Goal: Contribute content: Contribute content

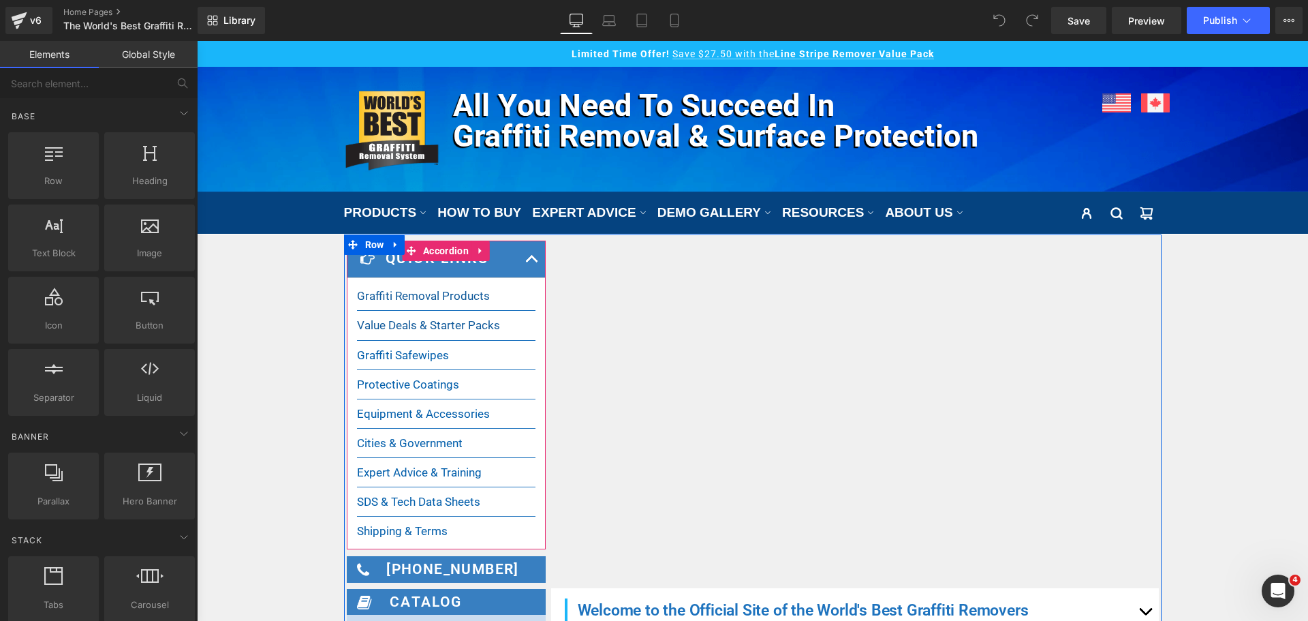
click at [532, 262] on span "button" at bounding box center [532, 262] width 0 height 0
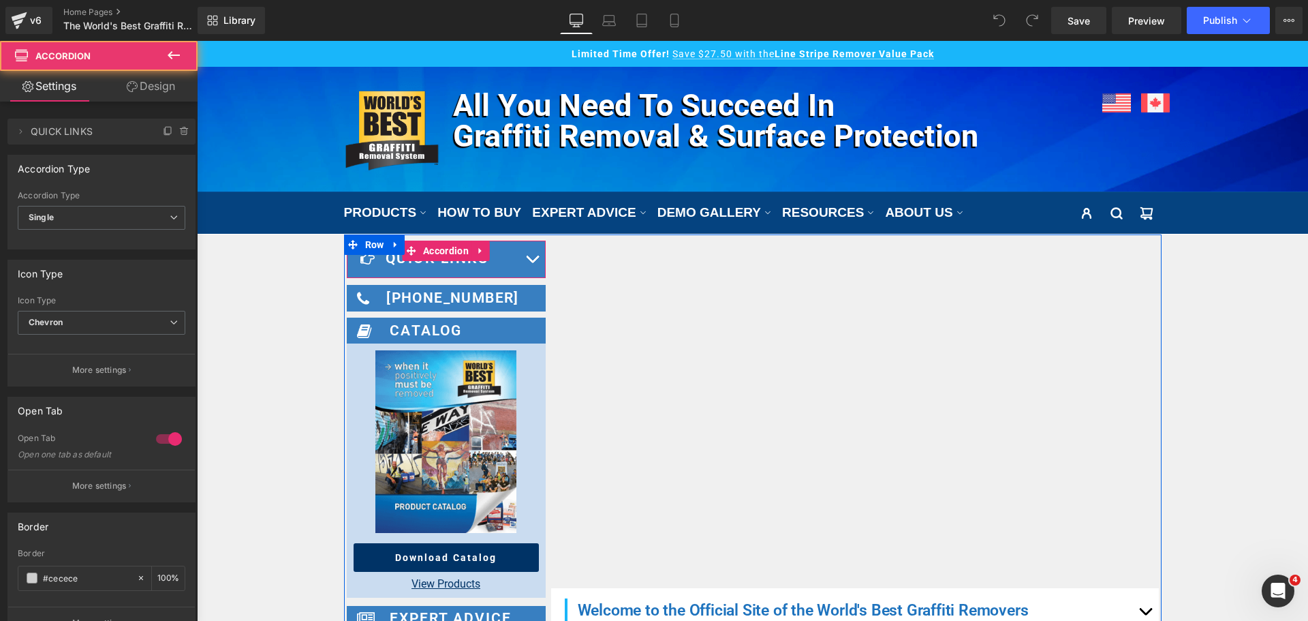
click at [519, 245] on button "button" at bounding box center [532, 259] width 27 height 37
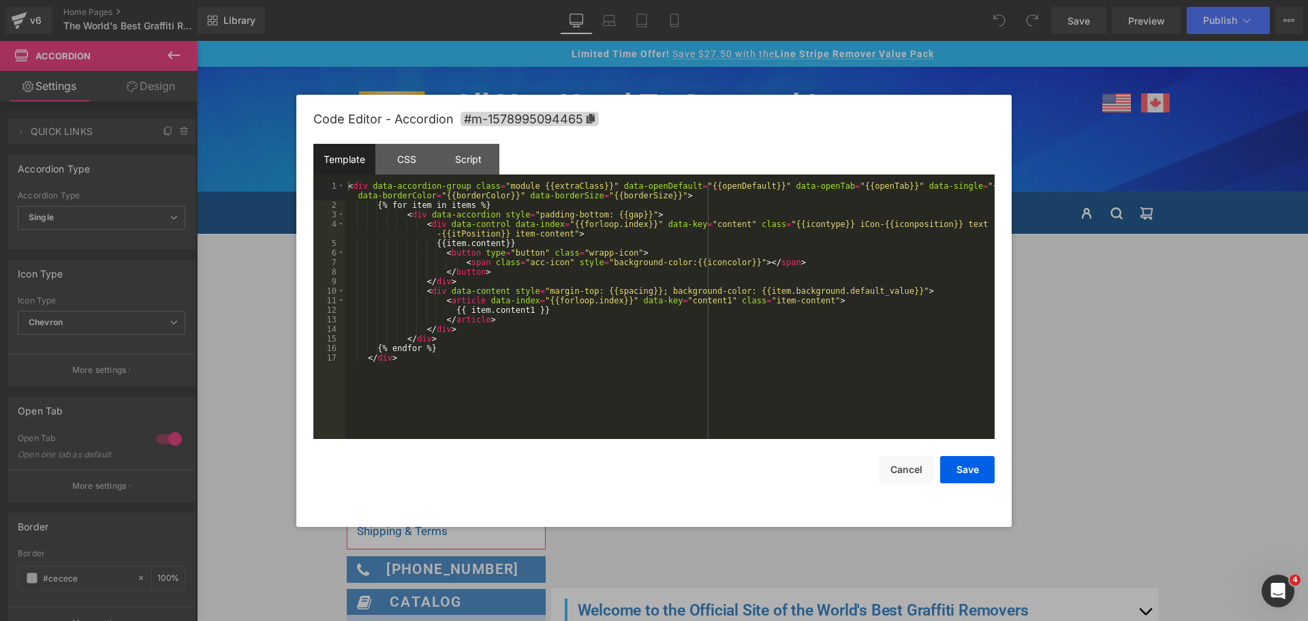
click at [492, 0] on div "You are previewing how the will restyle your page. You can not edit Elements in…" at bounding box center [654, 0] width 1308 height 0
click at [895, 465] on button "Cancel" at bounding box center [906, 469] width 55 height 27
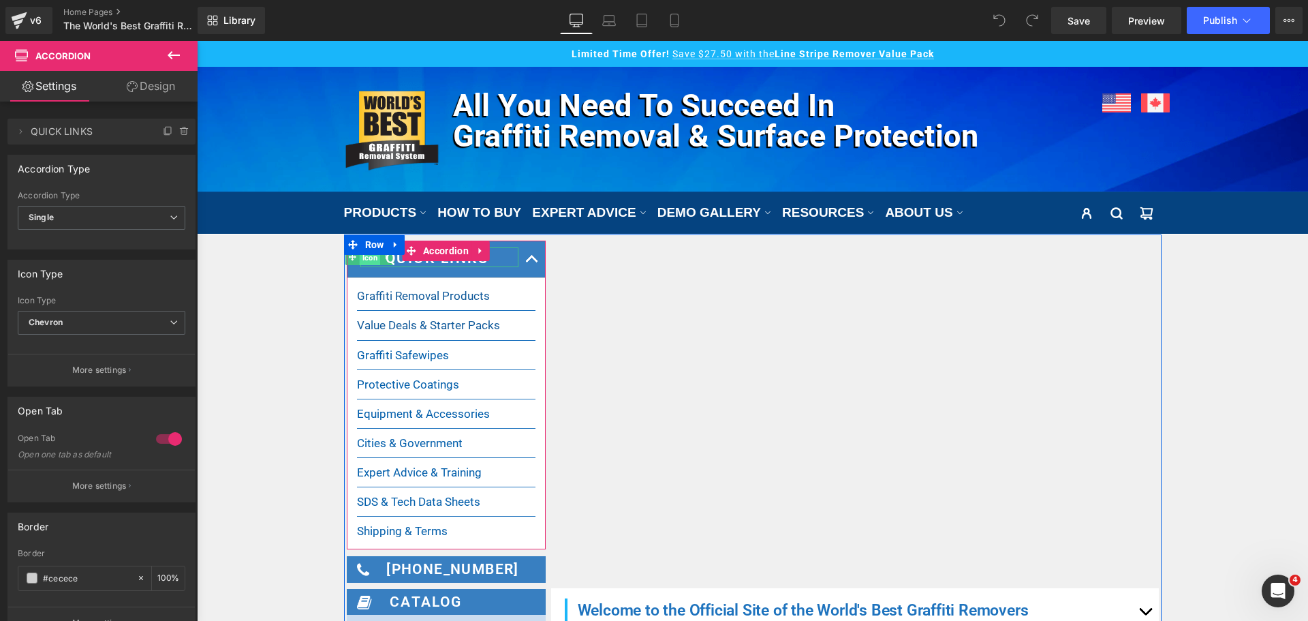
click at [365, 258] on span "Icon" at bounding box center [370, 257] width 21 height 16
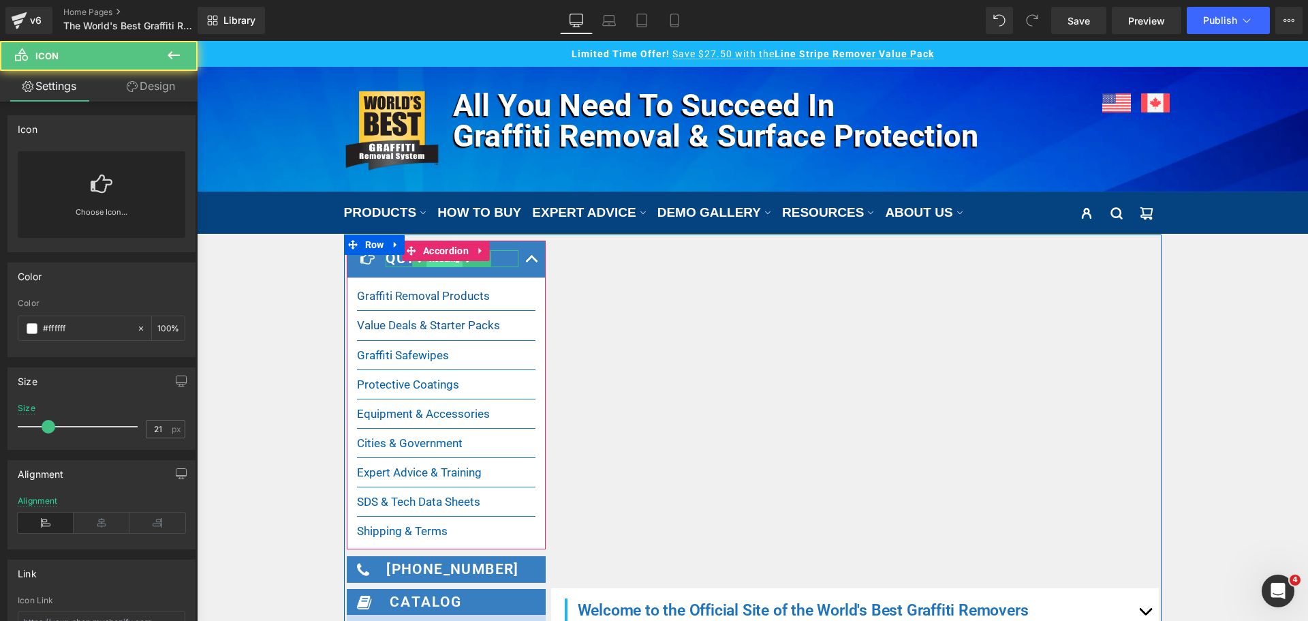
click at [427, 263] on span "Heading" at bounding box center [445, 259] width 36 height 16
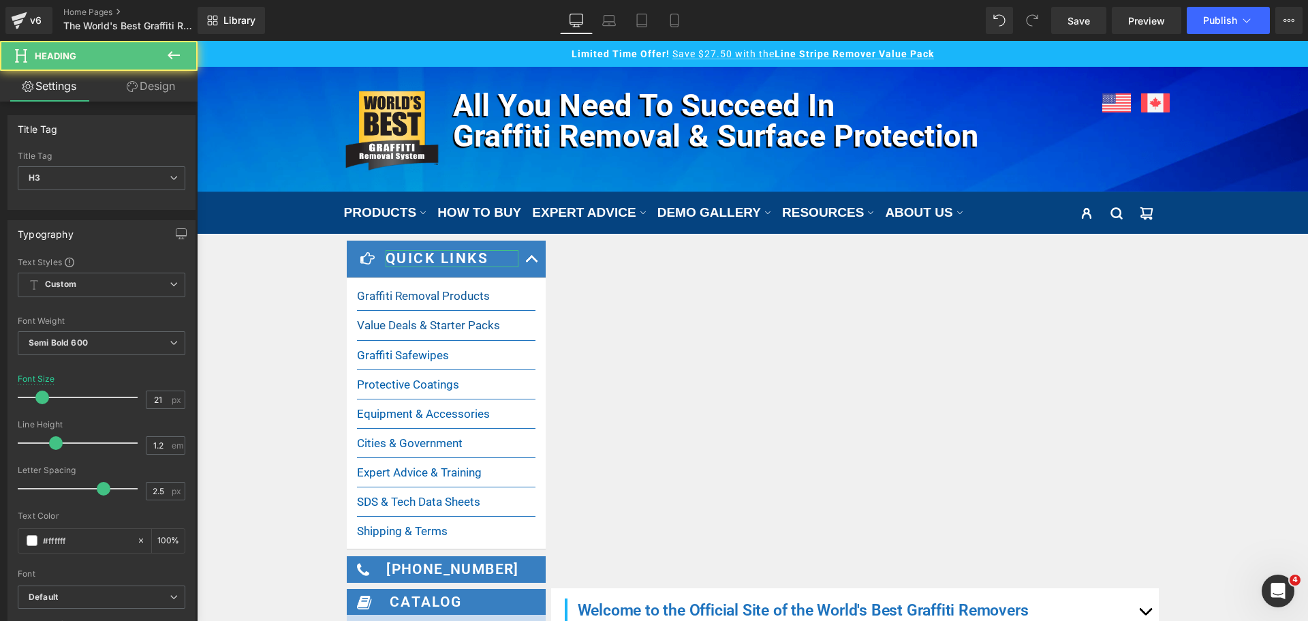
click at [158, 91] on link "Design" at bounding box center [151, 86] width 99 height 31
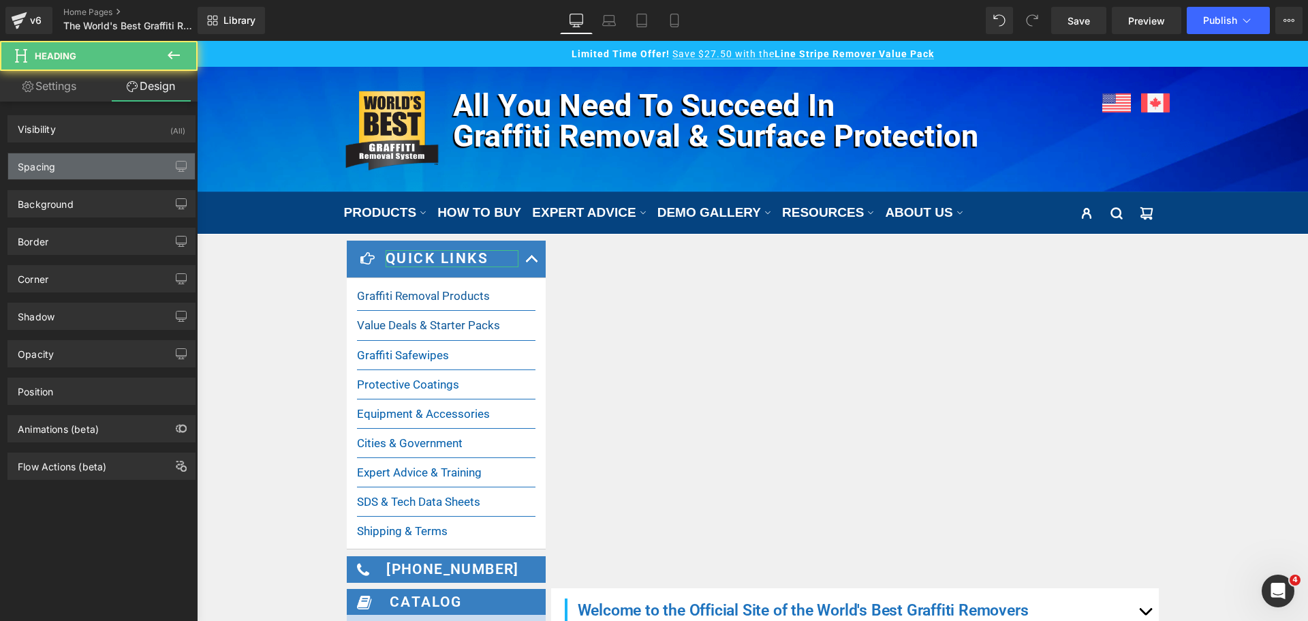
click at [83, 157] on div "Spacing" at bounding box center [101, 166] width 187 height 26
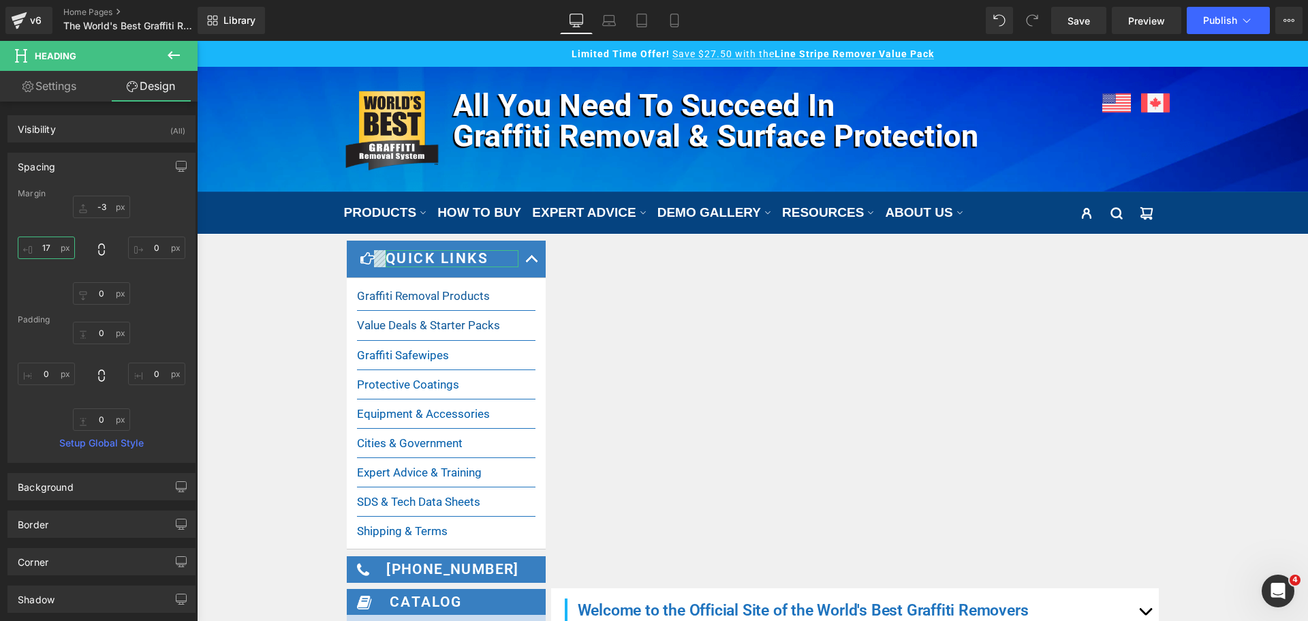
click at [52, 252] on input "17" at bounding box center [46, 247] width 57 height 22
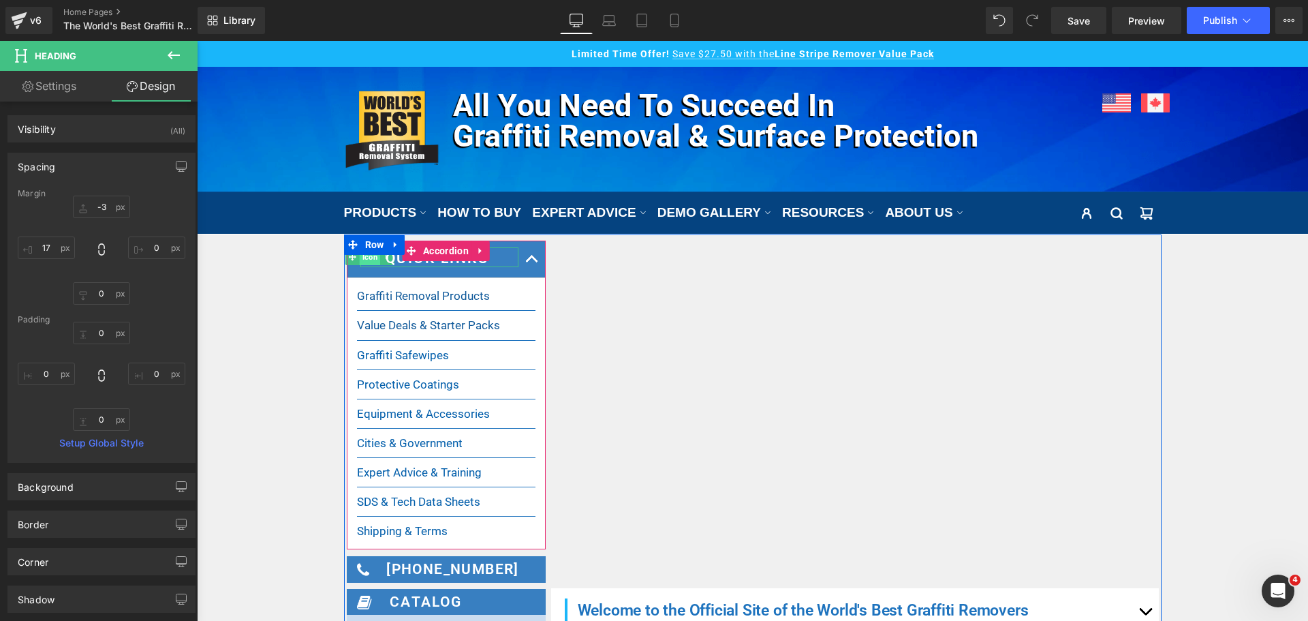
click at [362, 262] on span "Icon" at bounding box center [370, 257] width 21 height 16
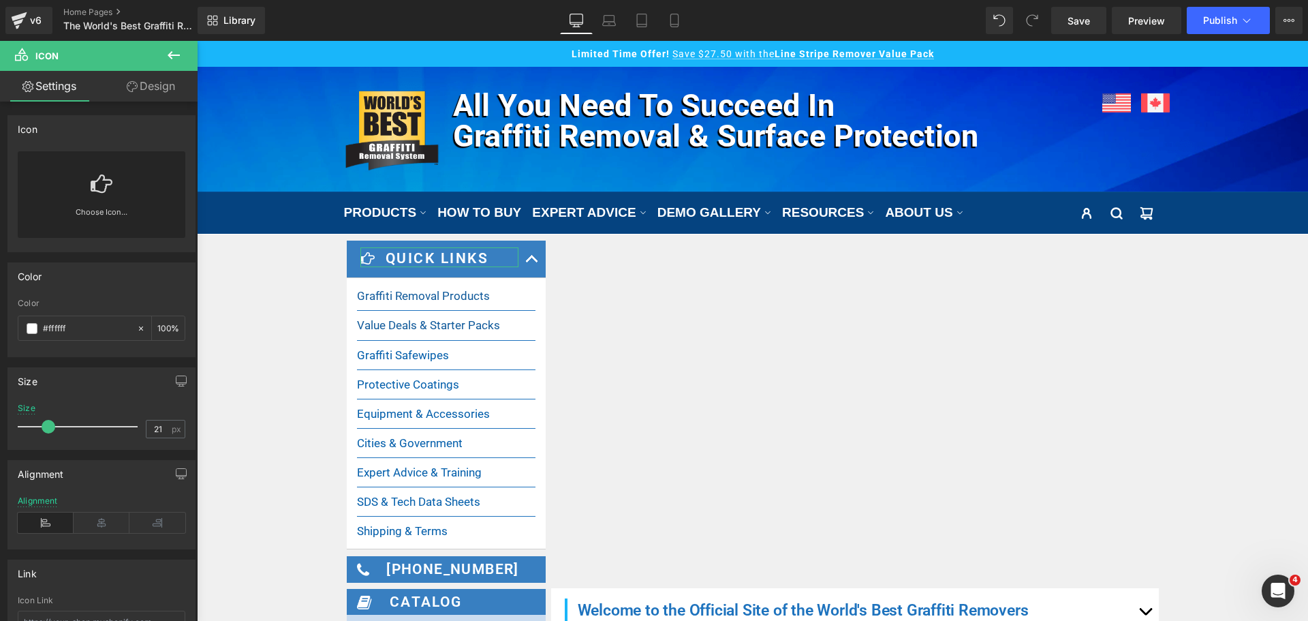
click at [141, 96] on link "Design" at bounding box center [151, 86] width 99 height 31
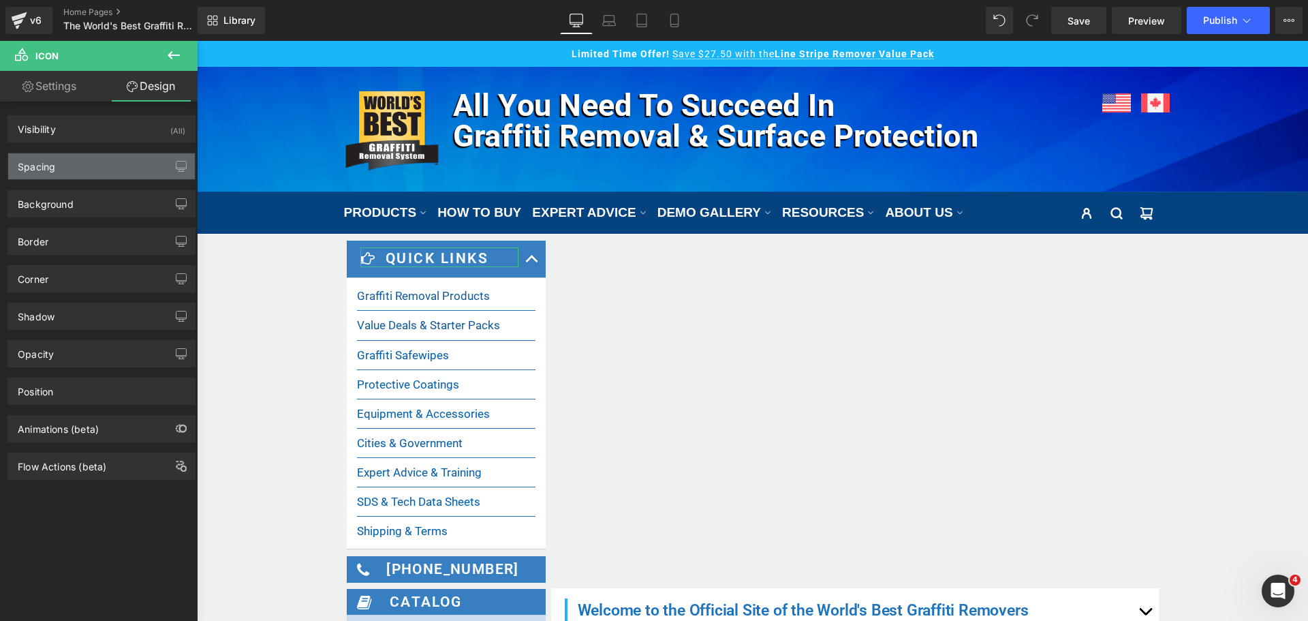
click at [70, 164] on div "Spacing" at bounding box center [101, 166] width 187 height 26
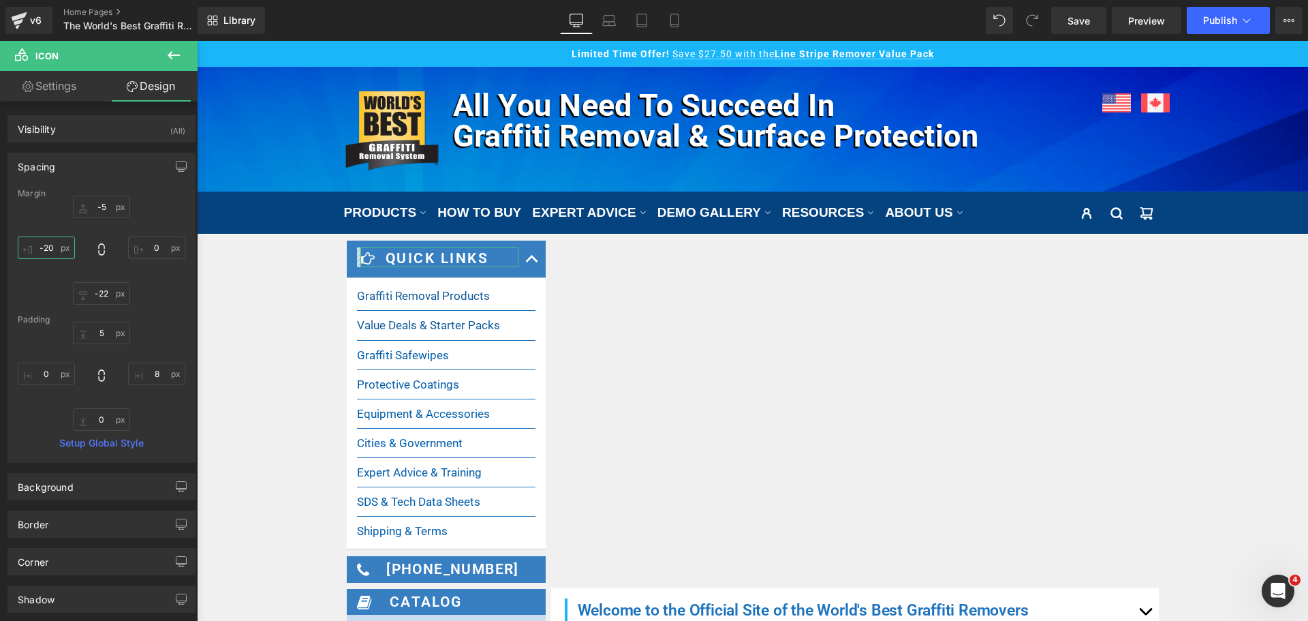
click at [49, 247] on input "-20" at bounding box center [46, 247] width 57 height 22
type input "0"
click at [168, 53] on icon at bounding box center [174, 55] width 16 height 16
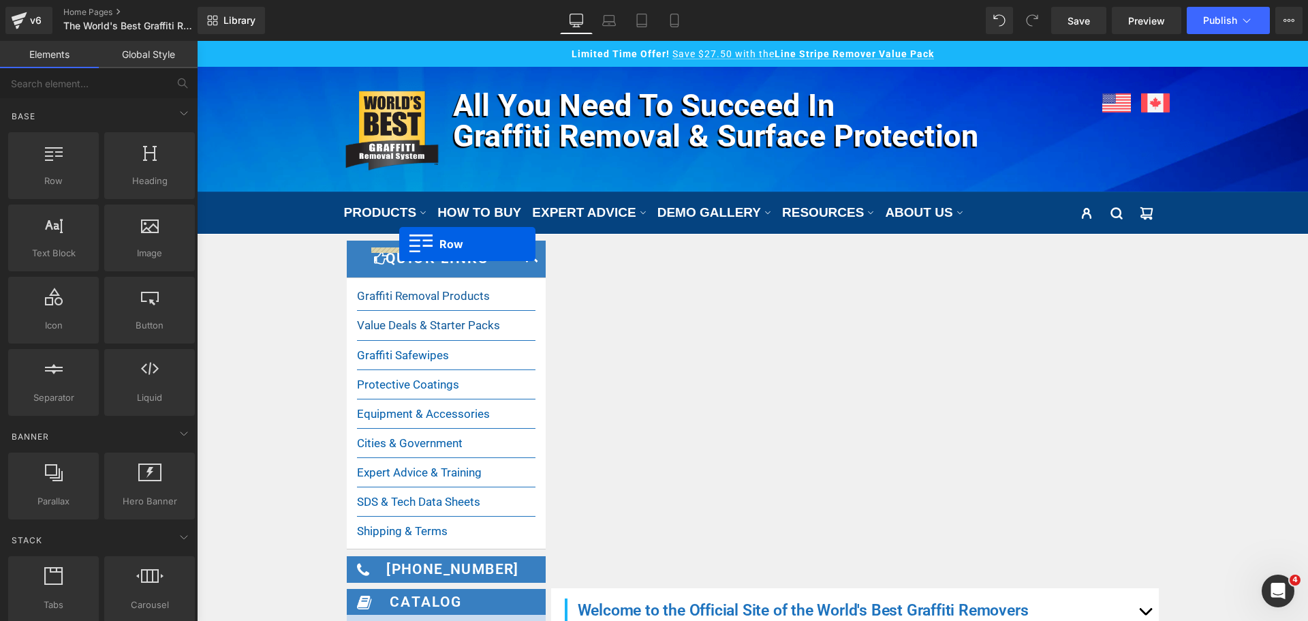
drag, startPoint x: 242, startPoint y: 211, endPoint x: 399, endPoint y: 244, distance: 160.9
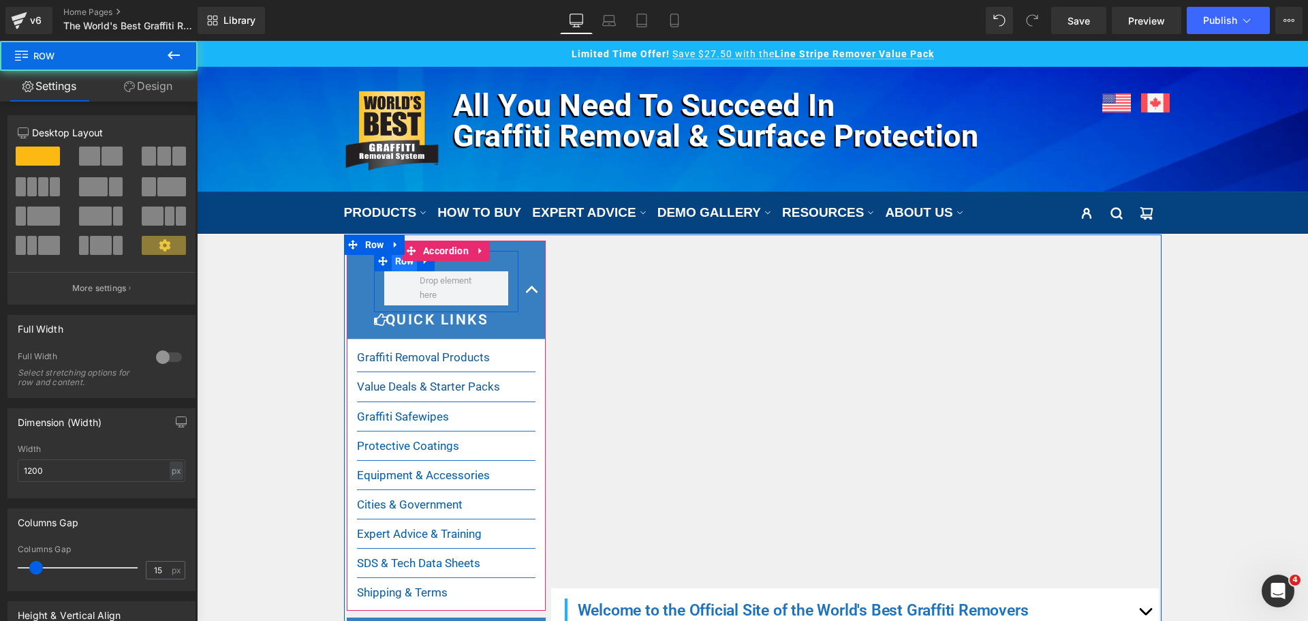
click at [392, 264] on span "Row" at bounding box center [405, 261] width 26 height 20
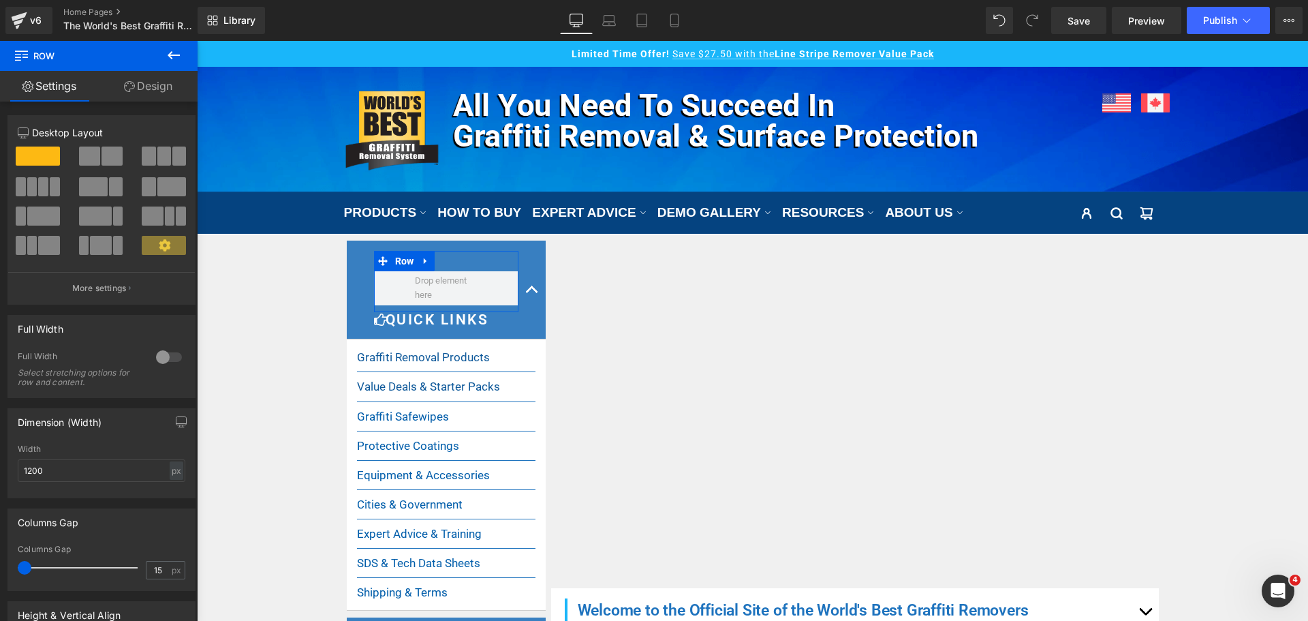
drag, startPoint x: 33, startPoint y: 563, endPoint x: 6, endPoint y: 566, distance: 26.7
click at [6, 566] on div "Columns Gap 15px Columns Gap 15 px" at bounding box center [102, 544] width 204 height 93
click at [161, 97] on link "Design" at bounding box center [148, 86] width 99 height 31
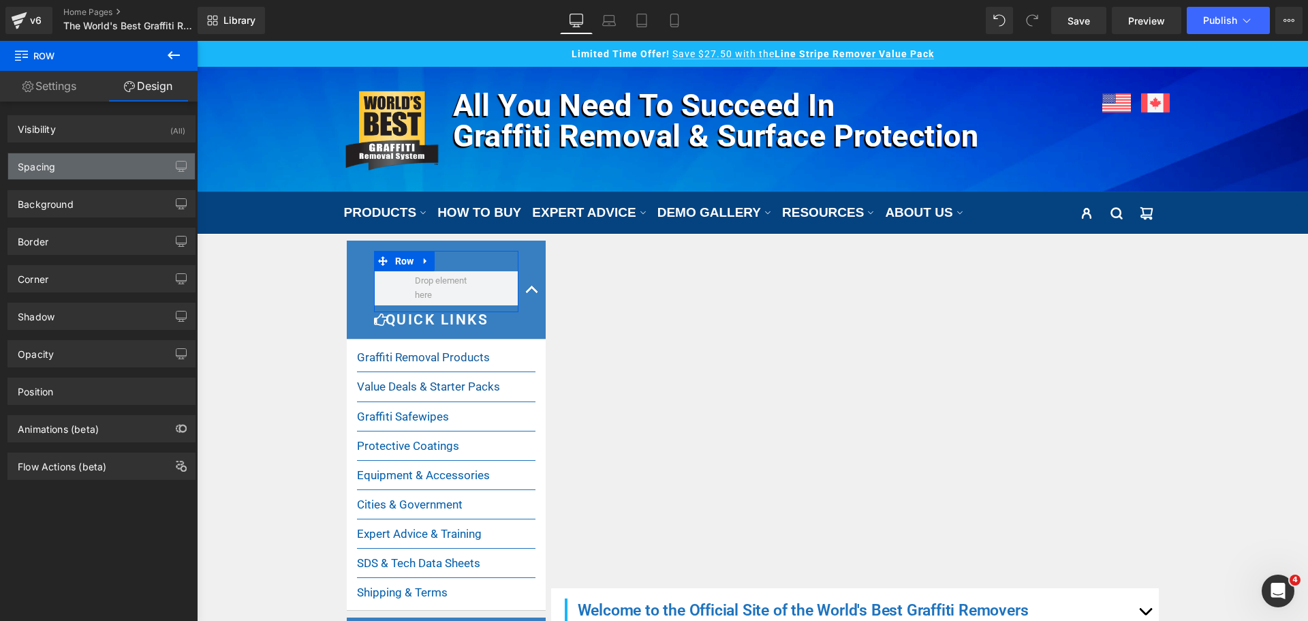
click at [89, 166] on div "Spacing" at bounding box center [101, 166] width 187 height 26
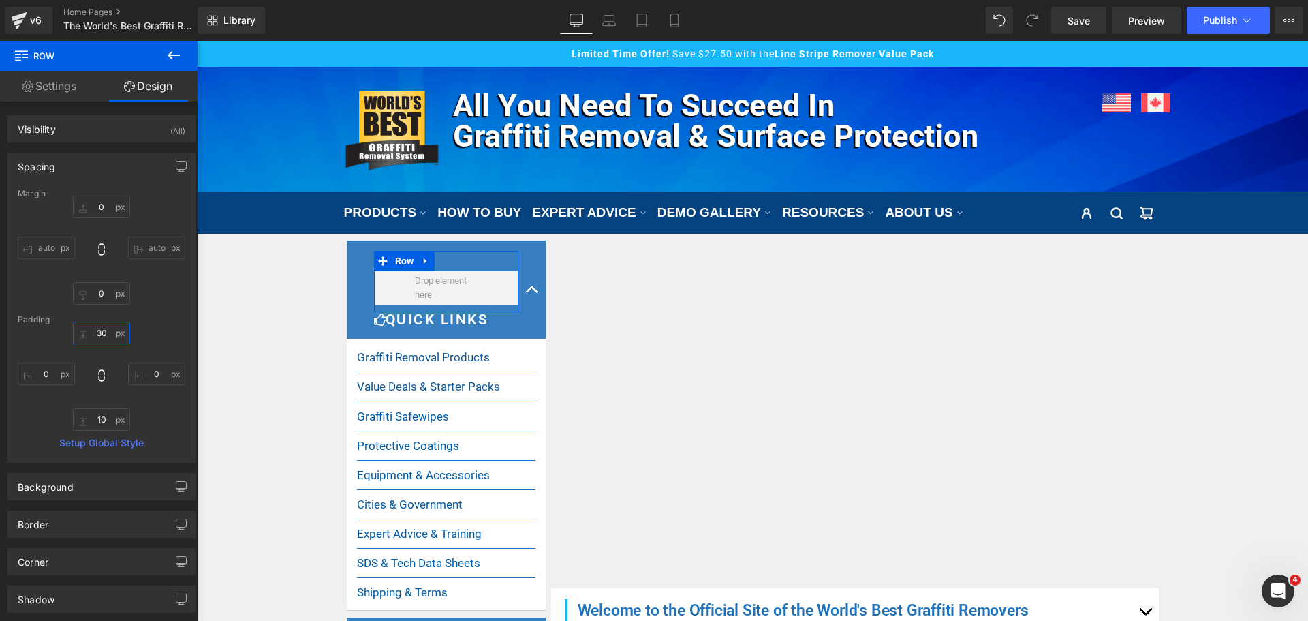
drag, startPoint x: 99, startPoint y: 328, endPoint x: 93, endPoint y: 387, distance: 59.6
click at [98, 328] on input "text" at bounding box center [101, 333] width 57 height 22
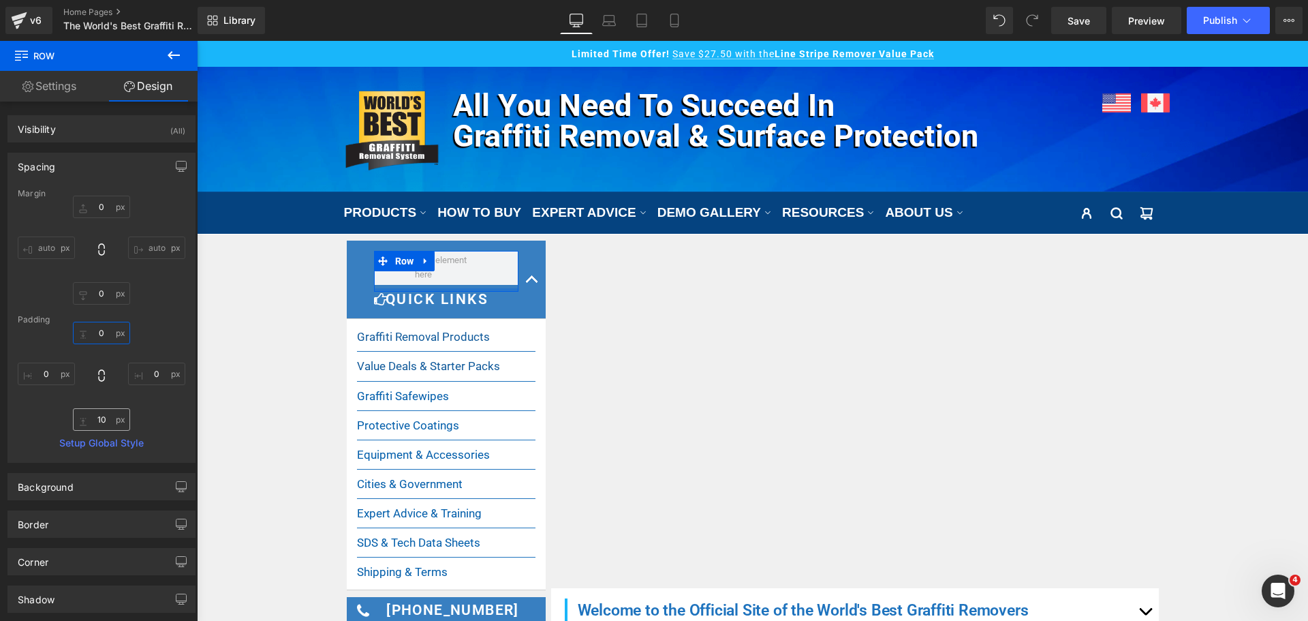
type input "0"
click at [95, 421] on input "text" at bounding box center [101, 419] width 57 height 22
type input "0"
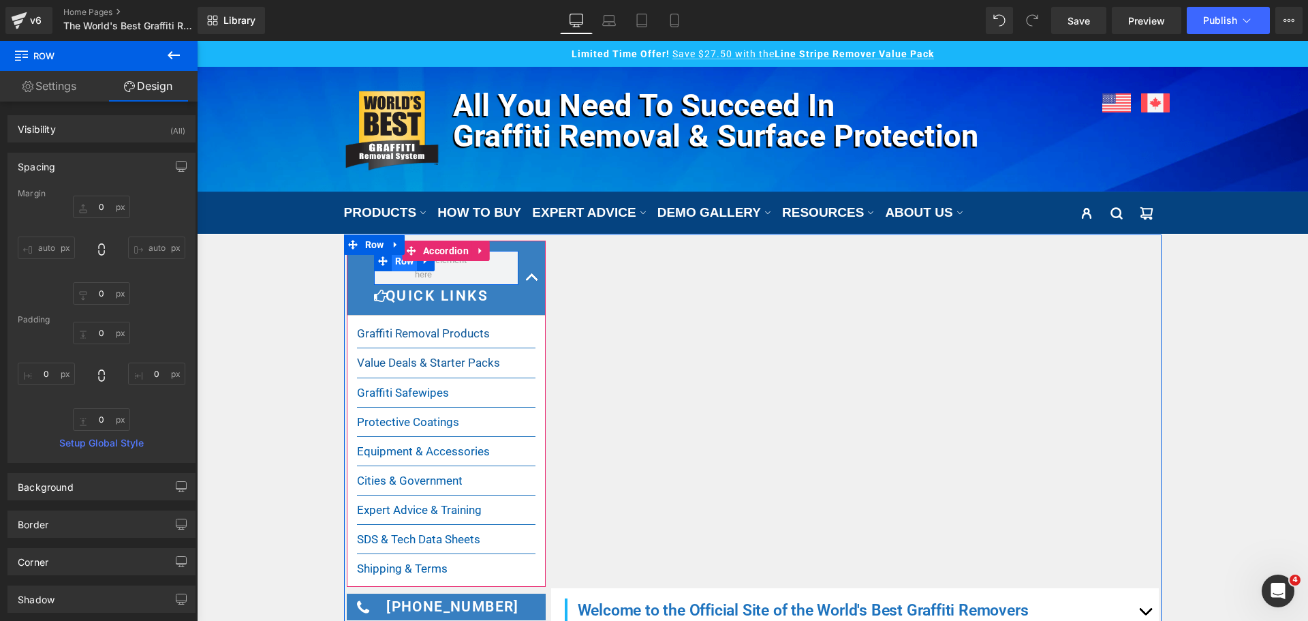
click at [393, 264] on span "Row" at bounding box center [405, 261] width 26 height 20
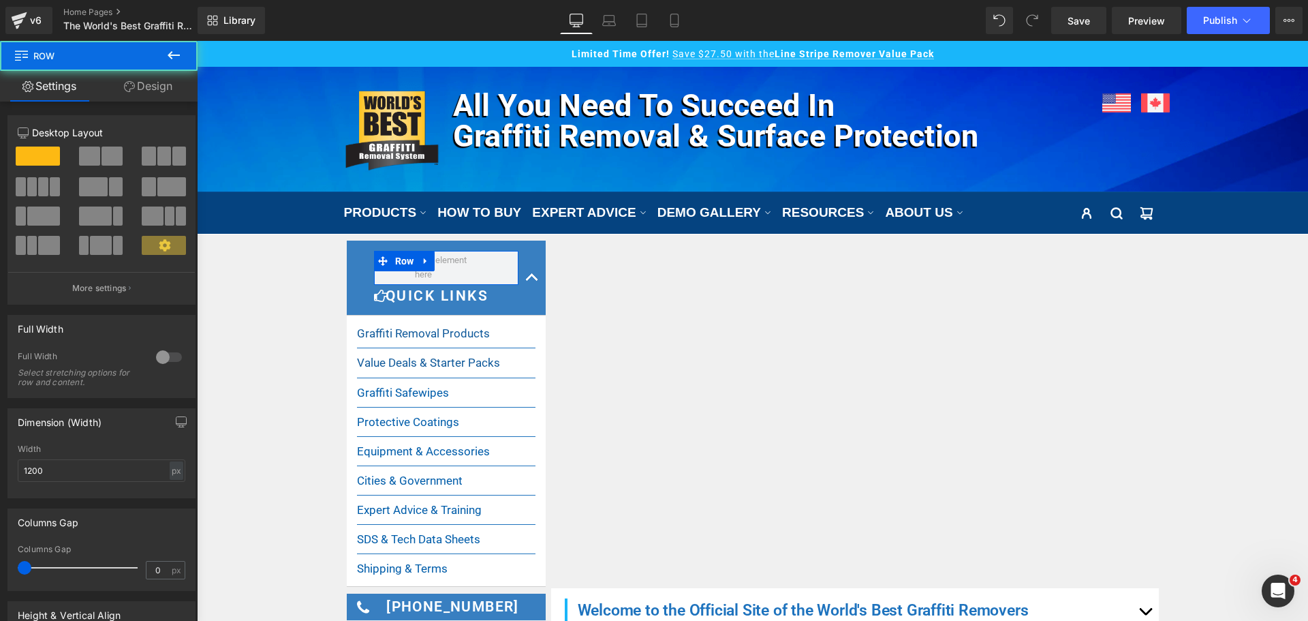
click at [102, 159] on span at bounding box center [112, 156] width 21 height 19
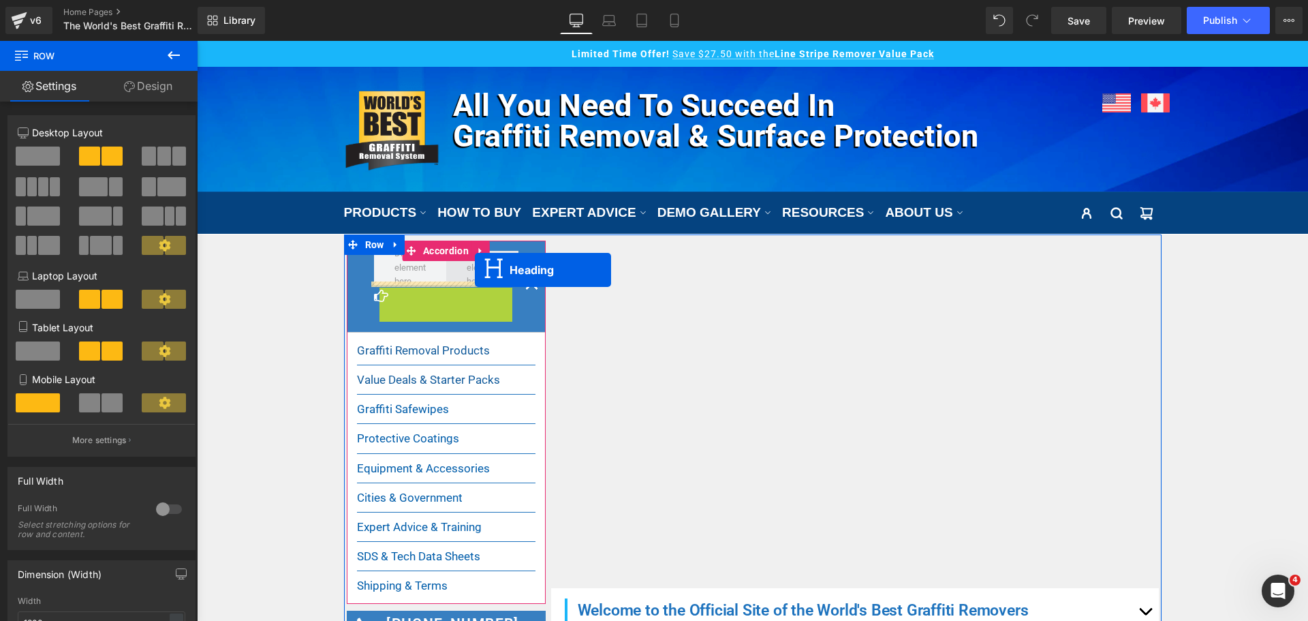
drag, startPoint x: 422, startPoint y: 297, endPoint x: 475, endPoint y: 270, distance: 59.1
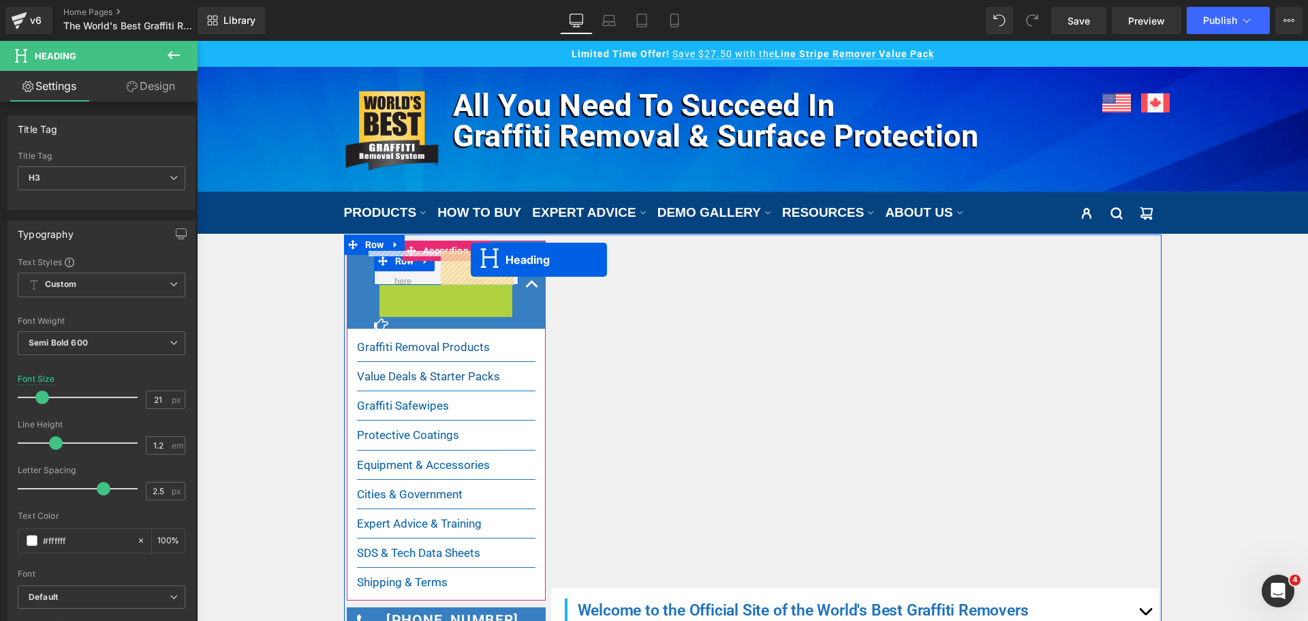
drag, startPoint x: 448, startPoint y: 289, endPoint x: 471, endPoint y: 260, distance: 37.4
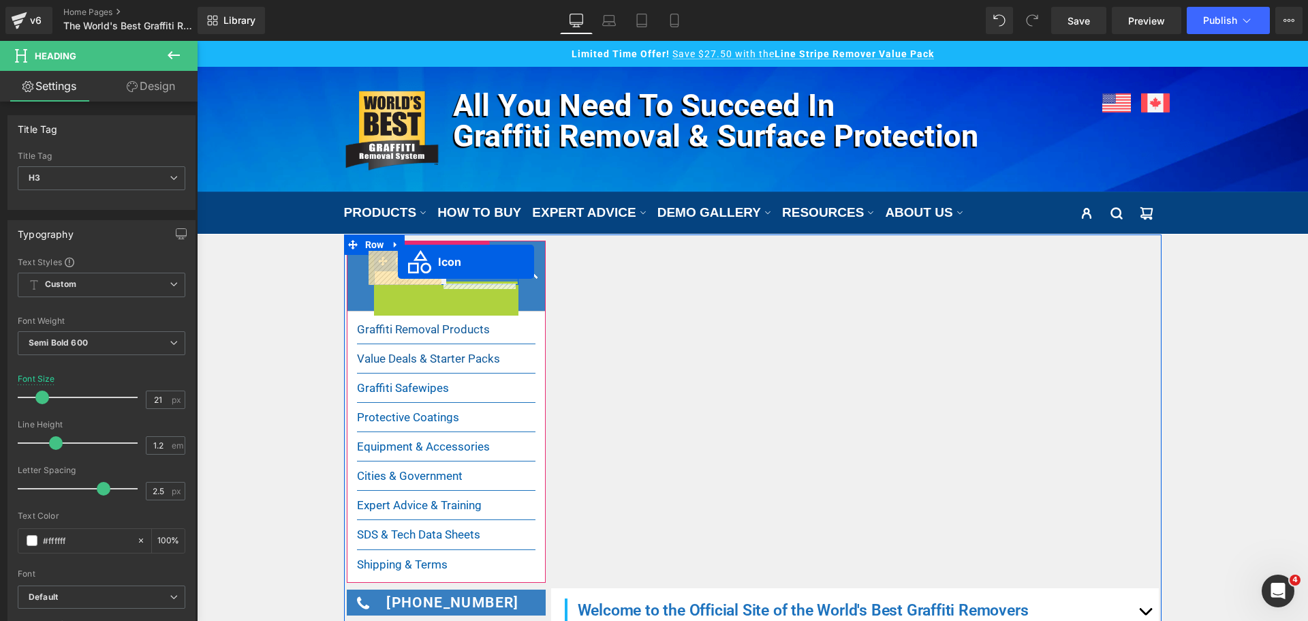
drag, startPoint x: 377, startPoint y: 294, endPoint x: 398, endPoint y: 262, distance: 38.9
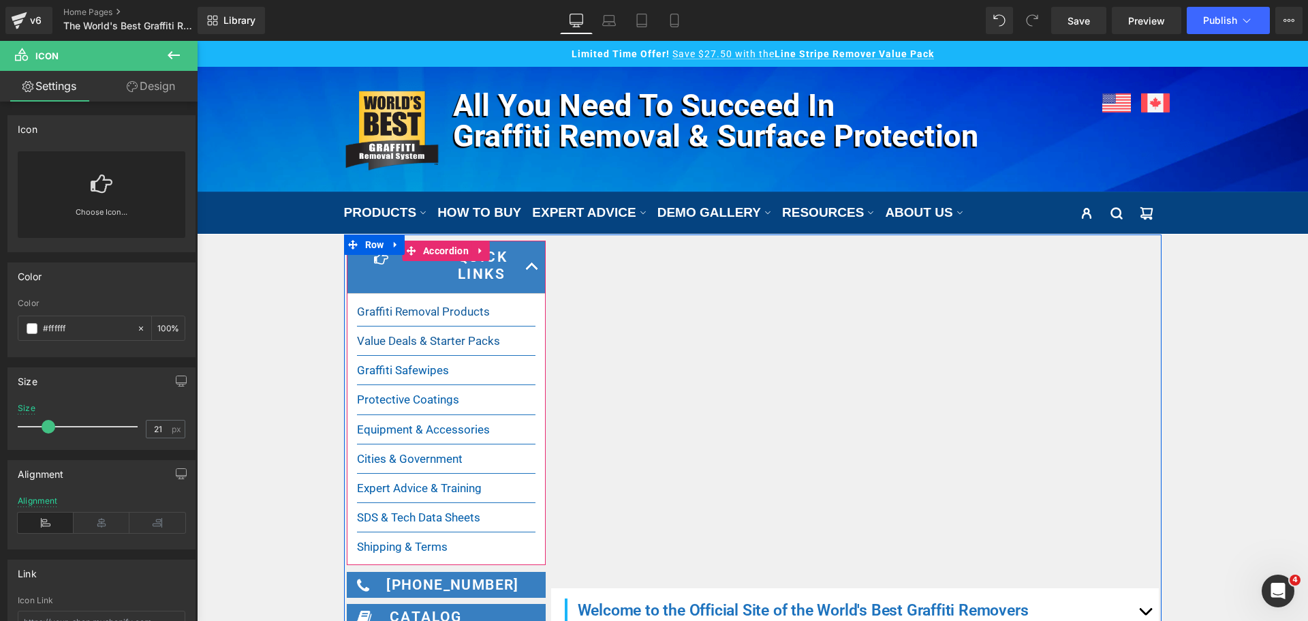
click at [463, 268] on span "Heading" at bounding box center [481, 266] width 36 height 16
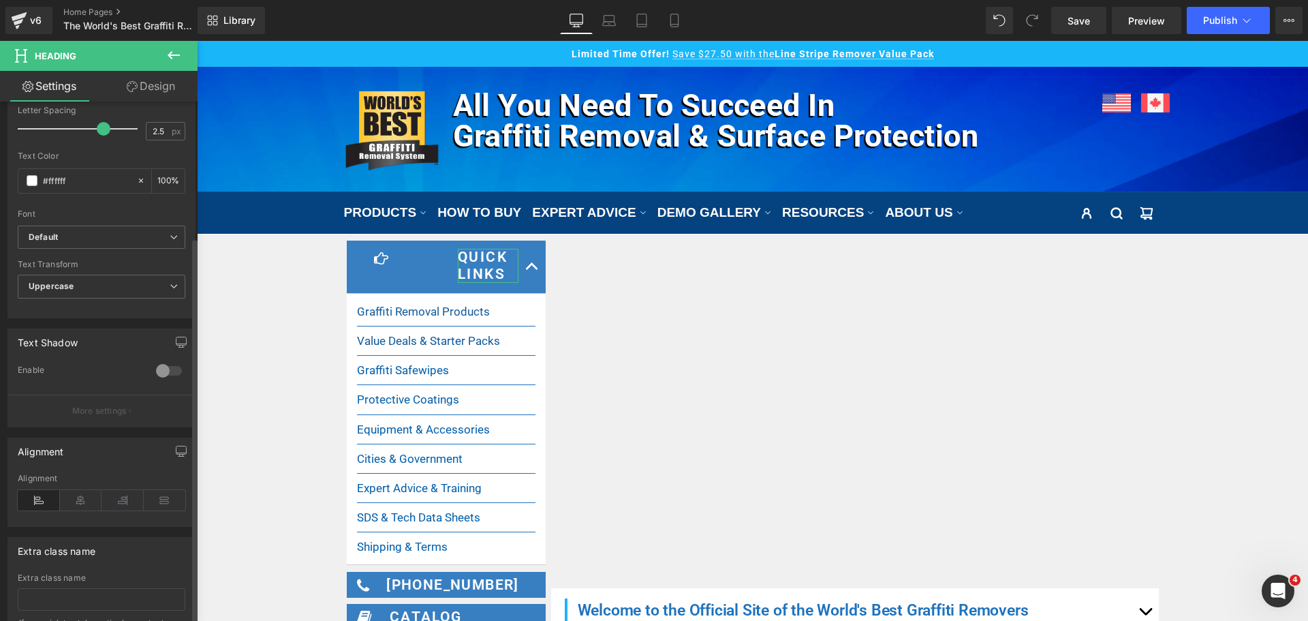
scroll to position [448, 0]
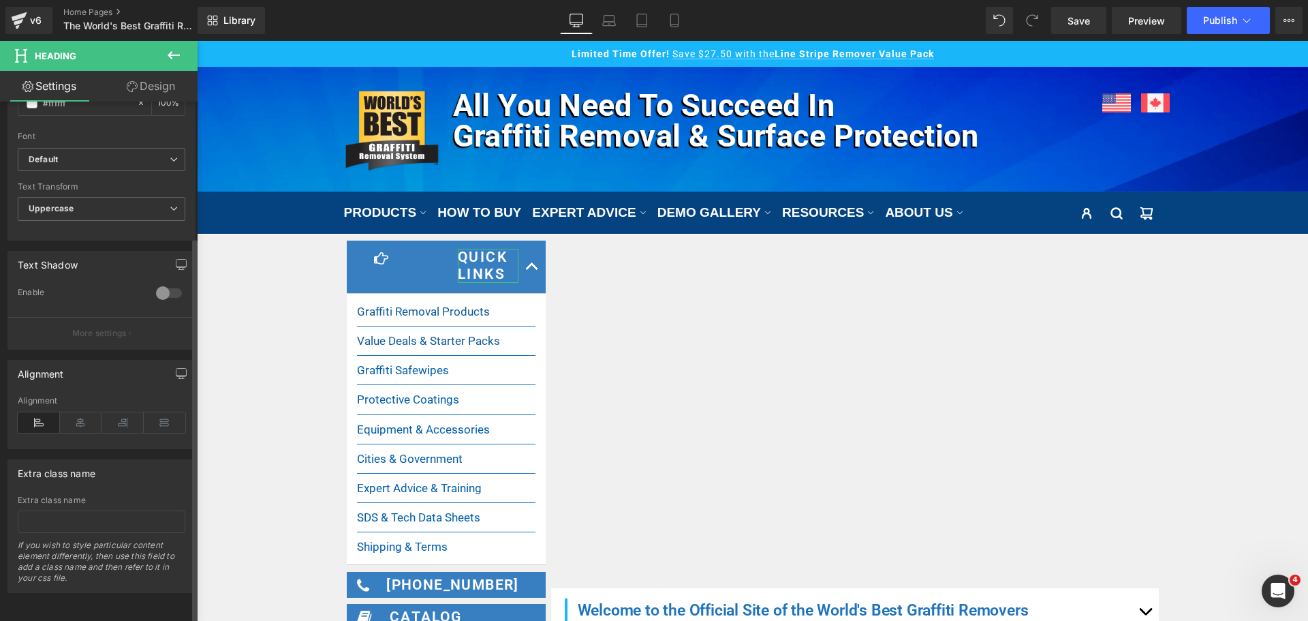
click at [40, 412] on icon at bounding box center [39, 422] width 42 height 20
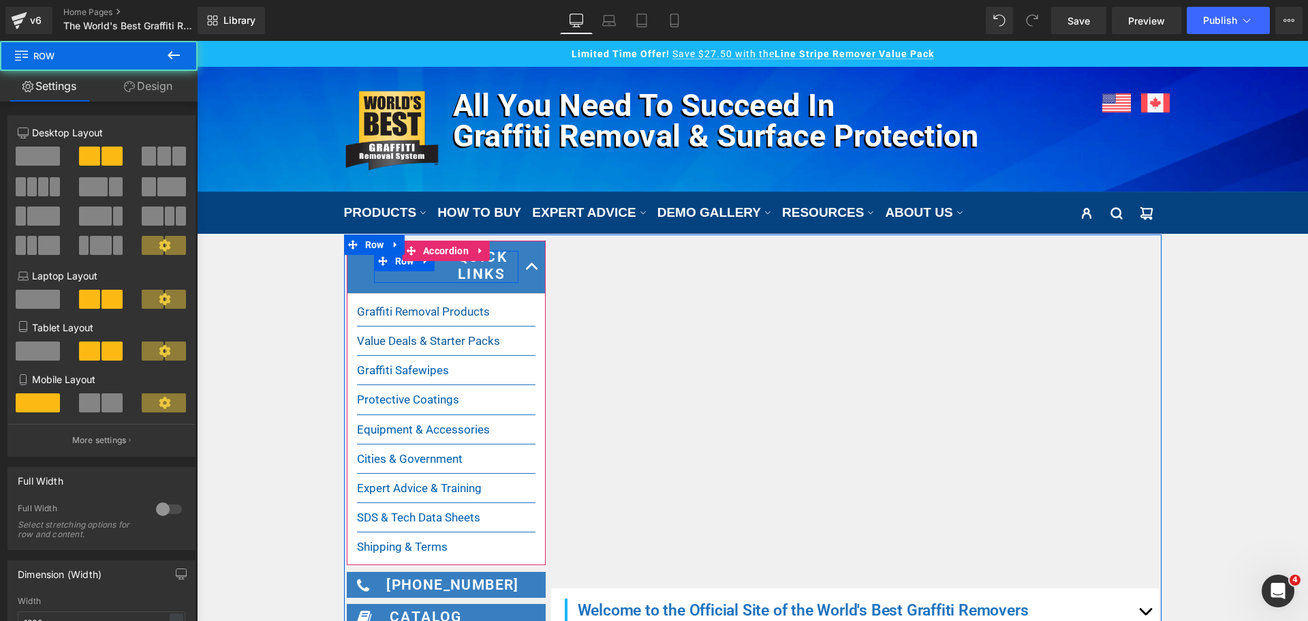
click at [433, 279] on div "Icon Quick Links Heading Row" at bounding box center [446, 267] width 144 height 32
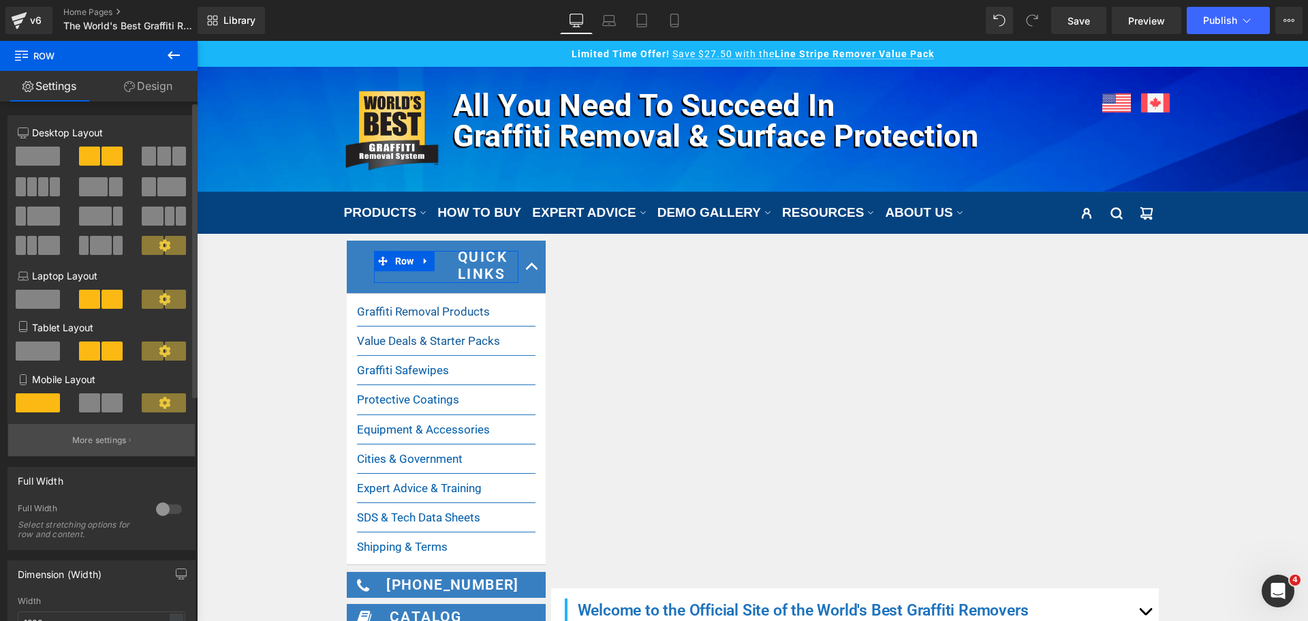
click at [81, 448] on button "More settings" at bounding box center [101, 440] width 187 height 32
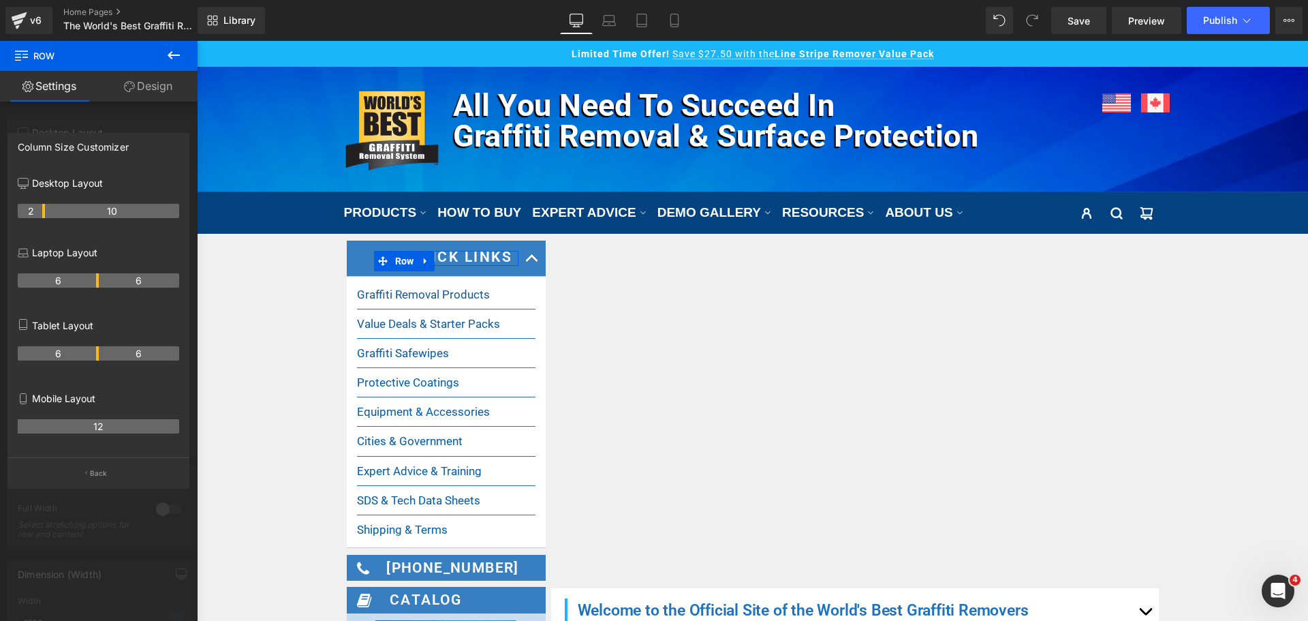
drag, startPoint x: 96, startPoint y: 213, endPoint x: 42, endPoint y: 218, distance: 54.8
drag, startPoint x: 42, startPoint y: 208, endPoint x: 33, endPoint y: 209, distance: 8.9
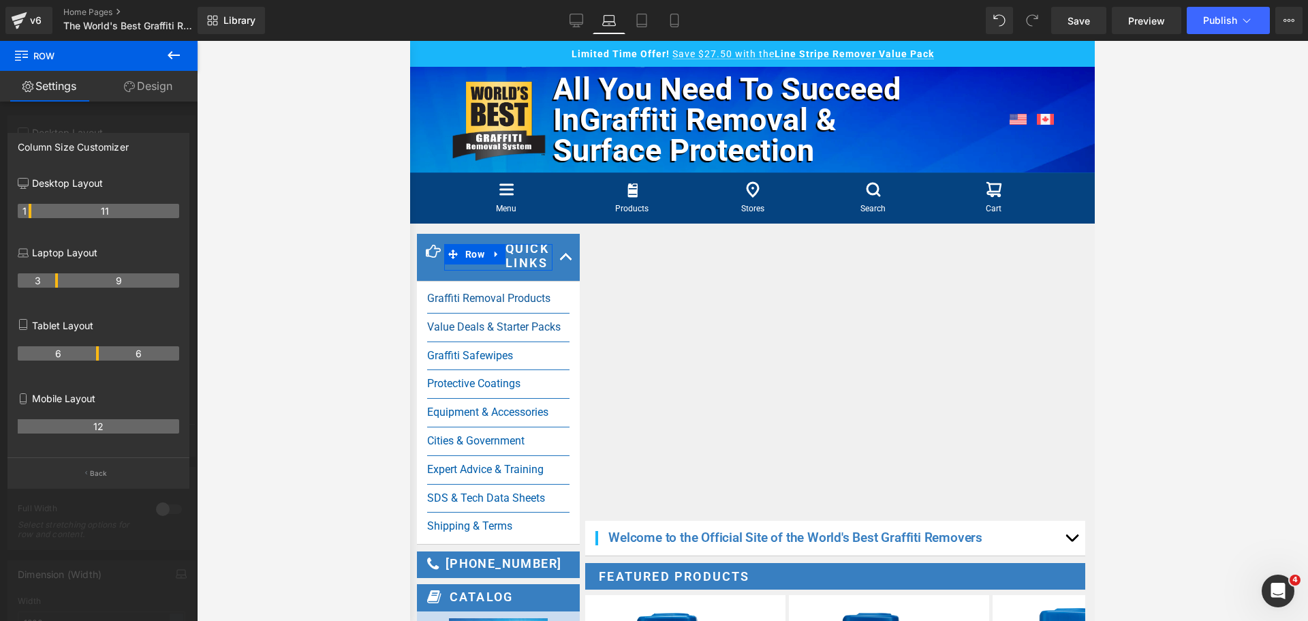
scroll to position [38, 0]
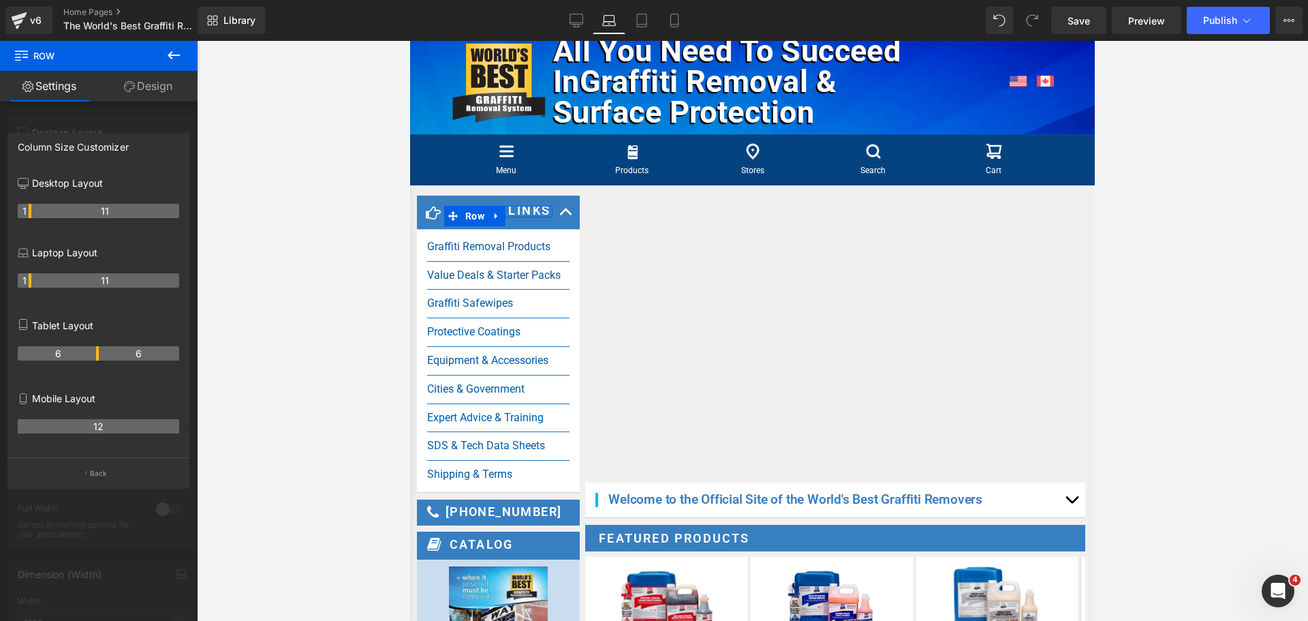
drag, startPoint x: 96, startPoint y: 278, endPoint x: 34, endPoint y: 280, distance: 62.0
click at [34, 280] on tr "1 11" at bounding box center [98, 280] width 161 height 14
click at [99, 352] on th "6" at bounding box center [139, 353] width 81 height 14
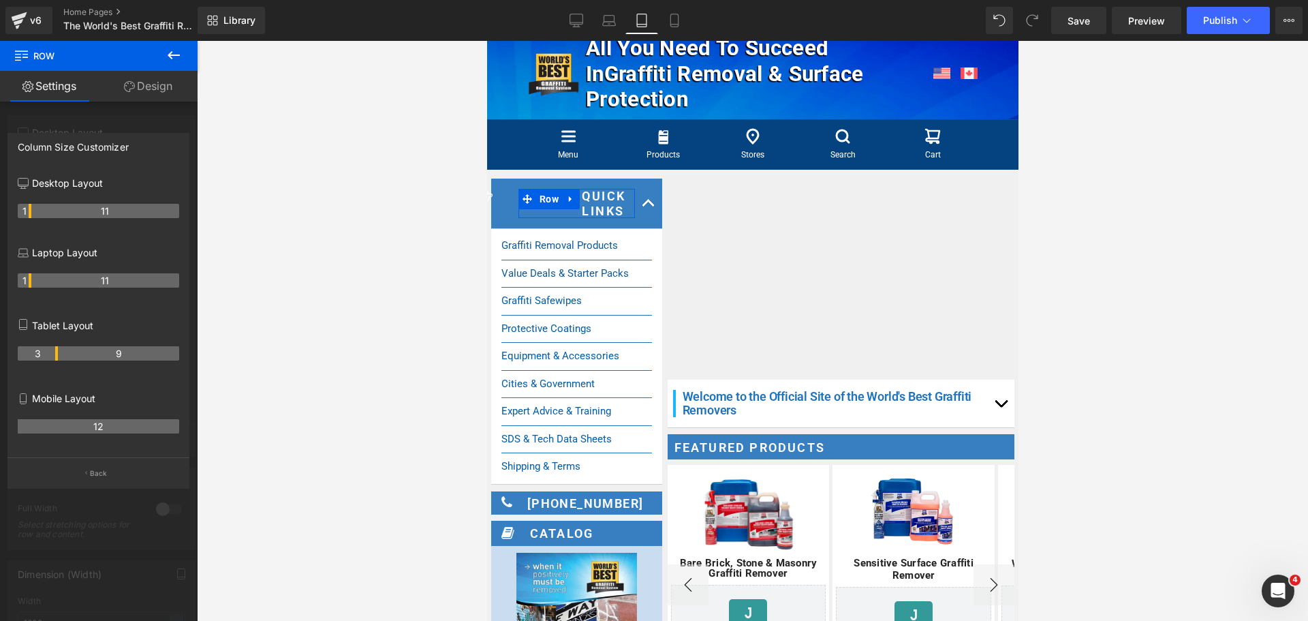
scroll to position [0, 0]
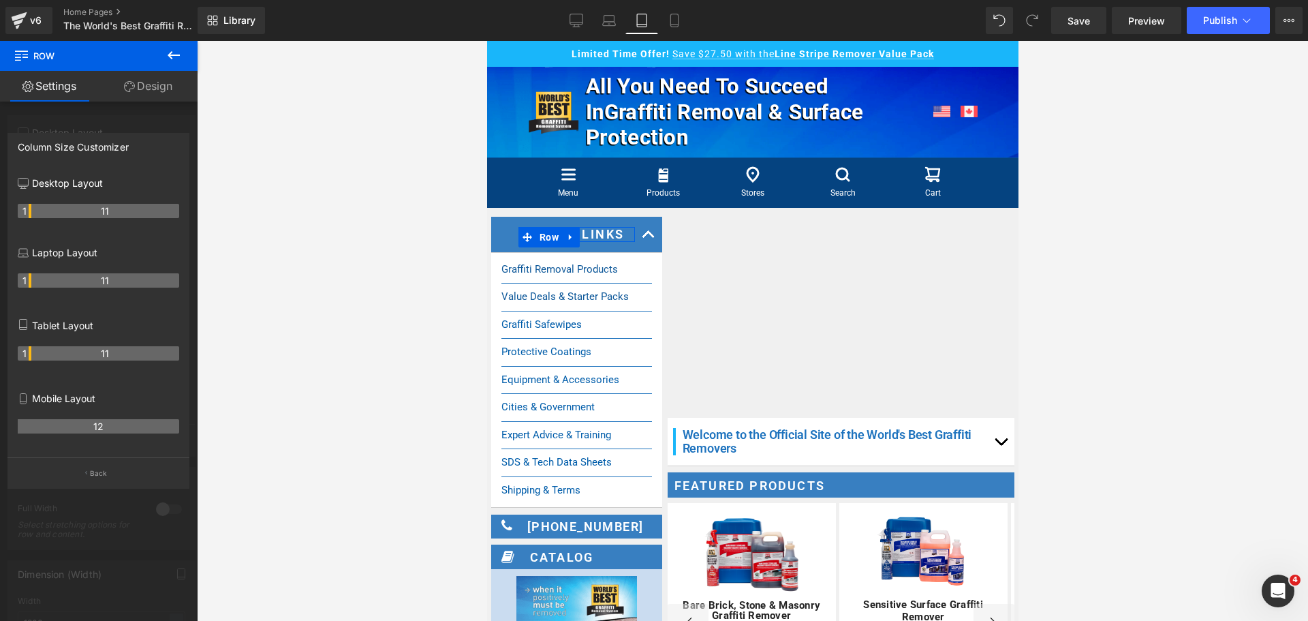
drag, startPoint x: 95, startPoint y: 352, endPoint x: 32, endPoint y: 354, distance: 63.4
click at [32, 354] on tr "1 11" at bounding box center [98, 353] width 161 height 14
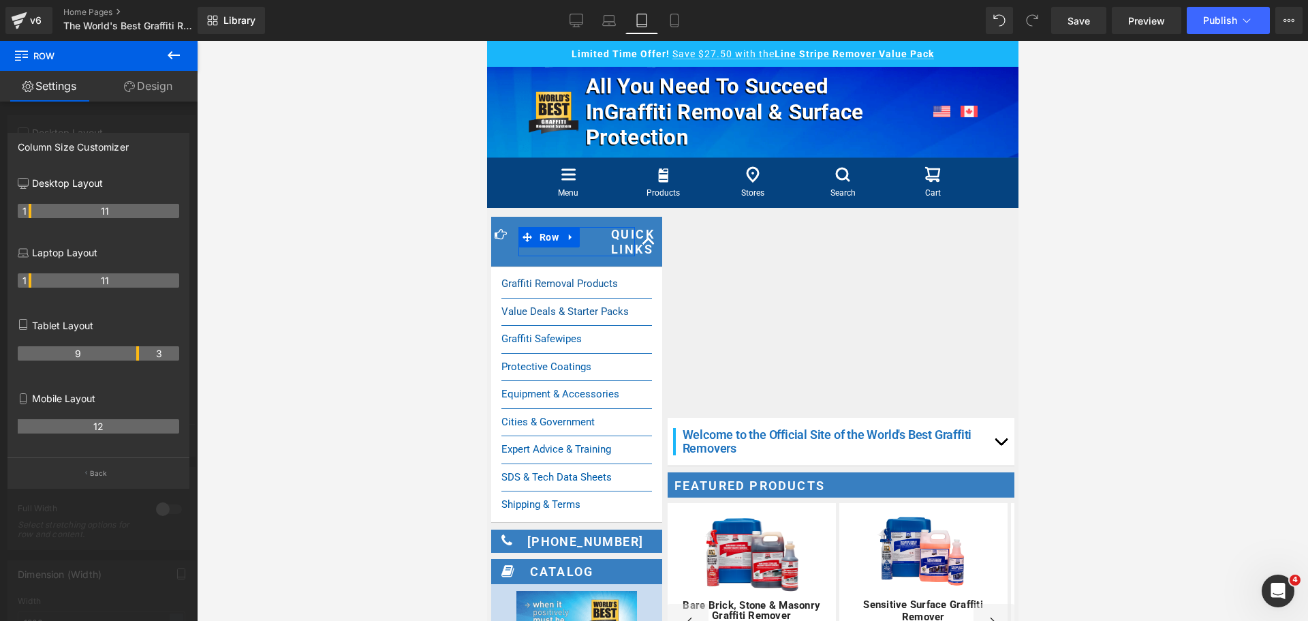
drag, startPoint x: 30, startPoint y: 354, endPoint x: 135, endPoint y: 355, distance: 104.9
click at [135, 355] on th "9" at bounding box center [78, 353] width 121 height 14
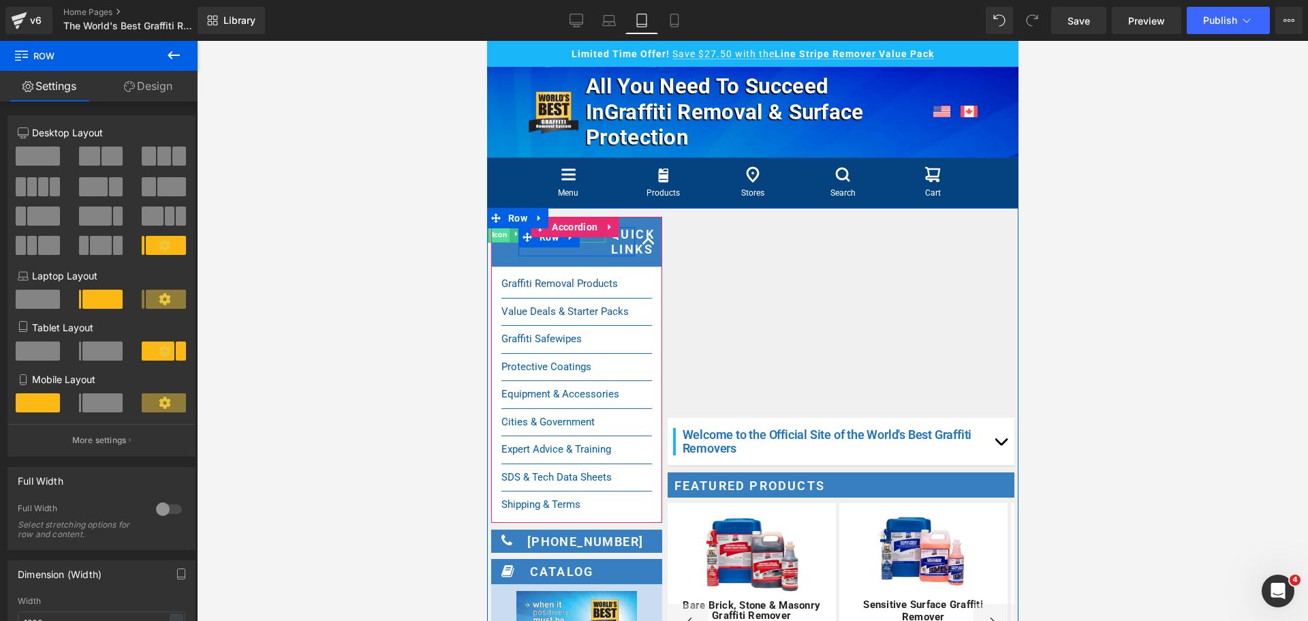
click at [498, 236] on span "Icon" at bounding box center [499, 234] width 21 height 16
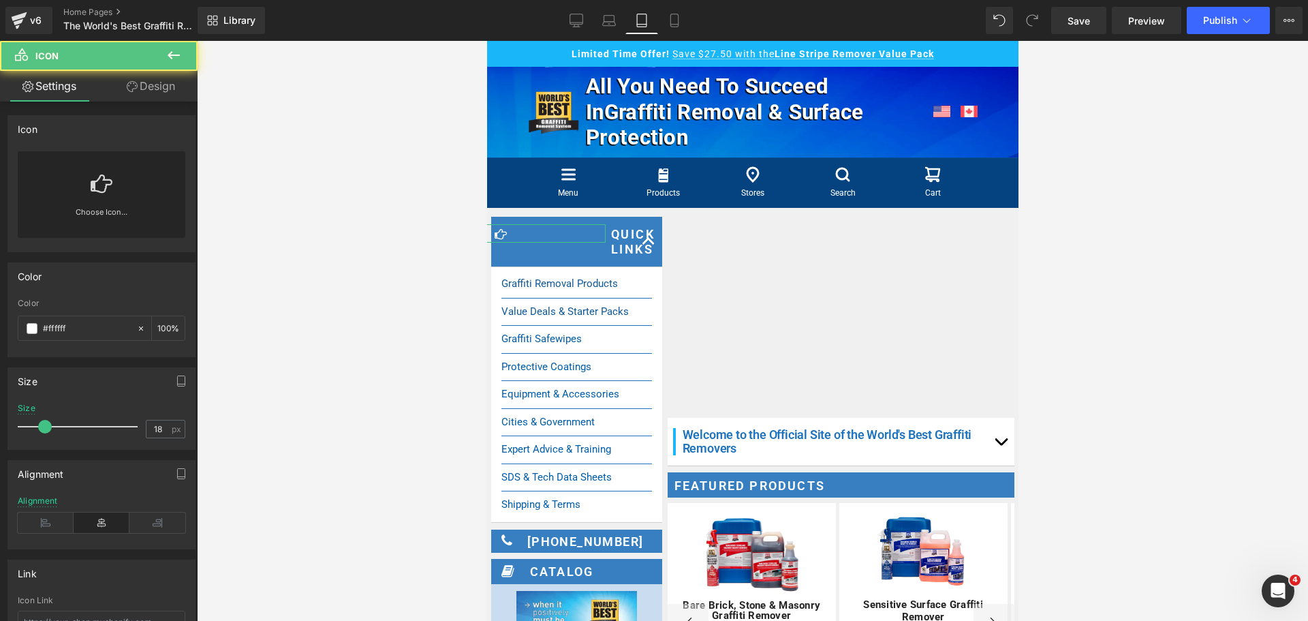
drag, startPoint x: 166, startPoint y: 91, endPoint x: 112, endPoint y: 147, distance: 77.6
click at [166, 91] on link "Design" at bounding box center [151, 86] width 99 height 31
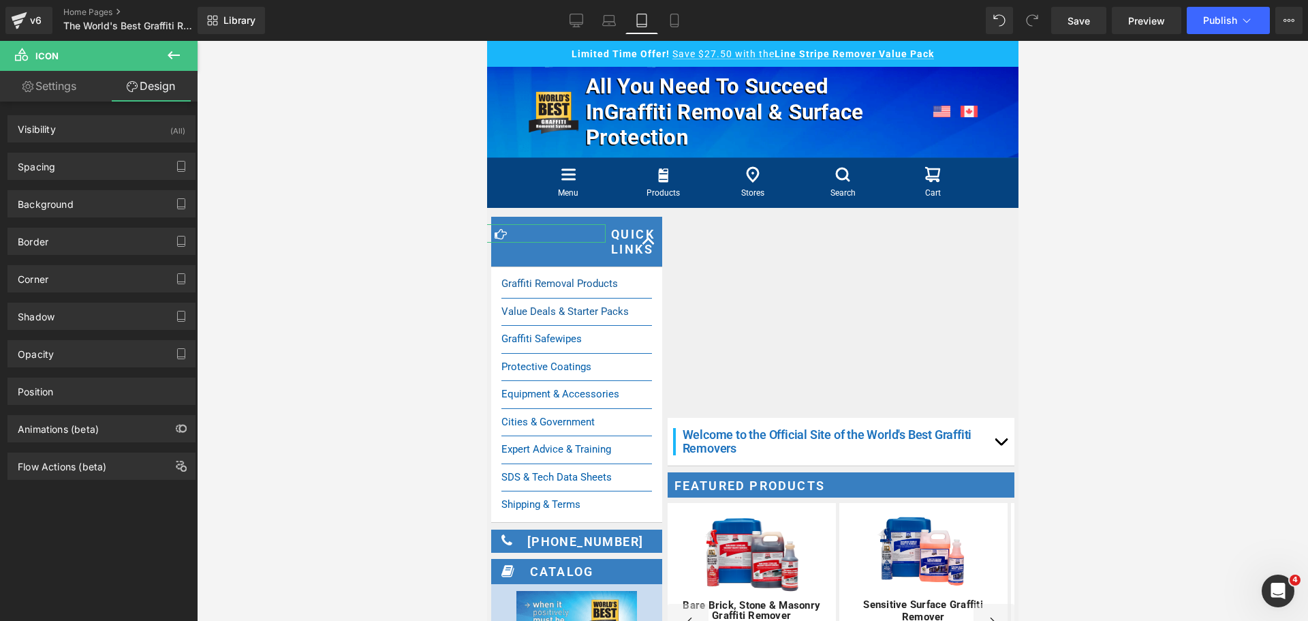
click at [112, 147] on div "Spacing [GEOGRAPHIC_DATA] -4 0 -22 -180 [GEOGRAPHIC_DATA] 5 0 0 0 Setup Global …" at bounding box center [102, 160] width 204 height 37
click at [113, 159] on div "Spacing" at bounding box center [101, 166] width 187 height 26
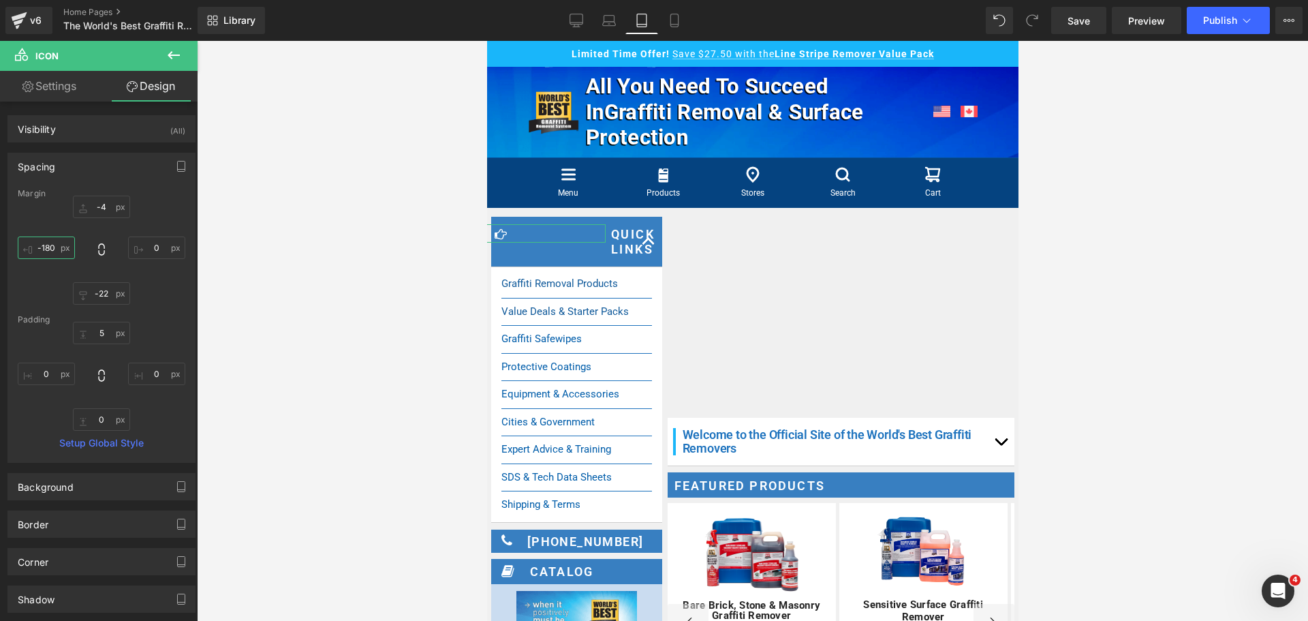
click at [55, 254] on input "-180" at bounding box center [46, 247] width 57 height 22
type input "0"
click at [94, 292] on input "-22" at bounding box center [101, 293] width 57 height 22
type input "0"
click at [110, 208] on input "-4" at bounding box center [101, 207] width 57 height 22
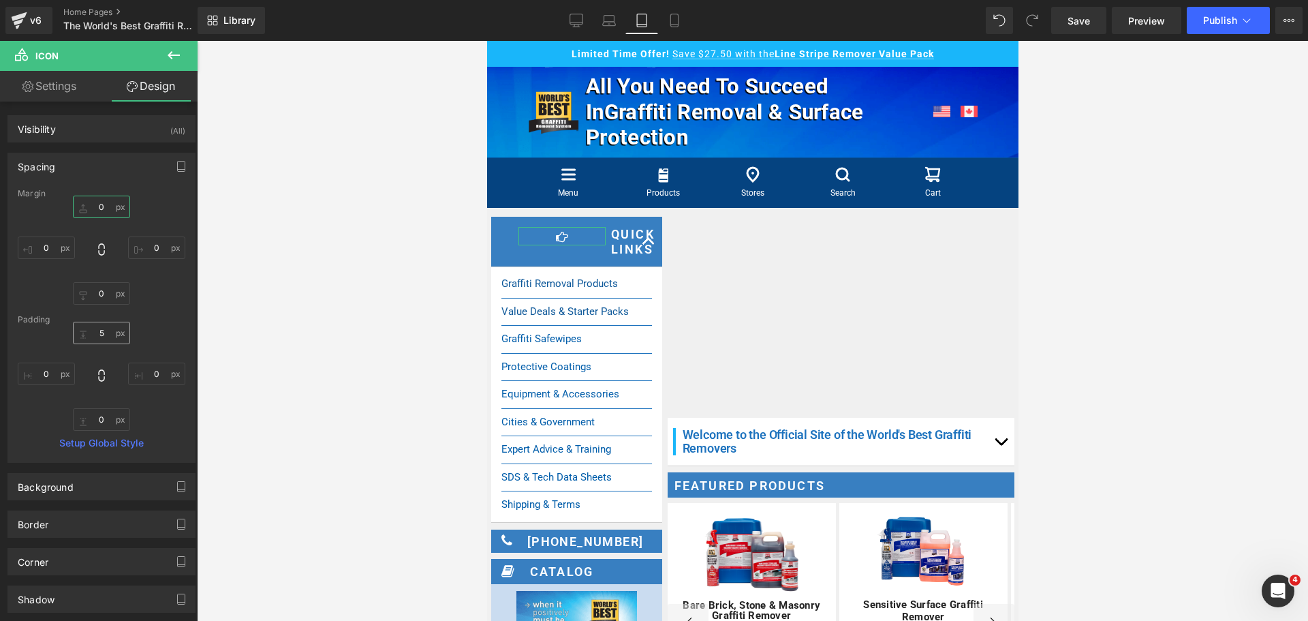
type input "0"
click at [97, 331] on input "5" at bounding box center [101, 333] width 57 height 22
type input "0"
click at [176, 164] on icon "button" at bounding box center [181, 166] width 11 height 11
click at [66, 197] on button "Laptop" at bounding box center [76, 195] width 42 height 23
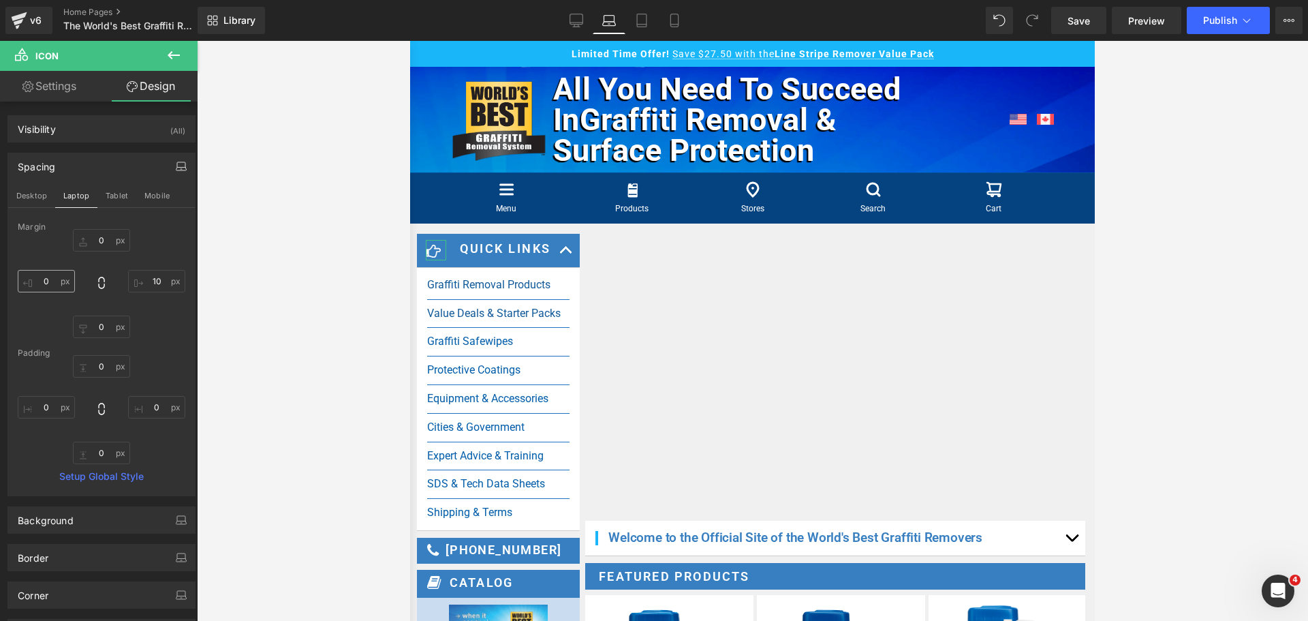
scroll to position [44, 0]
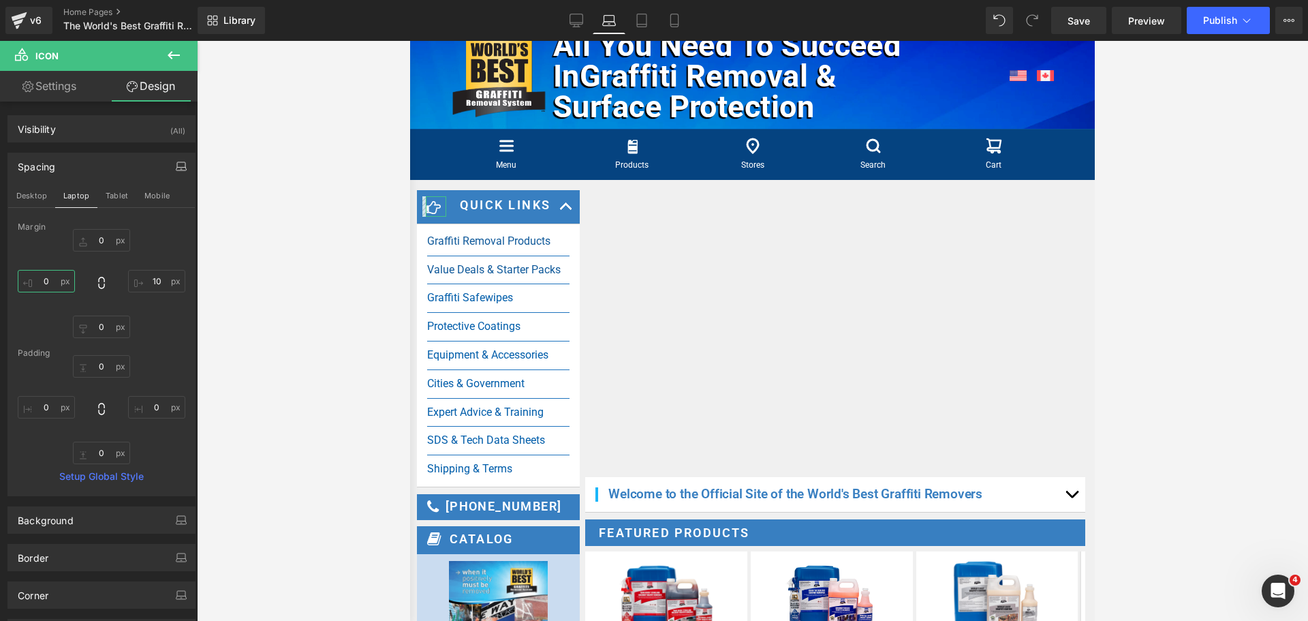
click at [50, 282] on input "0" at bounding box center [46, 281] width 57 height 22
type input "0"
click at [90, 320] on input "0" at bounding box center [101, 326] width 57 height 22
type input "0"
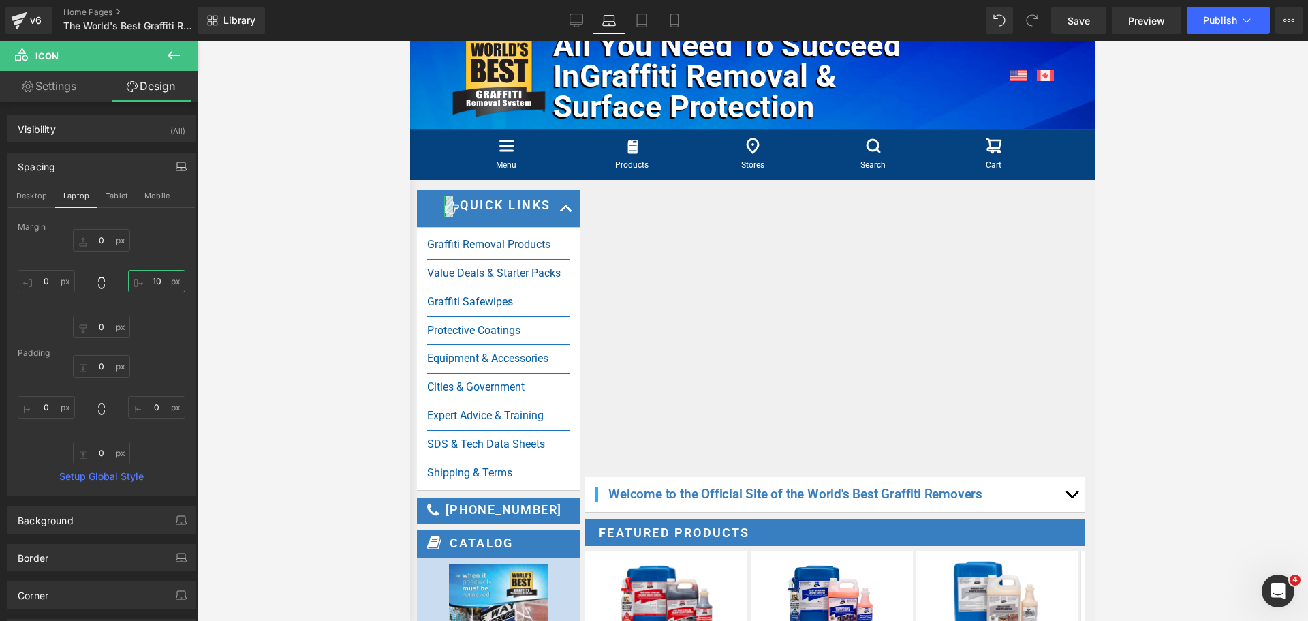
click at [163, 283] on input "0" at bounding box center [156, 281] width 57 height 22
type input "0"
click at [104, 238] on input "0" at bounding box center [101, 240] width 57 height 22
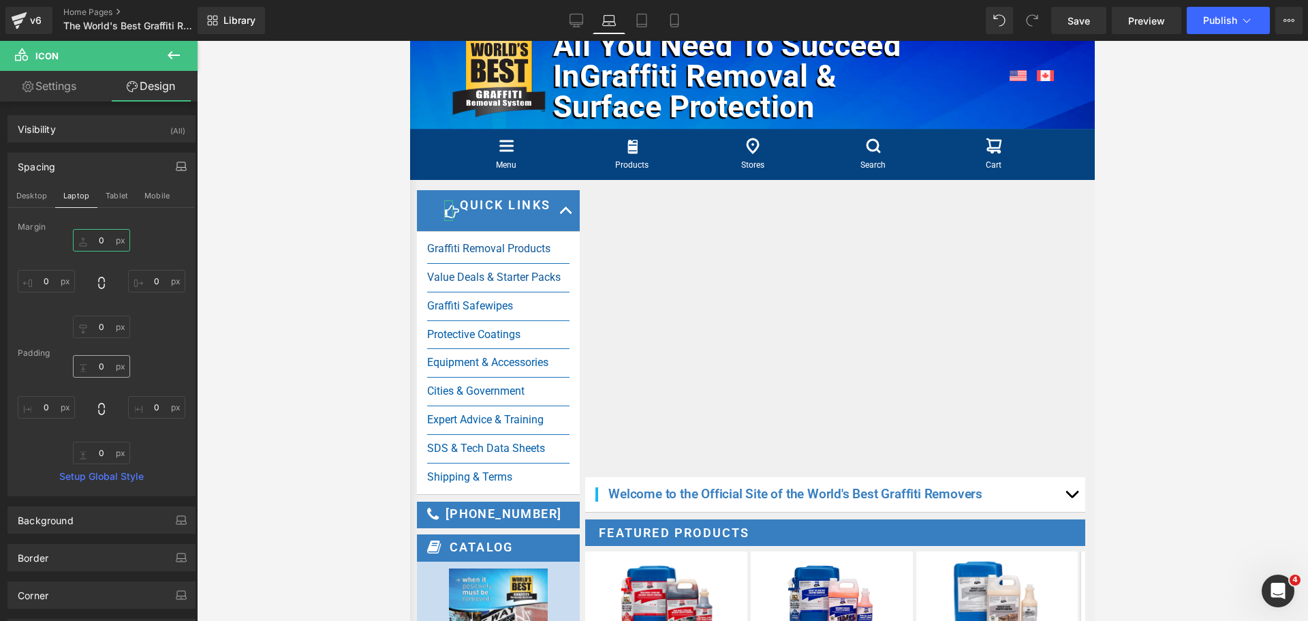
type input "0"
click at [99, 373] on input "0" at bounding box center [101, 366] width 57 height 22
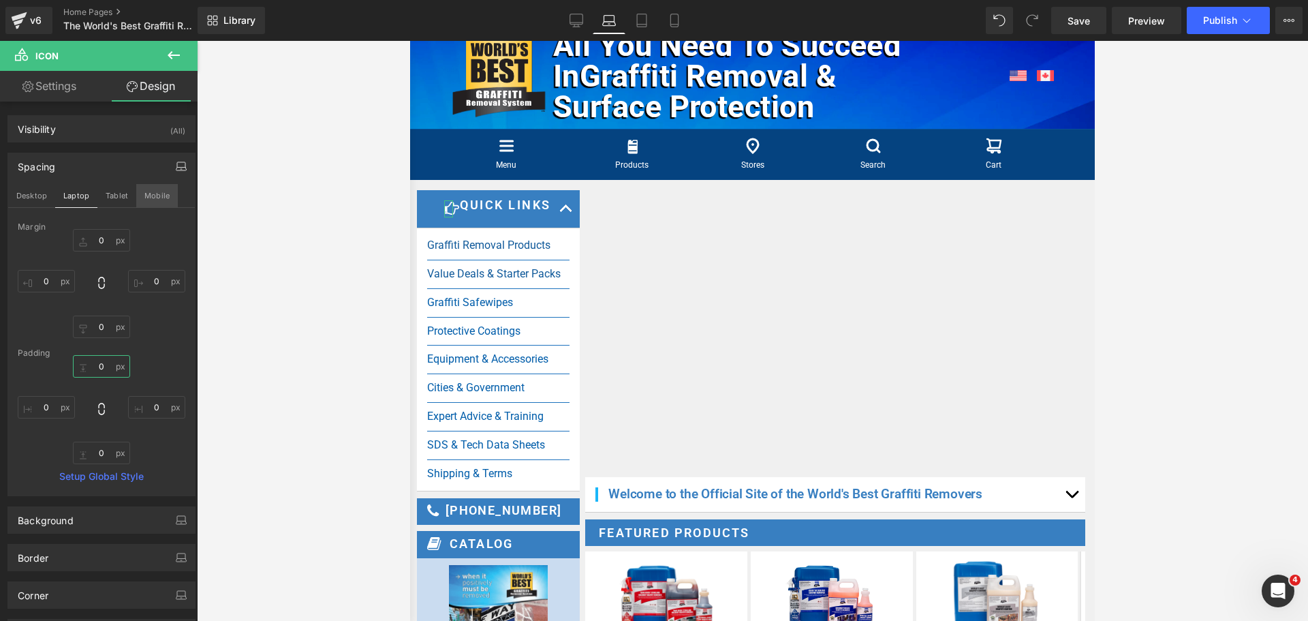
type input "0"
click at [140, 198] on button "Mobile" at bounding box center [157, 195] width 42 height 23
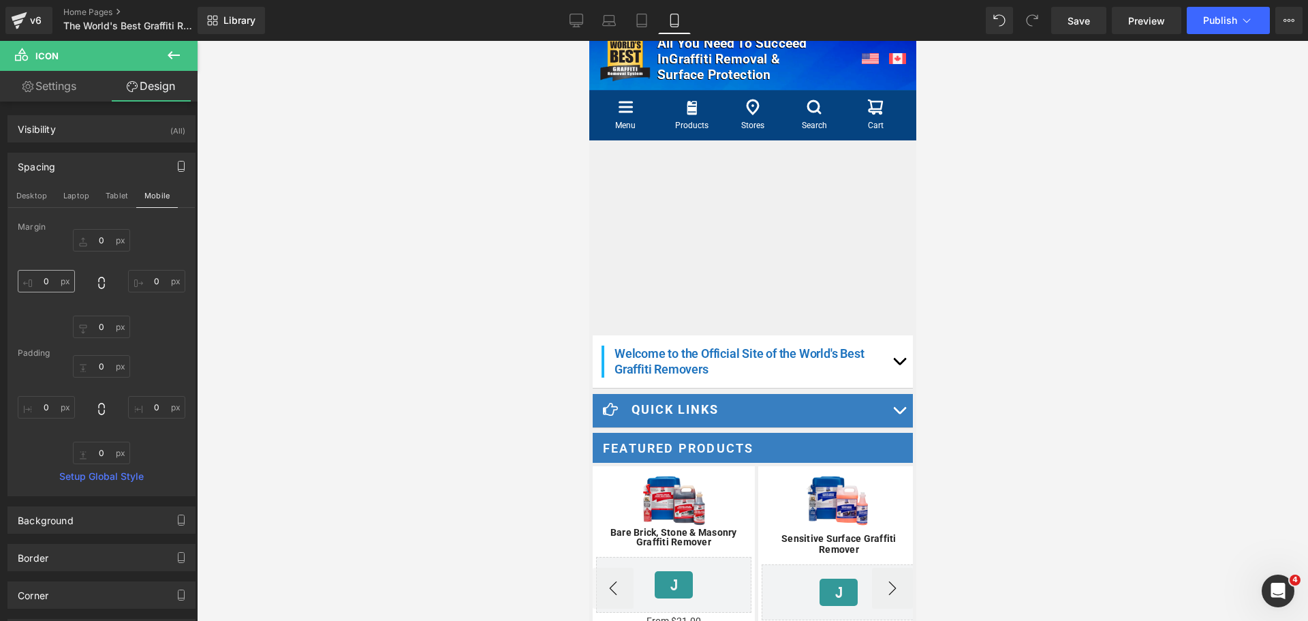
scroll to position [0, 0]
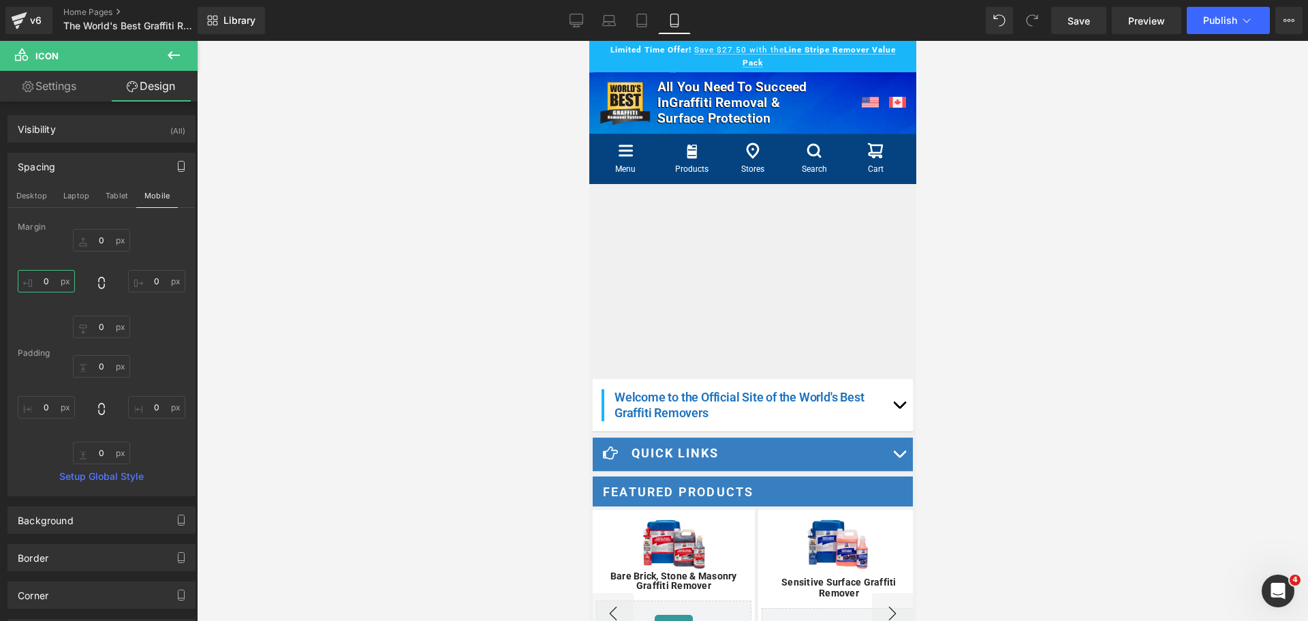
click at [48, 283] on input "0" at bounding box center [46, 281] width 57 height 22
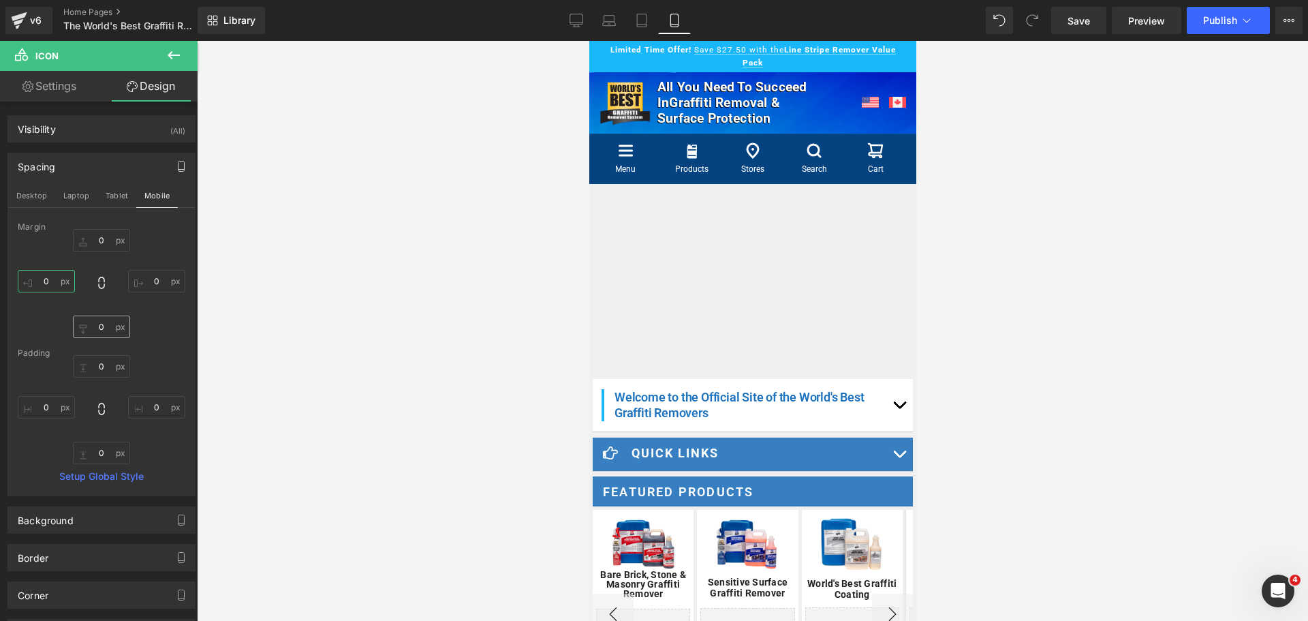
type input "0"
click at [102, 326] on input "0" at bounding box center [101, 326] width 57 height 22
type input "0"
click at [98, 239] on input "0" at bounding box center [101, 240] width 57 height 22
type input "0"
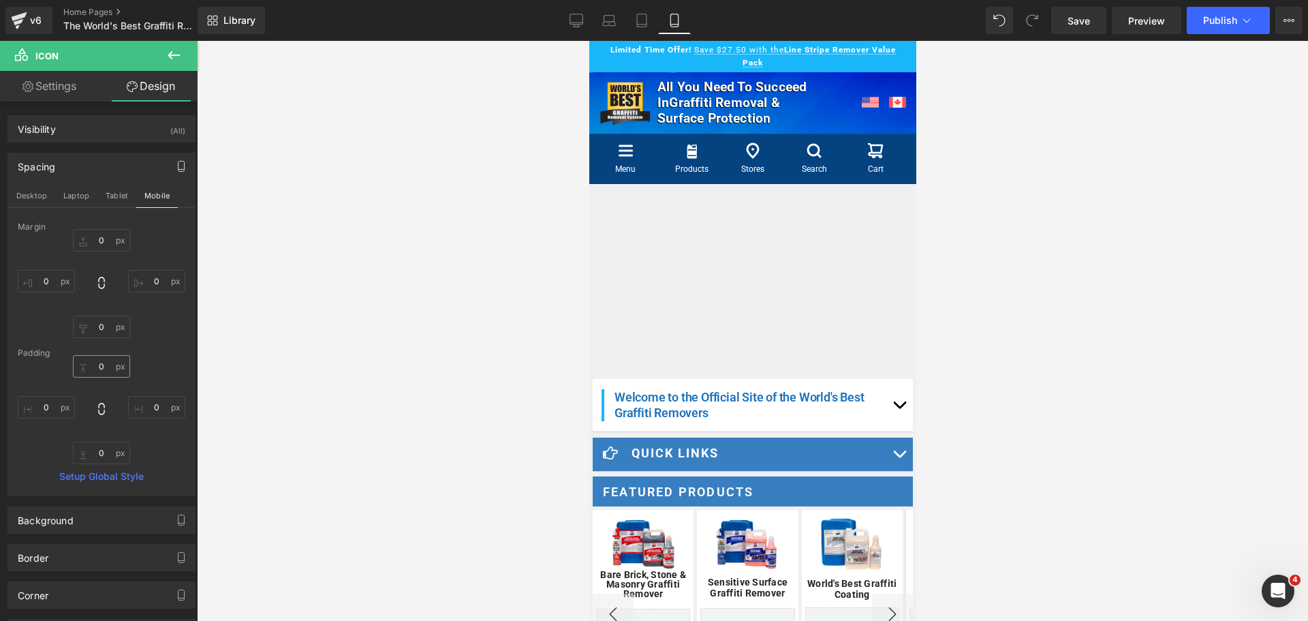
click at [105, 371] on input "0" at bounding box center [101, 366] width 57 height 22
type input "0"
click at [578, 18] on icon at bounding box center [577, 21] width 14 height 14
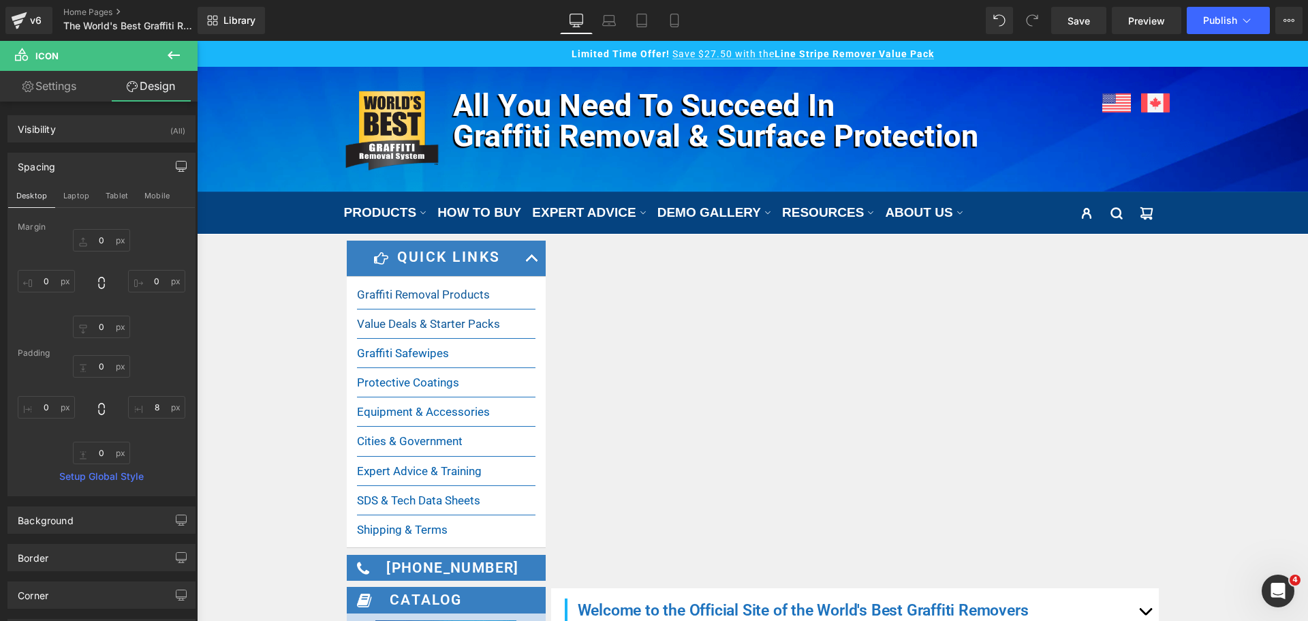
scroll to position [12, 0]
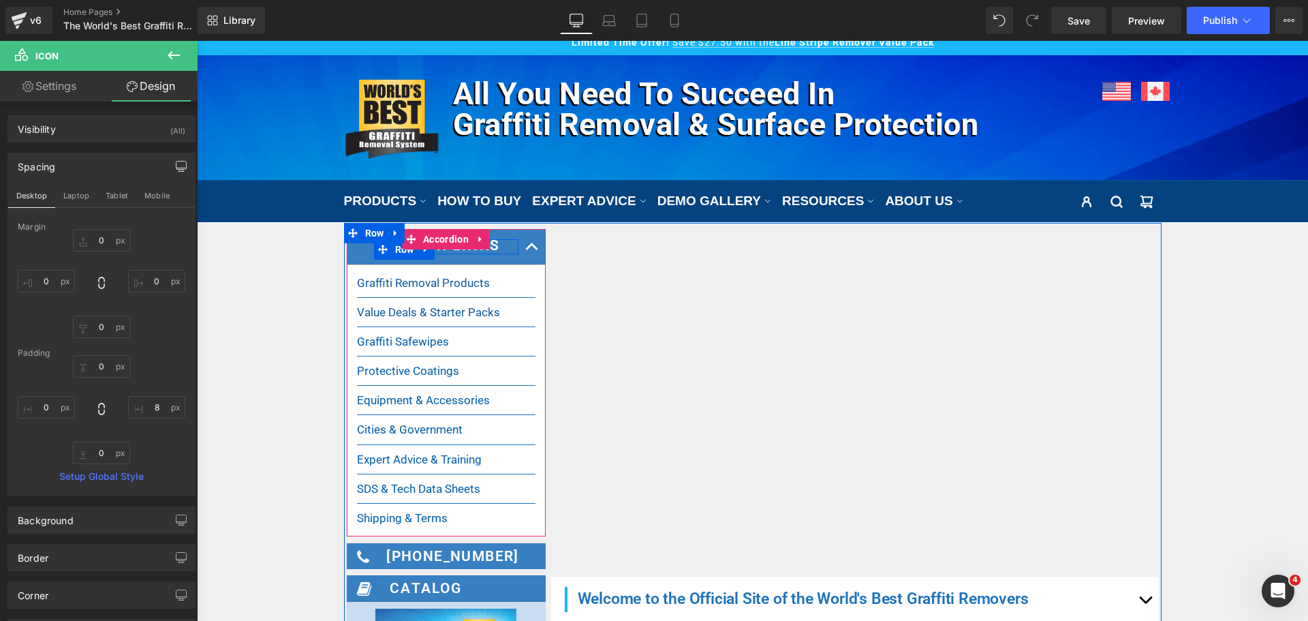
drag, startPoint x: 377, startPoint y: 252, endPoint x: 235, endPoint y: 151, distance: 174.9
click at [378, 252] on icon at bounding box center [383, 250] width 10 height 10
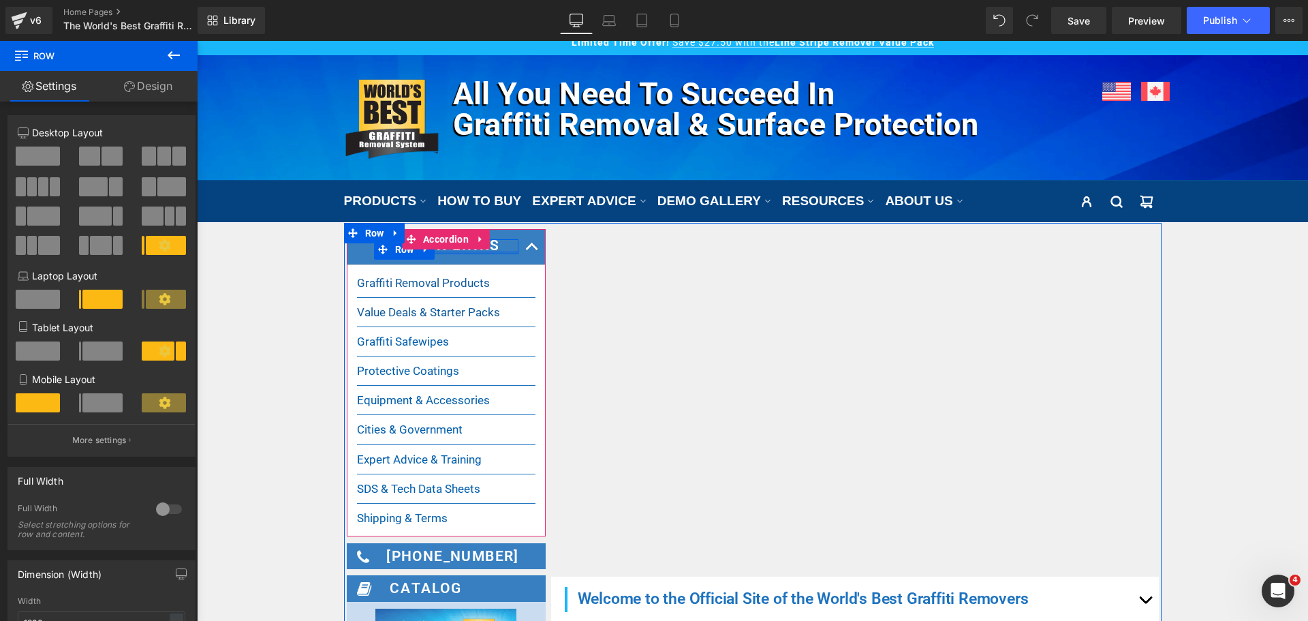
click at [447, 253] on div at bounding box center [446, 252] width 144 height 3
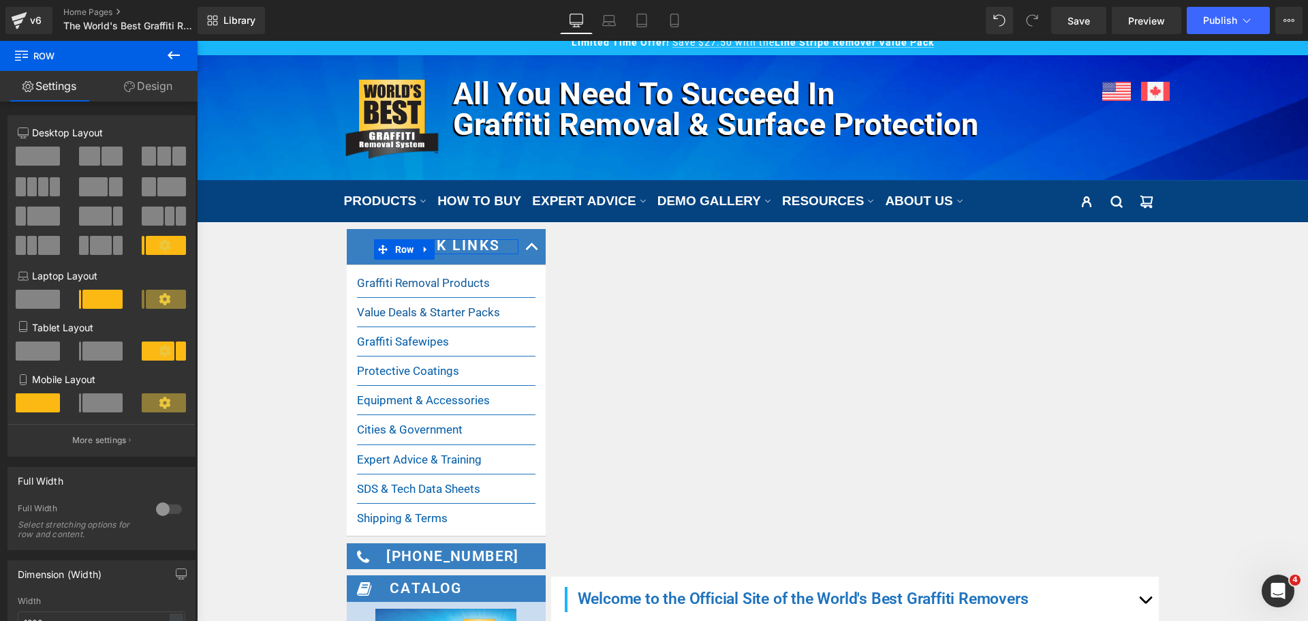
click at [168, 90] on link "Design" at bounding box center [148, 86] width 99 height 31
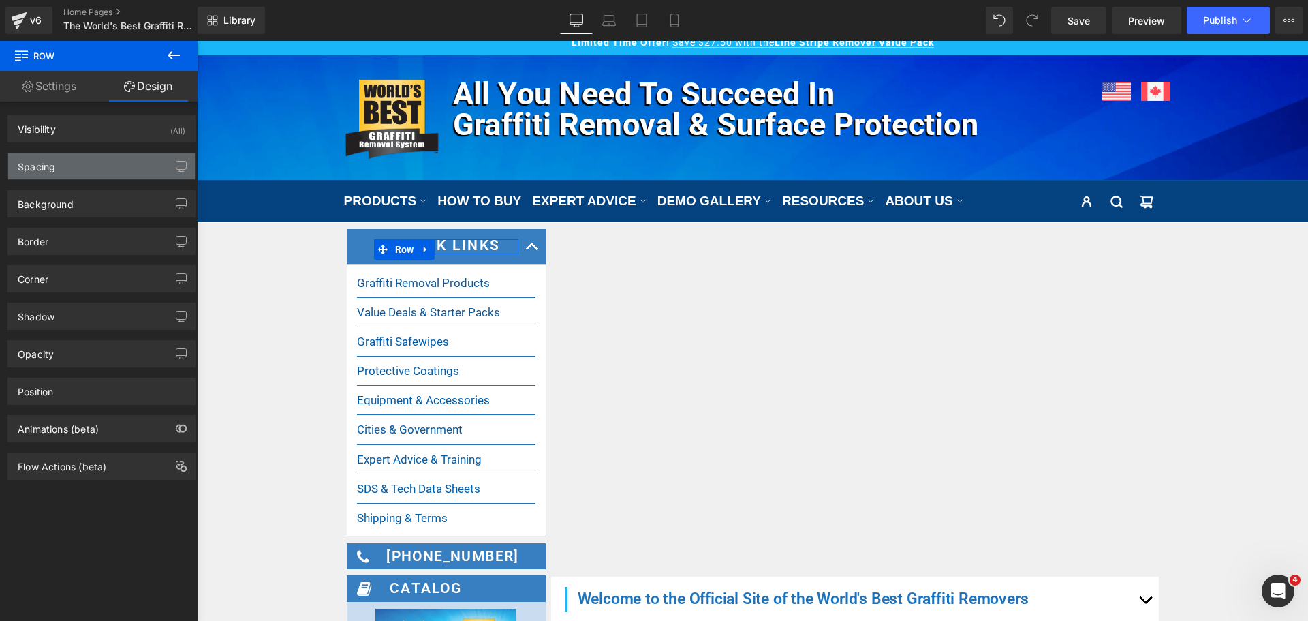
click at [97, 168] on div "Spacing" at bounding box center [101, 166] width 187 height 26
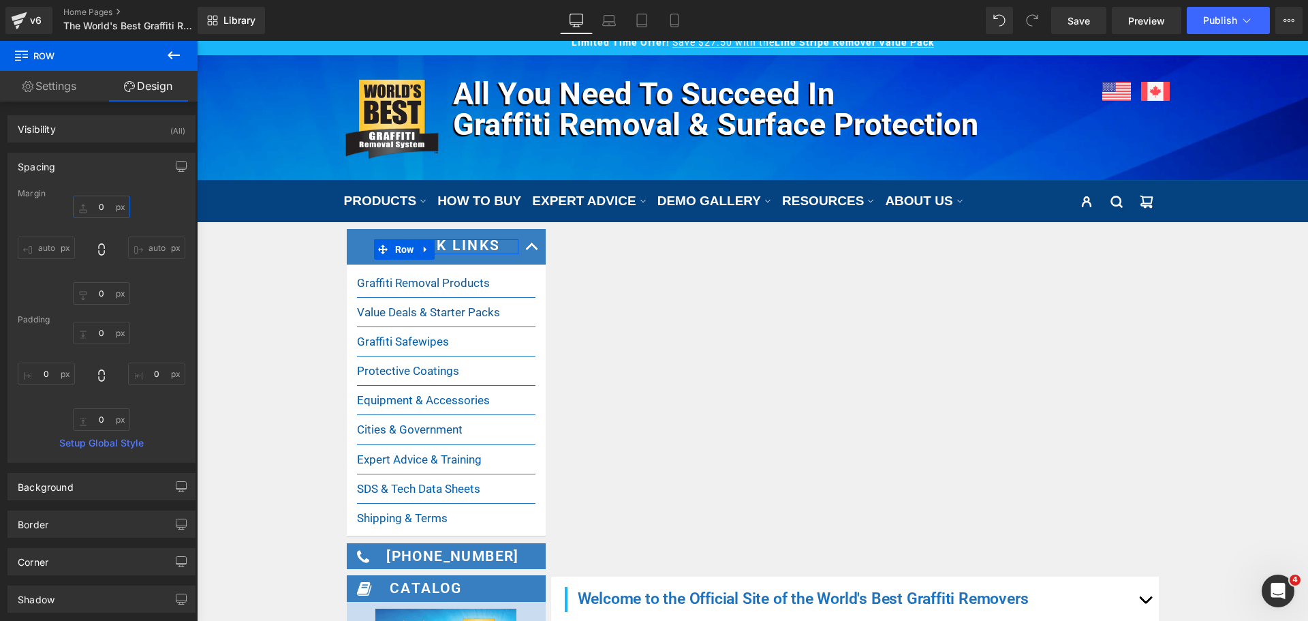
click at [108, 208] on input "0" at bounding box center [101, 207] width 57 height 22
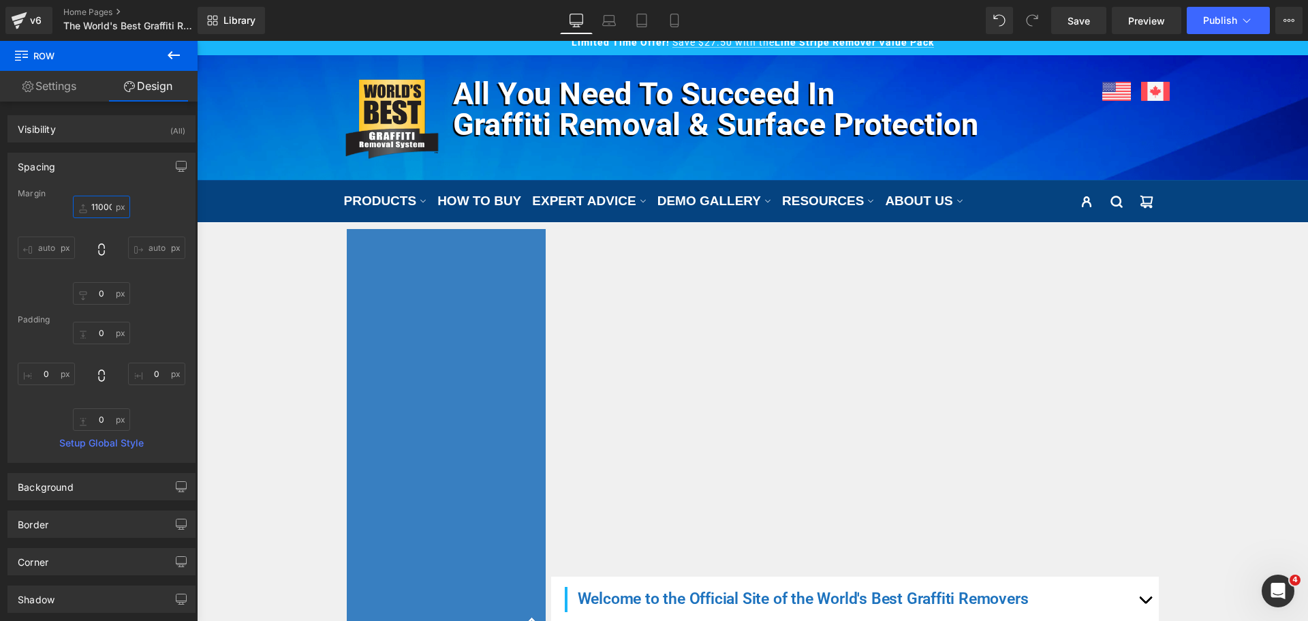
scroll to position [0, 1]
click at [100, 209] on input "11000" at bounding box center [101, 207] width 57 height 22
click at [100, 208] on input "11000" at bounding box center [101, 207] width 57 height 22
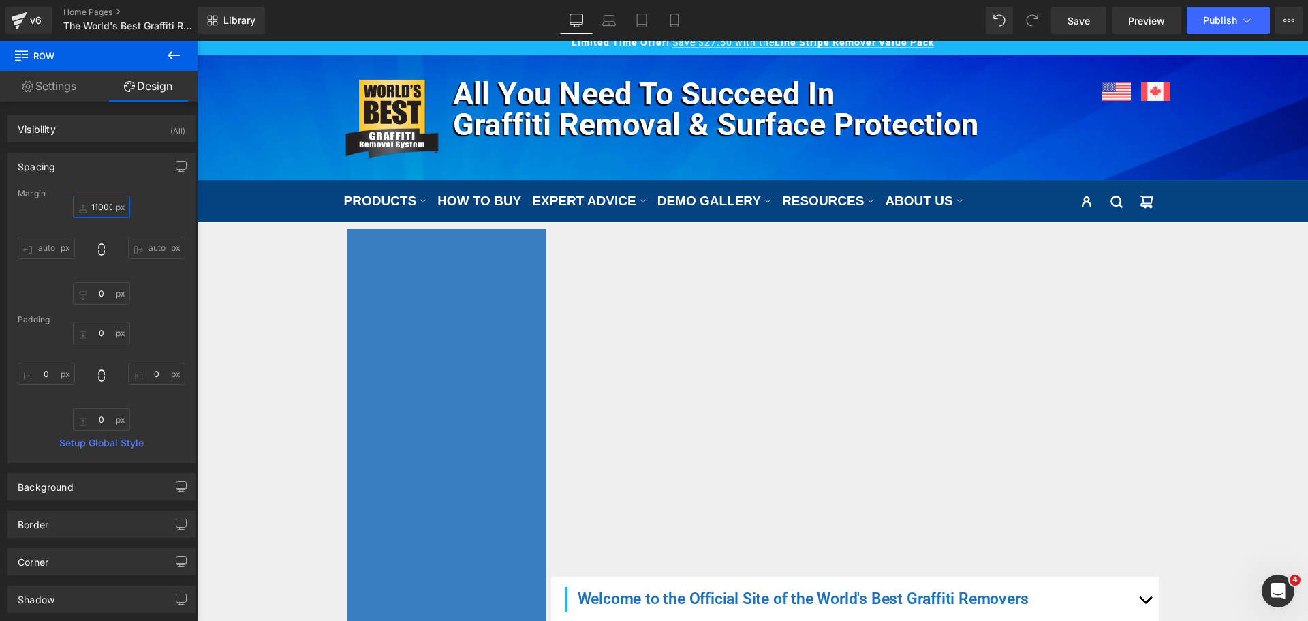
type input "0"
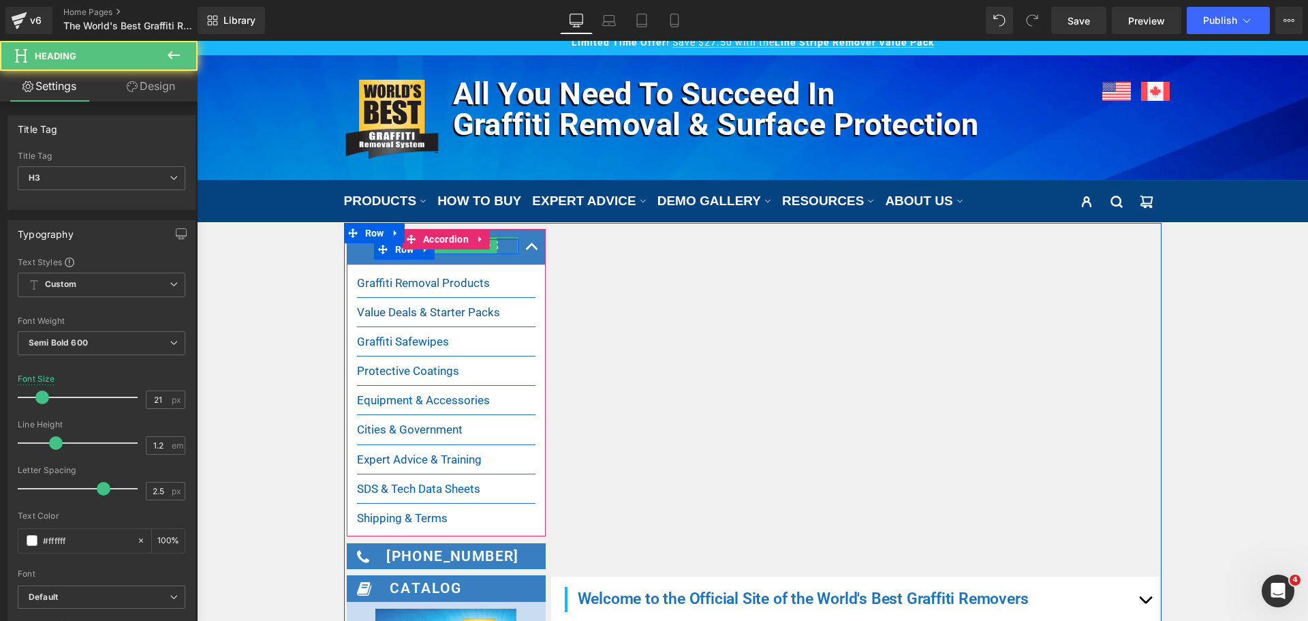
click at [496, 249] on h3 "Quick Links" at bounding box center [457, 245] width 121 height 17
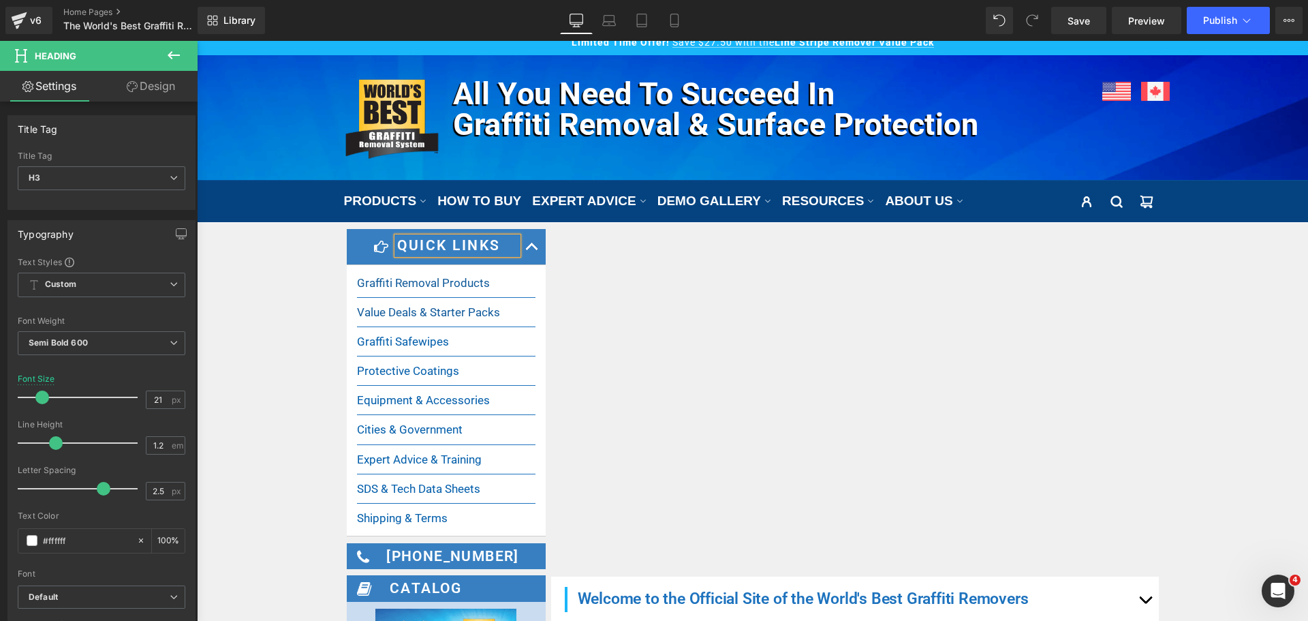
click at [168, 86] on link "Design" at bounding box center [151, 86] width 99 height 31
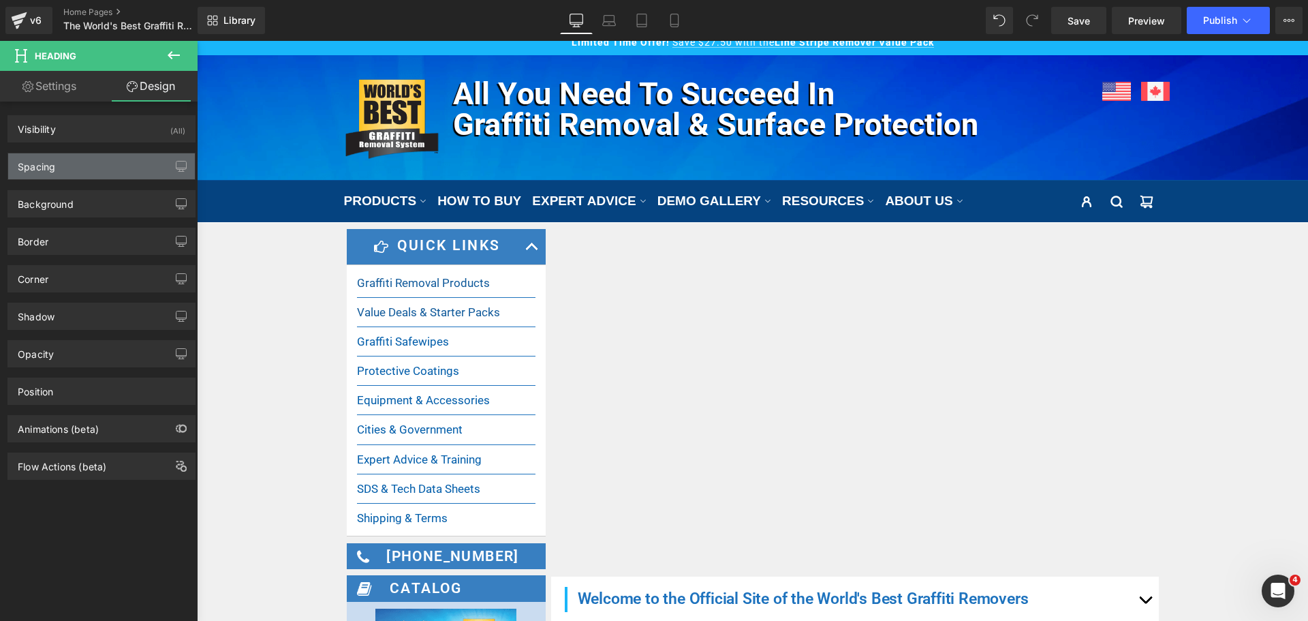
click at [43, 166] on div "Spacing" at bounding box center [36, 162] width 37 height 19
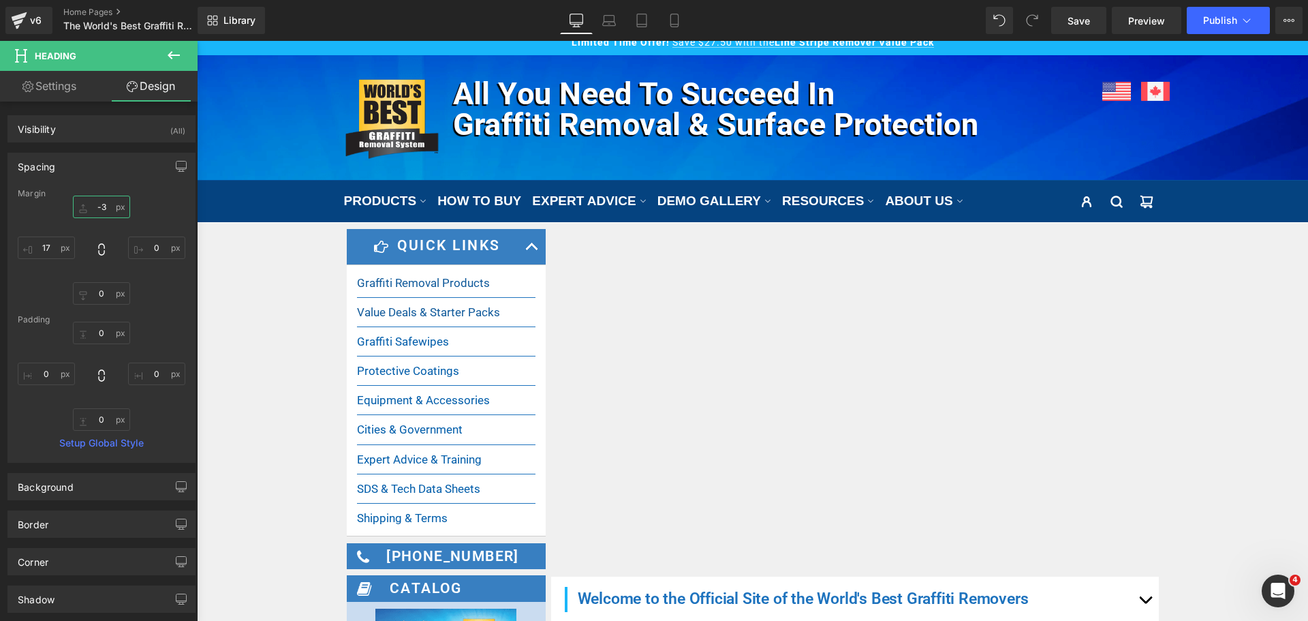
click at [93, 215] on input "-3" at bounding box center [101, 207] width 57 height 22
type input "0"
click at [59, 251] on input "17" at bounding box center [46, 247] width 57 height 22
click at [176, 165] on icon "button" at bounding box center [181, 166] width 11 height 11
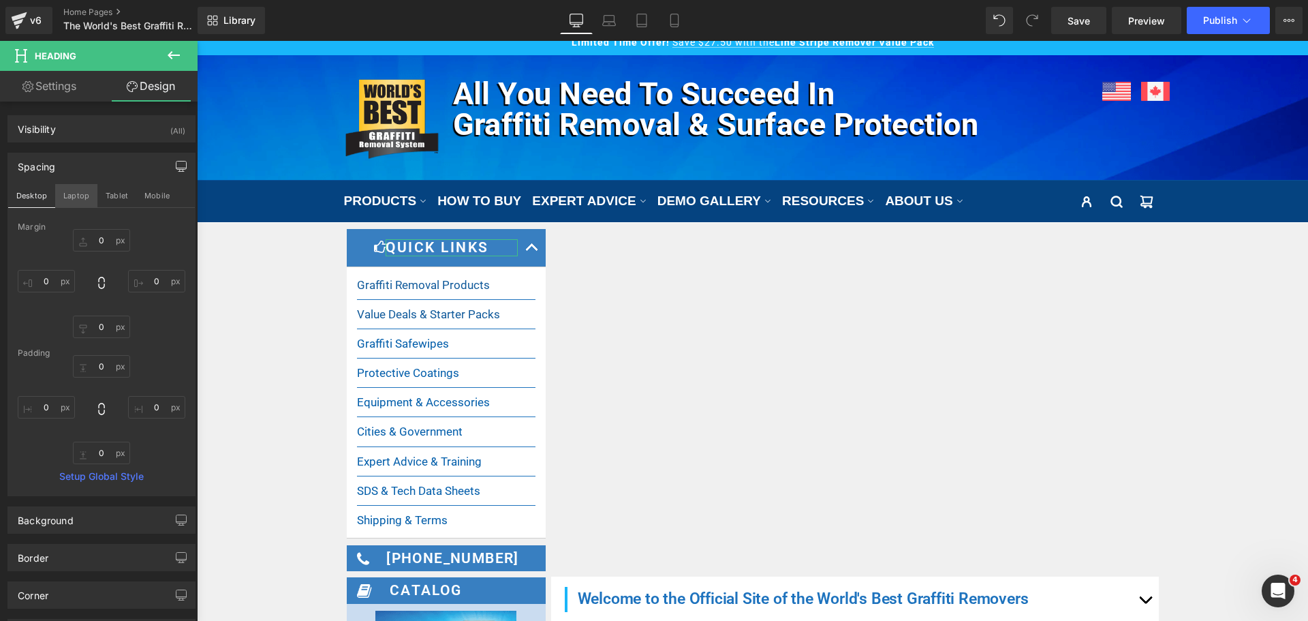
click at [82, 194] on button "Laptop" at bounding box center [76, 195] width 42 height 23
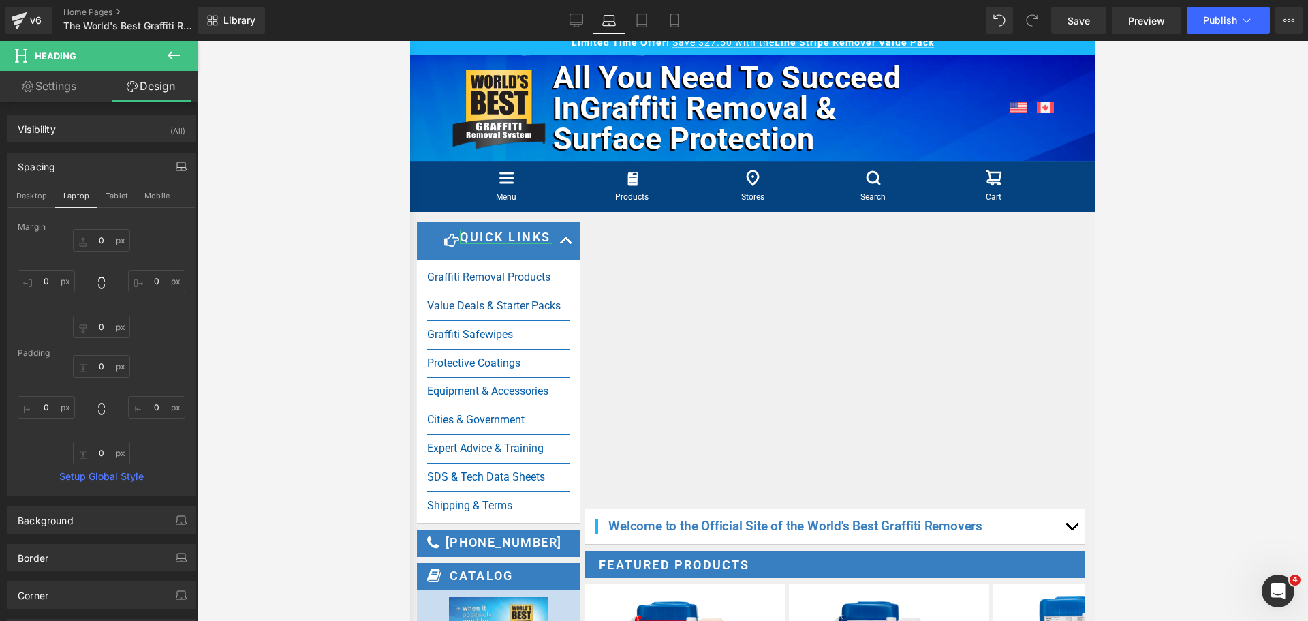
scroll to position [32, 0]
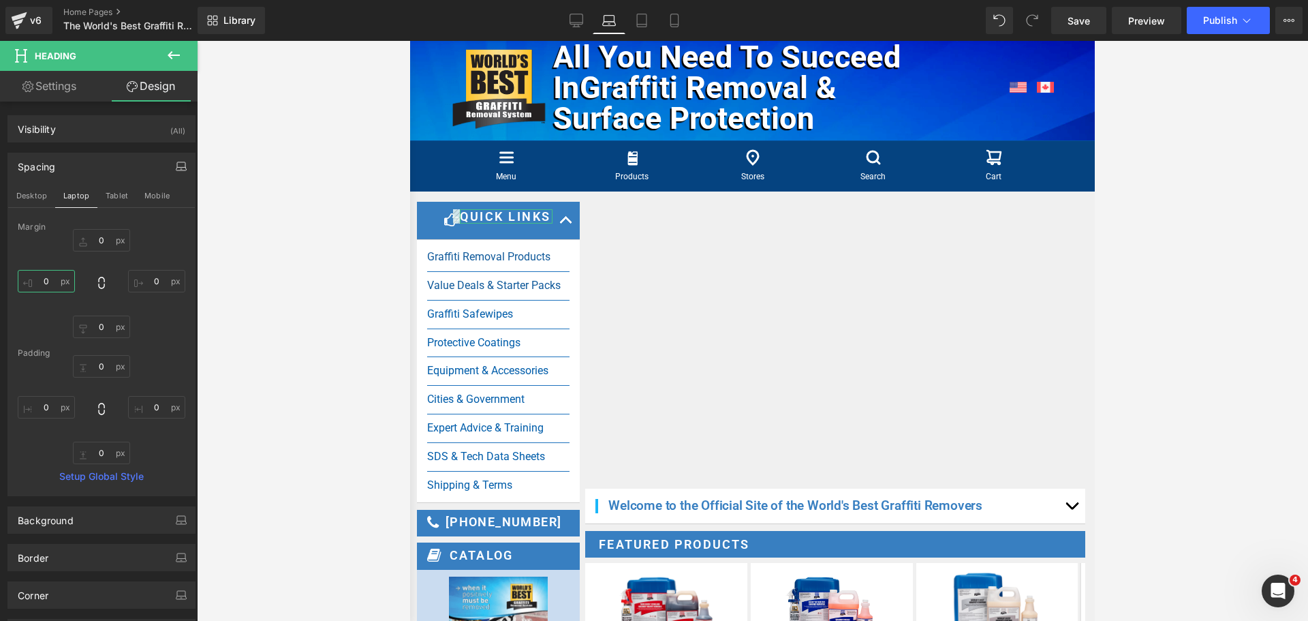
click at [50, 281] on input "0" at bounding box center [46, 281] width 57 height 22
type input "0"
click at [100, 245] on input "0" at bounding box center [101, 240] width 57 height 22
type input "0"
click at [119, 194] on button "Tablet" at bounding box center [116, 195] width 39 height 23
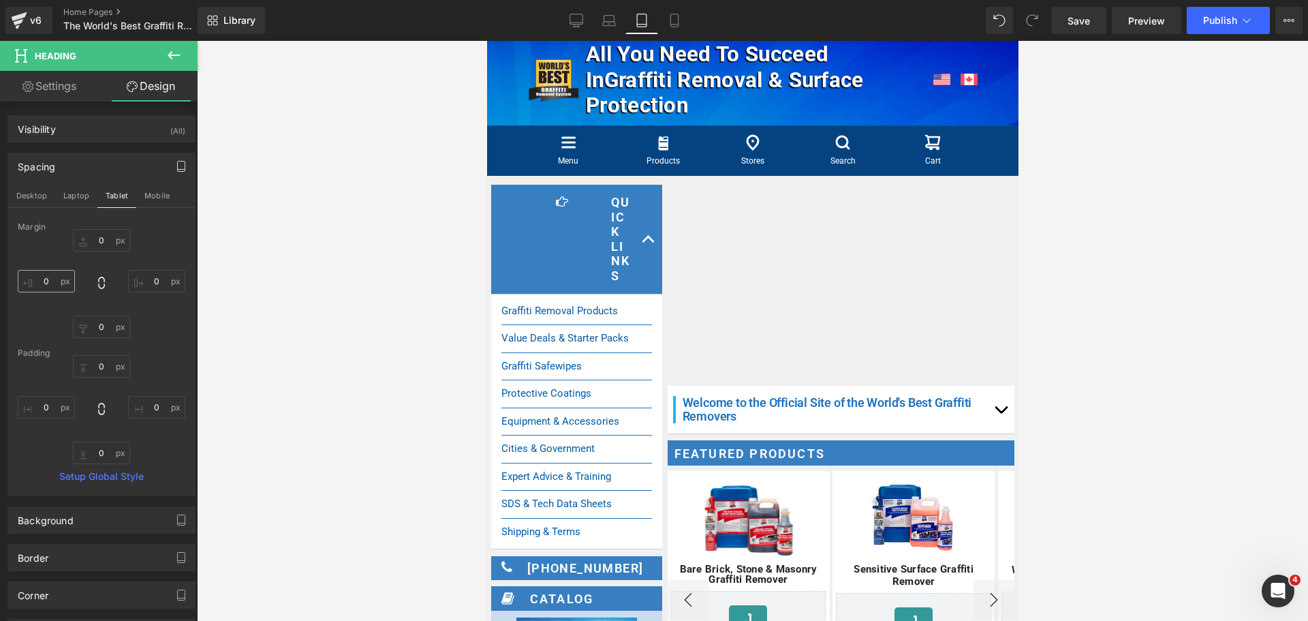
scroll to position [0, 0]
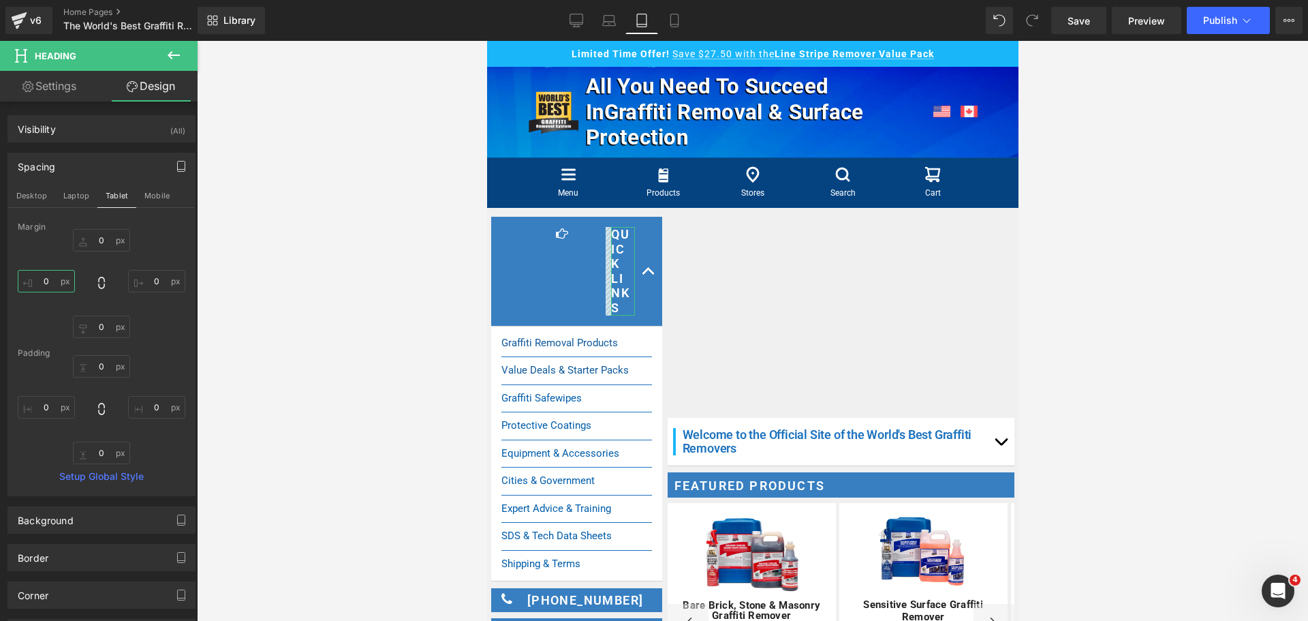
click at [51, 285] on input "0" at bounding box center [46, 281] width 57 height 22
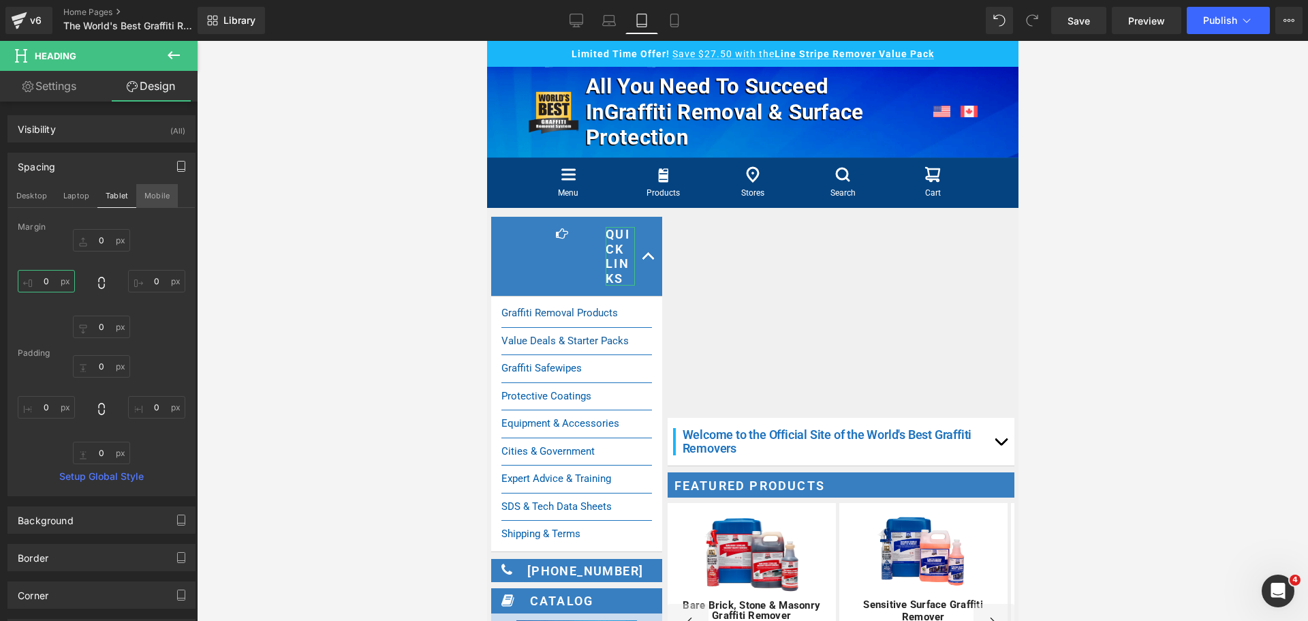
type input "0"
click at [155, 200] on button "Mobile" at bounding box center [157, 195] width 42 height 23
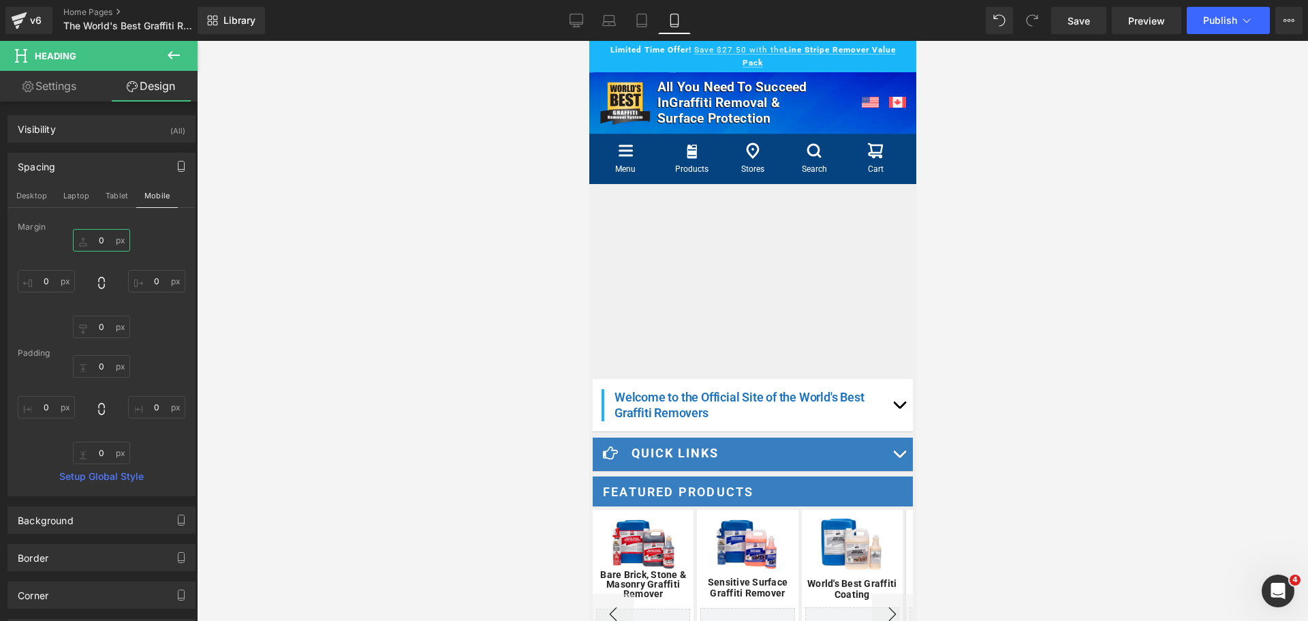
click at [97, 242] on input "0" at bounding box center [101, 240] width 57 height 22
type input "0"
click at [576, 16] on icon at bounding box center [577, 21] width 14 height 14
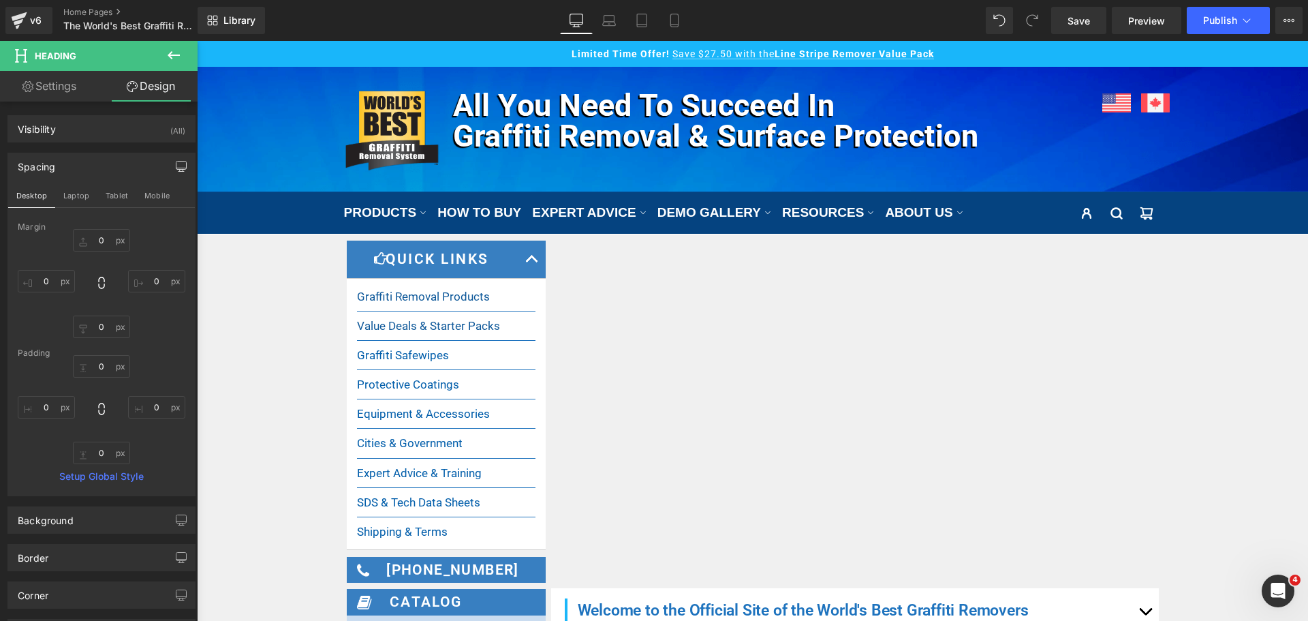
scroll to position [15, 0]
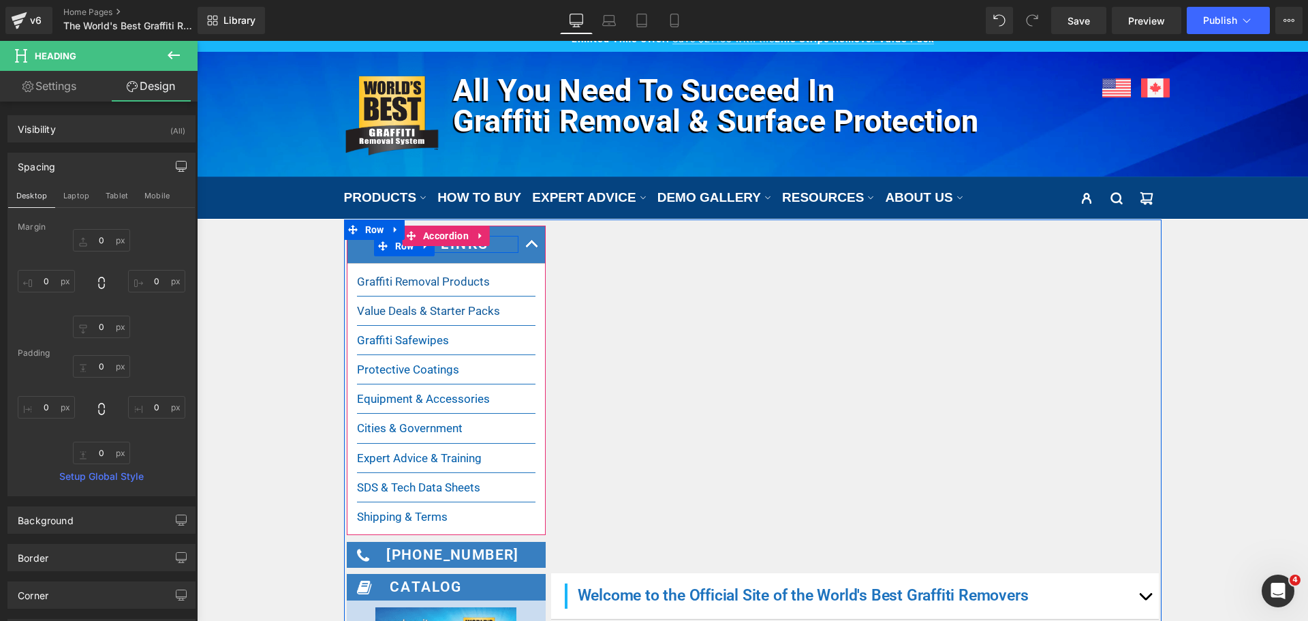
drag, startPoint x: 389, startPoint y: 247, endPoint x: 373, endPoint y: 259, distance: 19.9
click at [392, 247] on span "Row" at bounding box center [405, 246] width 26 height 20
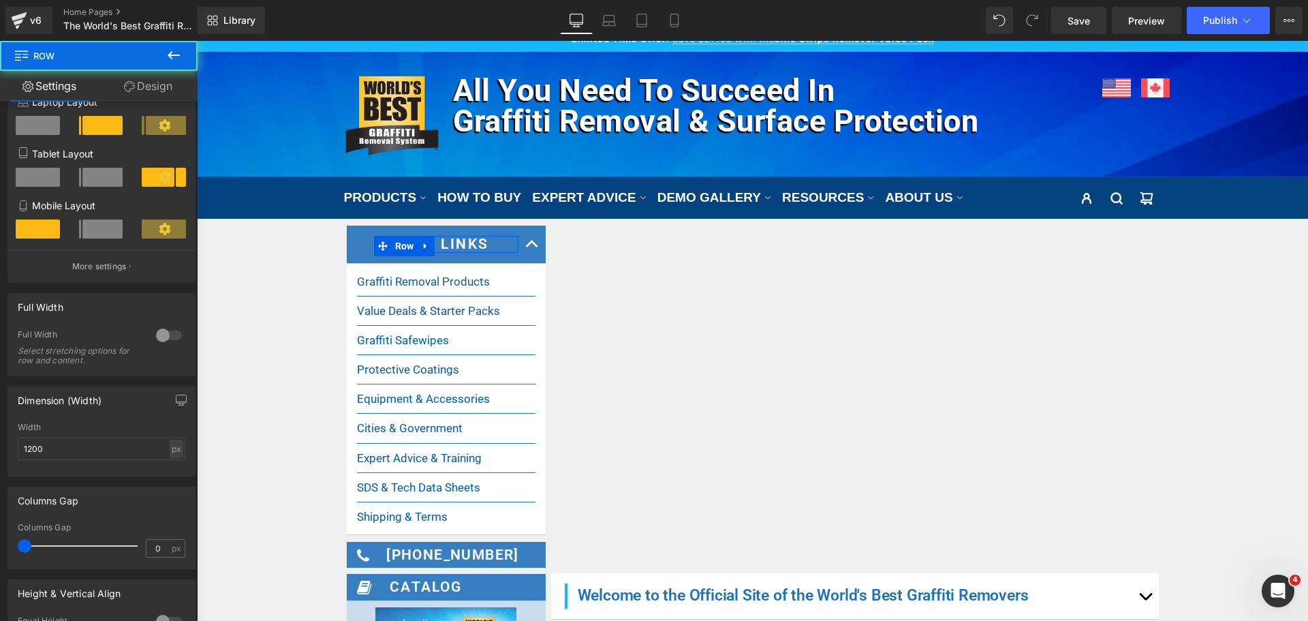
scroll to position [204, 0]
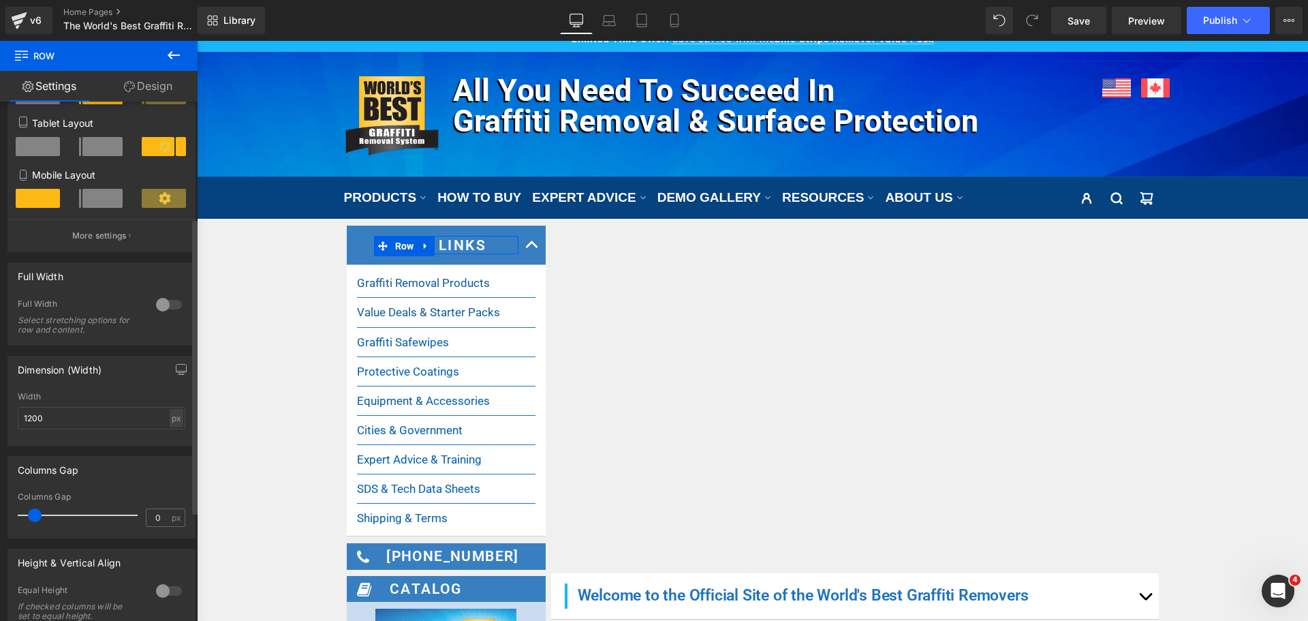
drag, startPoint x: 25, startPoint y: 517, endPoint x: 35, endPoint y: 515, distance: 10.3
click at [35, 515] on span at bounding box center [35, 515] width 14 height 14
drag, startPoint x: 37, startPoint y: 514, endPoint x: 44, endPoint y: 469, distance: 46.1
click at [0, 514] on div "Columns Gap 0px Columns Gap 0 px" at bounding box center [102, 492] width 204 height 93
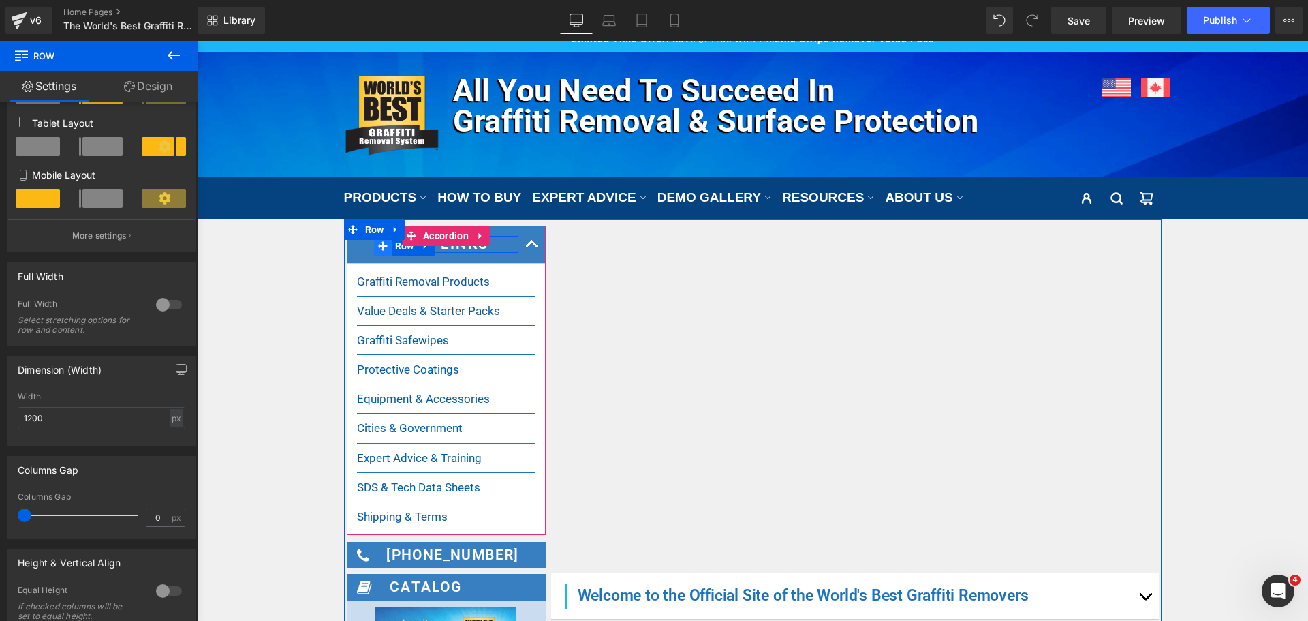
click at [378, 243] on icon at bounding box center [383, 246] width 10 height 10
click at [379, 245] on icon at bounding box center [383, 246] width 10 height 10
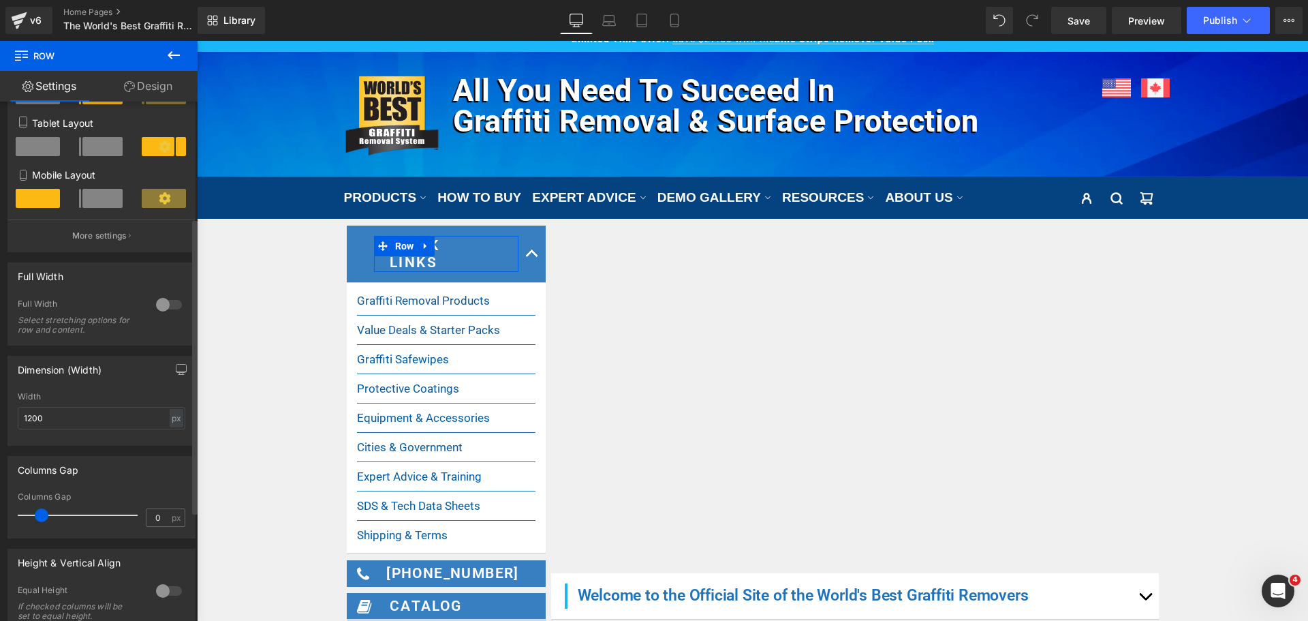
drag, startPoint x: 25, startPoint y: 511, endPoint x: 42, endPoint y: 510, distance: 16.4
click at [42, 510] on span at bounding box center [42, 515] width 14 height 14
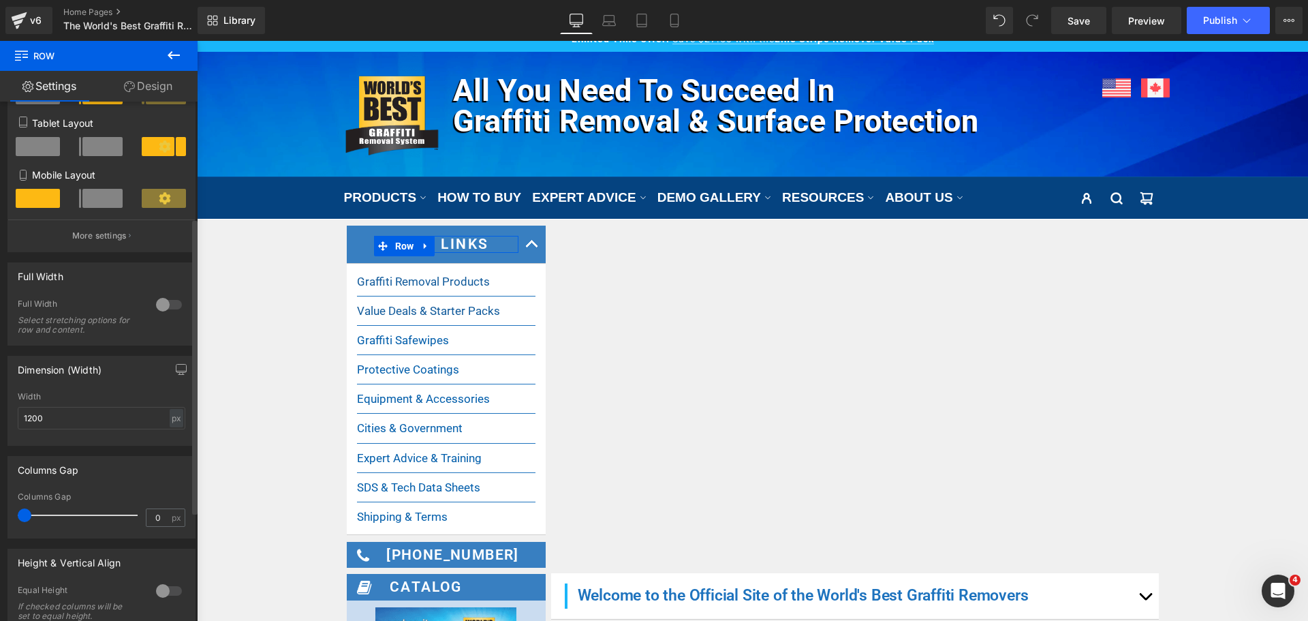
drag, startPoint x: 41, startPoint y: 512, endPoint x: 0, endPoint y: 512, distance: 40.9
click at [0, 512] on div "Columns Gap 0px Columns Gap 0 px" at bounding box center [102, 492] width 204 height 93
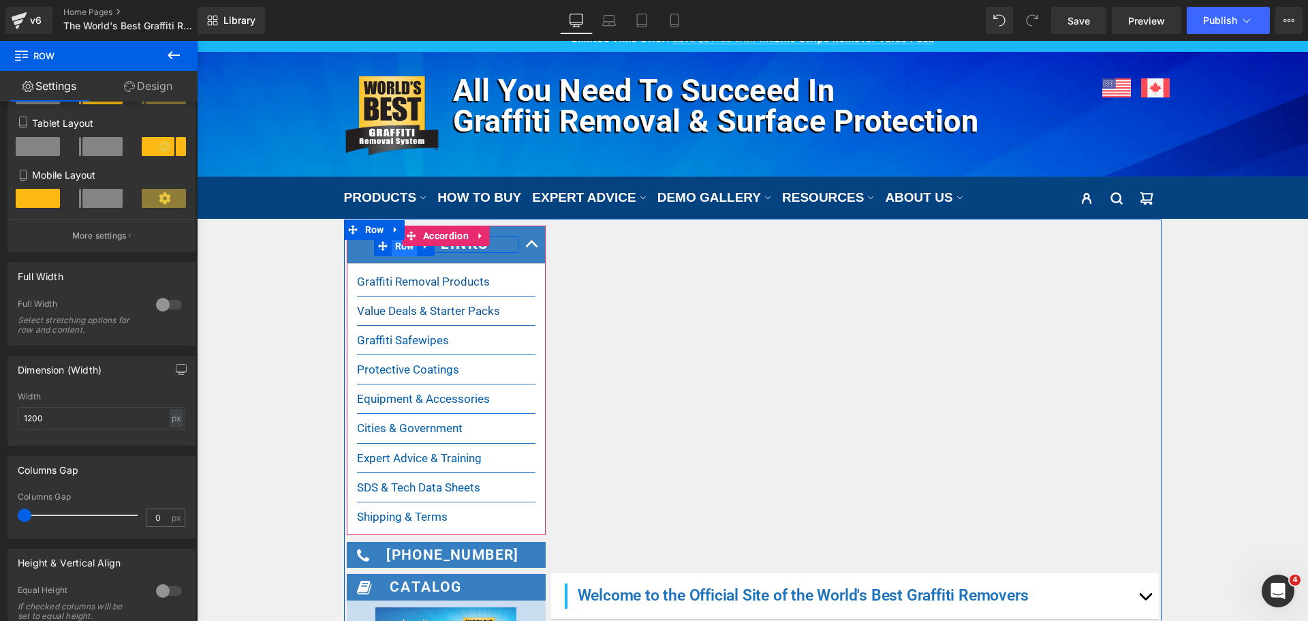
click at [403, 253] on span "Row" at bounding box center [405, 246] width 26 height 20
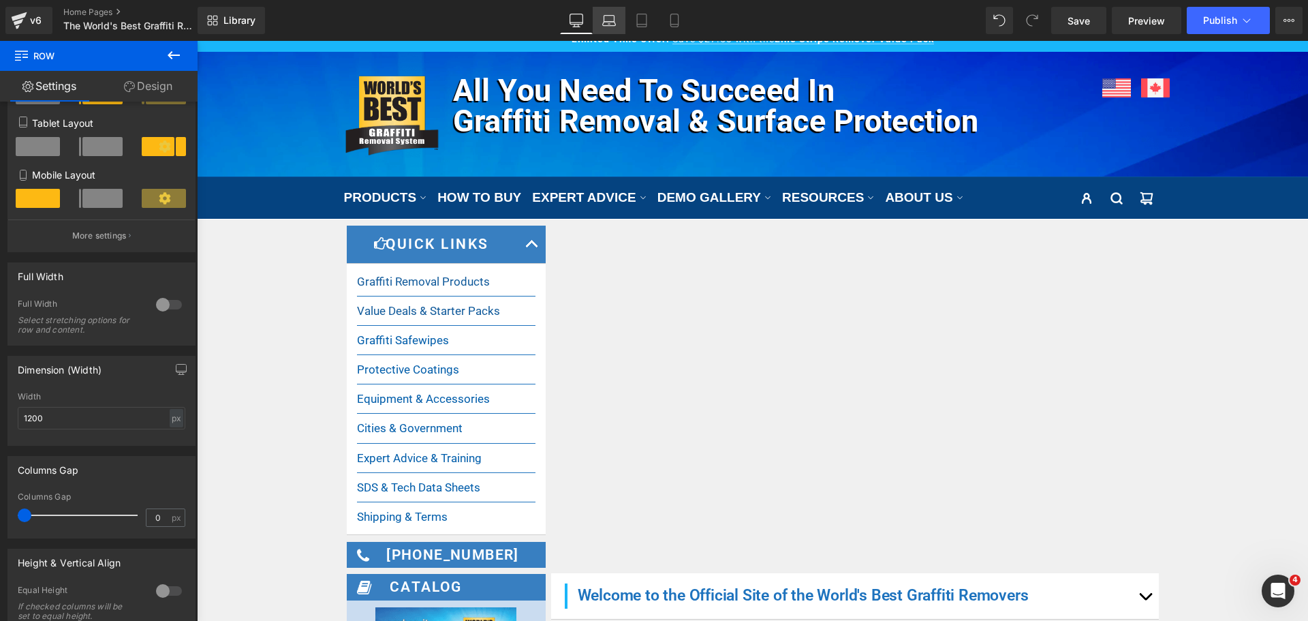
click at [614, 29] on link "Laptop" at bounding box center [609, 20] width 33 height 27
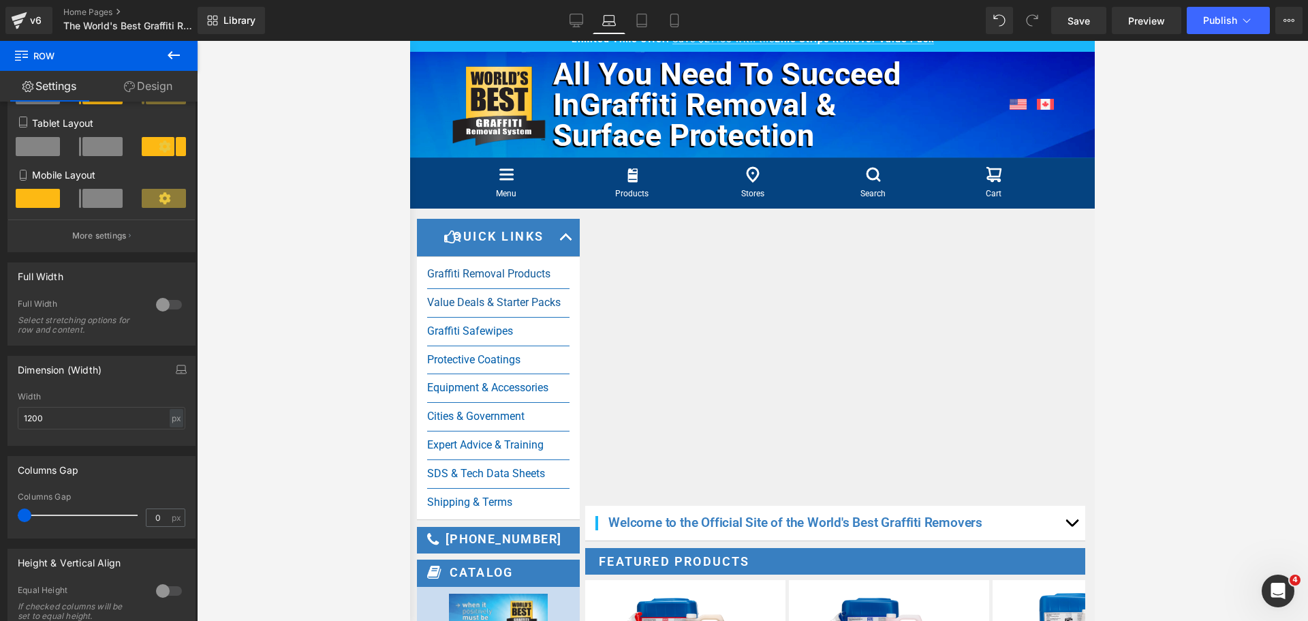
scroll to position [38, 0]
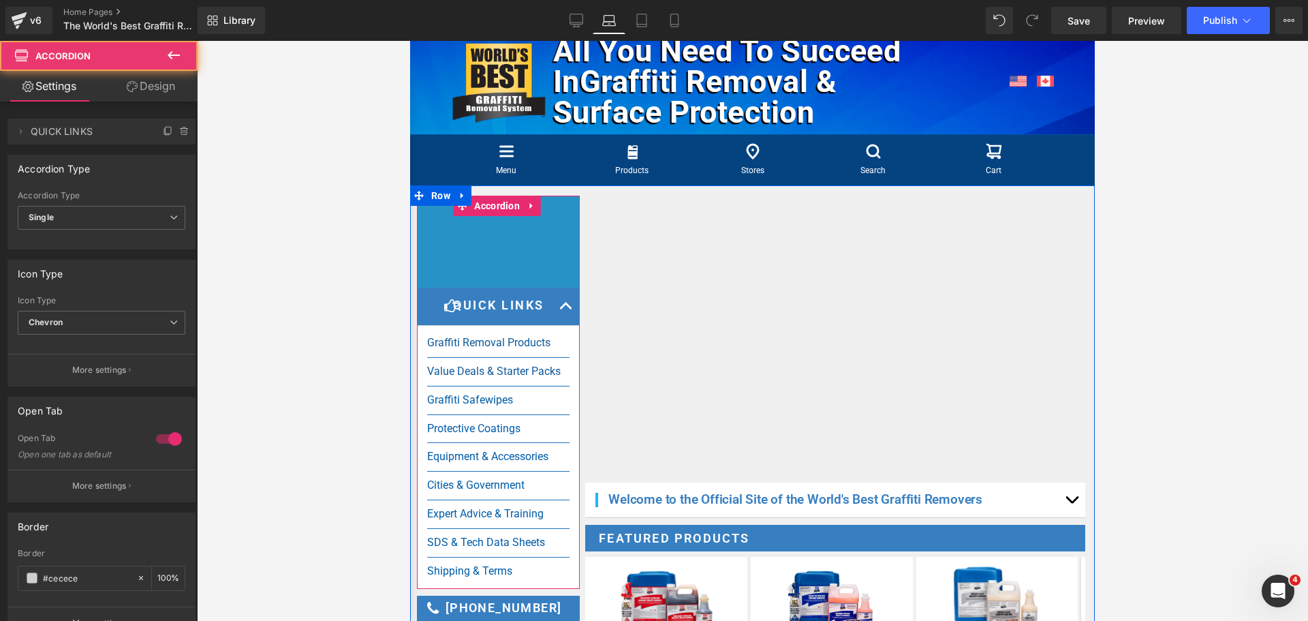
drag, startPoint x: 553, startPoint y: 226, endPoint x: 533, endPoint y: 318, distance: 94.2
click at [533, 288] on div "135px" at bounding box center [498, 242] width 163 height 92
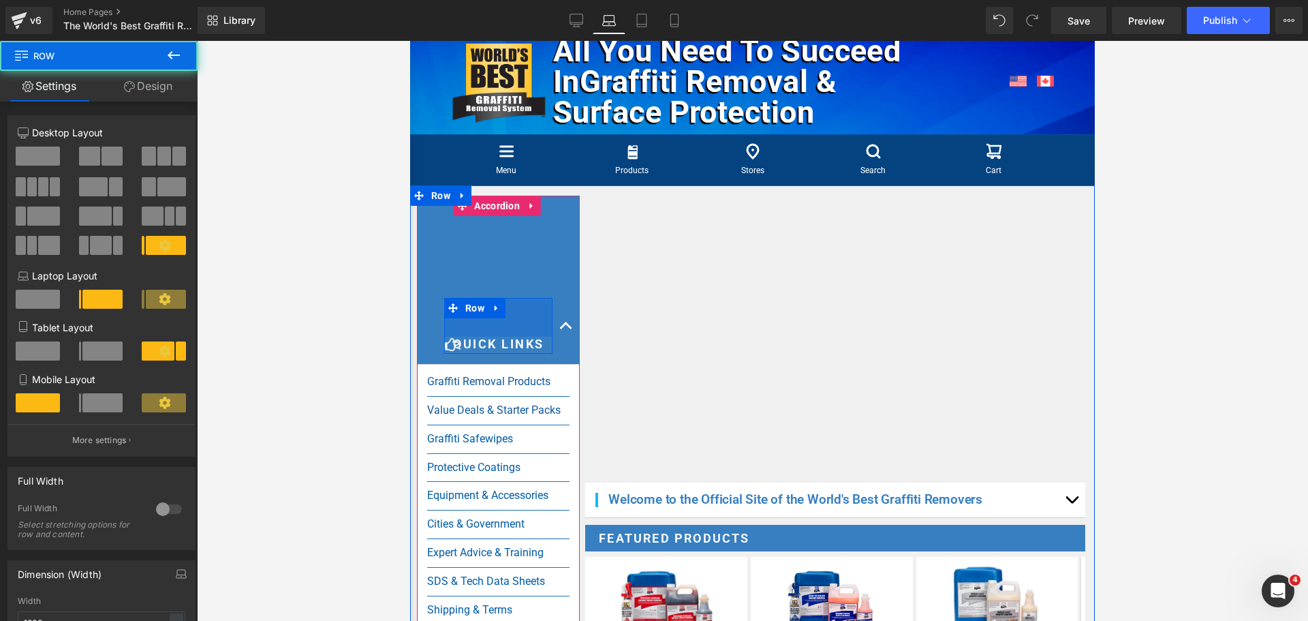
drag, startPoint x: 508, startPoint y: 331, endPoint x: 491, endPoint y: 379, distance: 50.9
click at [502, 354] on div "Icon Quick Links Heading Row 57px" at bounding box center [498, 326] width 108 height 56
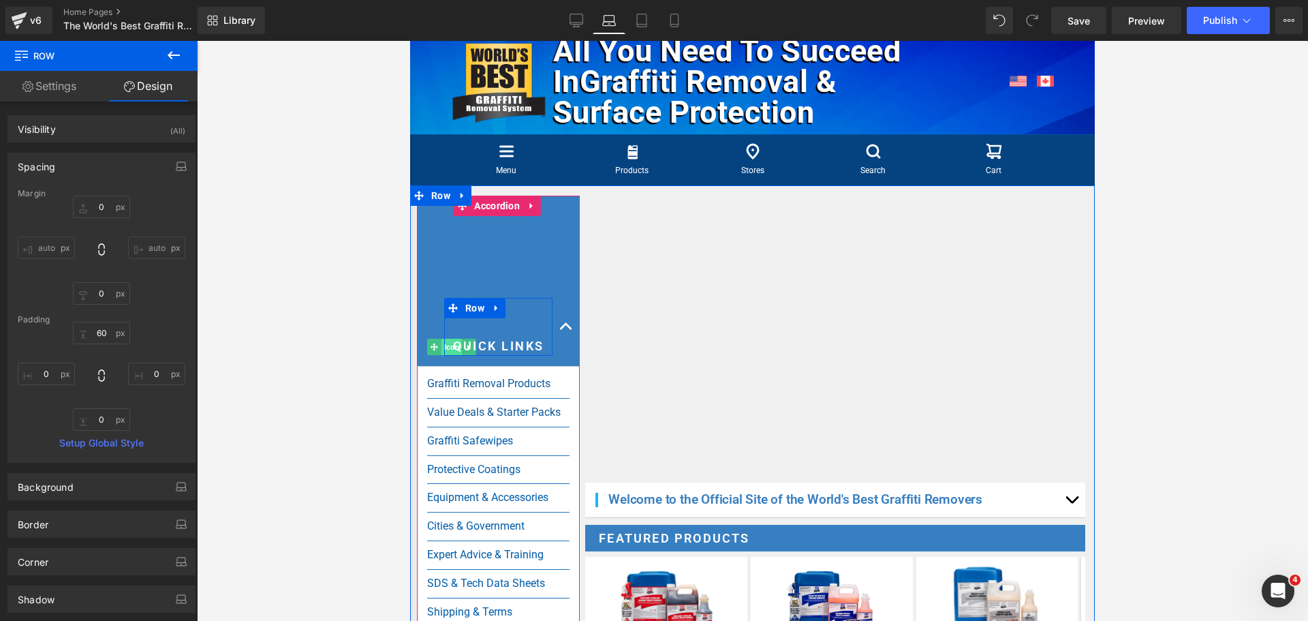
click at [449, 355] on span "Icon" at bounding box center [452, 347] width 21 height 16
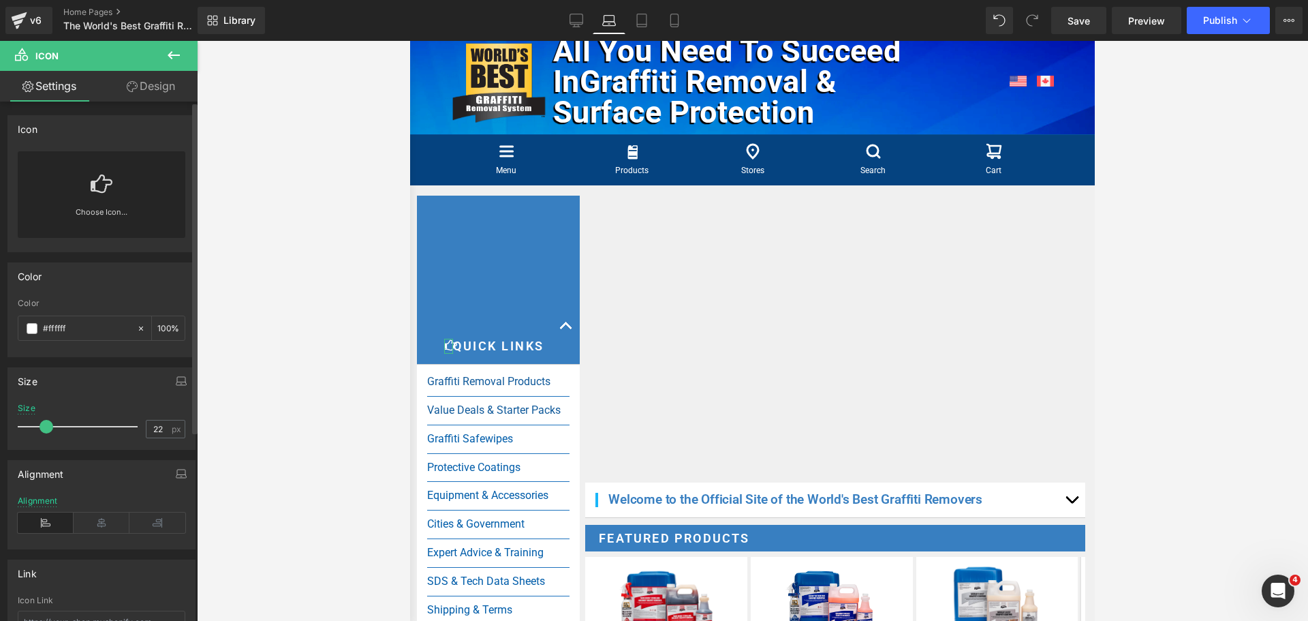
click at [44, 423] on span at bounding box center [47, 427] width 14 height 14
click at [165, 89] on link "Design" at bounding box center [151, 86] width 99 height 31
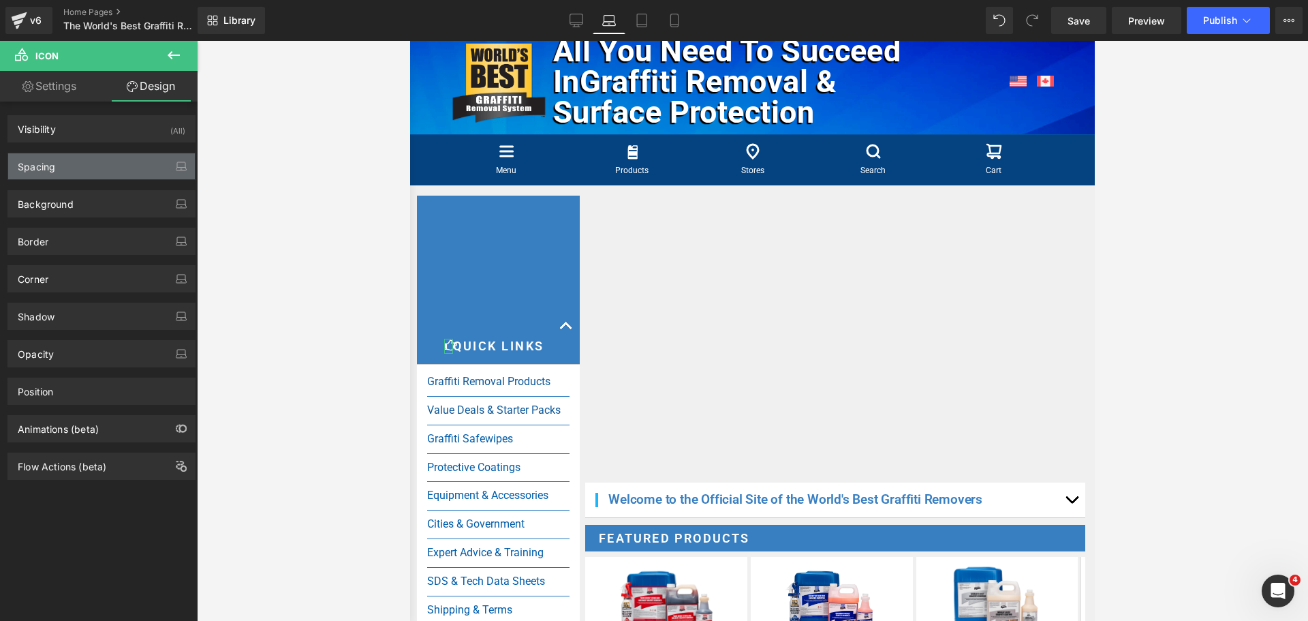
click at [82, 168] on div "Spacing" at bounding box center [101, 166] width 187 height 26
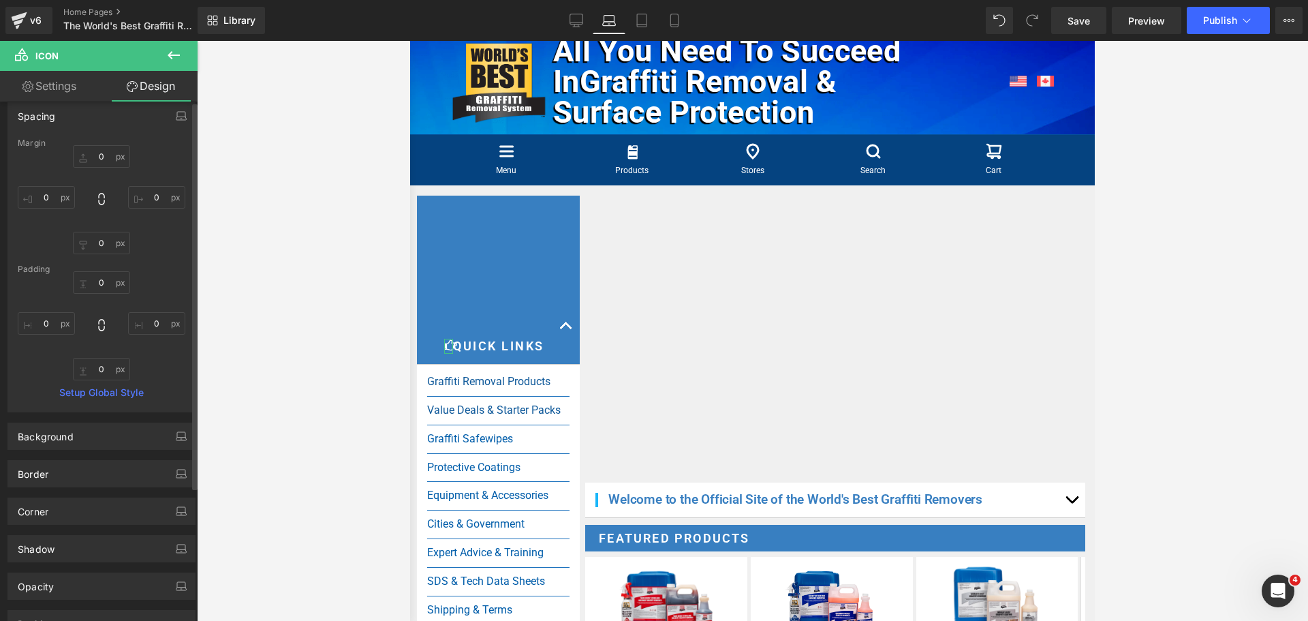
scroll to position [0, 0]
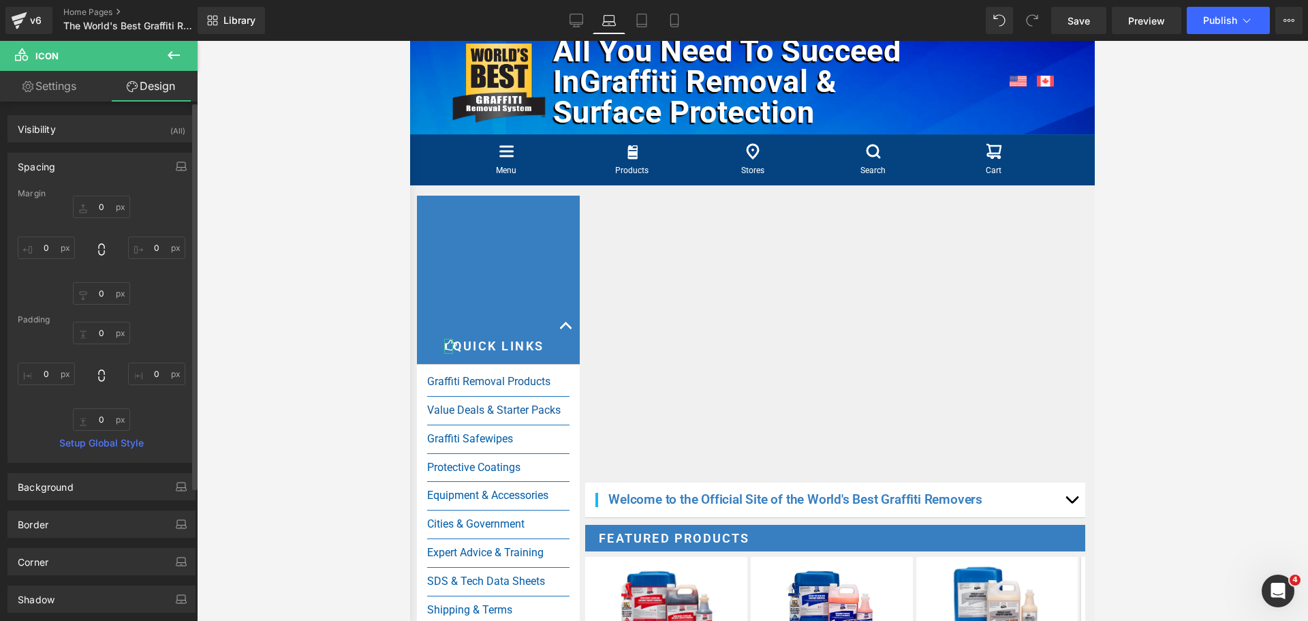
click at [125, 163] on div "Spacing" at bounding box center [101, 166] width 187 height 26
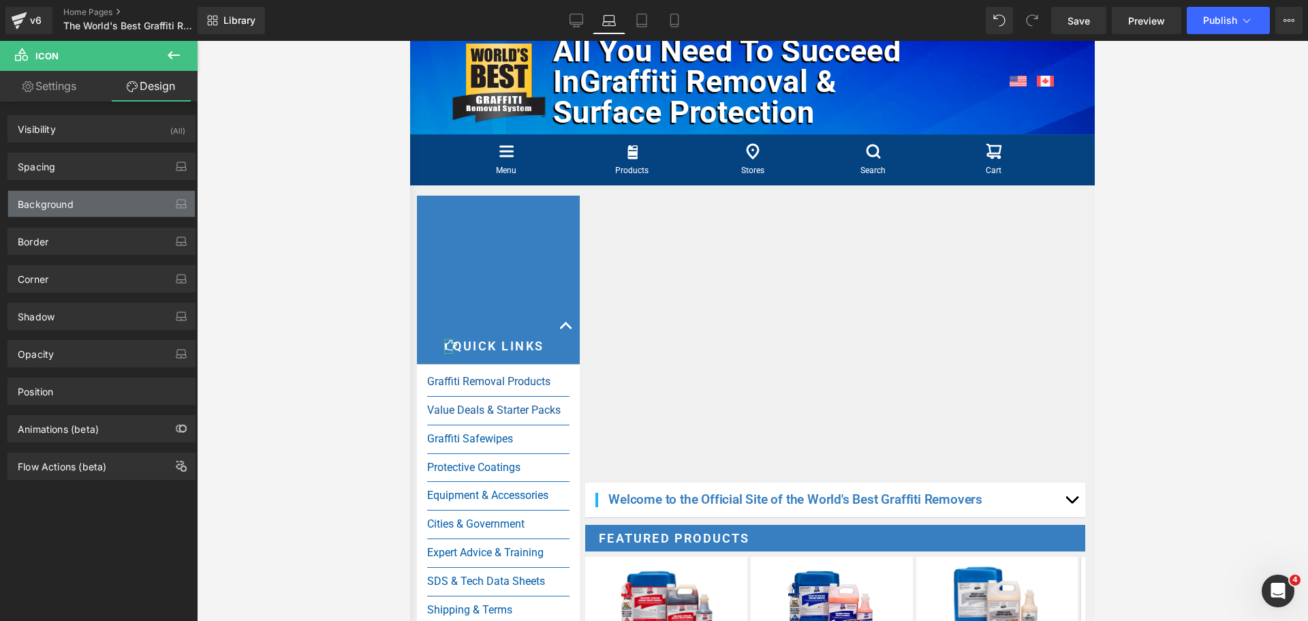
click at [97, 205] on div "Background" at bounding box center [101, 204] width 187 height 26
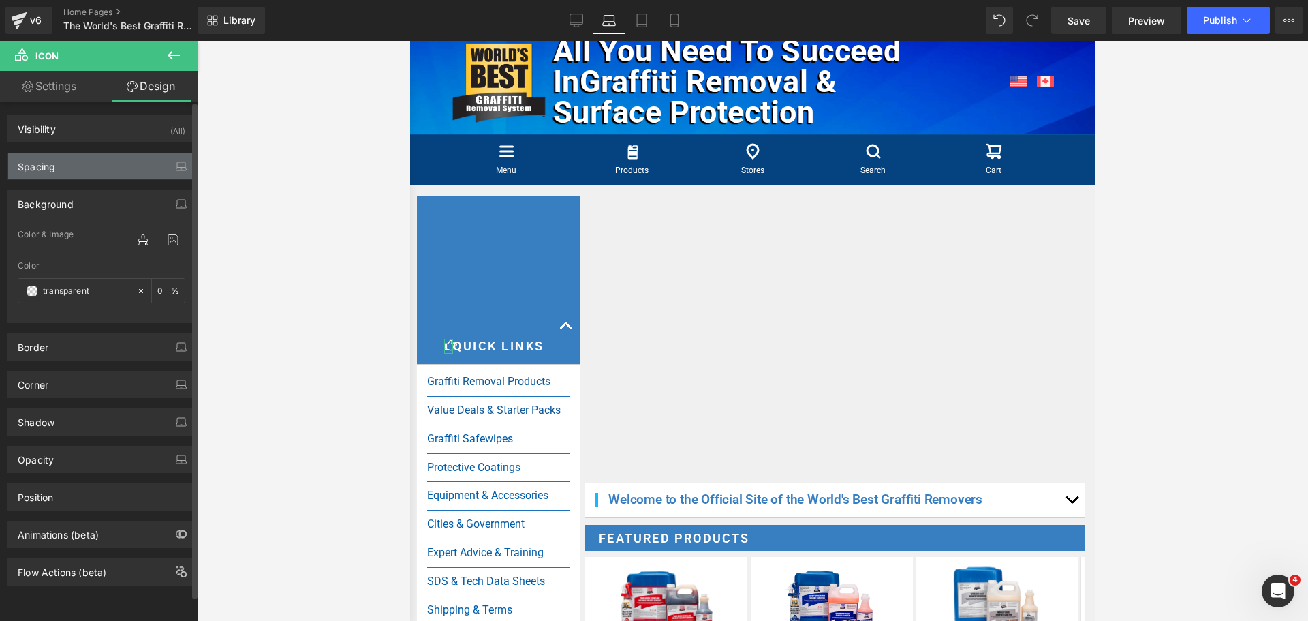
click at [110, 170] on div "Spacing" at bounding box center [101, 166] width 187 height 26
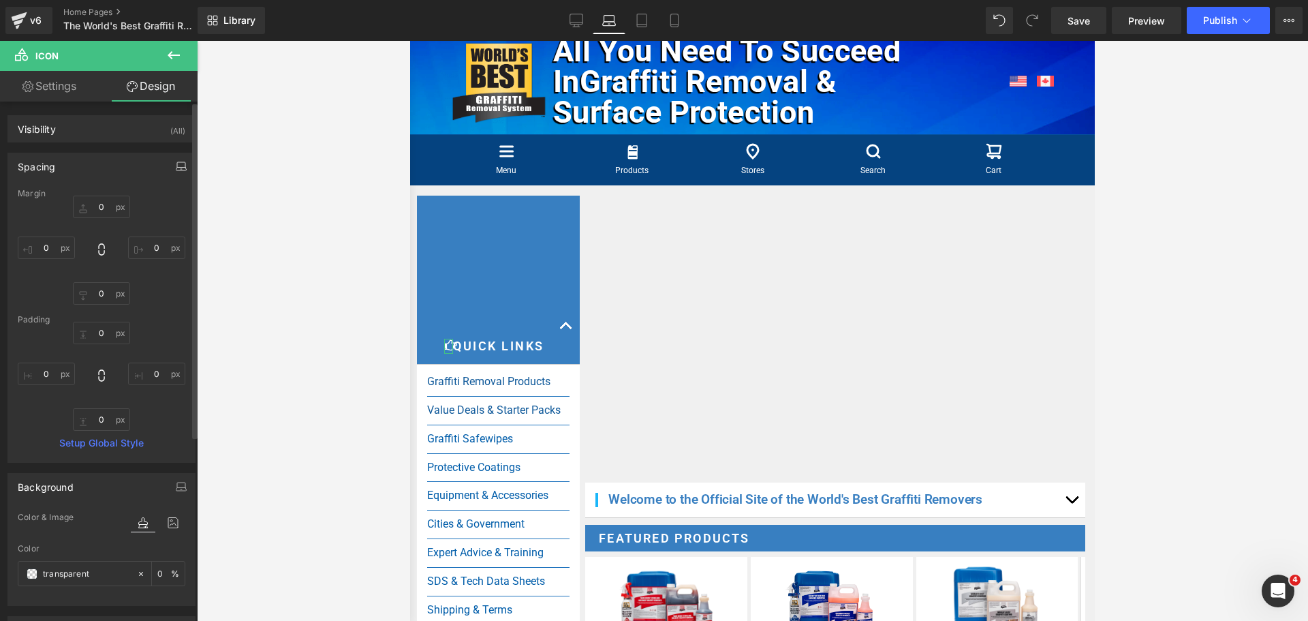
click at [179, 163] on icon "button" at bounding box center [181, 166] width 11 height 11
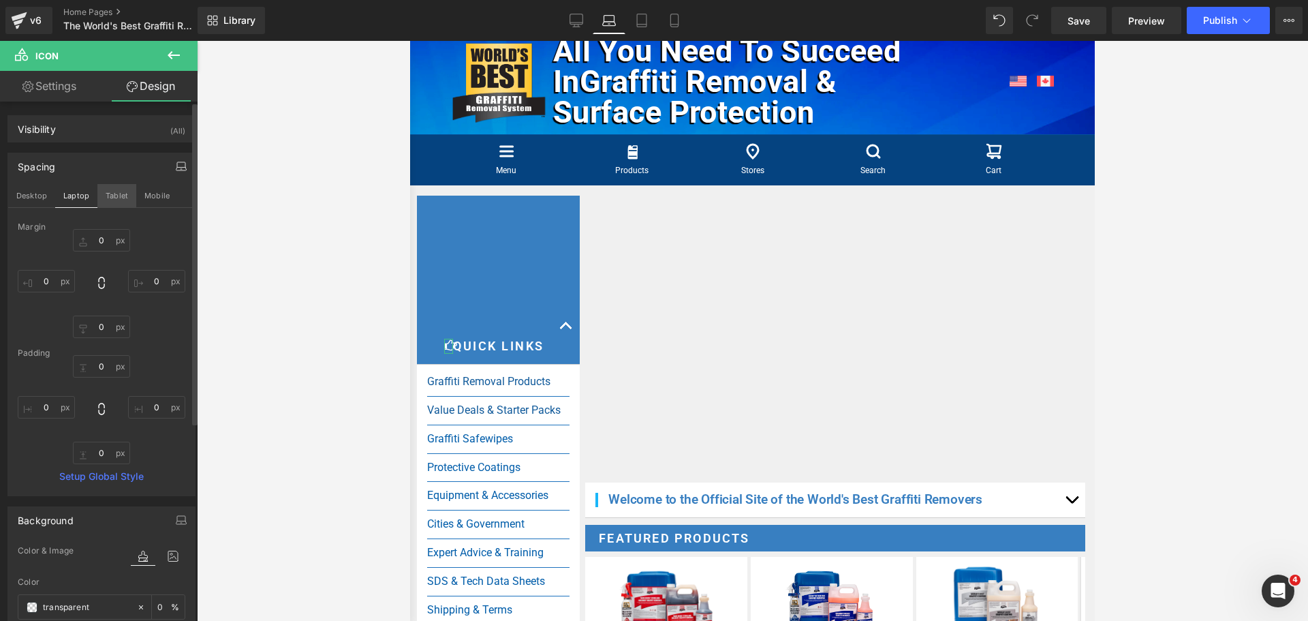
click at [128, 196] on button "Tablet" at bounding box center [116, 195] width 39 height 23
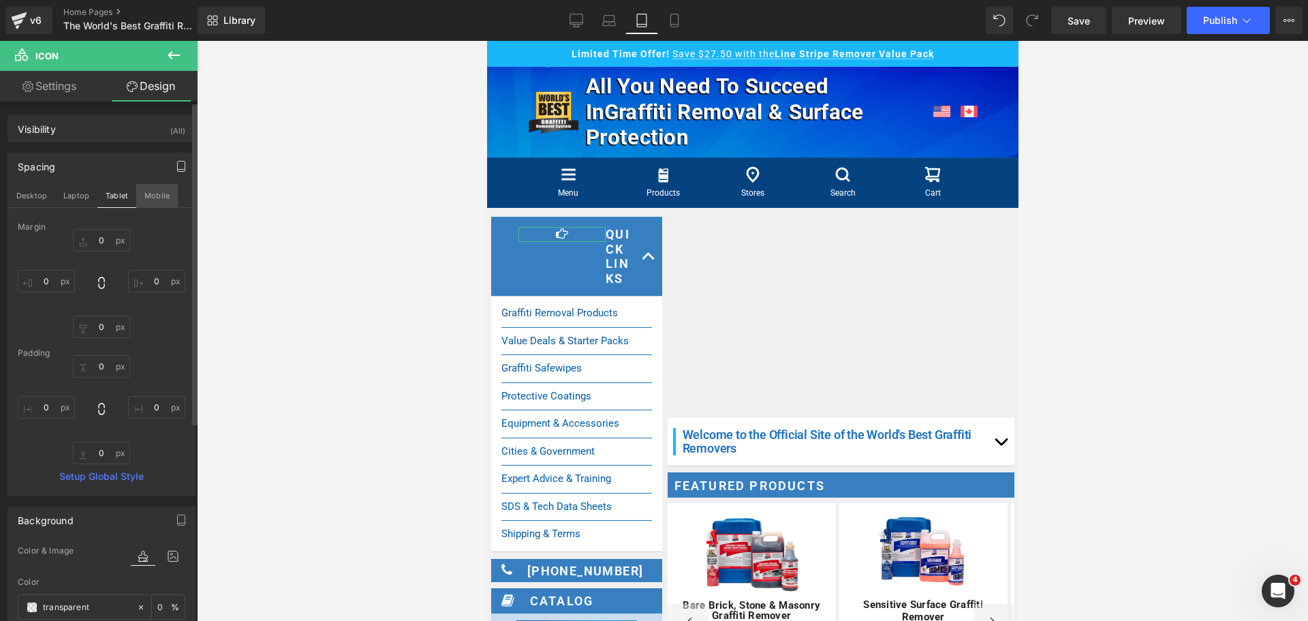
click at [147, 200] on button "Mobile" at bounding box center [157, 195] width 42 height 23
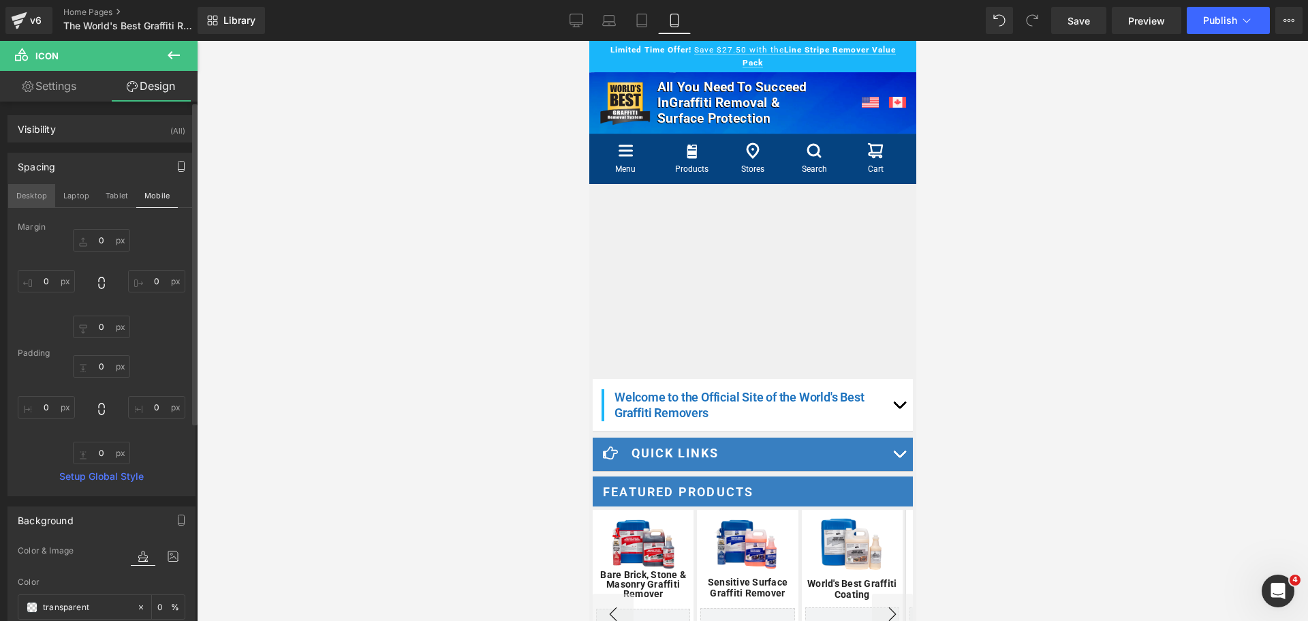
click at [44, 189] on button "Desktop" at bounding box center [31, 195] width 47 height 23
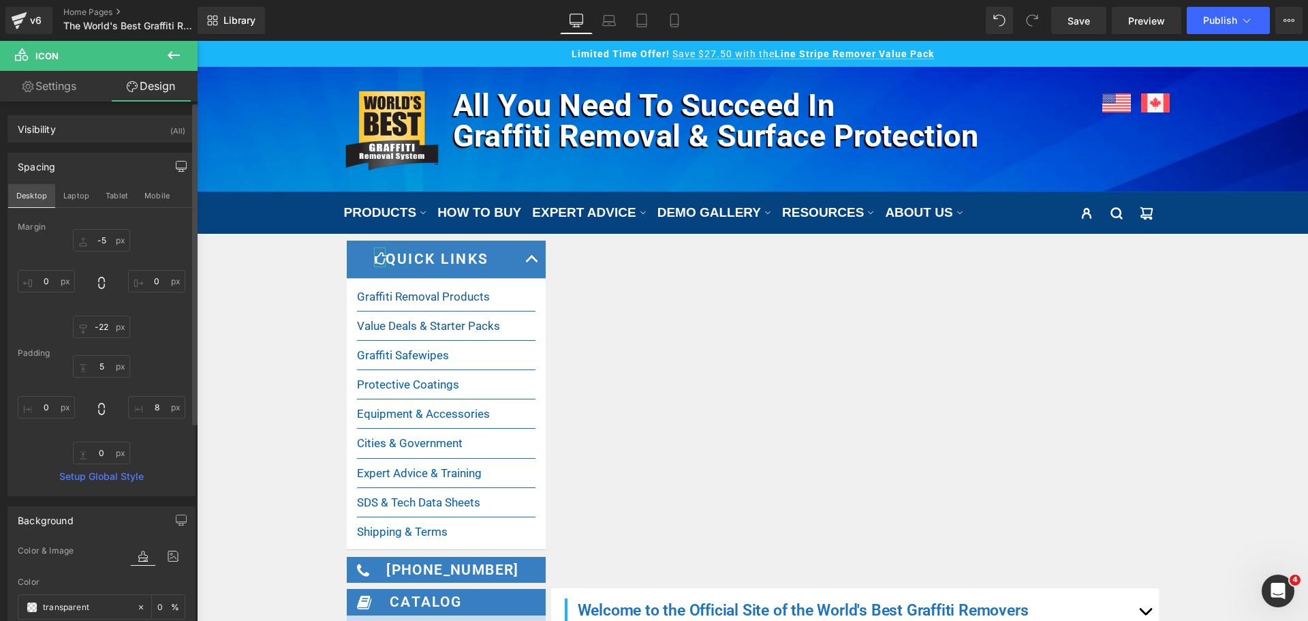
scroll to position [12, 0]
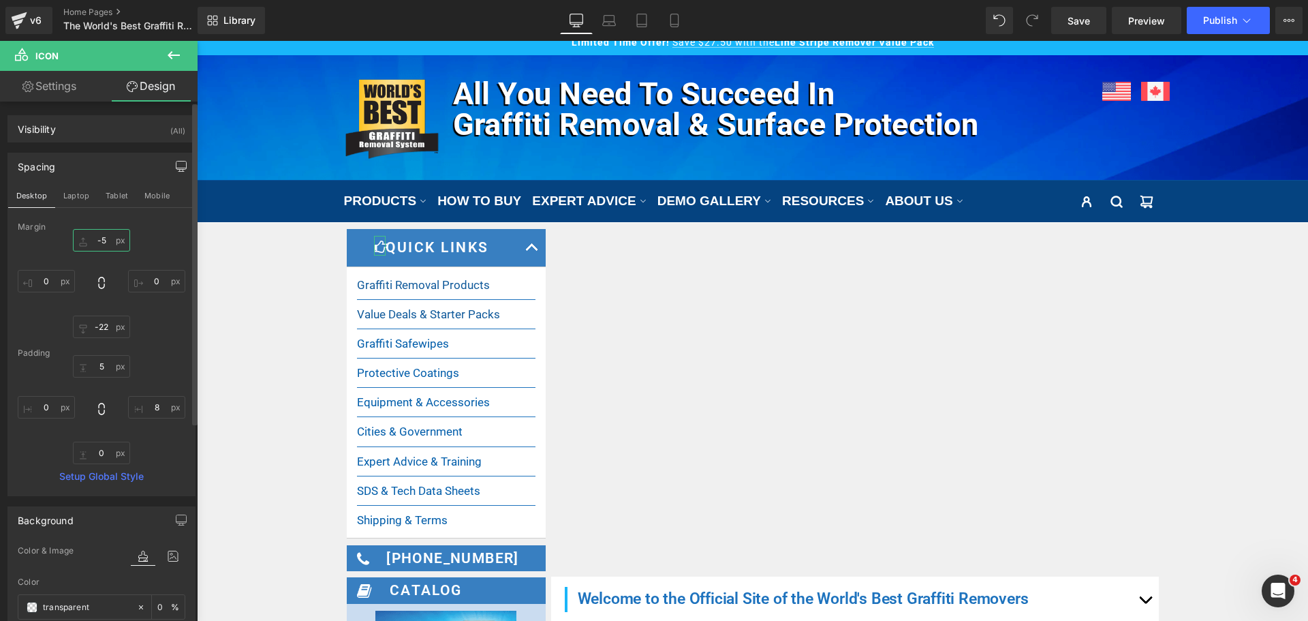
click at [106, 244] on input "0" at bounding box center [101, 240] width 57 height 22
type input "0"
click at [105, 328] on input "0" at bounding box center [101, 326] width 57 height 22
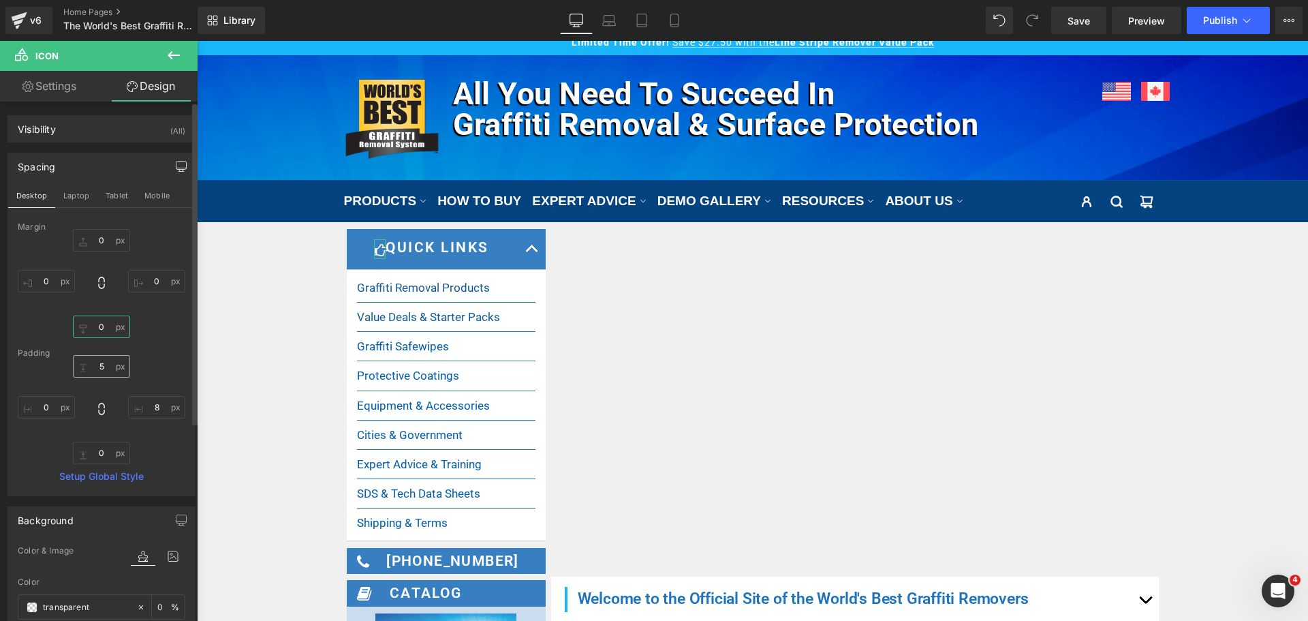
type input "0"
click at [104, 360] on input "0" at bounding box center [101, 366] width 57 height 22
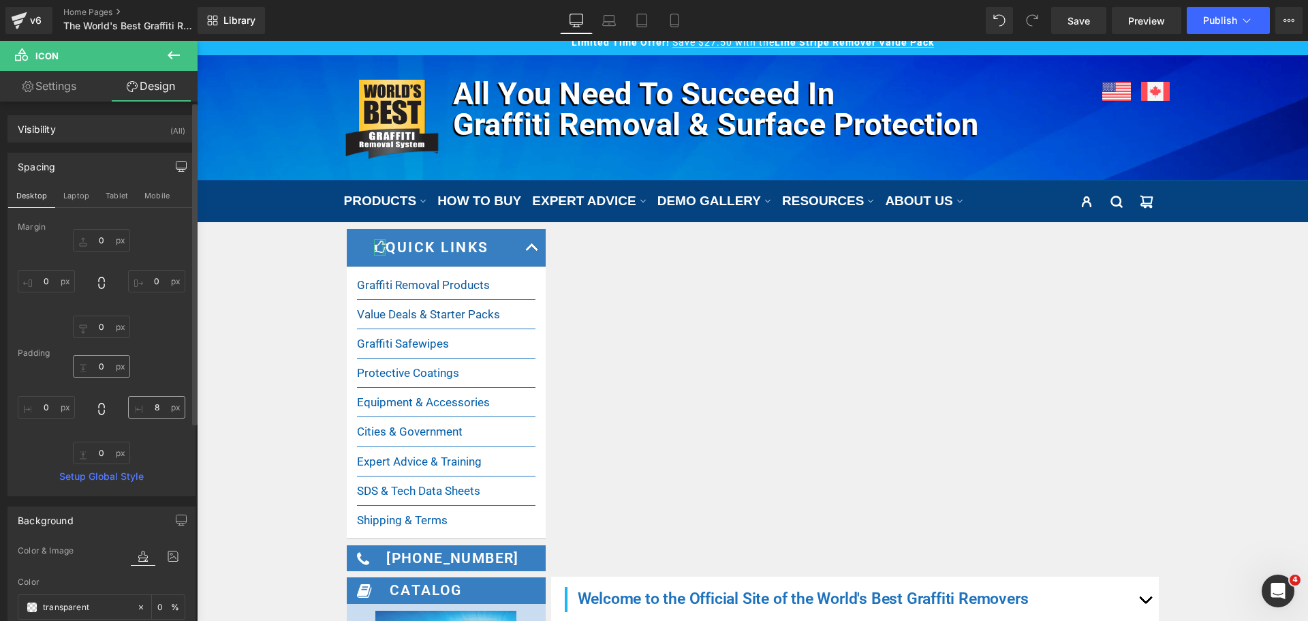
type input "0"
click at [151, 412] on input "0" at bounding box center [156, 407] width 57 height 22
type input "0"
click at [151, 344] on div "Margin 0 0 0 0 [GEOGRAPHIC_DATA] 0 0 0 0 Setup Global Style" at bounding box center [101, 358] width 187 height 273
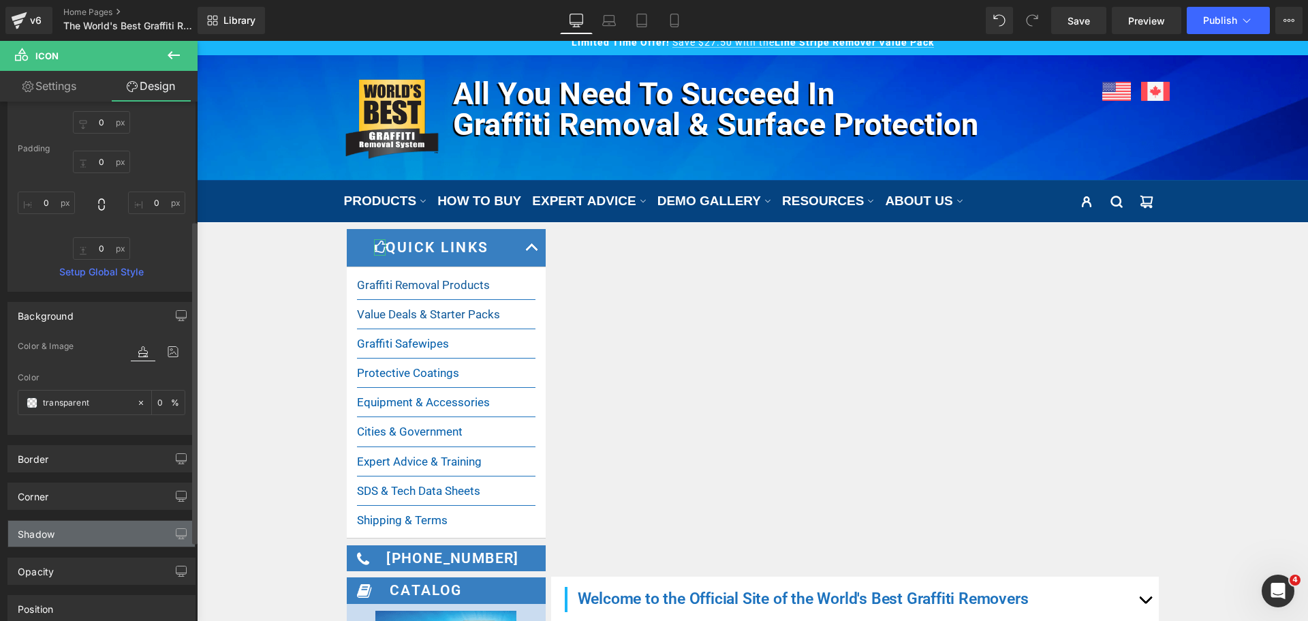
scroll to position [0, 0]
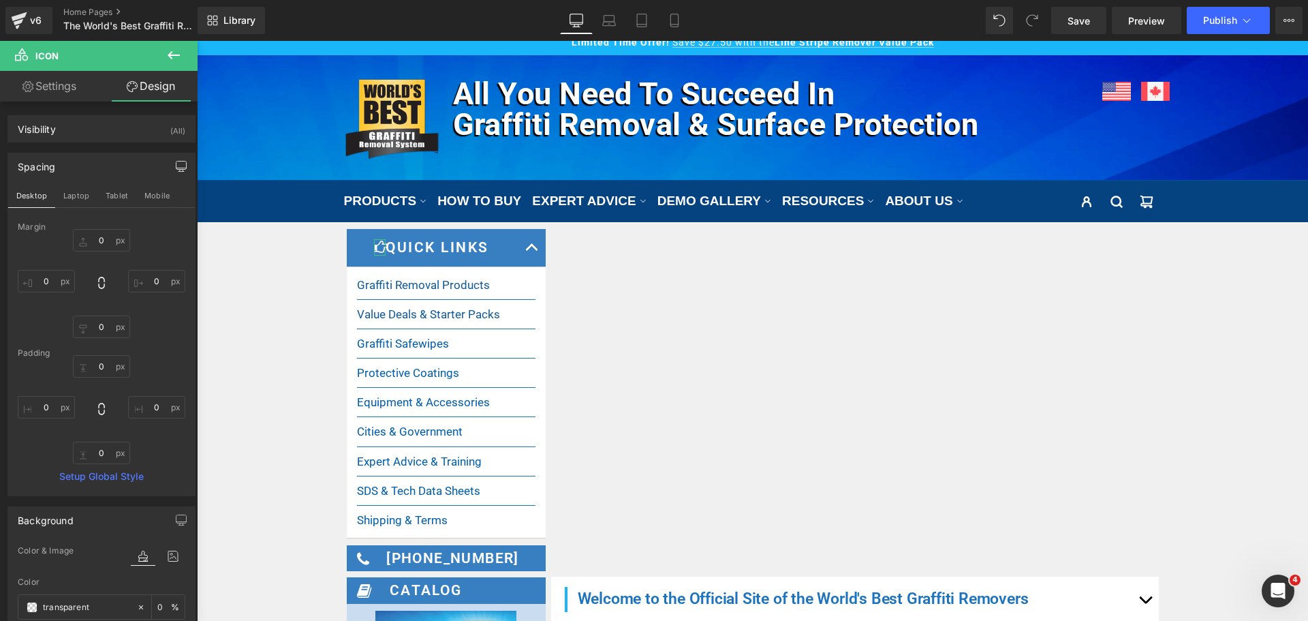
click at [57, 97] on link "Settings" at bounding box center [49, 86] width 99 height 31
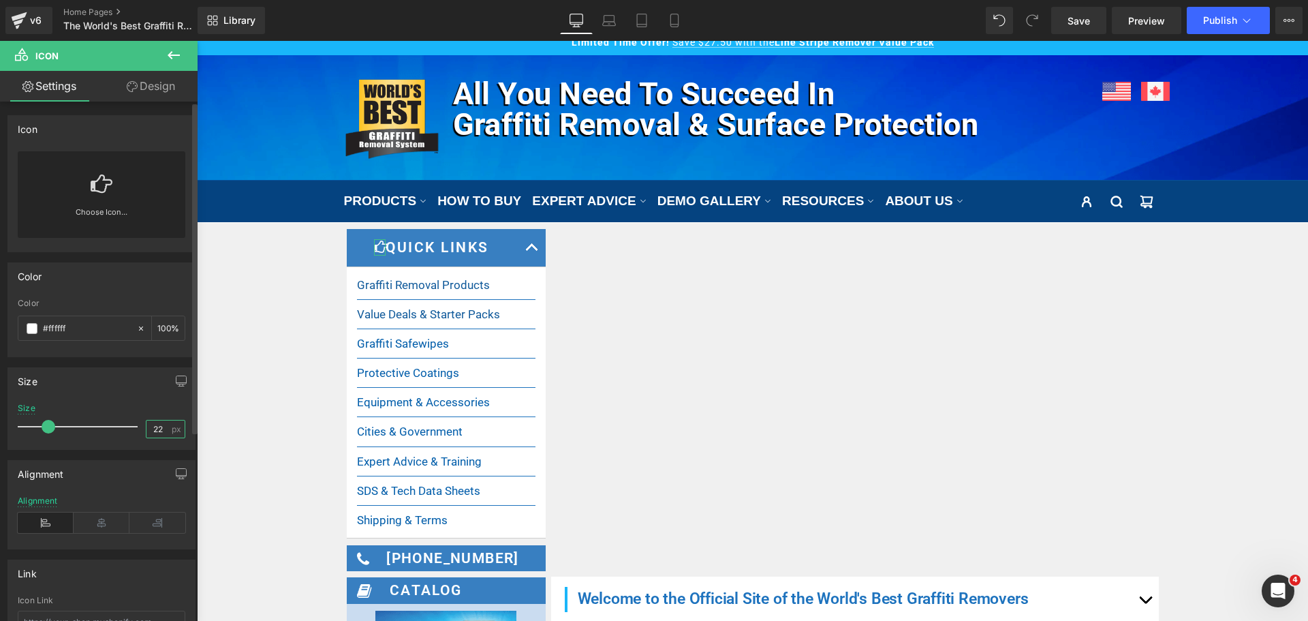
click at [161, 430] on input "22" at bounding box center [159, 428] width 24 height 17
type input "21"
click at [147, 426] on input "21" at bounding box center [159, 428] width 24 height 17
drag, startPoint x: 164, startPoint y: 426, endPoint x: 140, endPoint y: 428, distance: 23.3
click at [146, 428] on div "21 px" at bounding box center [166, 429] width 40 height 18
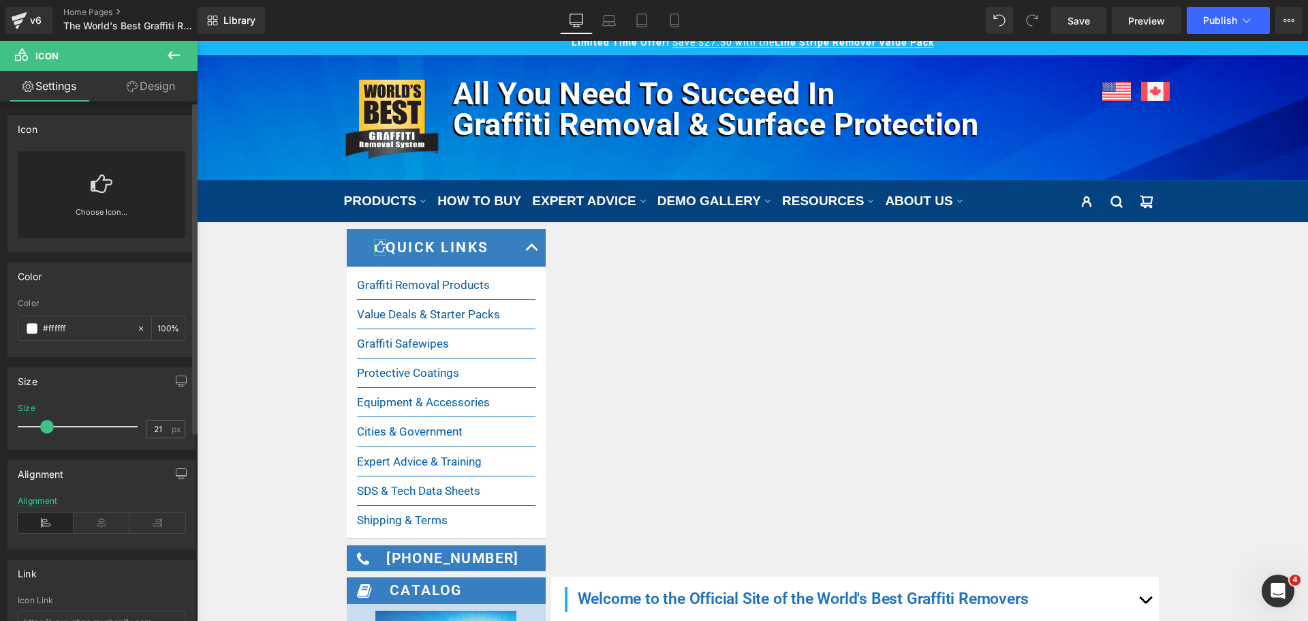
click at [44, 427] on span at bounding box center [47, 427] width 14 height 14
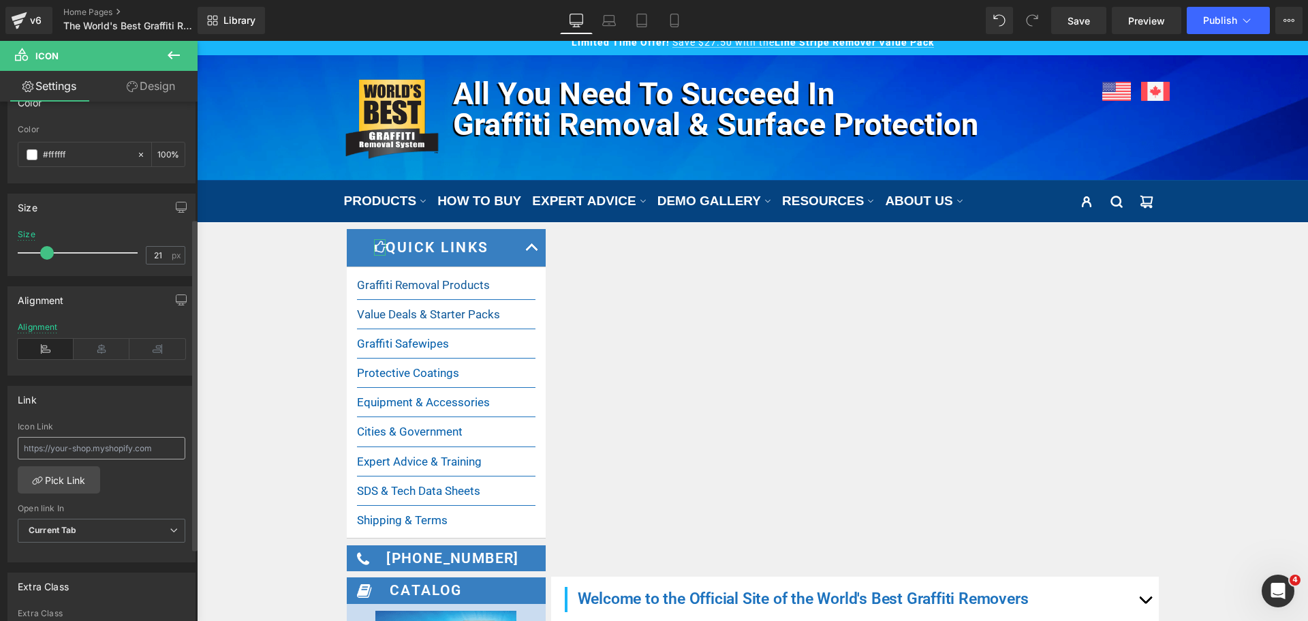
scroll to position [204, 0]
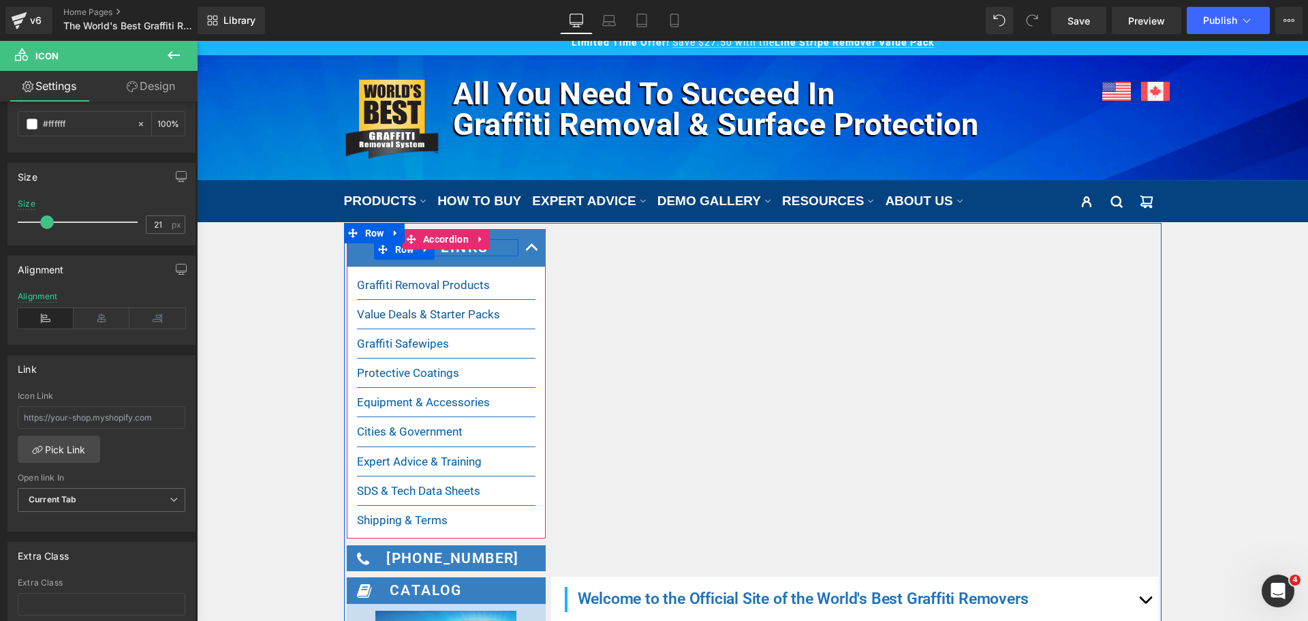
click at [395, 254] on span "Row" at bounding box center [405, 249] width 26 height 20
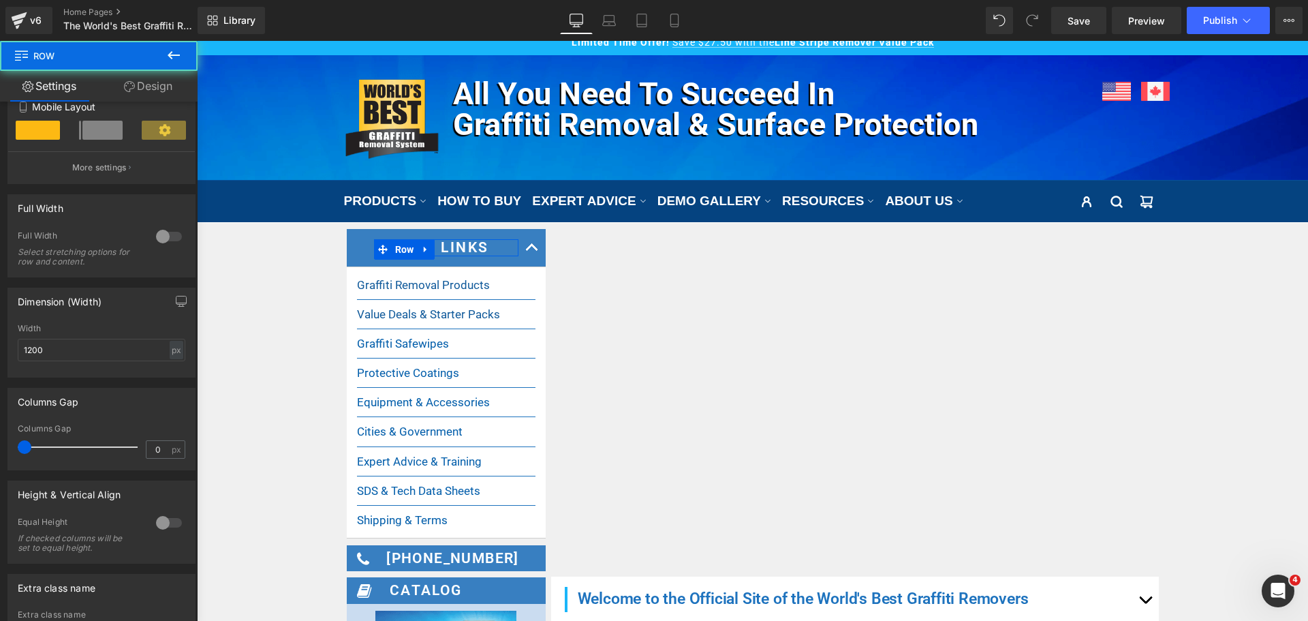
scroll to position [341, 0]
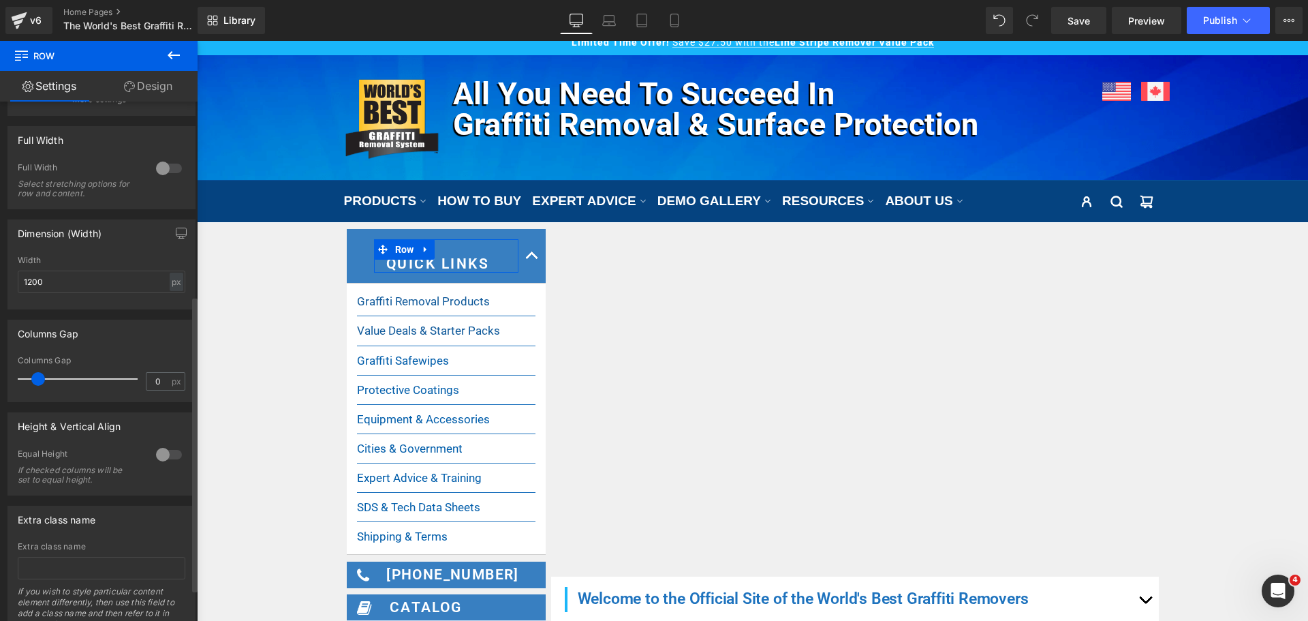
drag, startPoint x: 29, startPoint y: 380, endPoint x: 42, endPoint y: 378, distance: 13.0
click at [42, 378] on span at bounding box center [38, 379] width 14 height 14
click at [36, 379] on span at bounding box center [36, 379] width 14 height 14
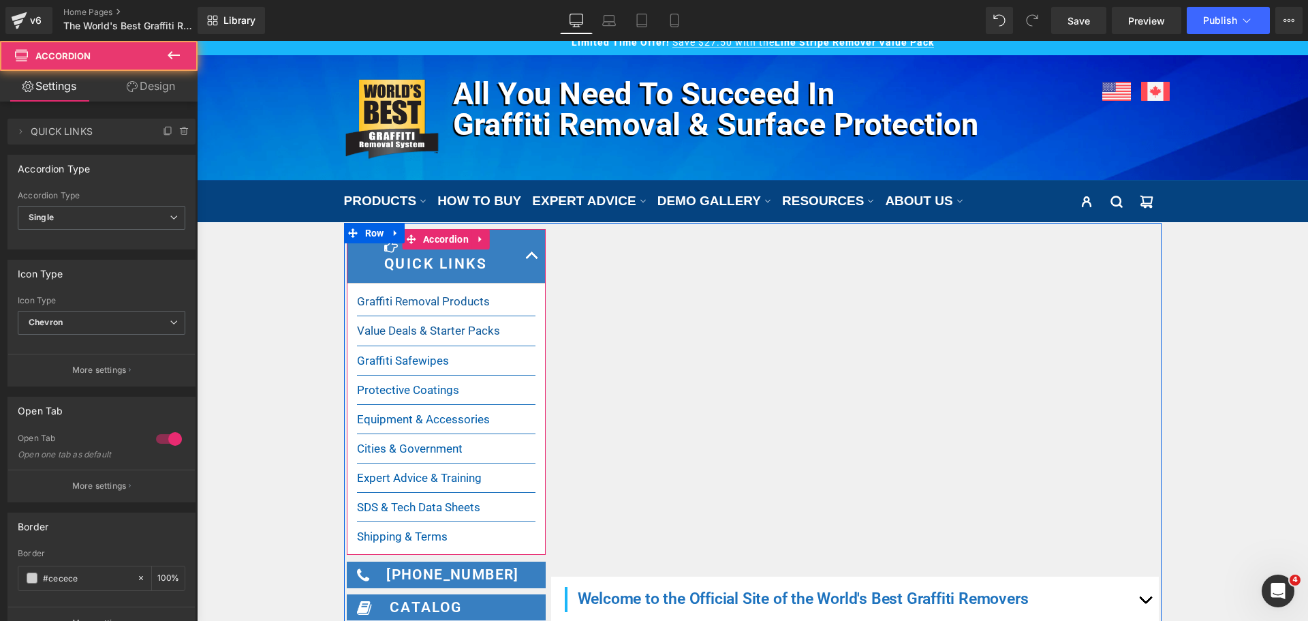
click at [357, 255] on div "Icon Quick Links Heading Row" at bounding box center [446, 256] width 199 height 55
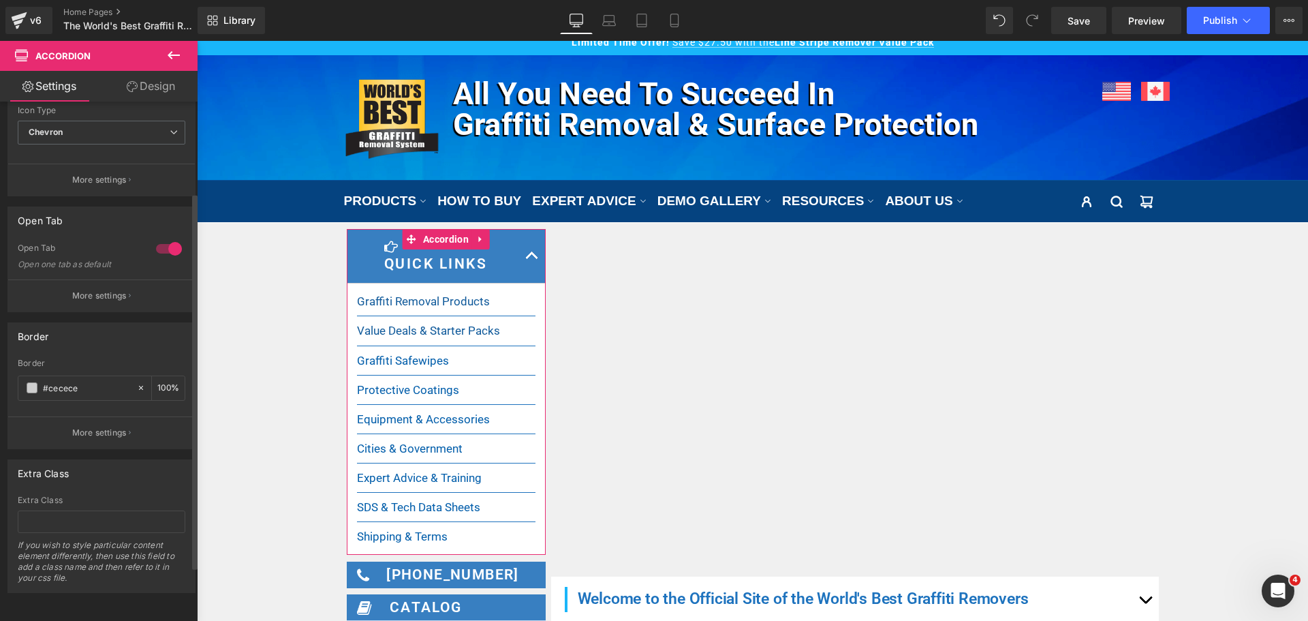
scroll to position [0, 0]
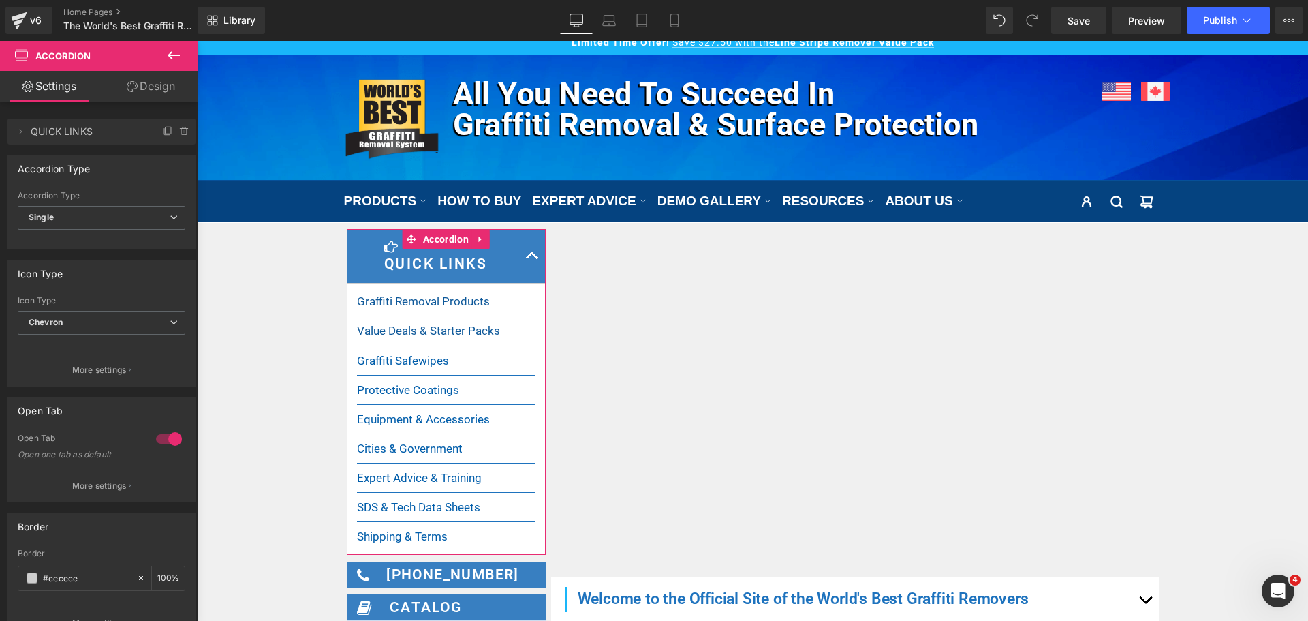
click at [169, 84] on link "Design" at bounding box center [151, 86] width 99 height 31
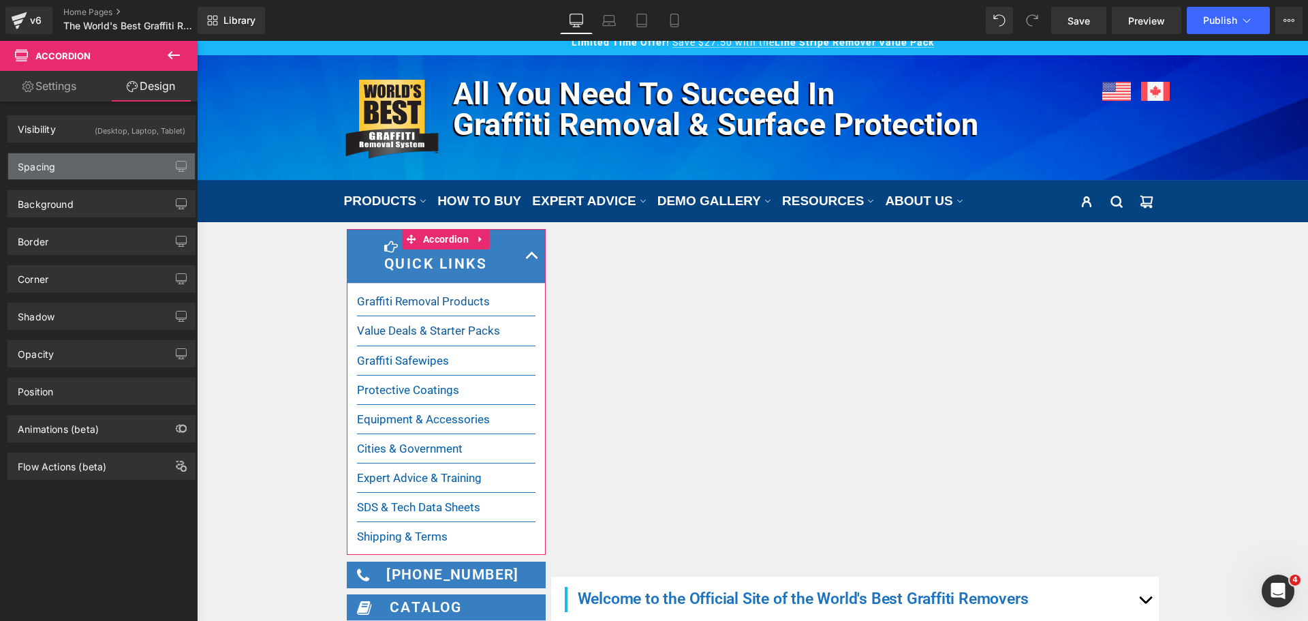
click at [95, 169] on div "Spacing" at bounding box center [101, 166] width 187 height 26
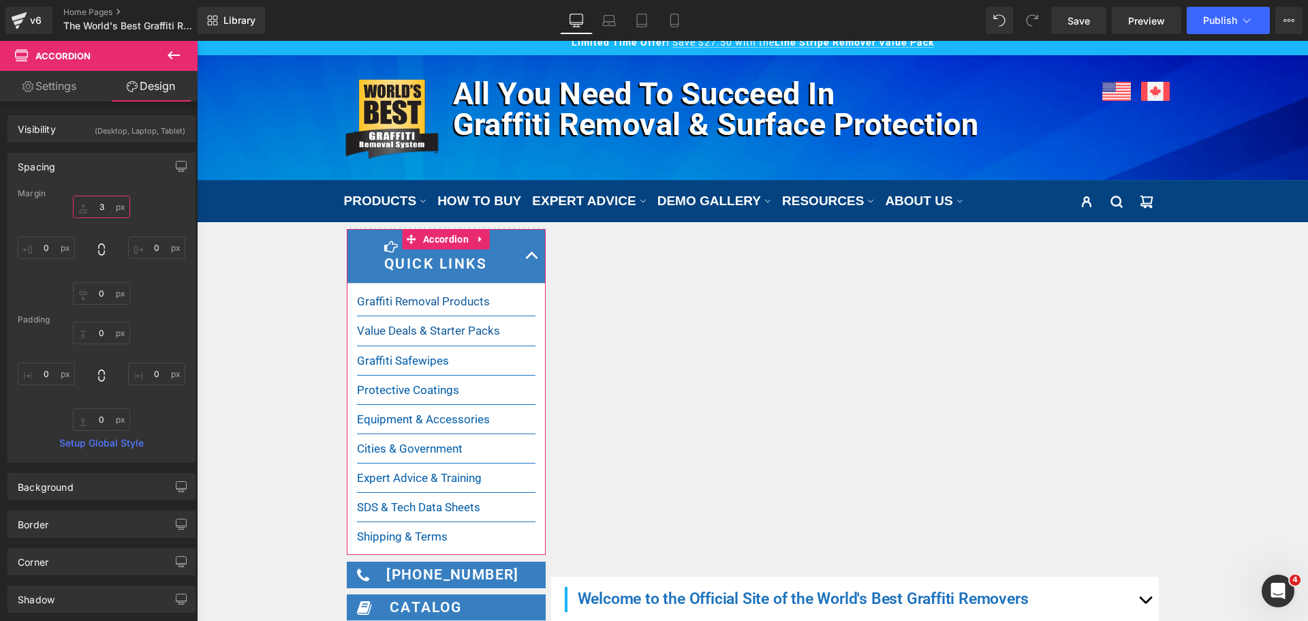
click at [96, 214] on input "3" at bounding box center [101, 207] width 57 height 22
type input "2"
click at [51, 251] on input "0" at bounding box center [46, 247] width 57 height 22
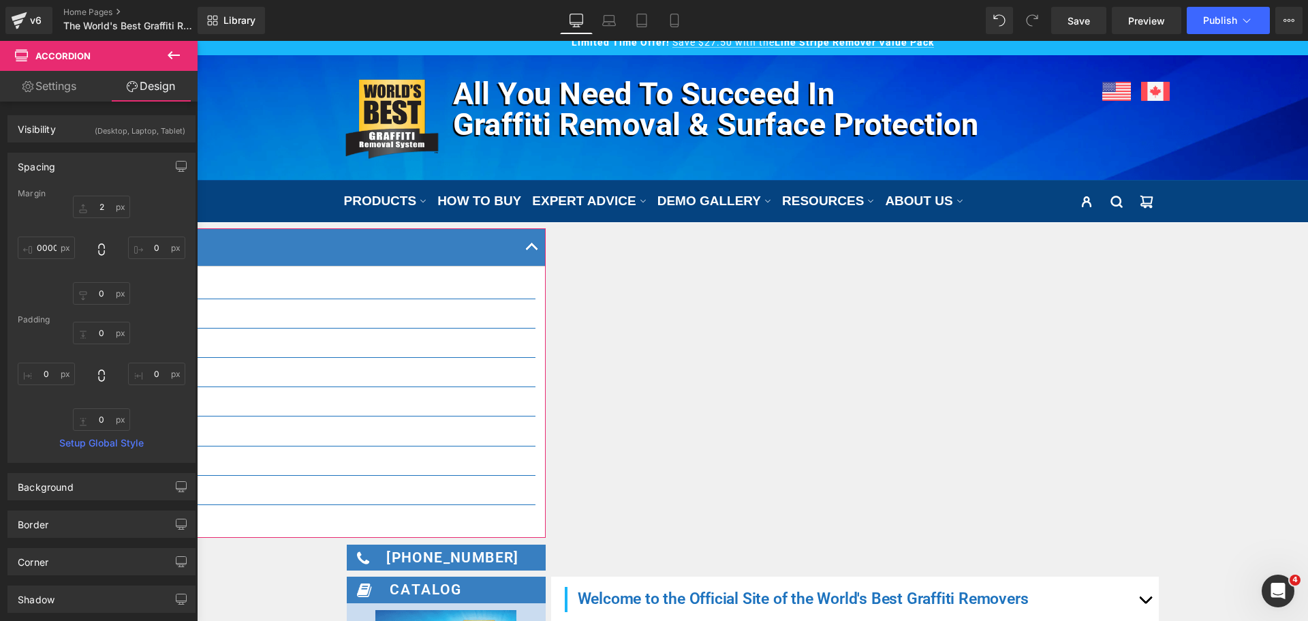
click at [76, 253] on div "2 0 0 -12000000" at bounding box center [102, 250] width 168 height 109
click at [52, 250] on input "-12000000" at bounding box center [46, 247] width 57 height 22
type input "0"
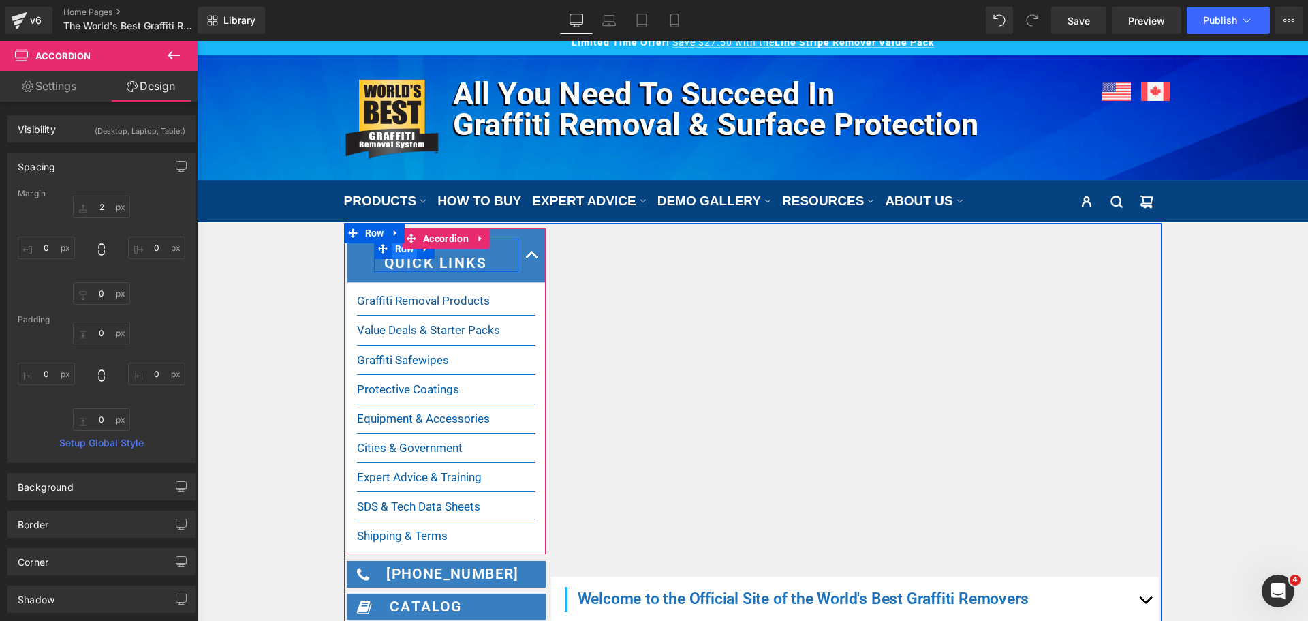
click at [395, 254] on span "Row" at bounding box center [405, 248] width 26 height 20
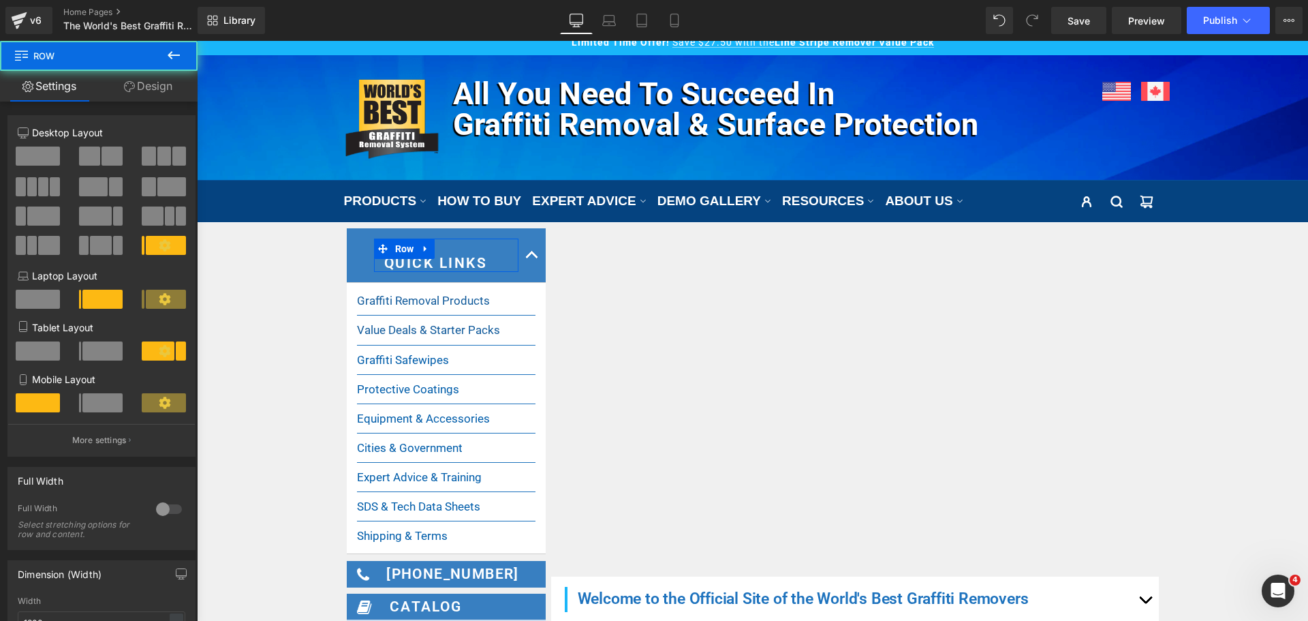
click at [158, 88] on link "Design" at bounding box center [148, 86] width 99 height 31
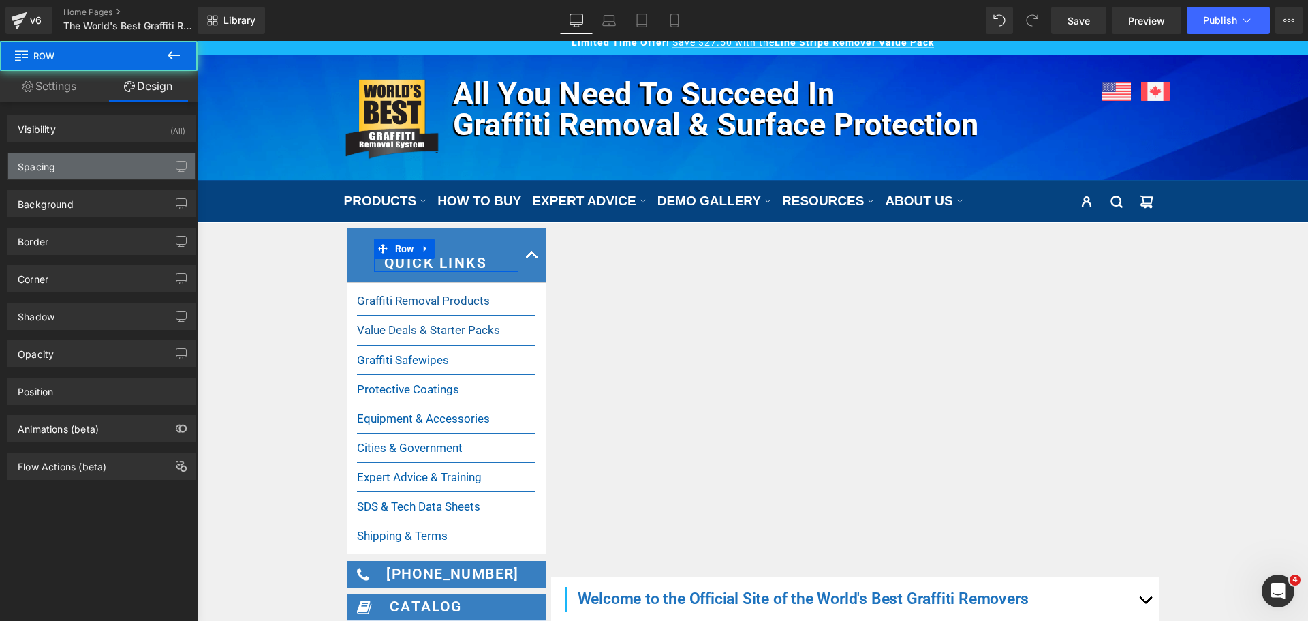
click at [88, 168] on div "Spacing" at bounding box center [101, 166] width 187 height 26
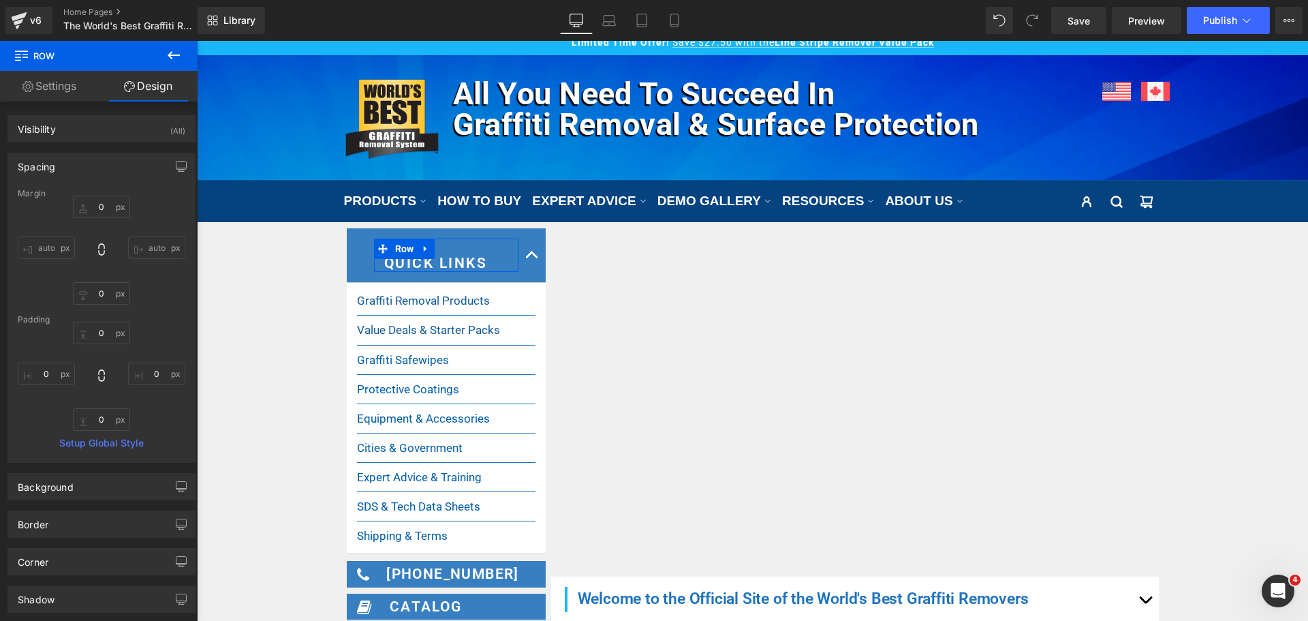
click at [49, 242] on input "auto" at bounding box center [46, 247] width 57 height 22
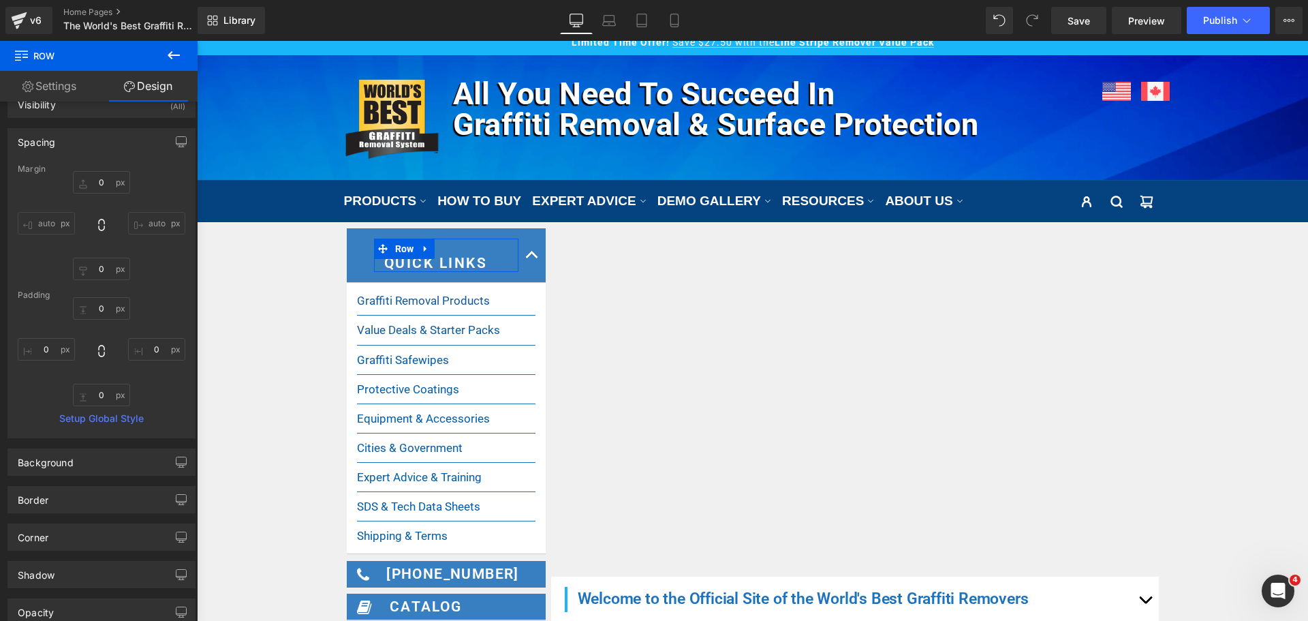
scroll to position [27, 0]
click at [54, 224] on input "auto" at bounding box center [46, 220] width 57 height 22
click at [42, 211] on input "auto" at bounding box center [46, 220] width 57 height 22
click at [64, 208] on div "0 auto 0 auto" at bounding box center [102, 222] width 168 height 109
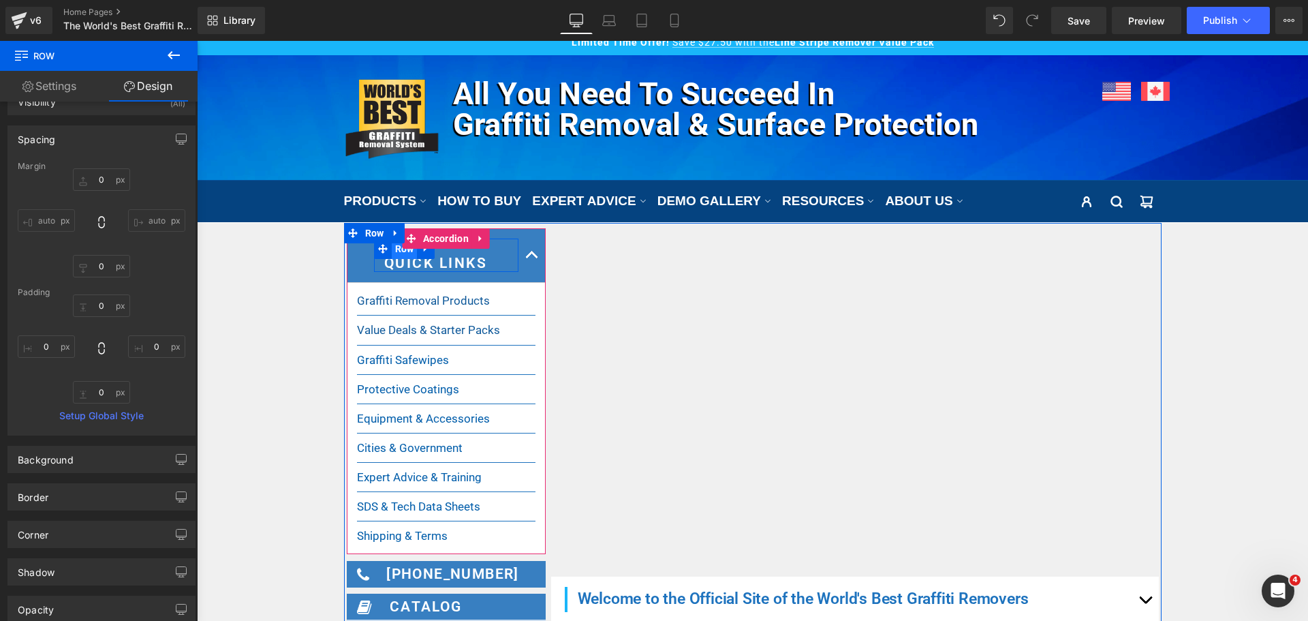
click at [398, 254] on span "Row" at bounding box center [405, 248] width 26 height 20
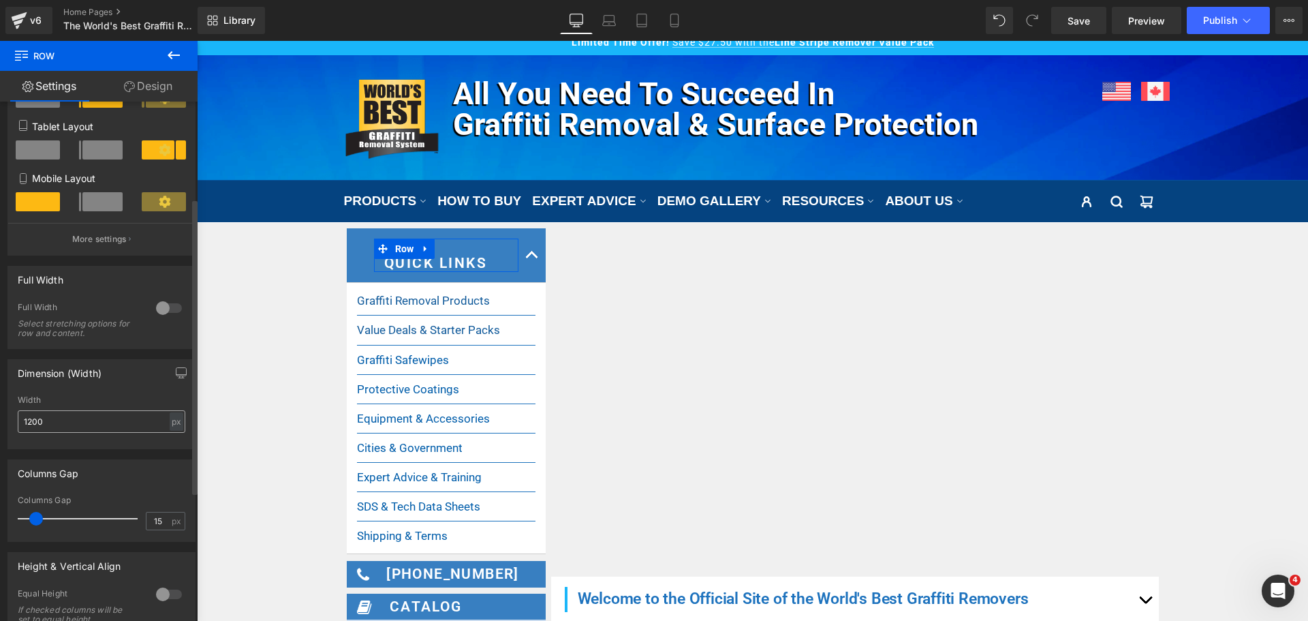
scroll to position [204, 0]
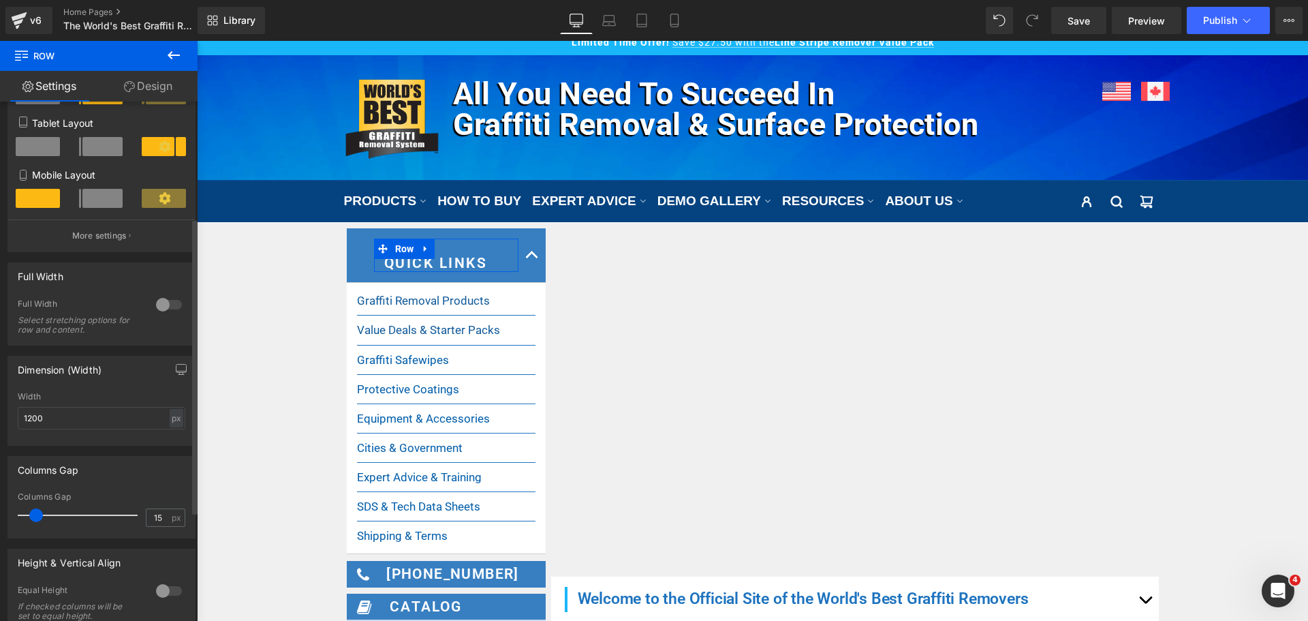
click at [158, 304] on div at bounding box center [169, 305] width 33 height 22
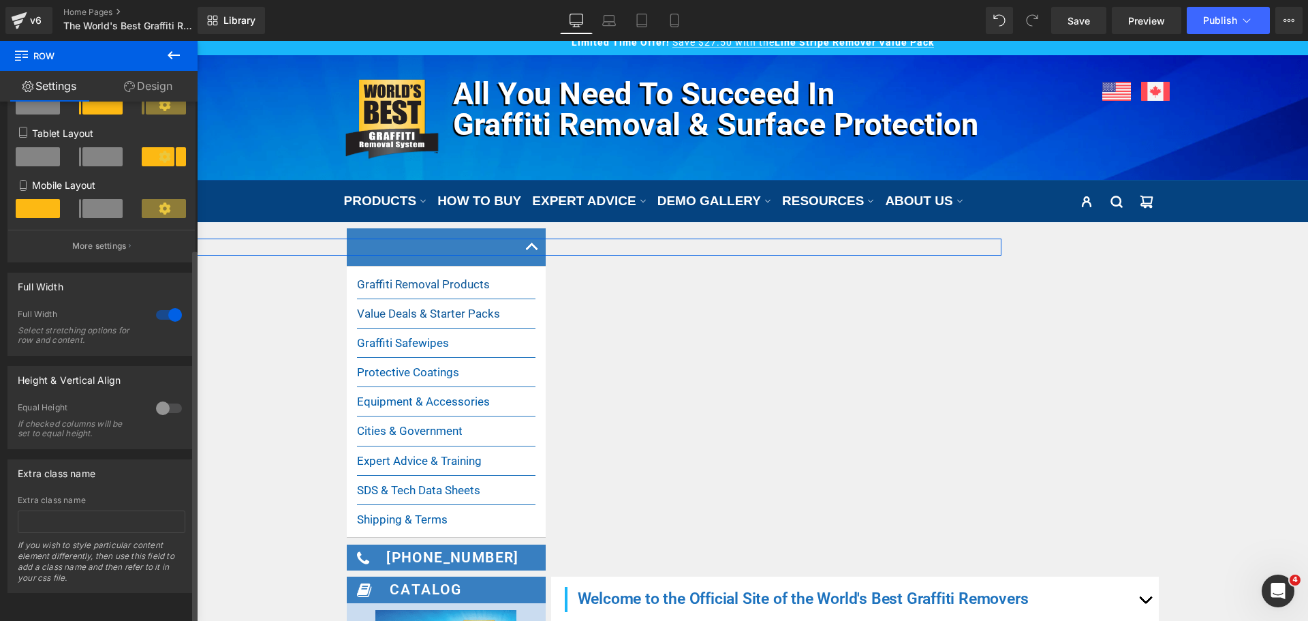
click at [159, 304] on div at bounding box center [169, 315] width 33 height 22
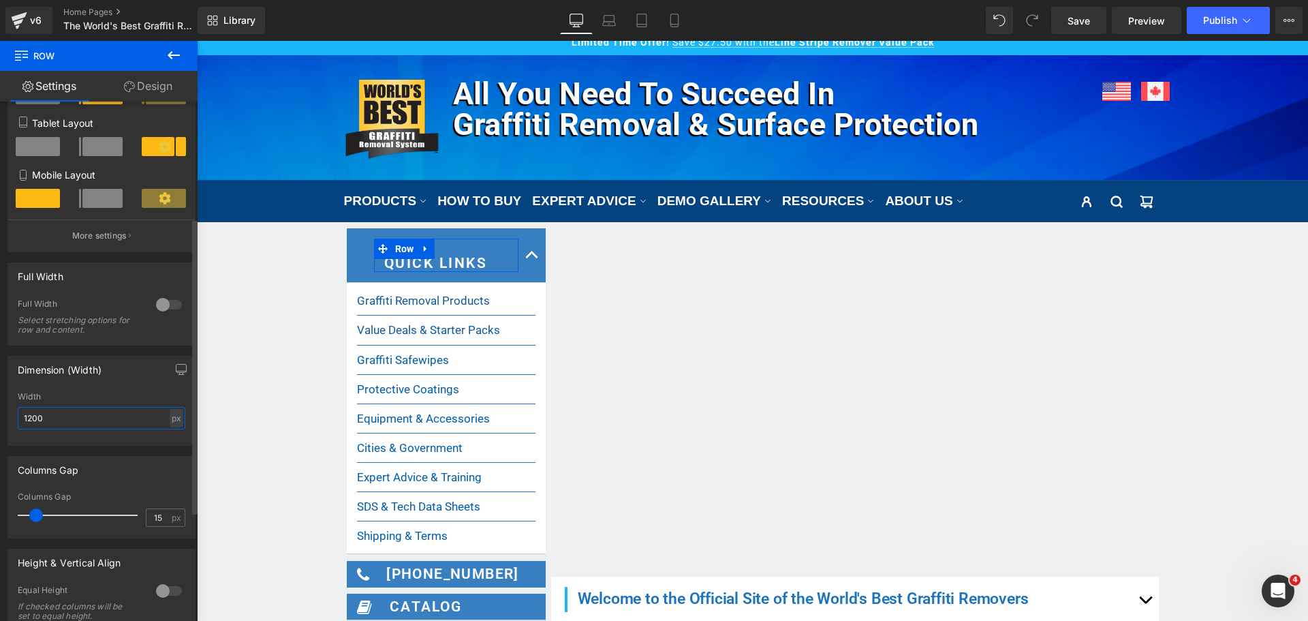
click at [104, 422] on input "1200" at bounding box center [102, 418] width 168 height 22
type input "1203"
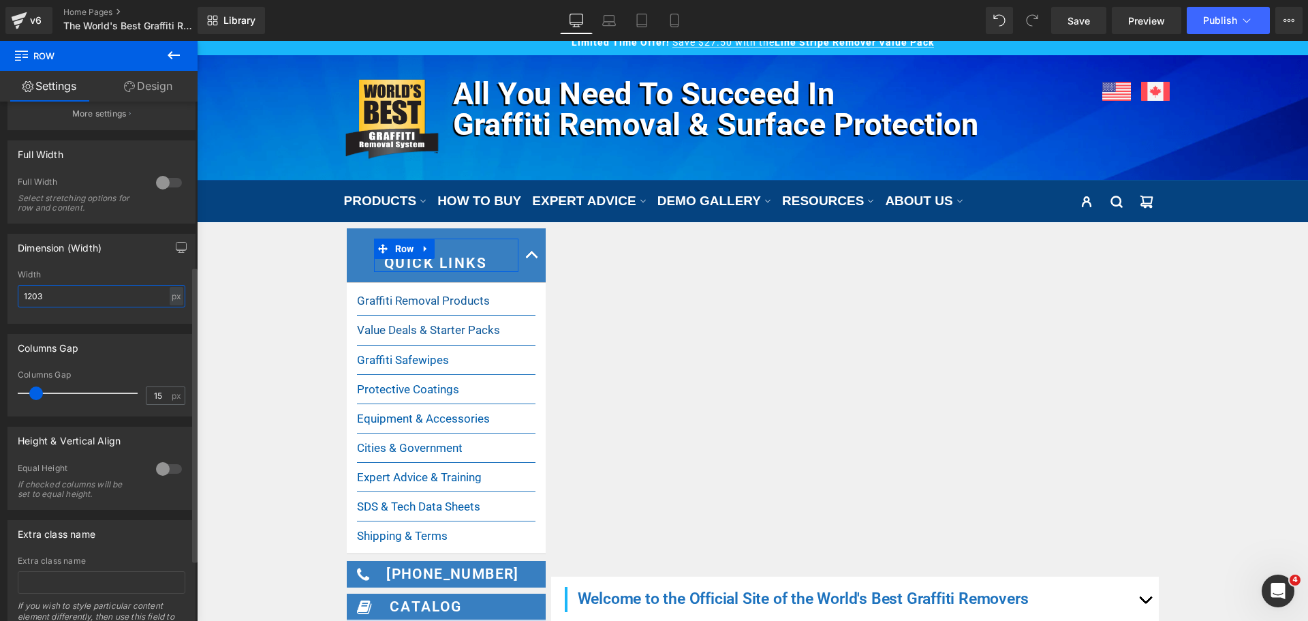
scroll to position [397, 0]
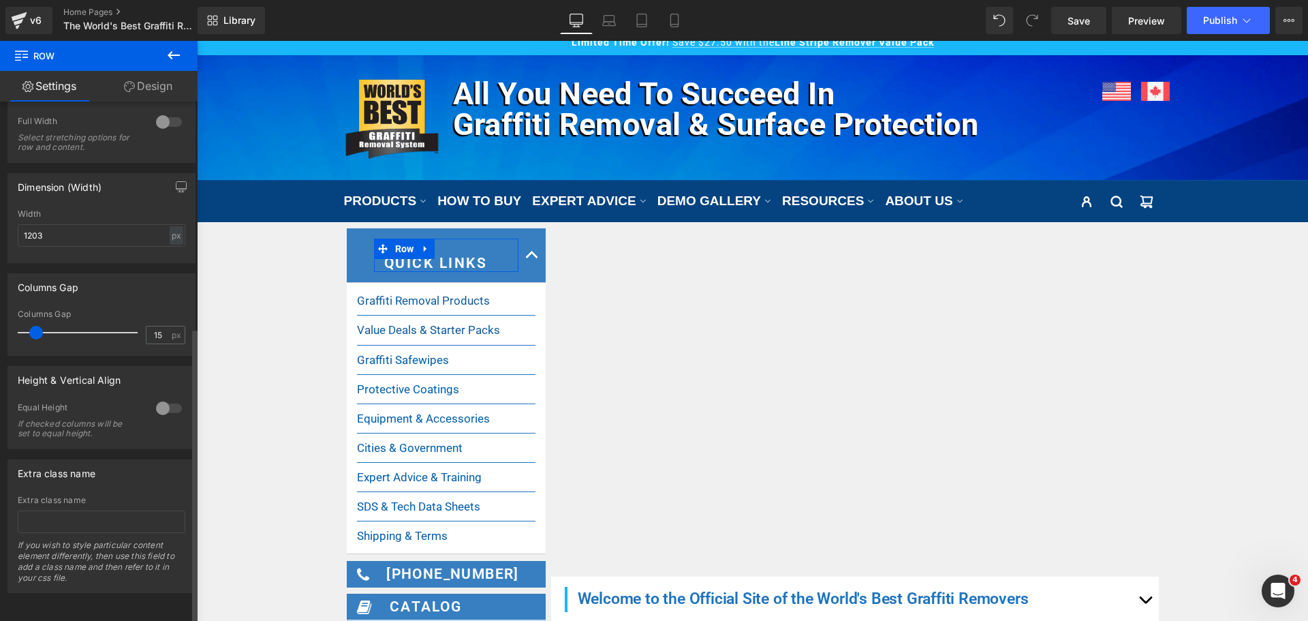
click at [159, 397] on div at bounding box center [169, 408] width 33 height 22
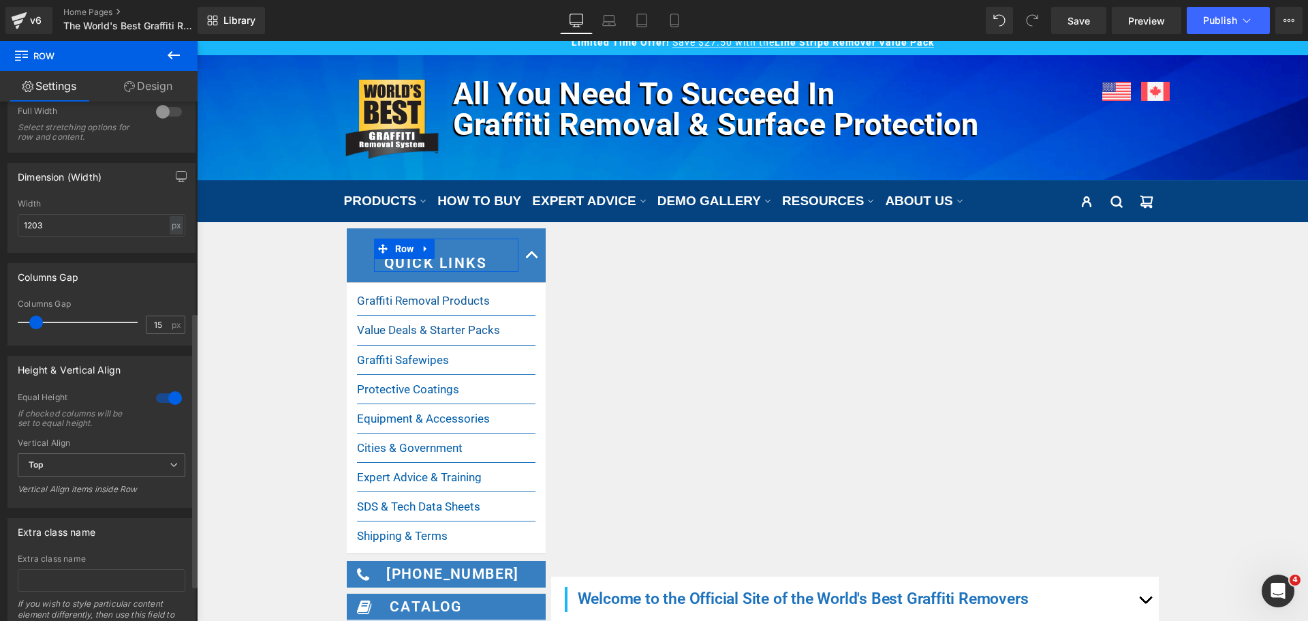
click at [159, 397] on div at bounding box center [169, 398] width 33 height 22
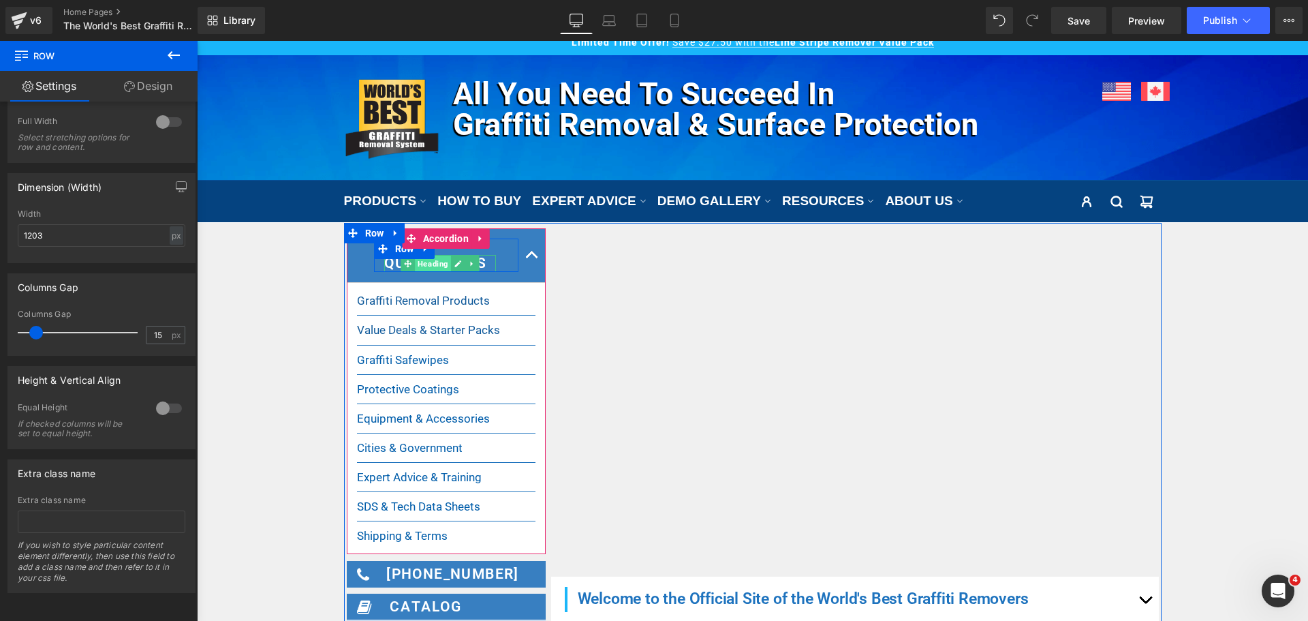
click at [435, 266] on span "Heading" at bounding box center [433, 264] width 36 height 16
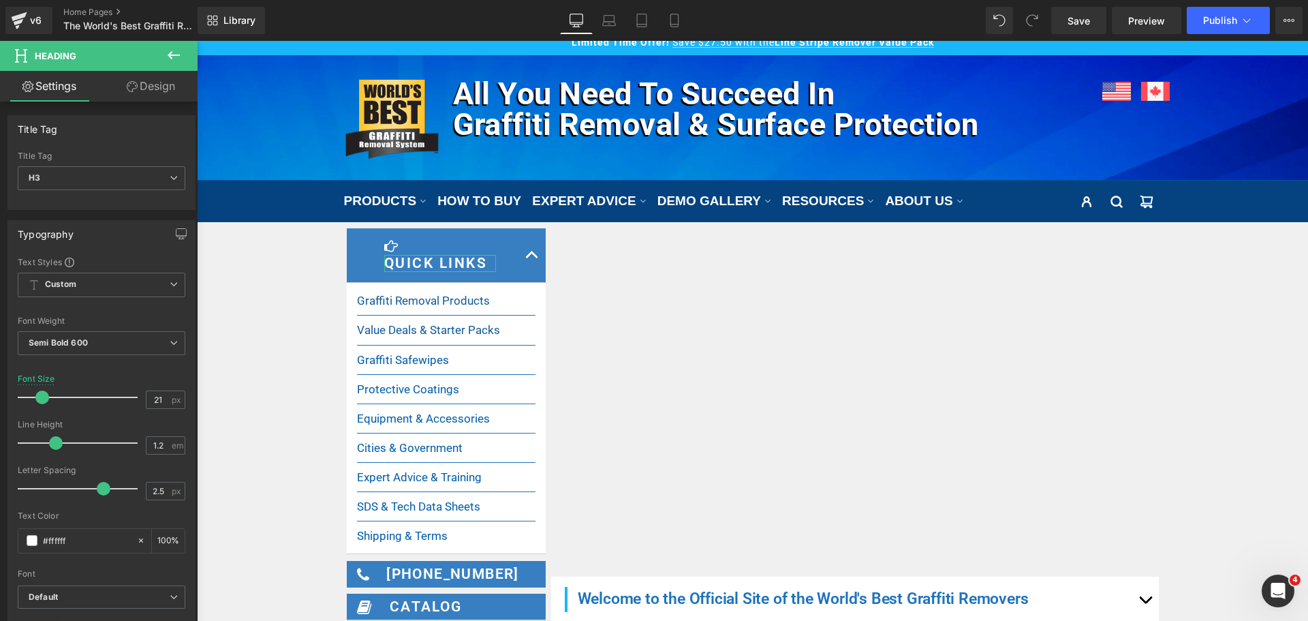
click at [153, 93] on link "Design" at bounding box center [151, 86] width 99 height 31
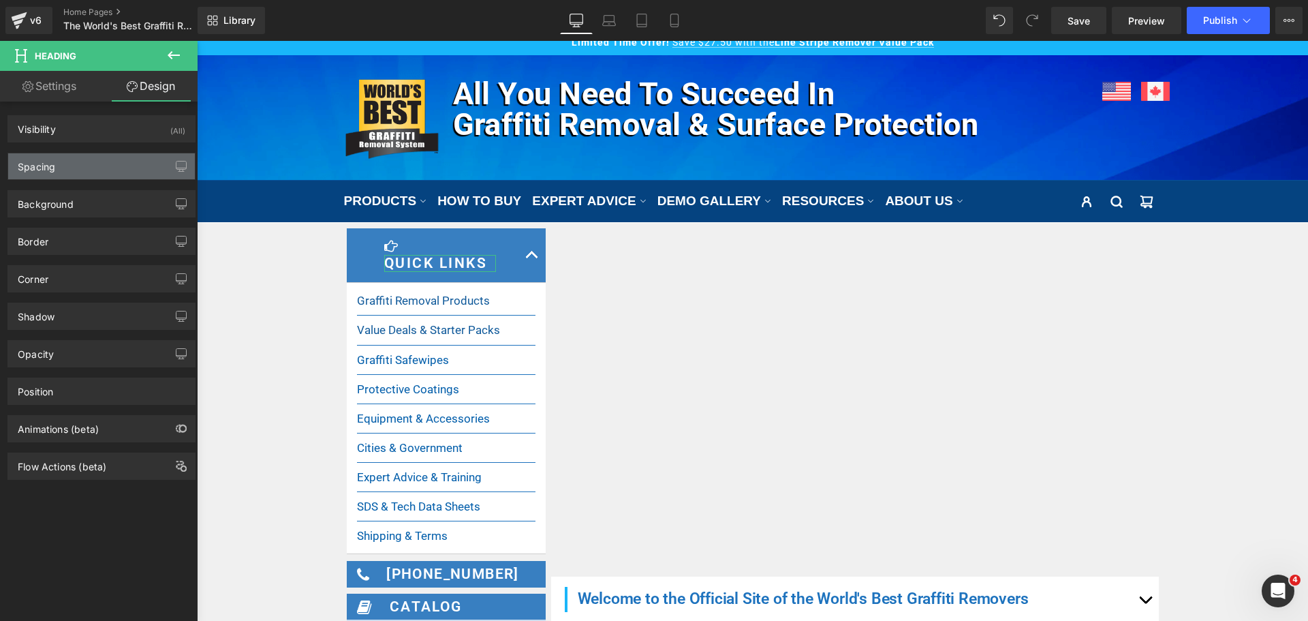
click at [82, 179] on div "Spacing" at bounding box center [101, 166] width 187 height 26
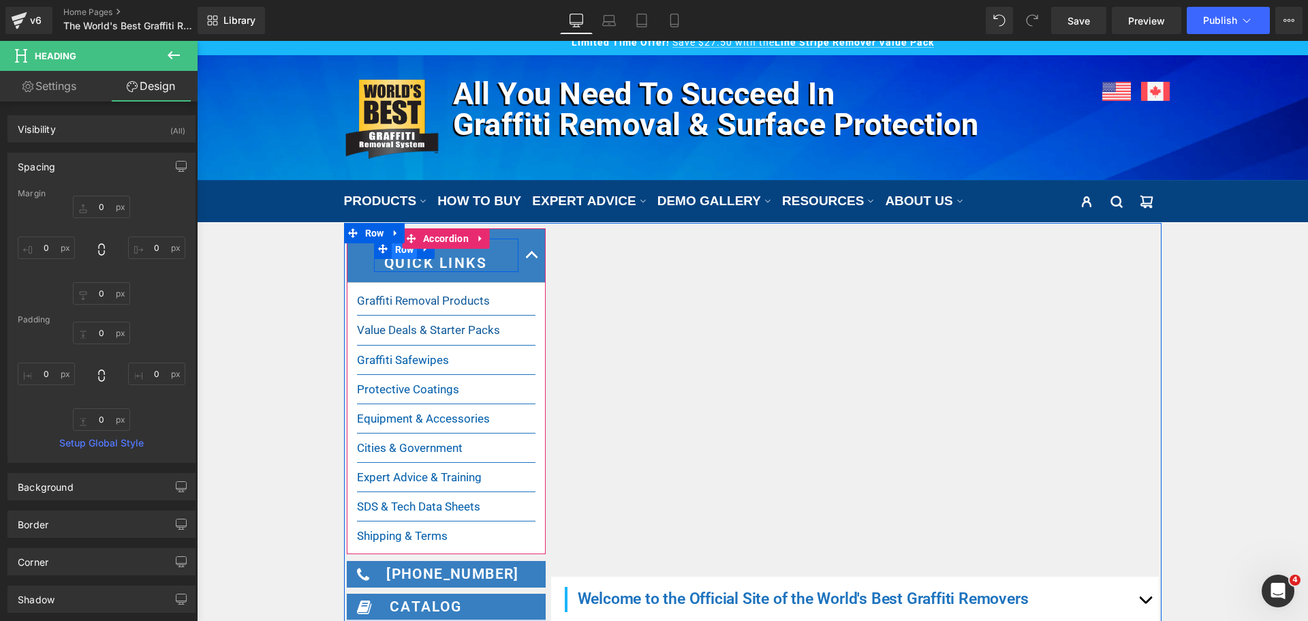
click at [401, 253] on span "Row" at bounding box center [405, 249] width 26 height 20
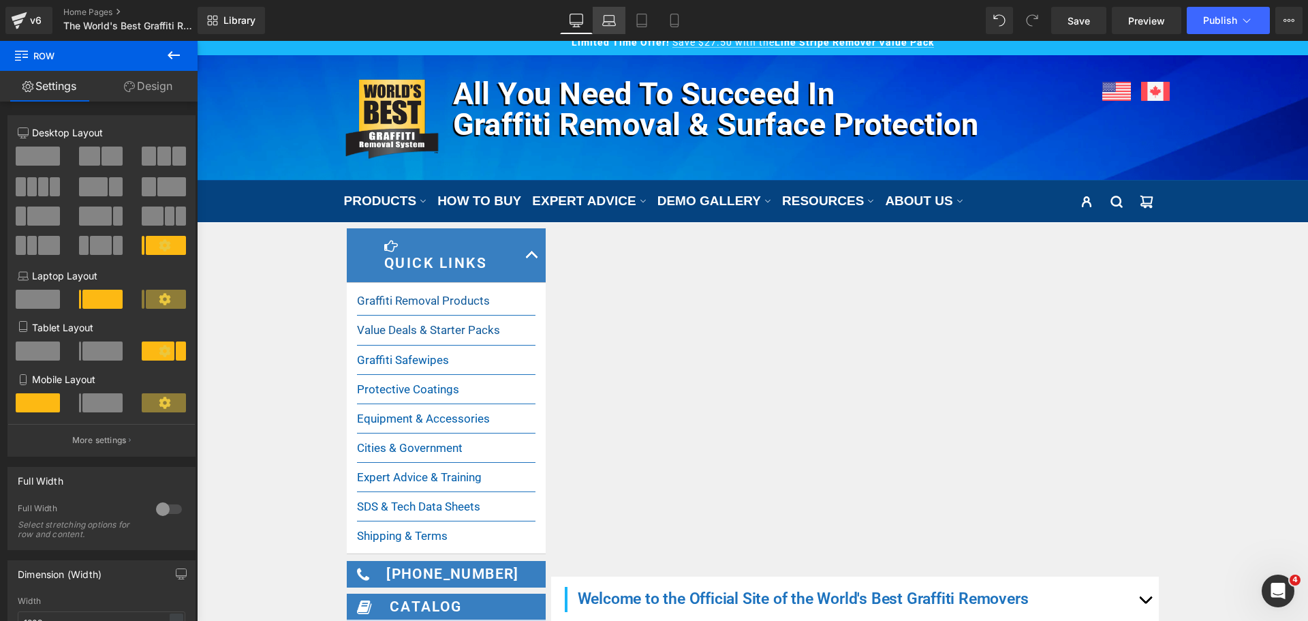
click at [610, 18] on icon at bounding box center [609, 21] width 14 height 14
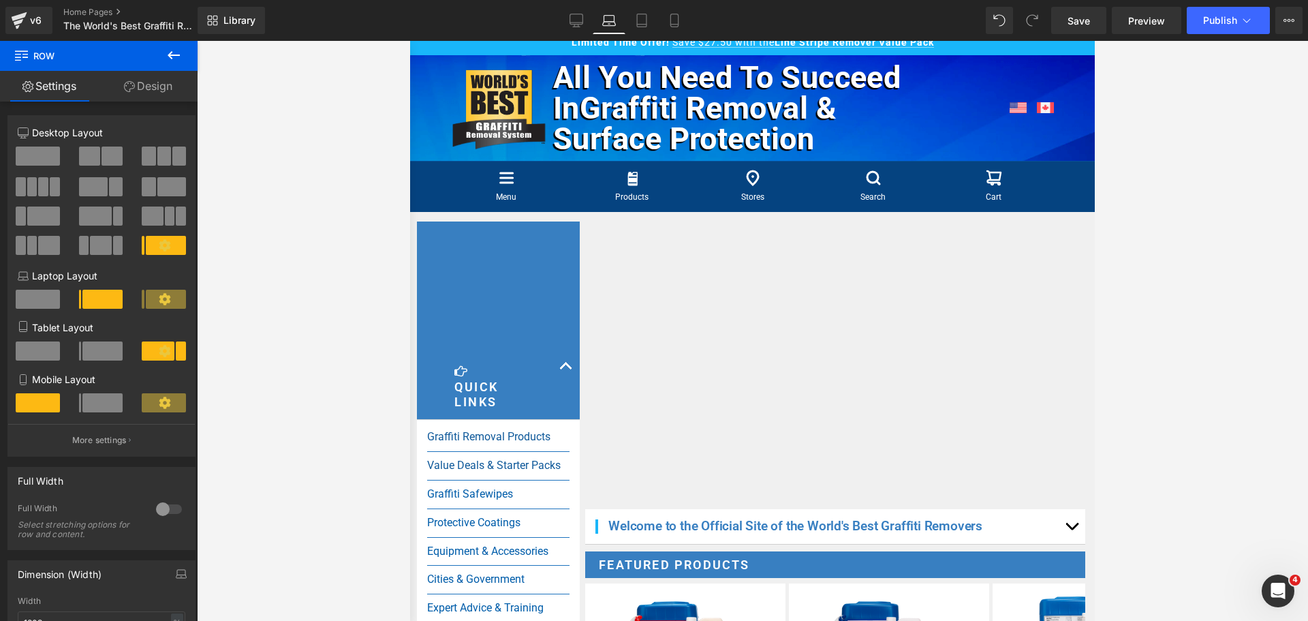
scroll to position [127, 0]
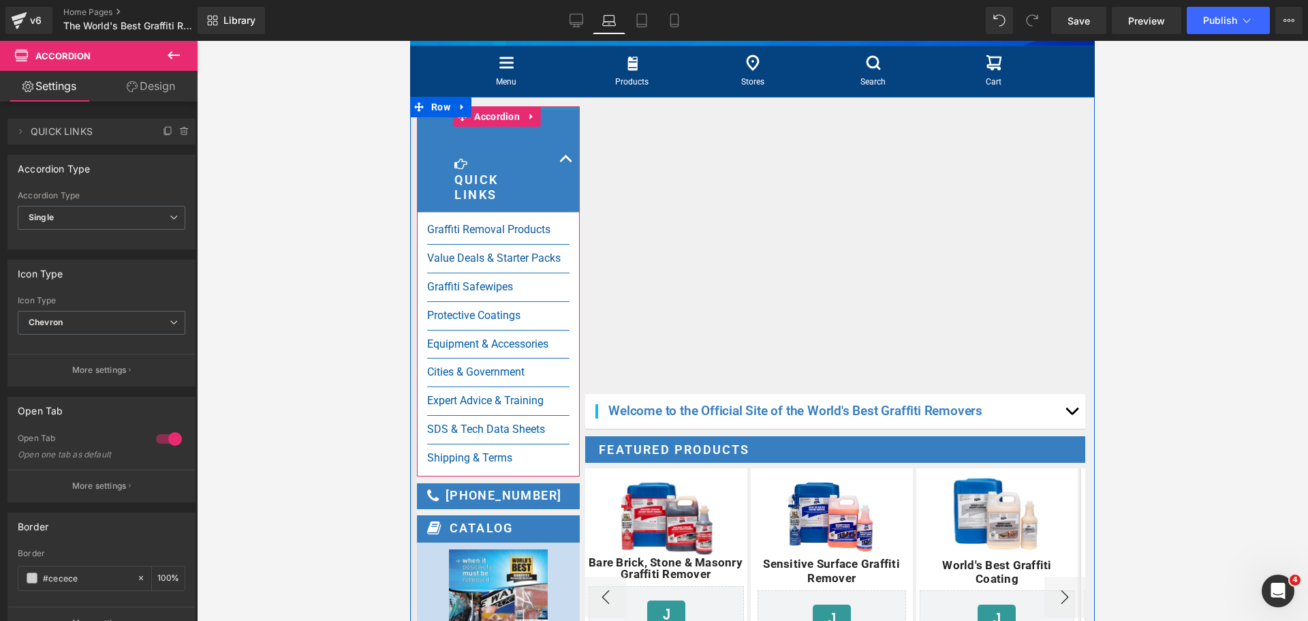
drag, startPoint x: 545, startPoint y: 191, endPoint x: 554, endPoint y: 89, distance: 103.3
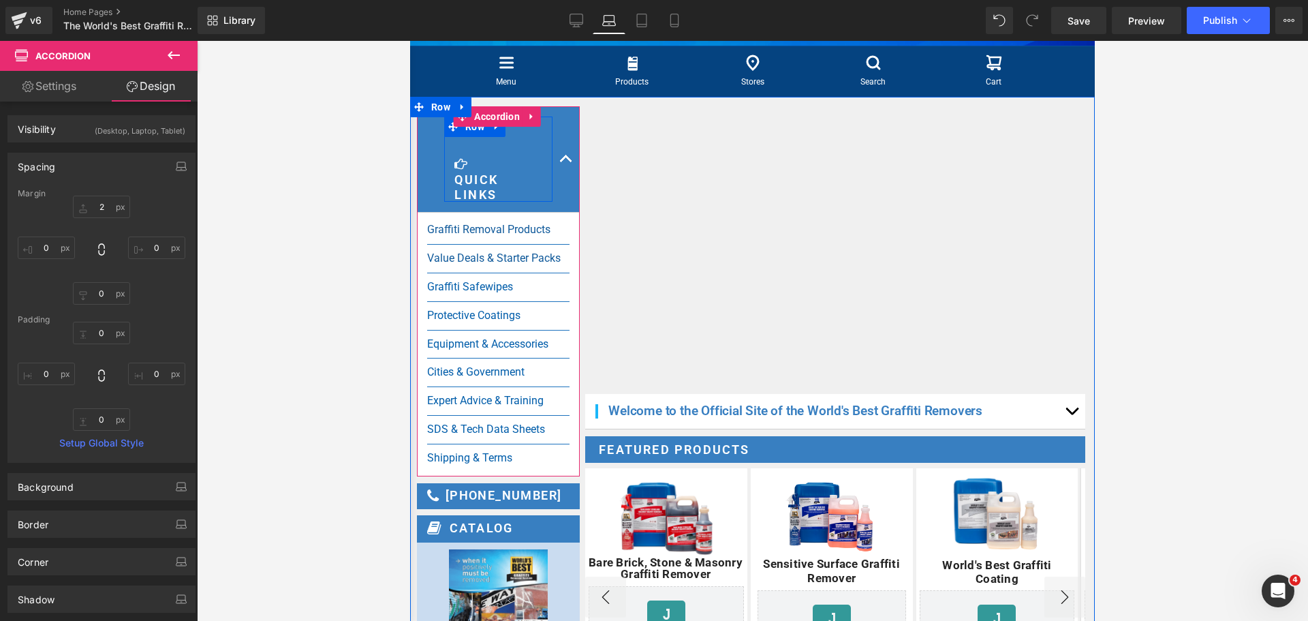
click at [529, 179] on div "Icon Quick Links Heading Row" at bounding box center [498, 160] width 108 height 86
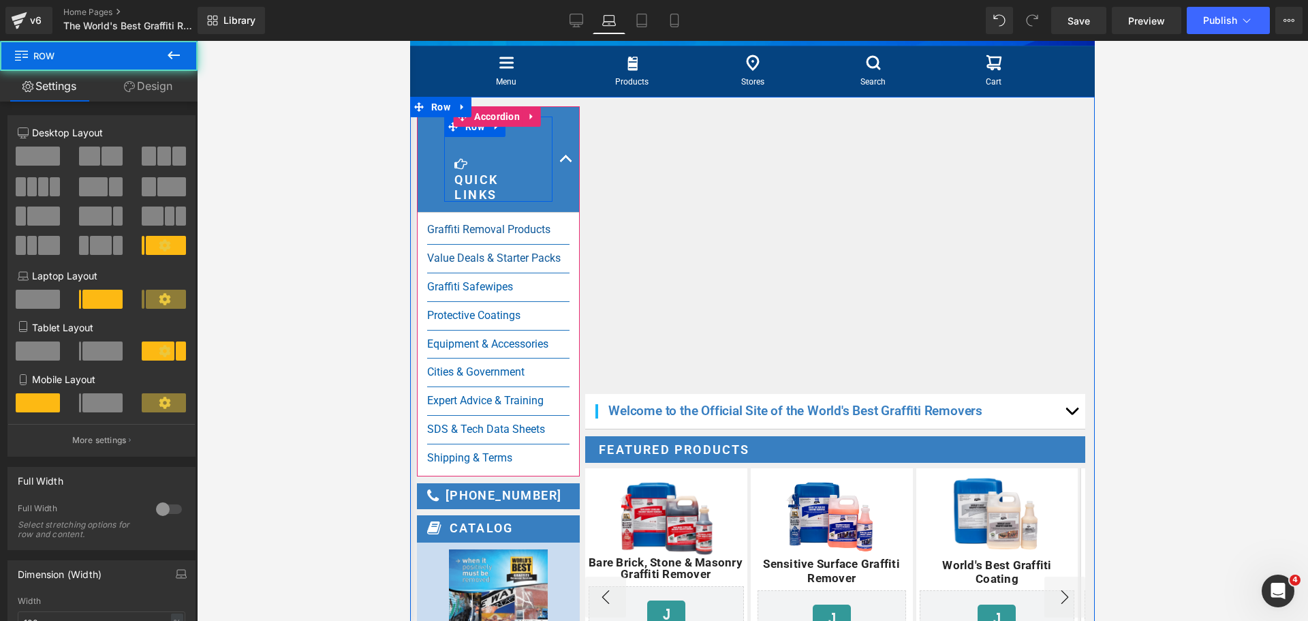
click at [507, 179] on div "Icon Quick Links Heading Row" at bounding box center [498, 160] width 108 height 86
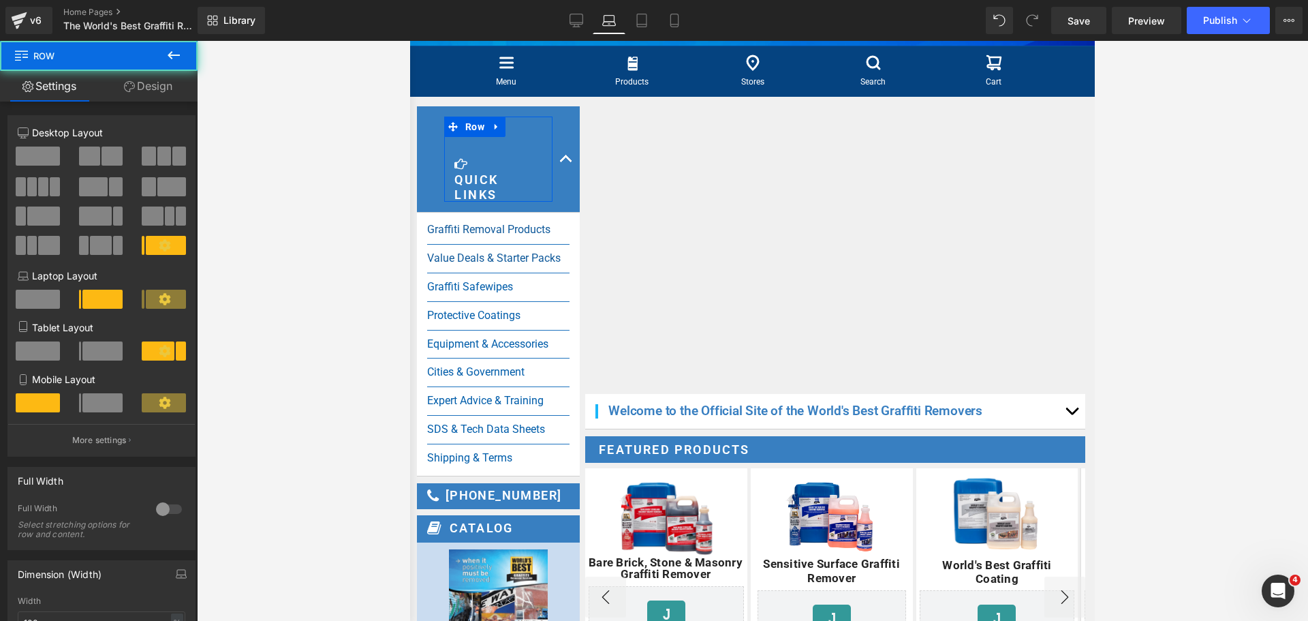
click at [160, 87] on link "Design" at bounding box center [148, 86] width 99 height 31
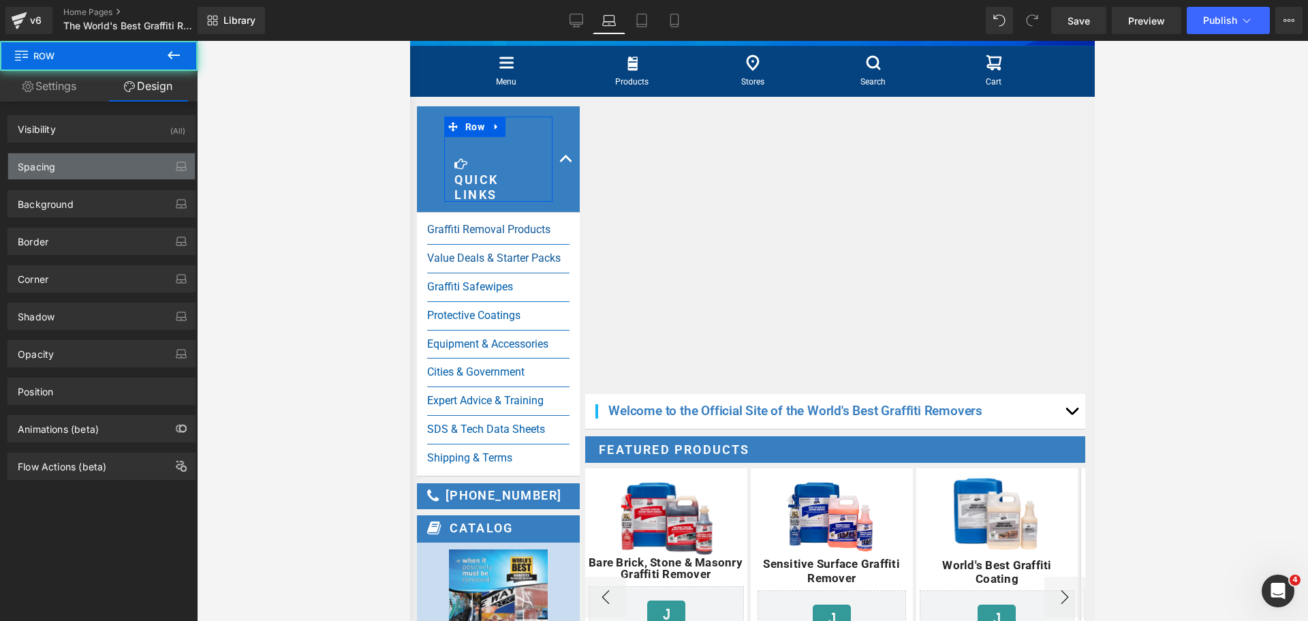
click at [107, 172] on div "Spacing" at bounding box center [101, 166] width 187 height 26
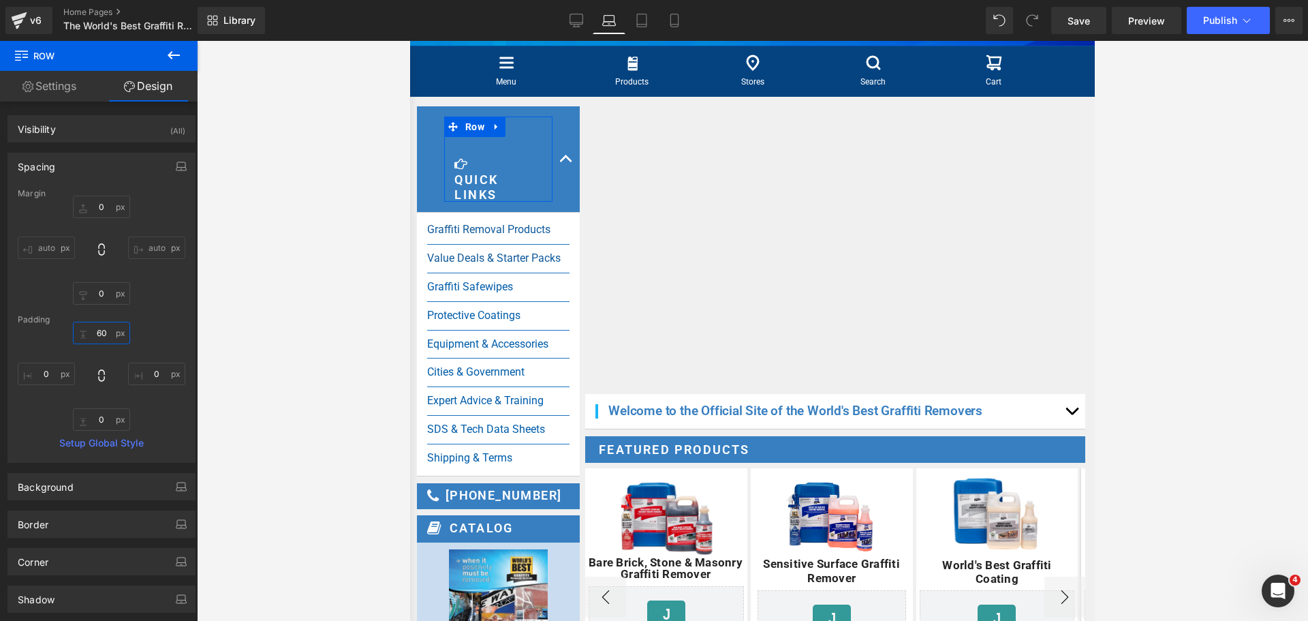
click at [105, 330] on input "60" at bounding box center [101, 333] width 57 height 22
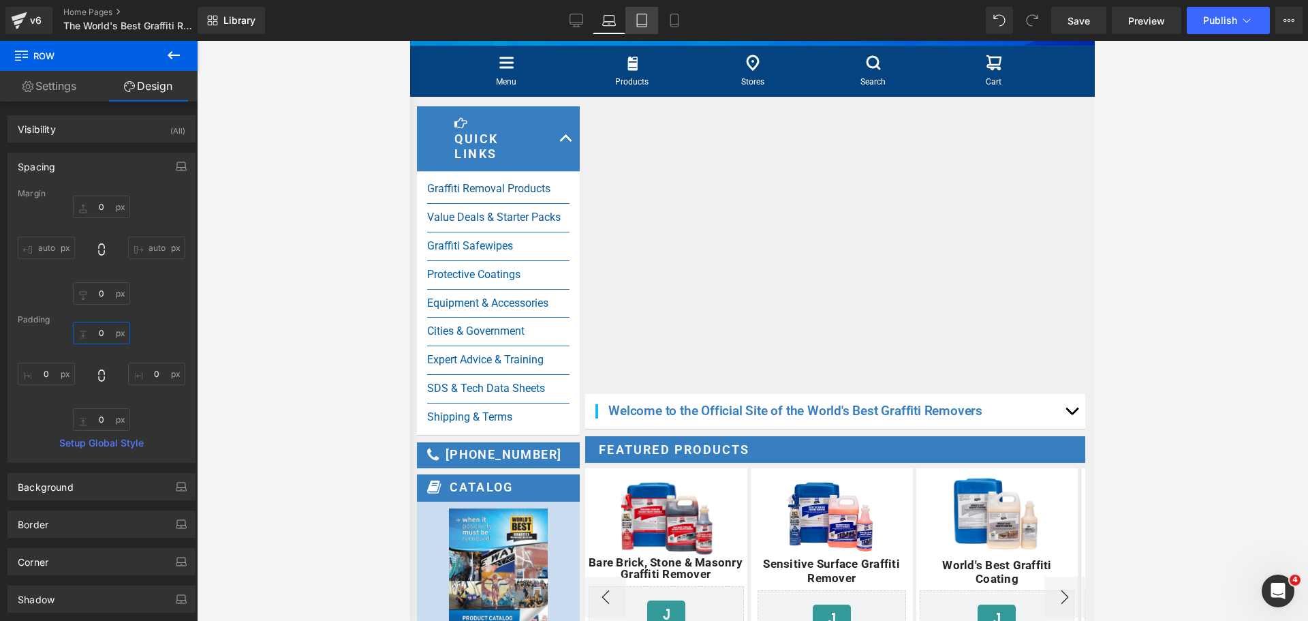
type input "0"
drag, startPoint x: 642, startPoint y: 18, endPoint x: 675, endPoint y: 20, distance: 32.8
click at [642, 18] on icon at bounding box center [642, 21] width 14 height 14
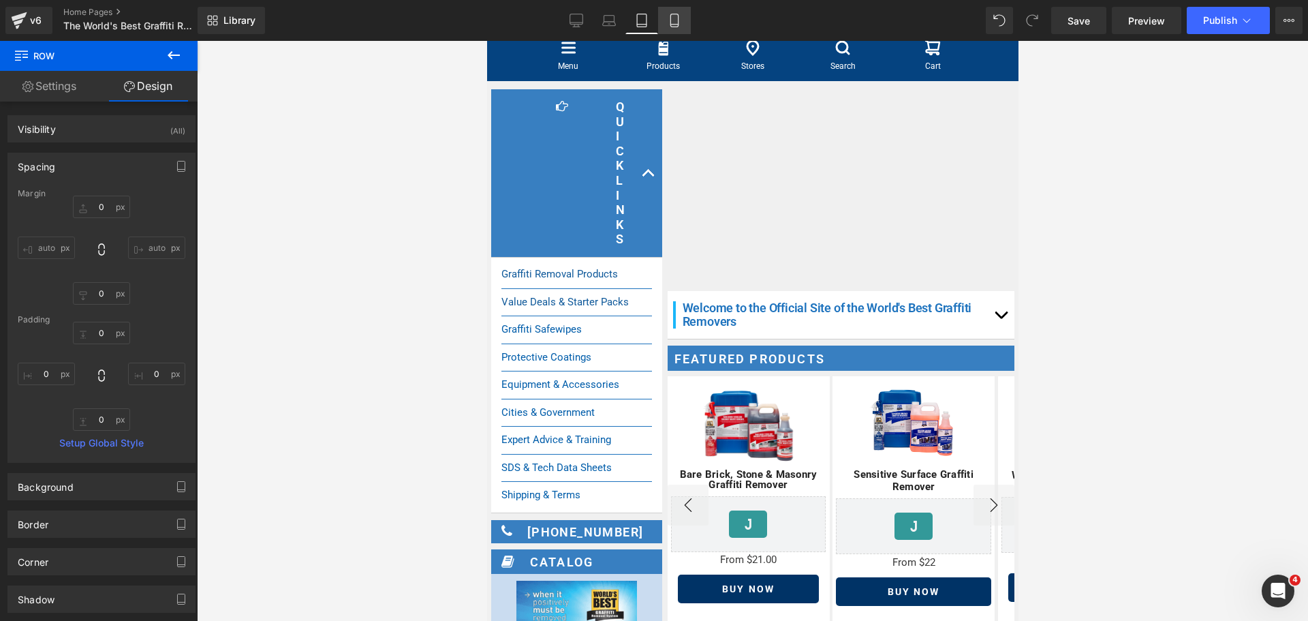
scroll to position [79, 0]
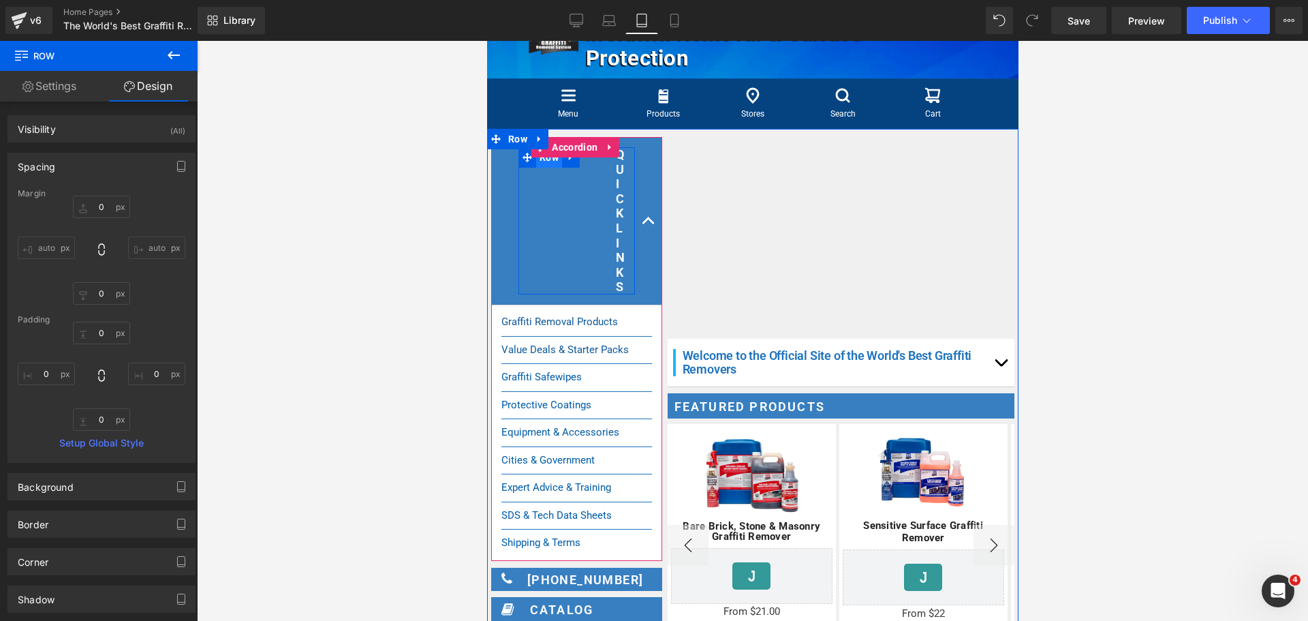
click at [552, 161] on span "Row" at bounding box center [549, 157] width 26 height 20
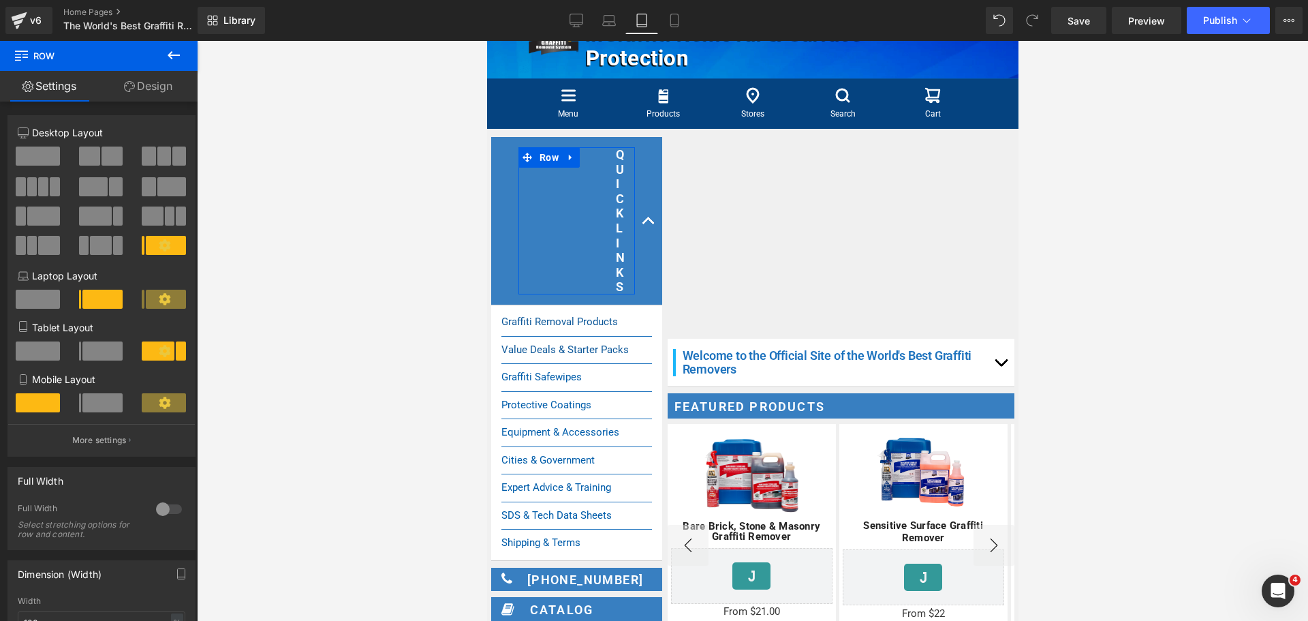
click at [97, 347] on span at bounding box center [102, 350] width 40 height 19
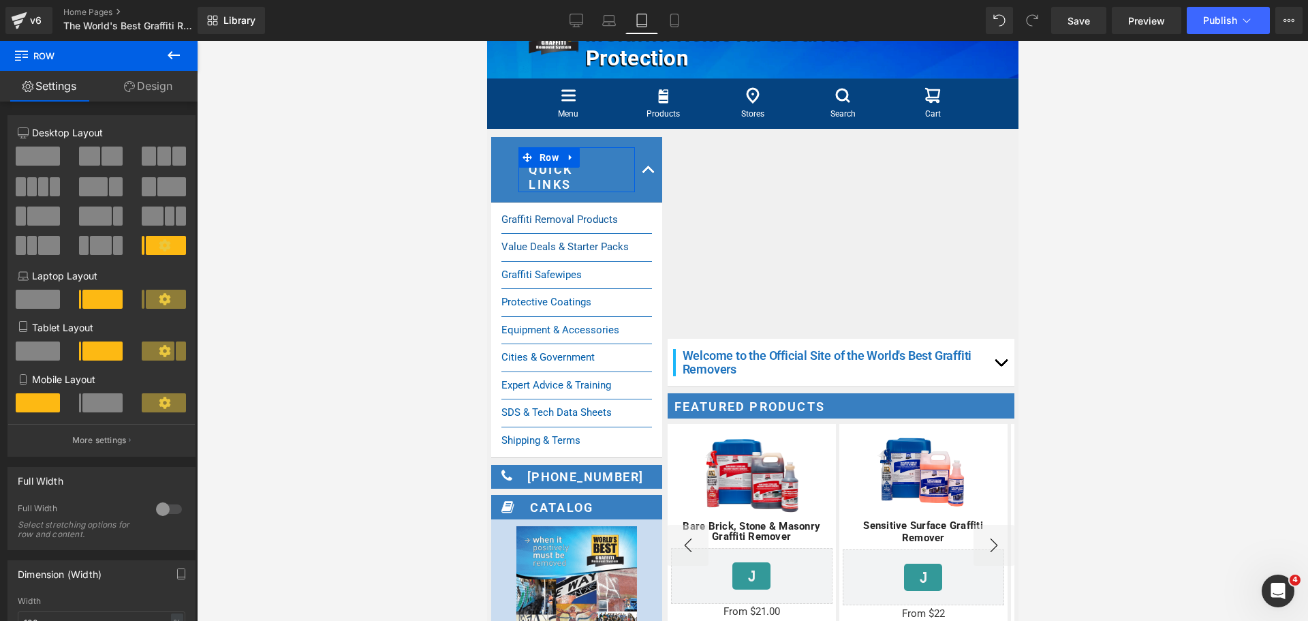
click at [102, 409] on span at bounding box center [102, 402] width 40 height 19
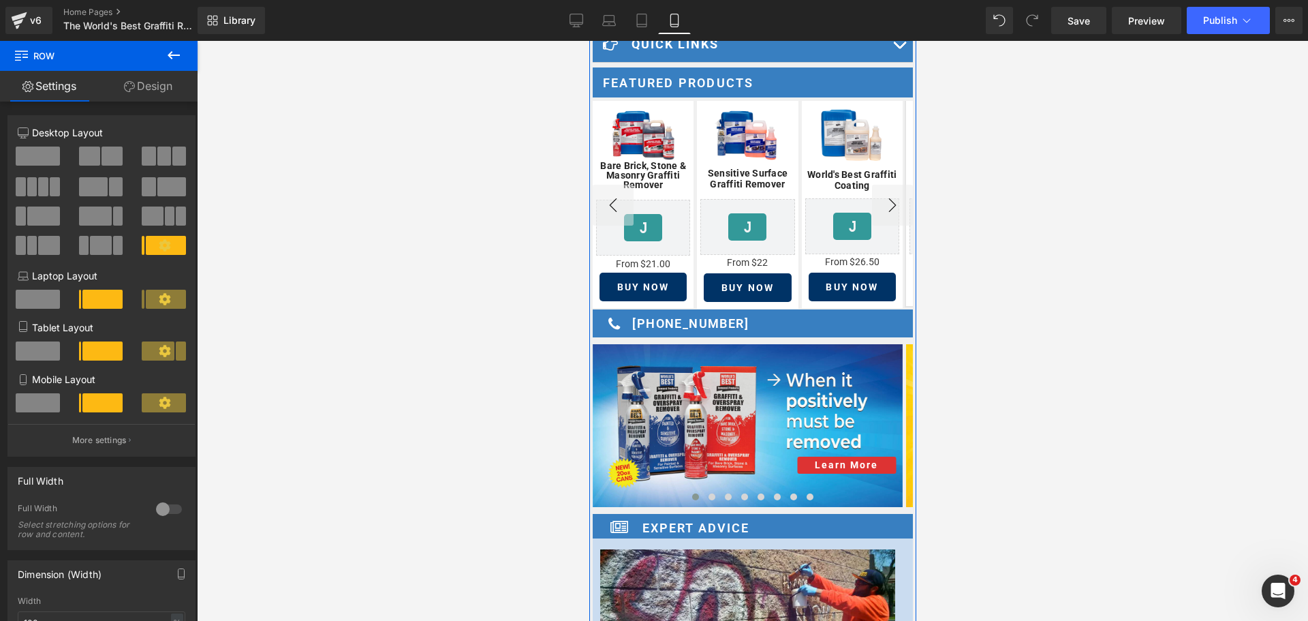
scroll to position [136, 0]
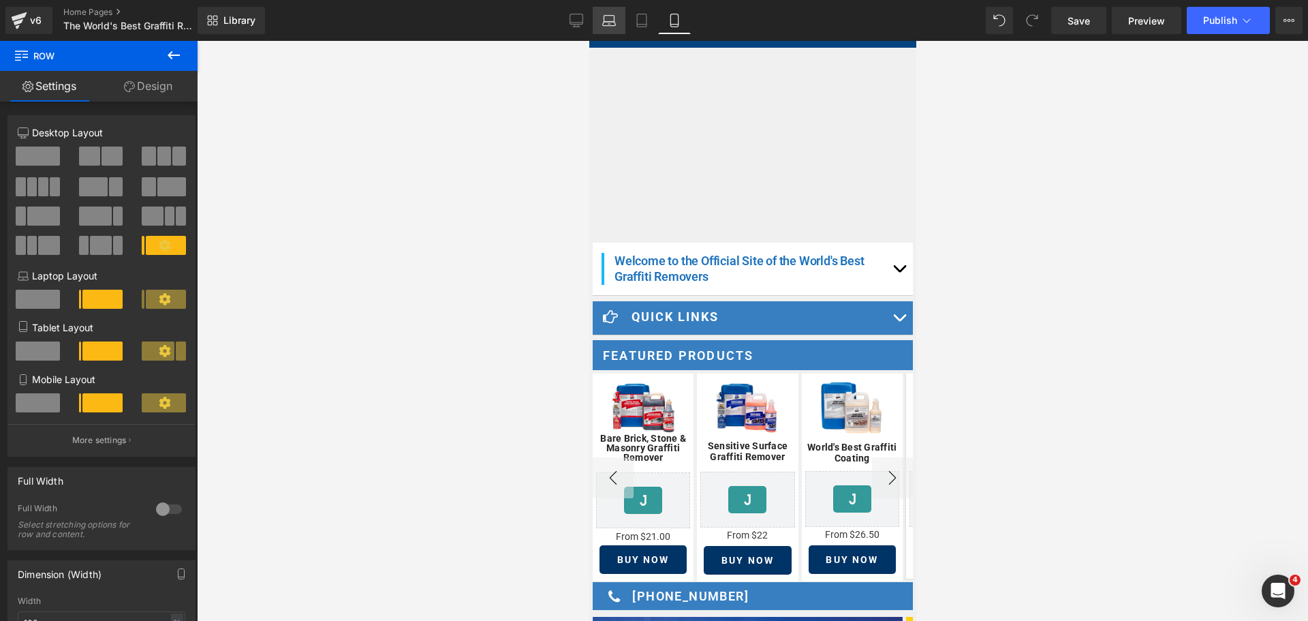
click at [616, 20] on icon at bounding box center [609, 21] width 14 height 14
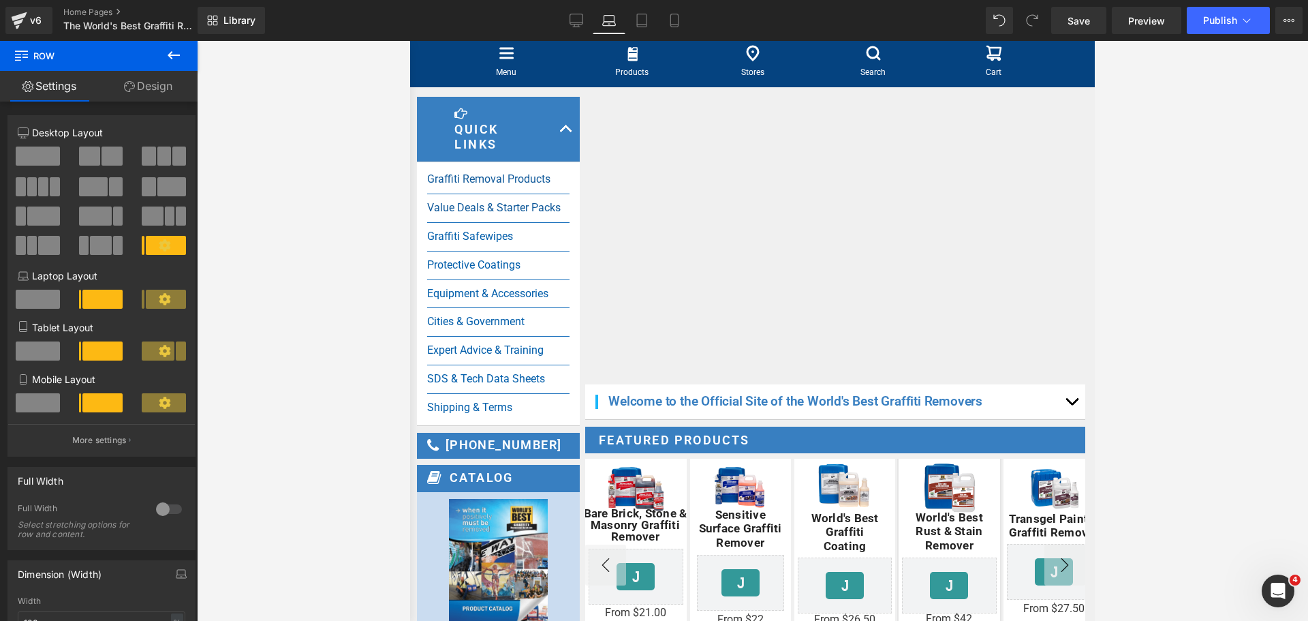
scroll to position [37, 0]
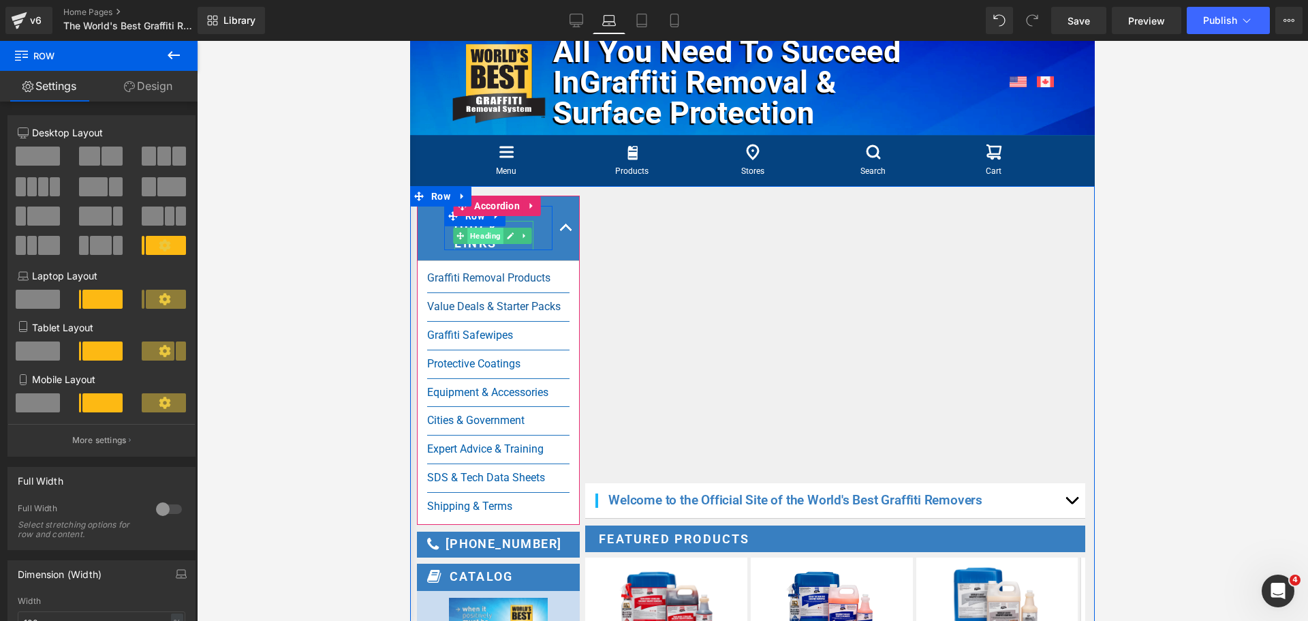
click at [485, 244] on span "Heading" at bounding box center [485, 236] width 36 height 16
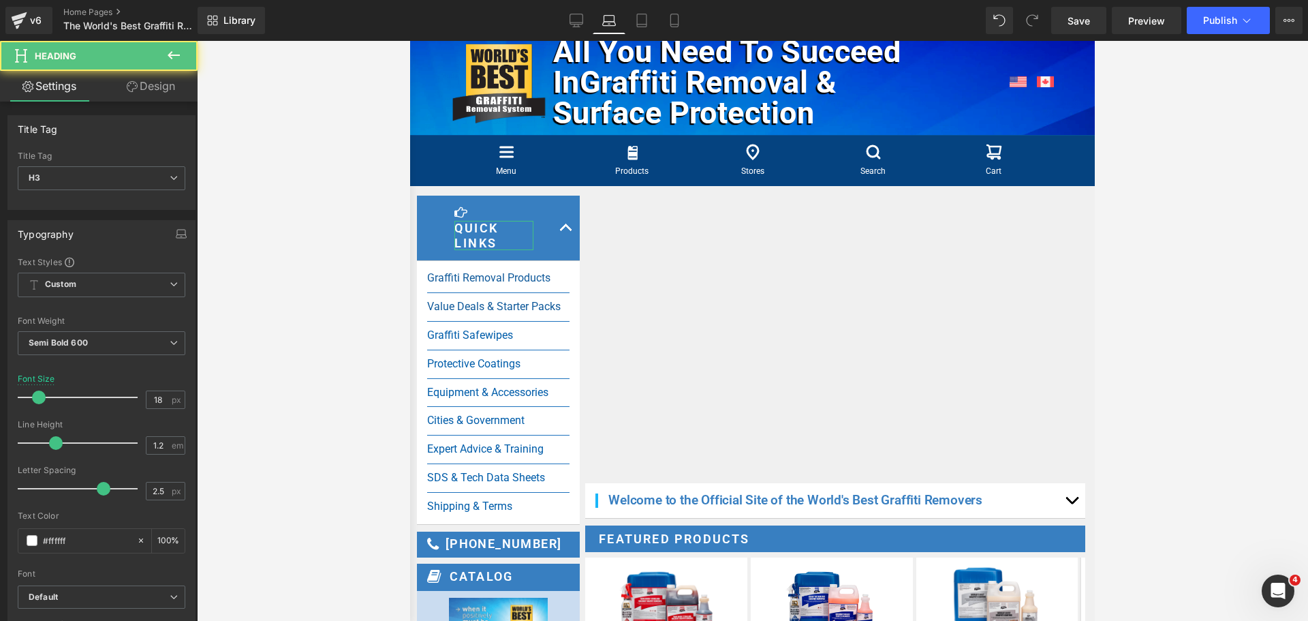
click at [169, 79] on link "Design" at bounding box center [151, 86] width 99 height 31
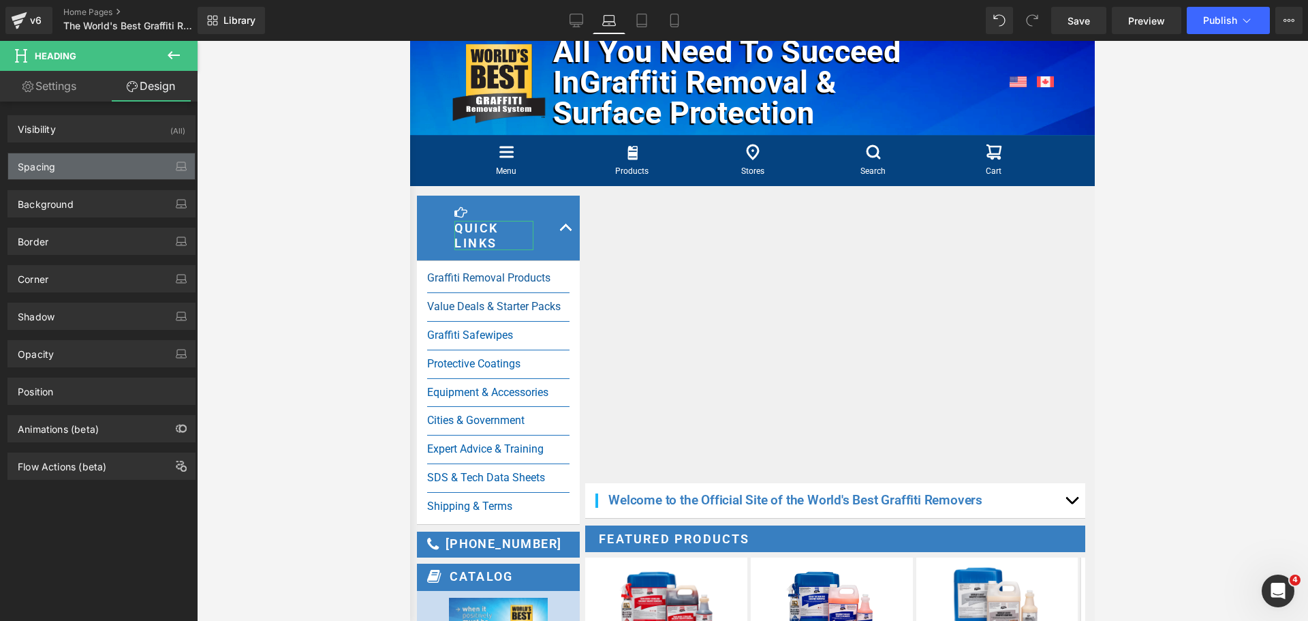
click at [109, 158] on div "Spacing" at bounding box center [101, 166] width 187 height 26
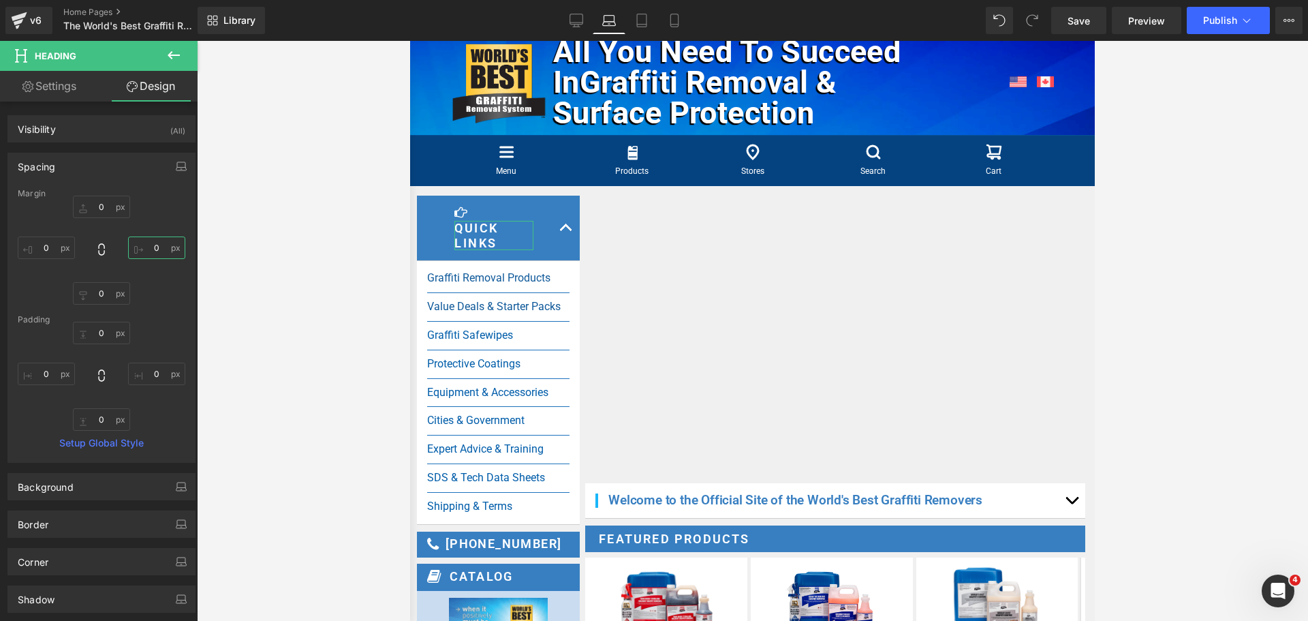
click at [155, 242] on input "text" at bounding box center [156, 247] width 57 height 22
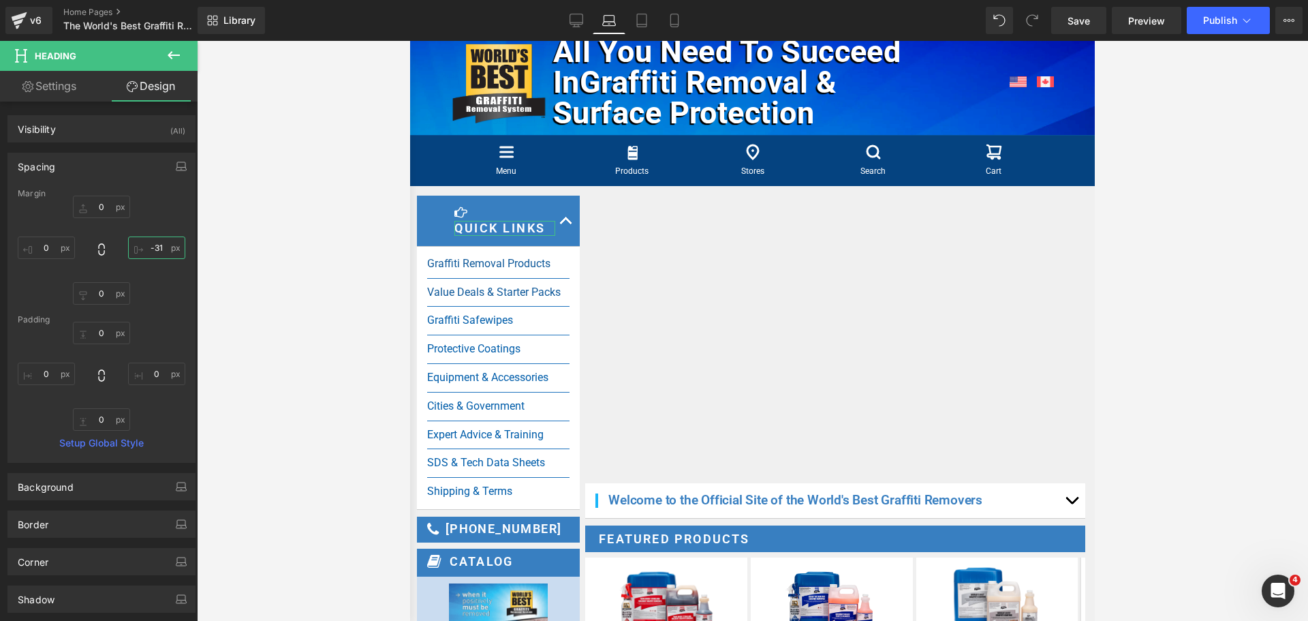
type input "-32"
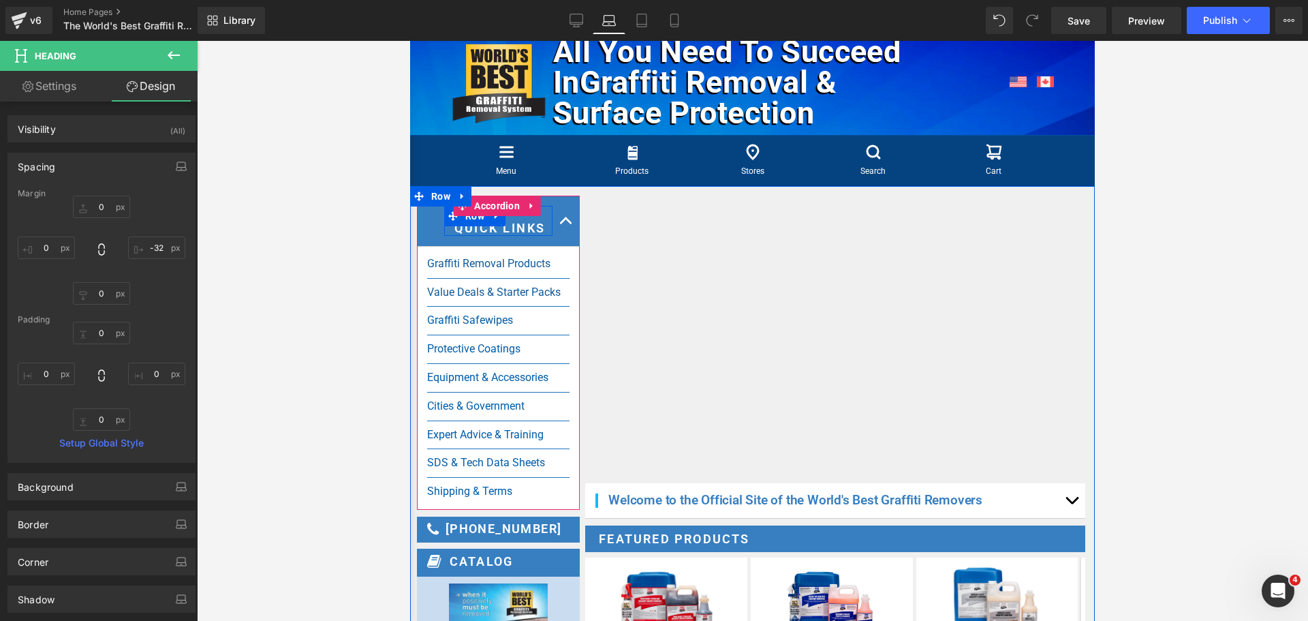
click at [459, 226] on span at bounding box center [453, 216] width 18 height 20
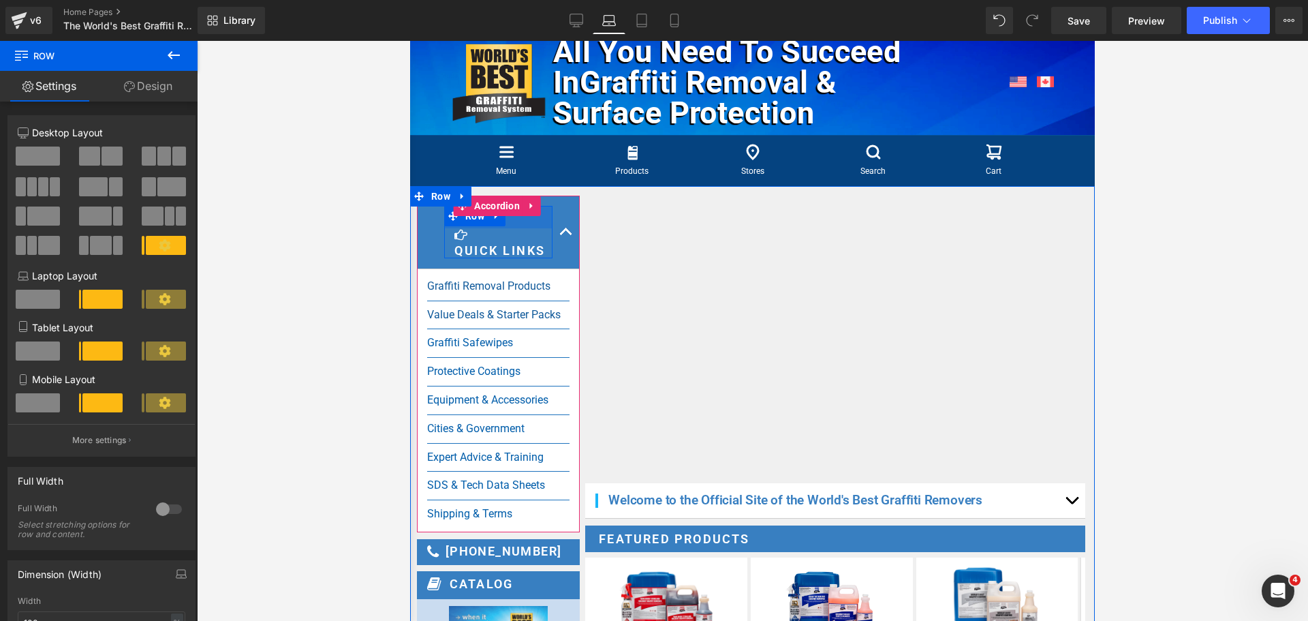
drag, startPoint x: 544, startPoint y: 238, endPoint x: 543, endPoint y: 260, distance: 22.5
click at [543, 258] on div "Icon Quick Links Heading Row 33px" at bounding box center [498, 232] width 108 height 52
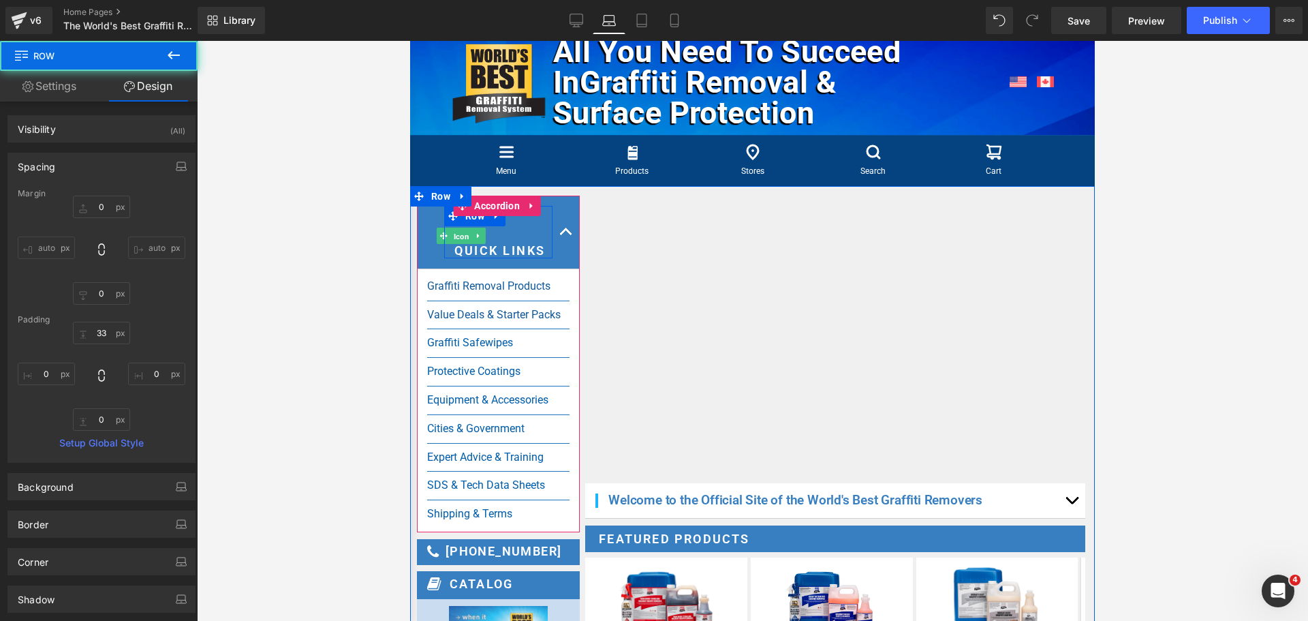
click at [460, 245] on span "Icon" at bounding box center [460, 236] width 21 height 16
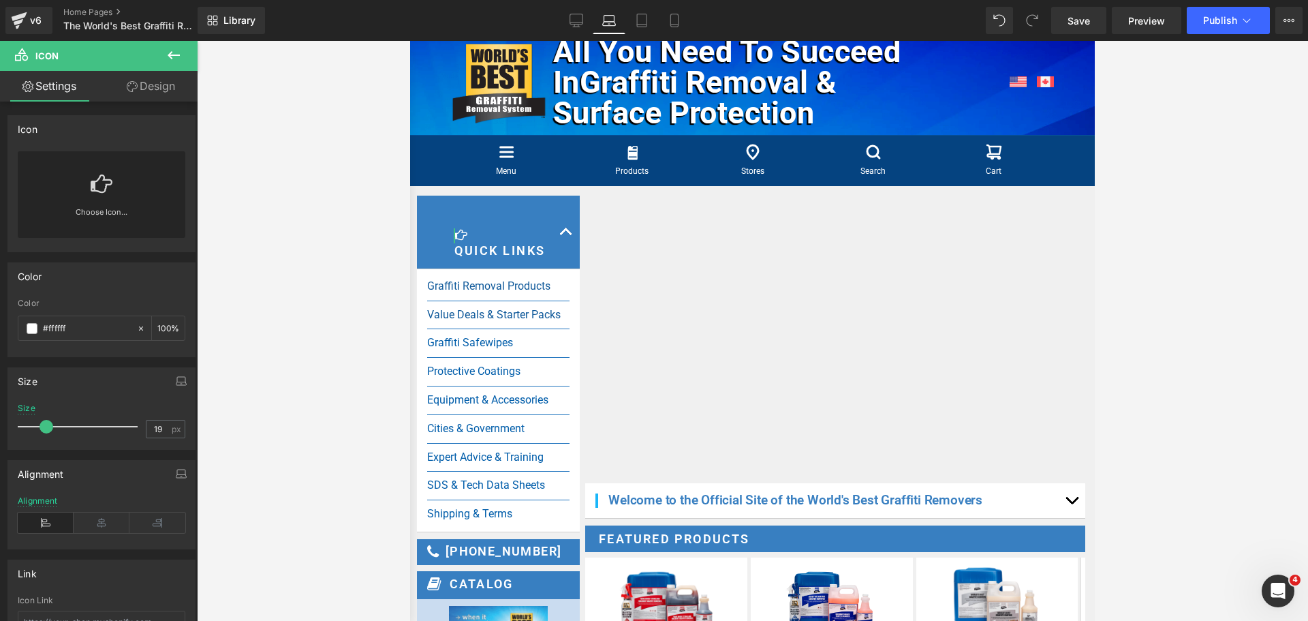
drag, startPoint x: 161, startPoint y: 95, endPoint x: 34, endPoint y: 176, distance: 150.5
click at [161, 95] on link "Design" at bounding box center [151, 86] width 99 height 31
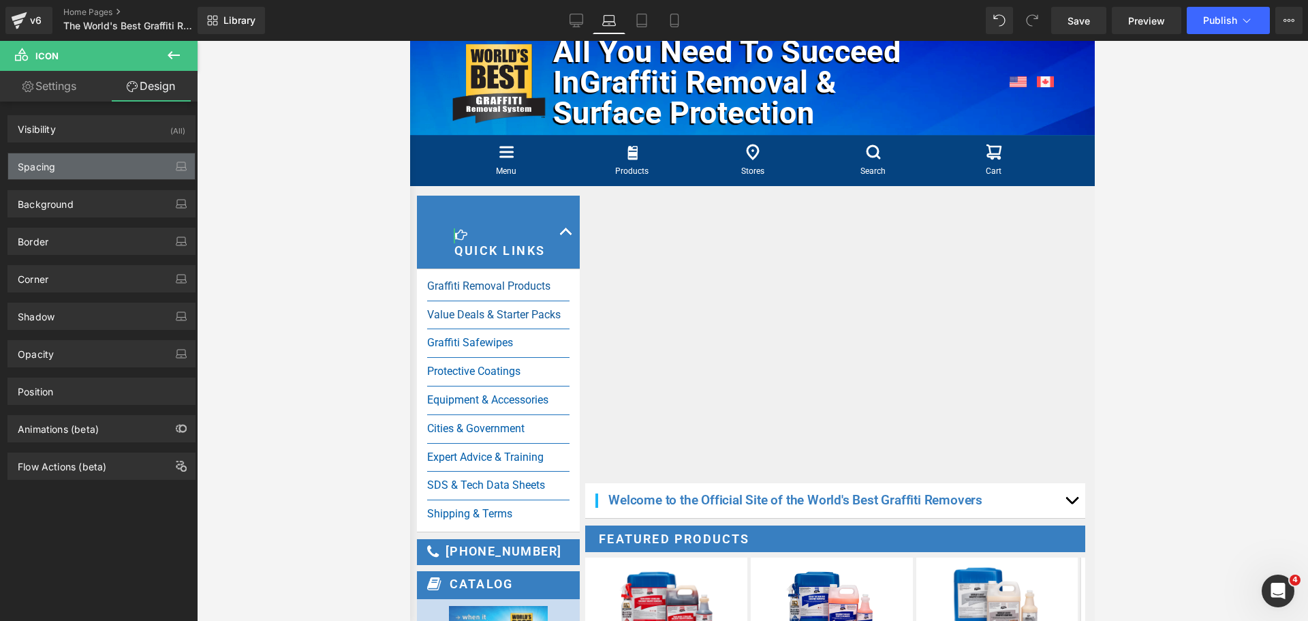
click at [39, 174] on div "Spacing" at bounding box center [101, 166] width 187 height 26
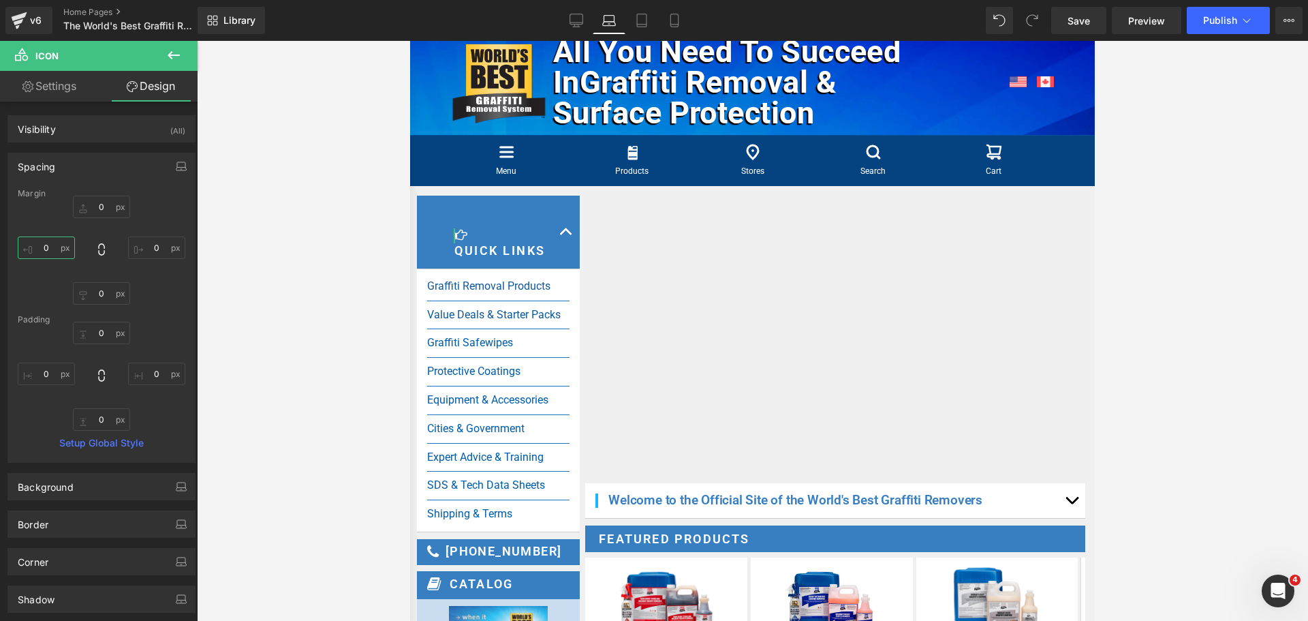
click at [40, 248] on input "0" at bounding box center [46, 247] width 57 height 22
type input "-38"
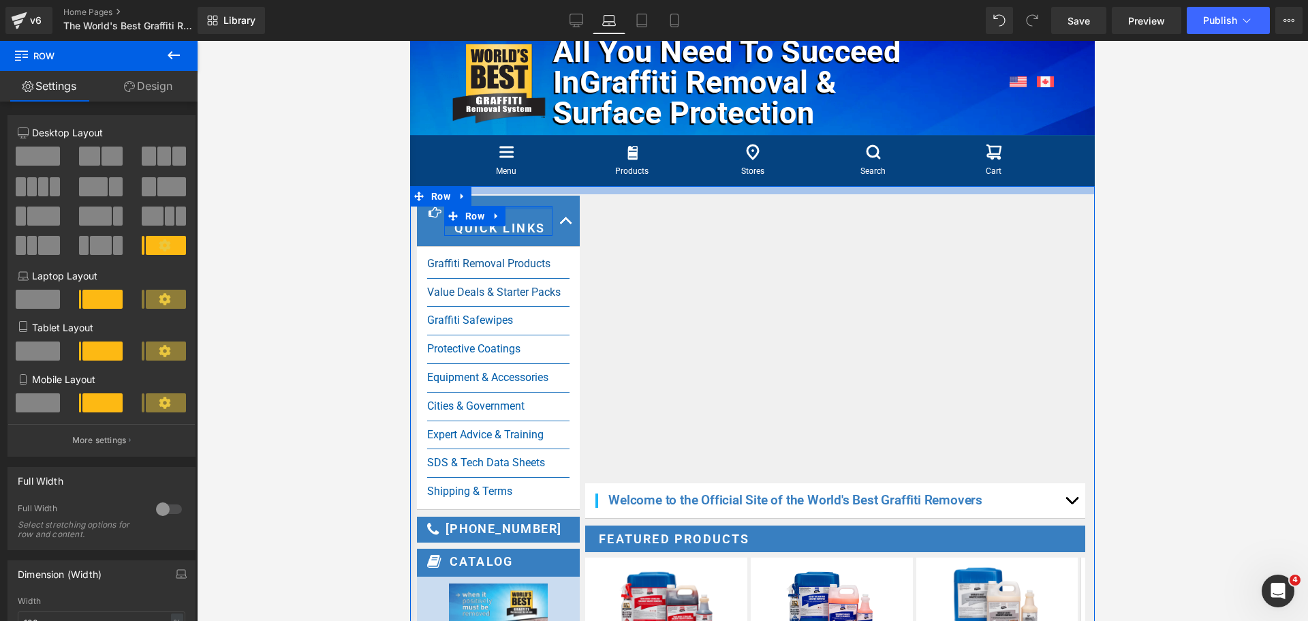
drag, startPoint x: 528, startPoint y: 251, endPoint x: 536, endPoint y: 220, distance: 31.7
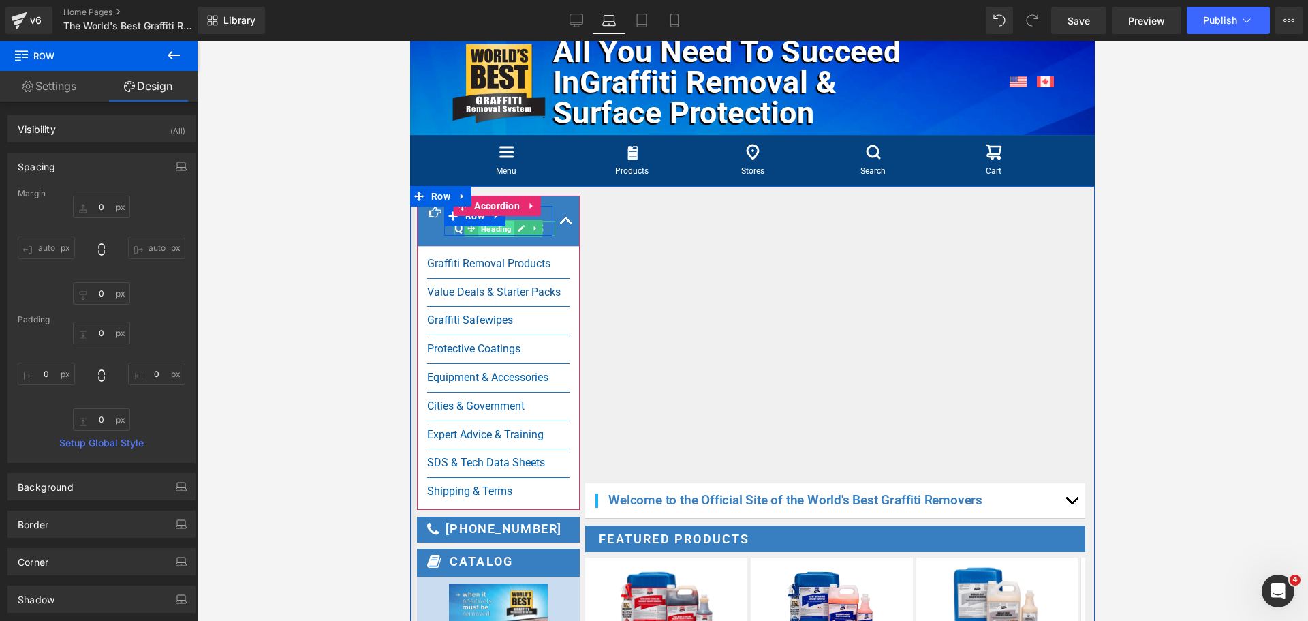
drag, startPoint x: 495, startPoint y: 258, endPoint x: 765, endPoint y: 292, distance: 271.3
click at [495, 237] on span "Heading" at bounding box center [496, 229] width 36 height 16
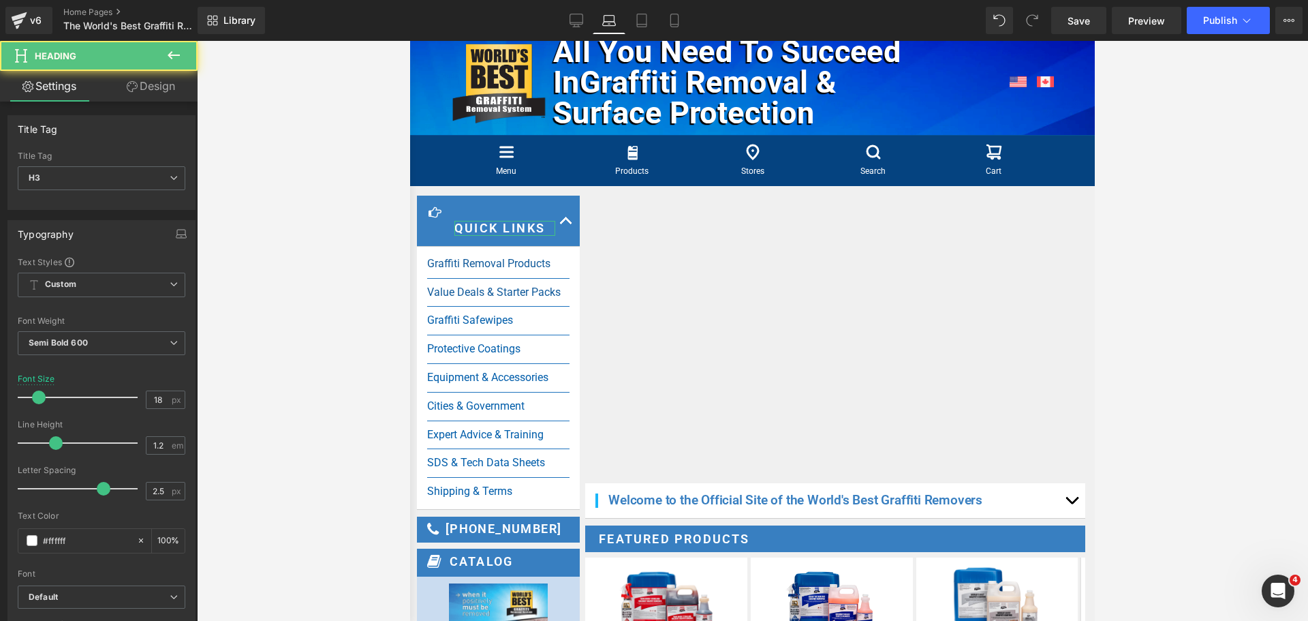
click at [153, 93] on link "Design" at bounding box center [151, 86] width 99 height 31
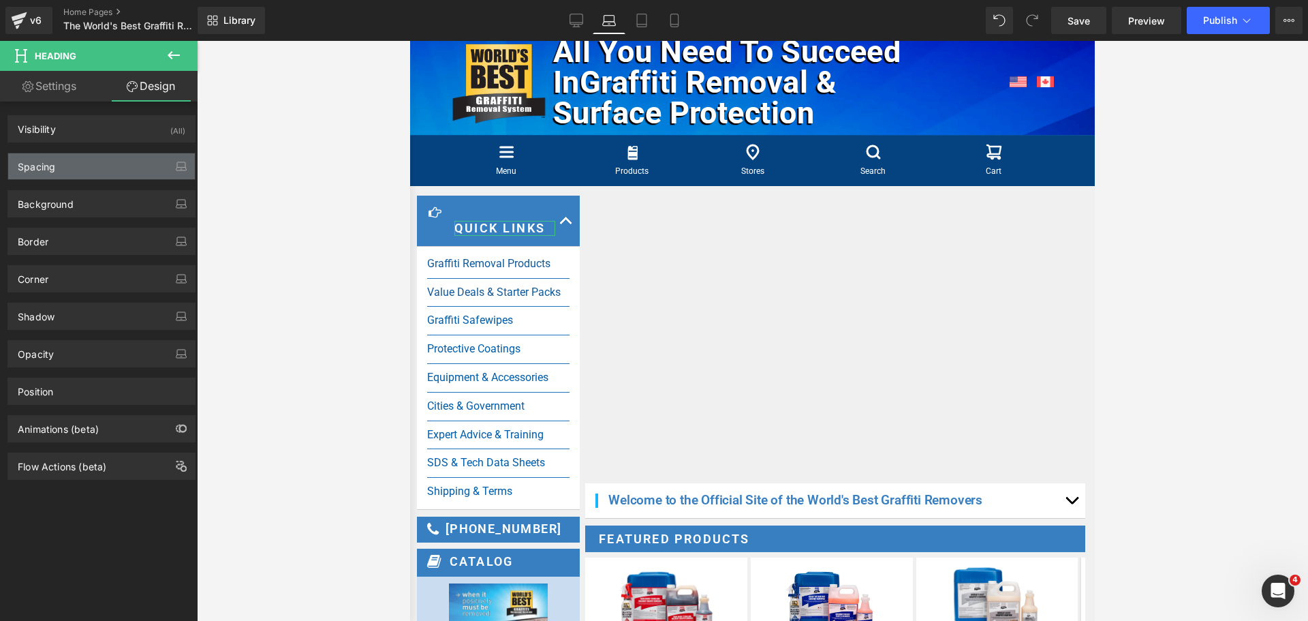
click at [81, 168] on div "Spacing" at bounding box center [101, 166] width 187 height 26
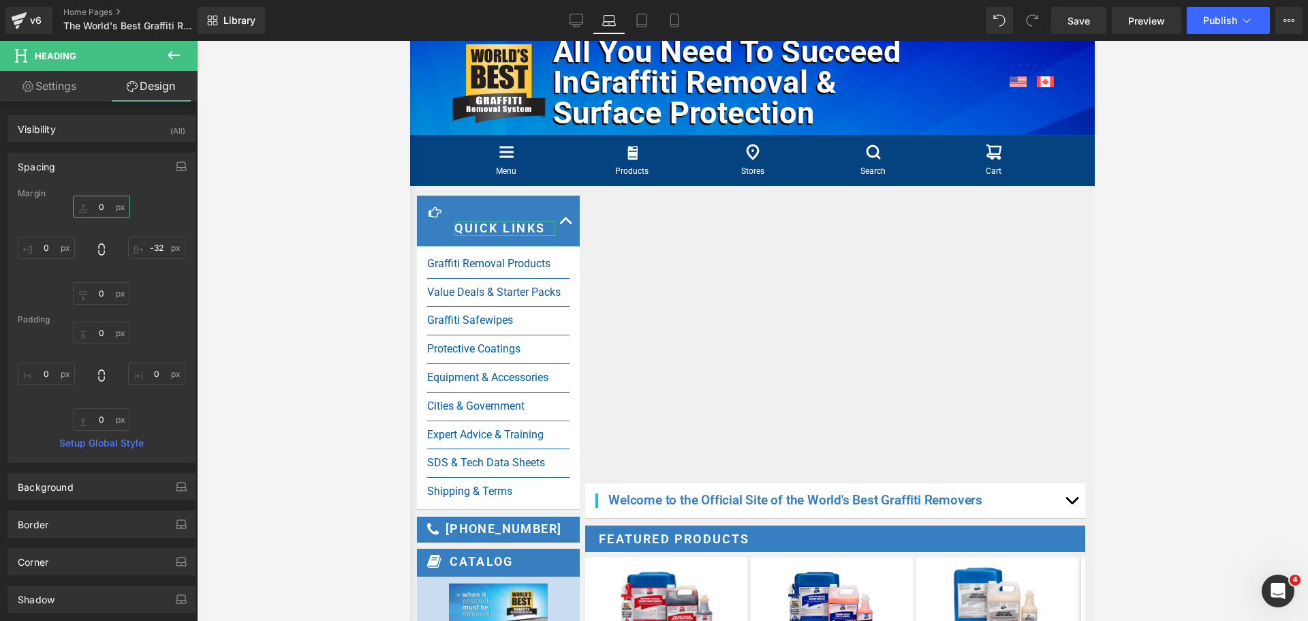
click at [104, 210] on input "text" at bounding box center [101, 207] width 57 height 22
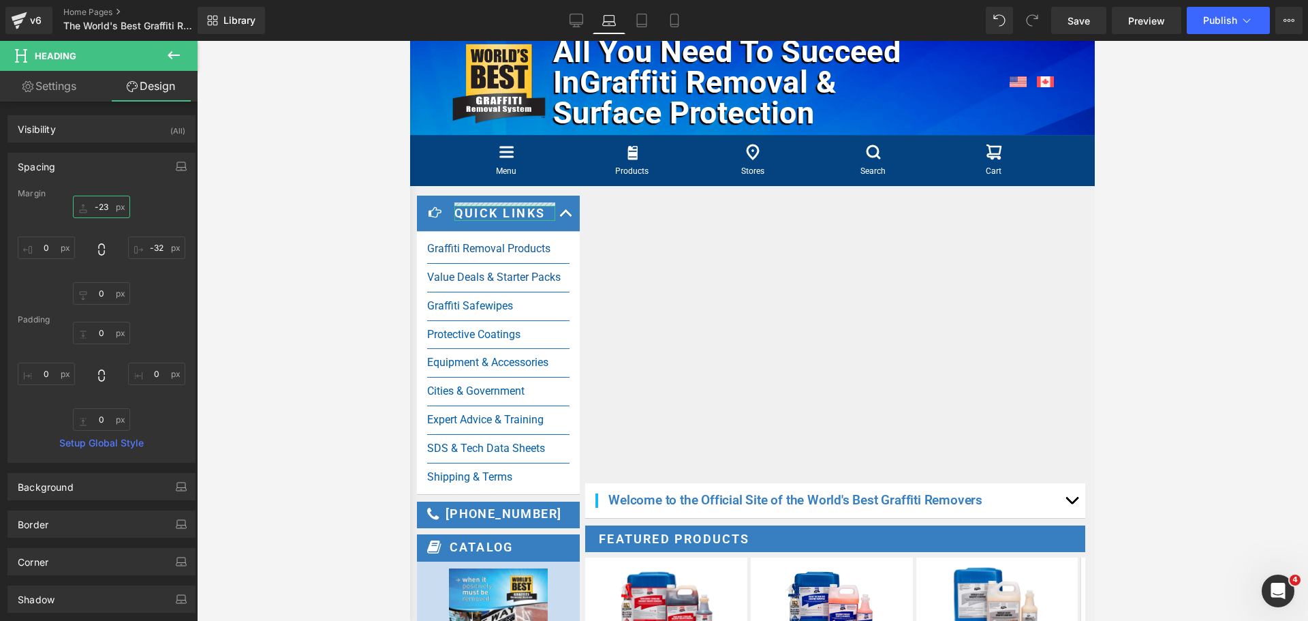
type input "-22"
click at [642, 16] on icon at bounding box center [642, 21] width 14 height 14
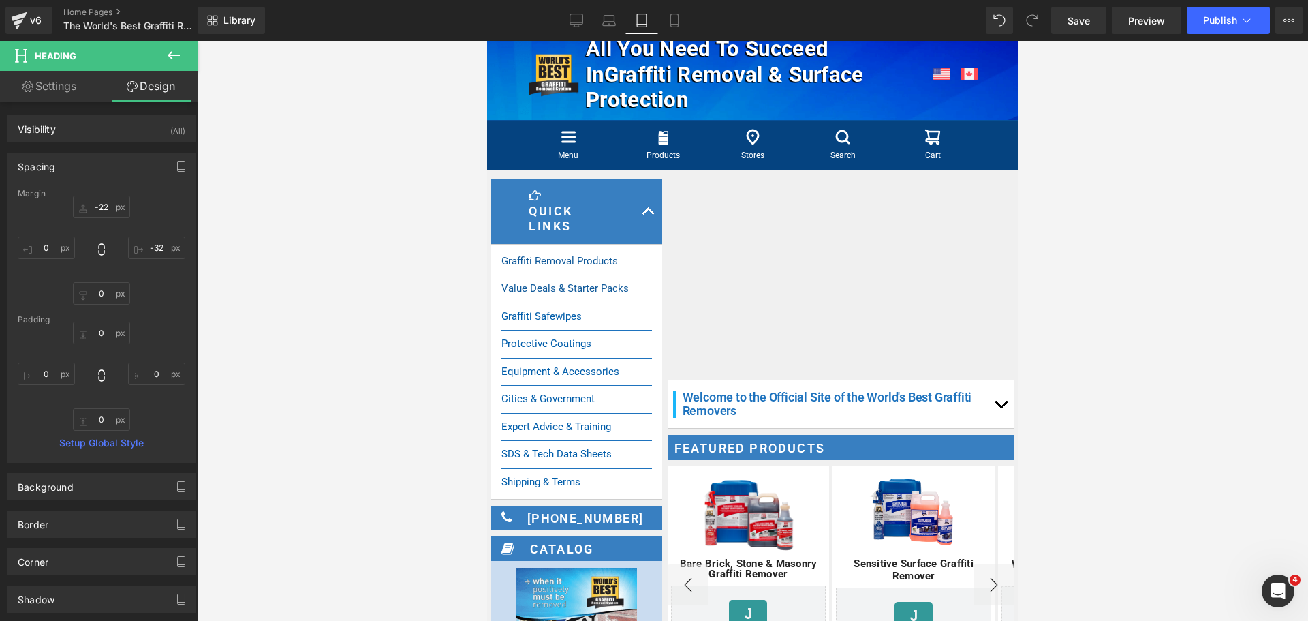
scroll to position [4, 0]
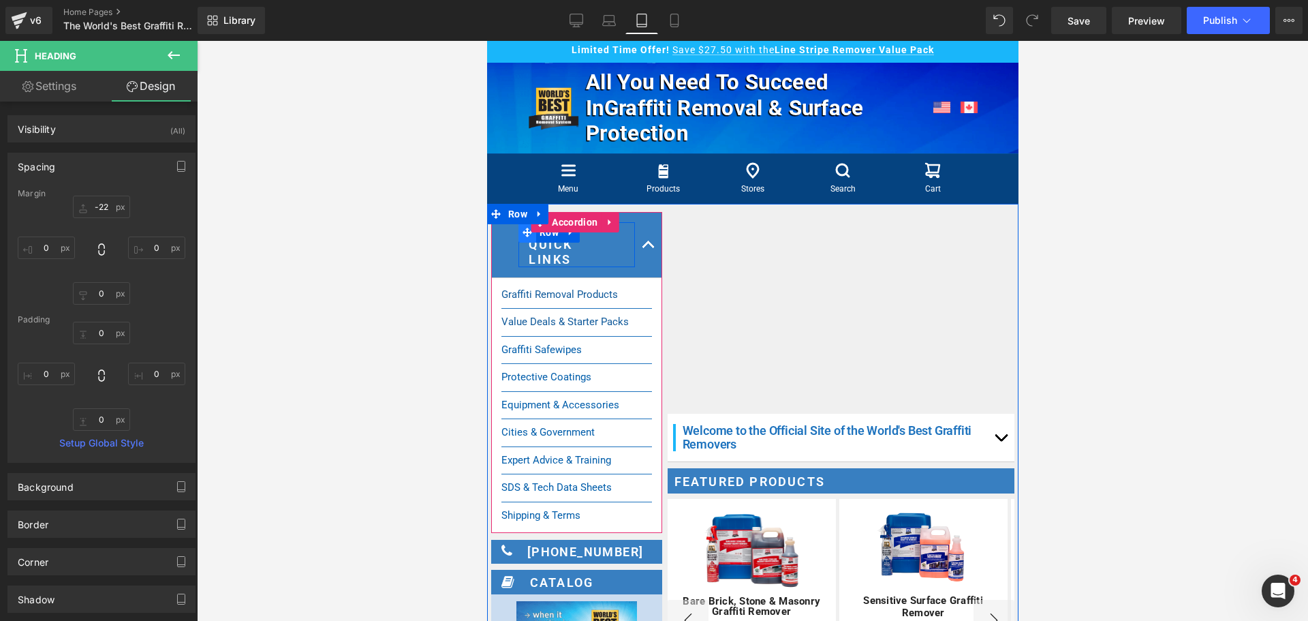
click at [533, 234] on span at bounding box center [527, 232] width 18 height 20
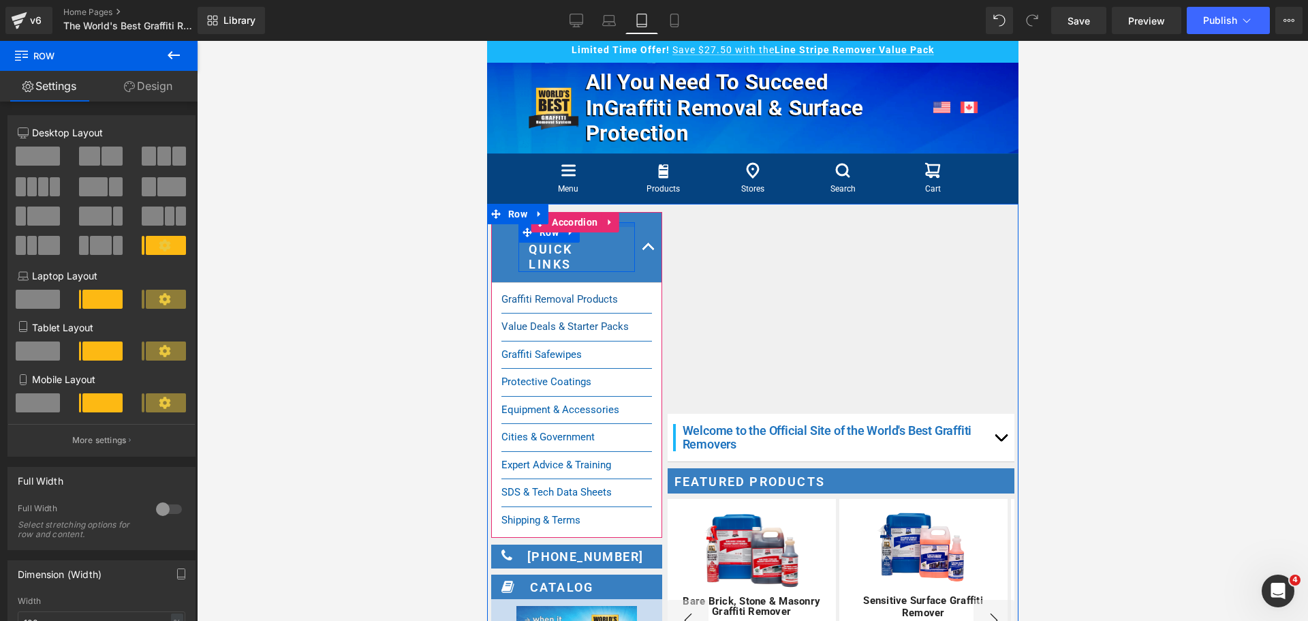
drag, startPoint x: 622, startPoint y: 224, endPoint x: 619, endPoint y: 243, distance: 19.3
click at [619, 243] on div "Icon Quick Links Heading Row" at bounding box center [576, 247] width 117 height 50
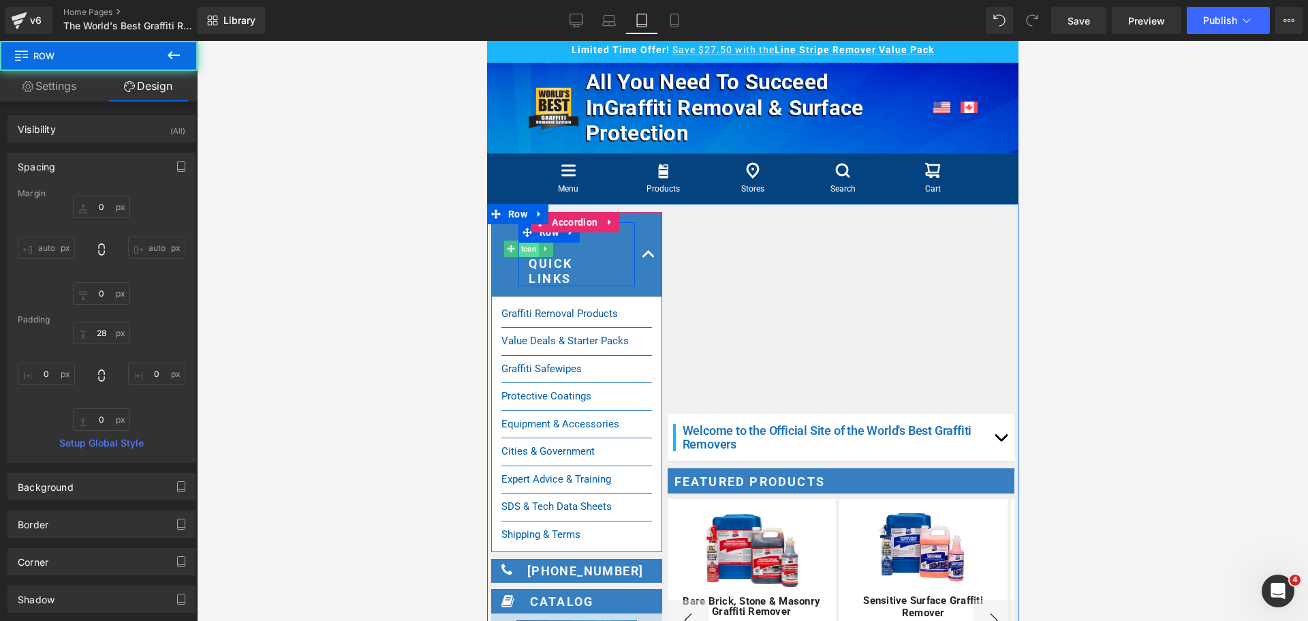
click at [531, 247] on span "Icon" at bounding box center [528, 249] width 21 height 16
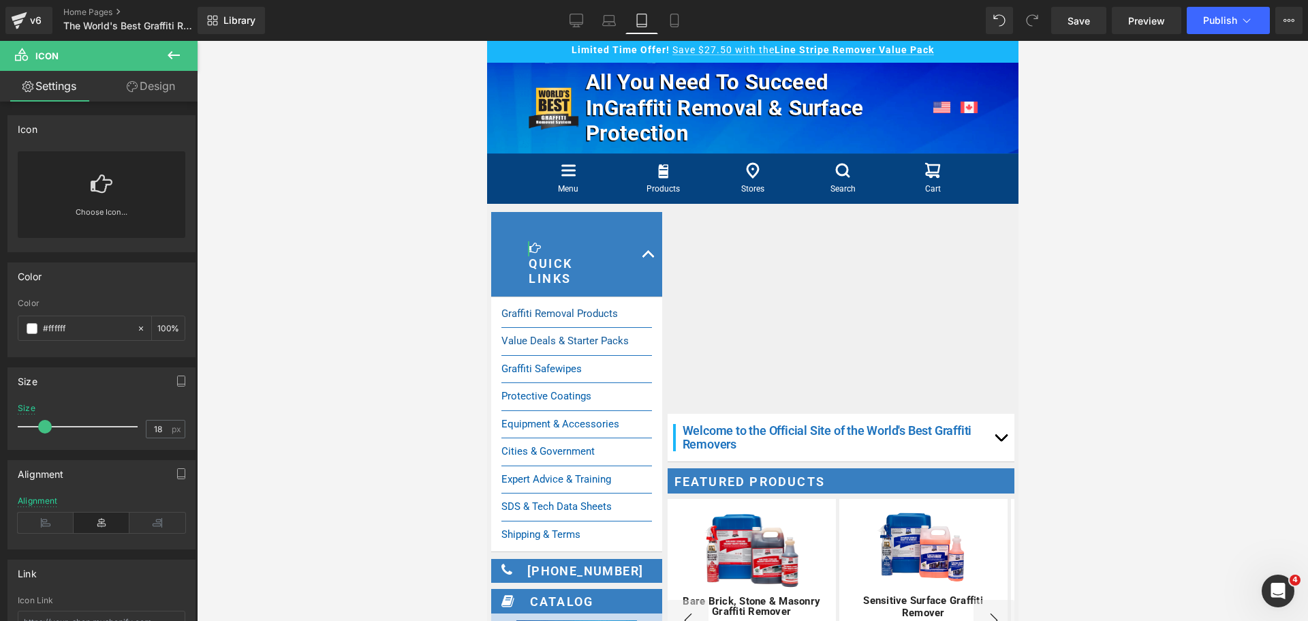
click at [168, 78] on link "Design" at bounding box center [151, 86] width 99 height 31
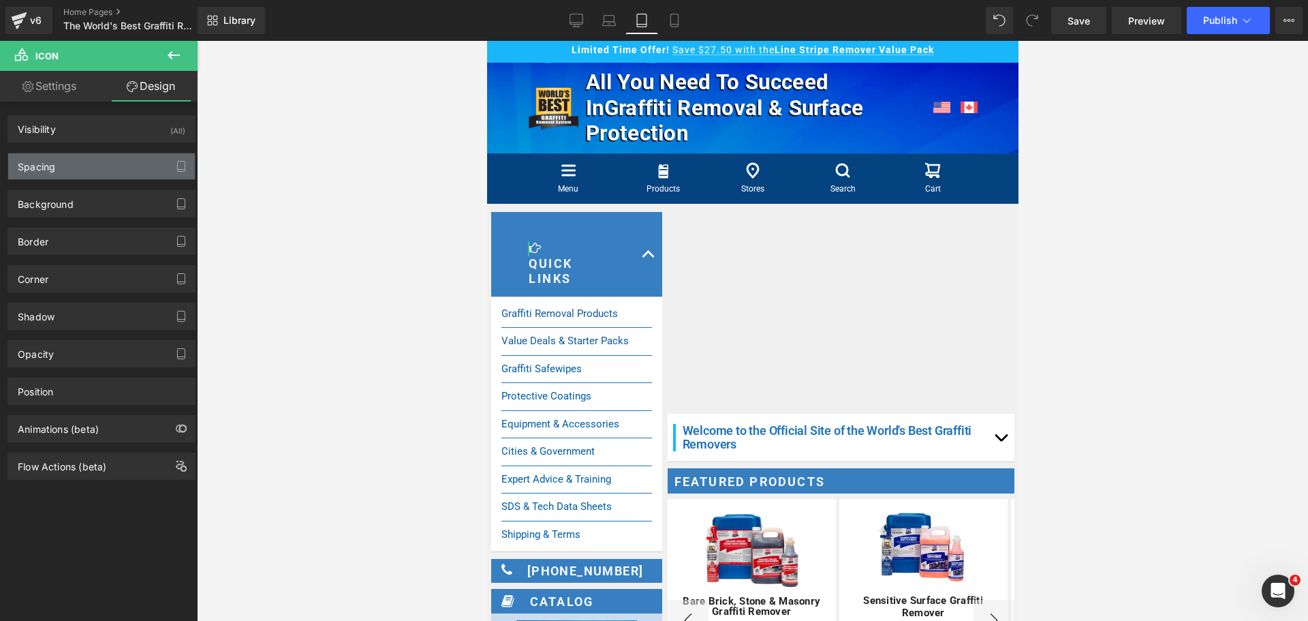
click at [62, 162] on div "Spacing" at bounding box center [101, 166] width 187 height 26
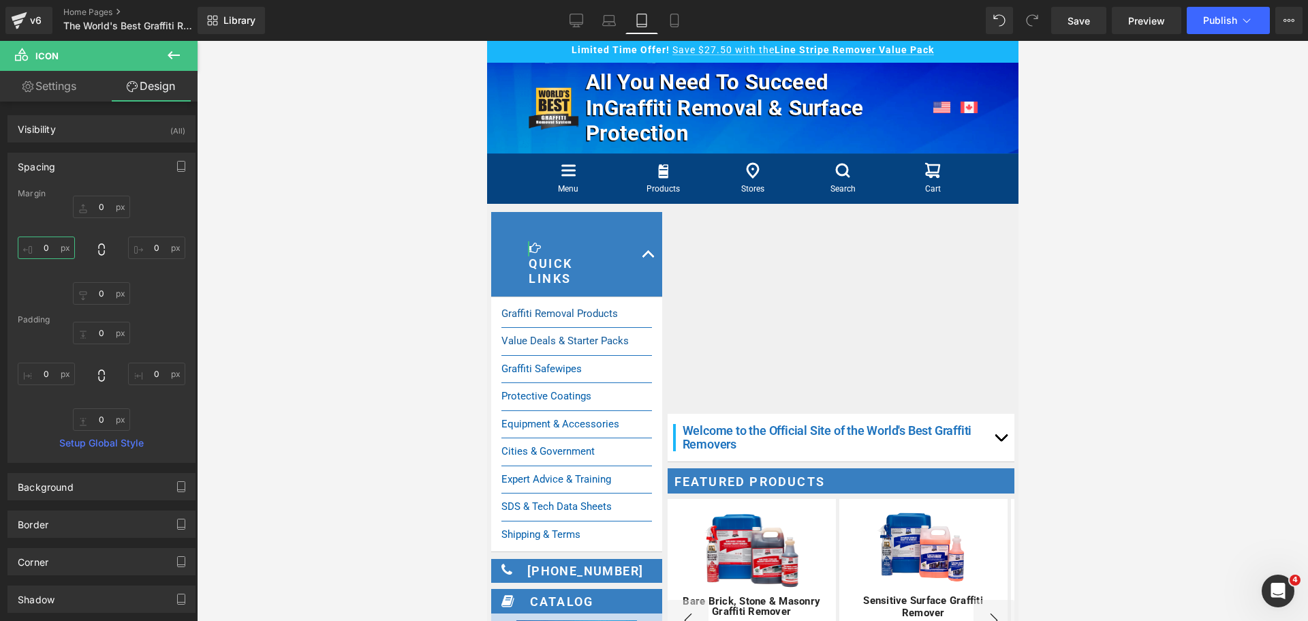
click at [59, 237] on input "0" at bounding box center [46, 247] width 57 height 22
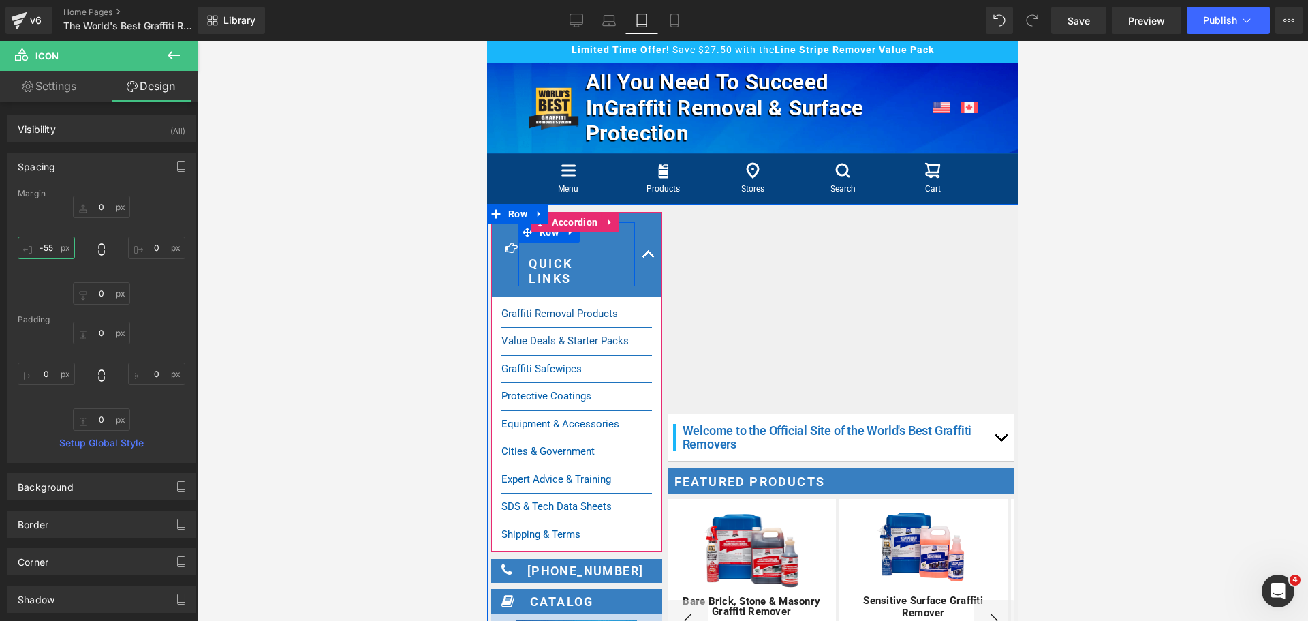
type input "-56"
click at [555, 274] on span "Heading" at bounding box center [562, 271] width 36 height 16
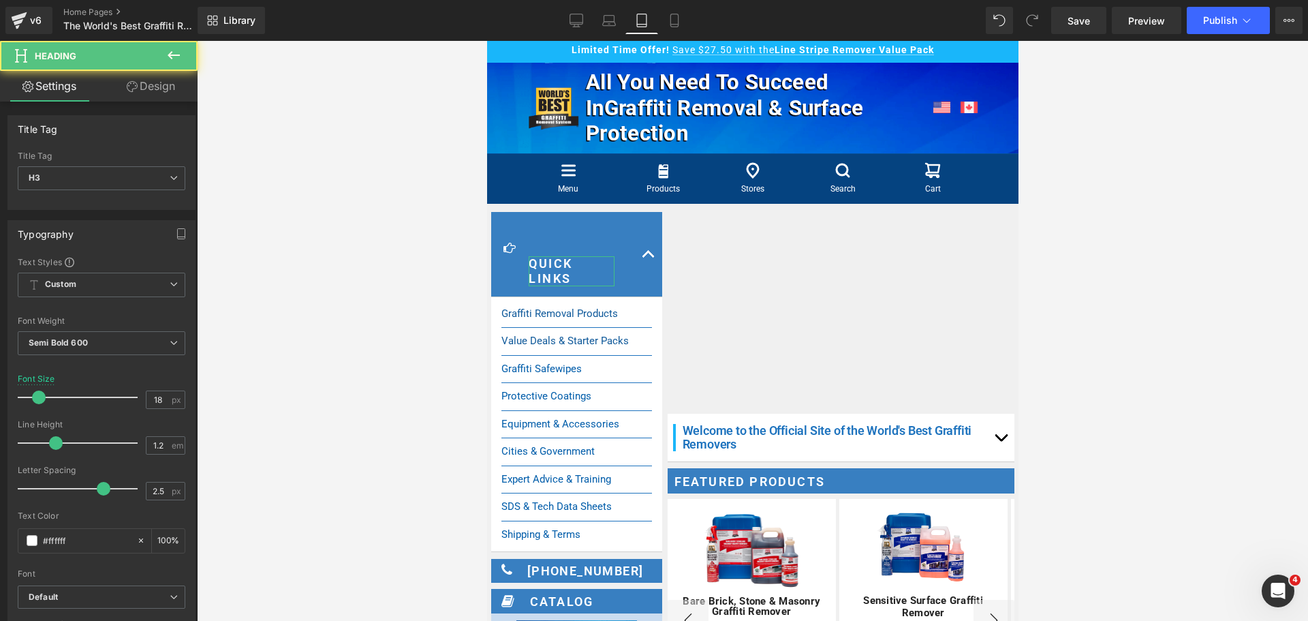
click at [143, 89] on link "Design" at bounding box center [151, 86] width 99 height 31
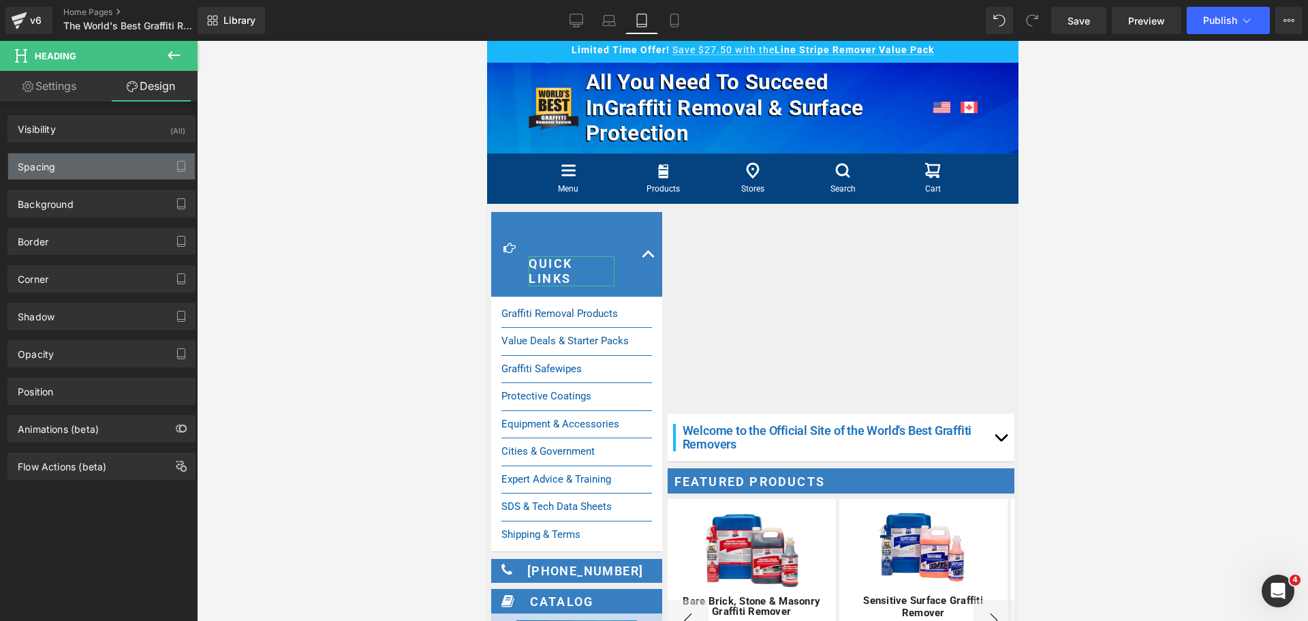
click at [108, 159] on div "Spacing" at bounding box center [101, 166] width 187 height 26
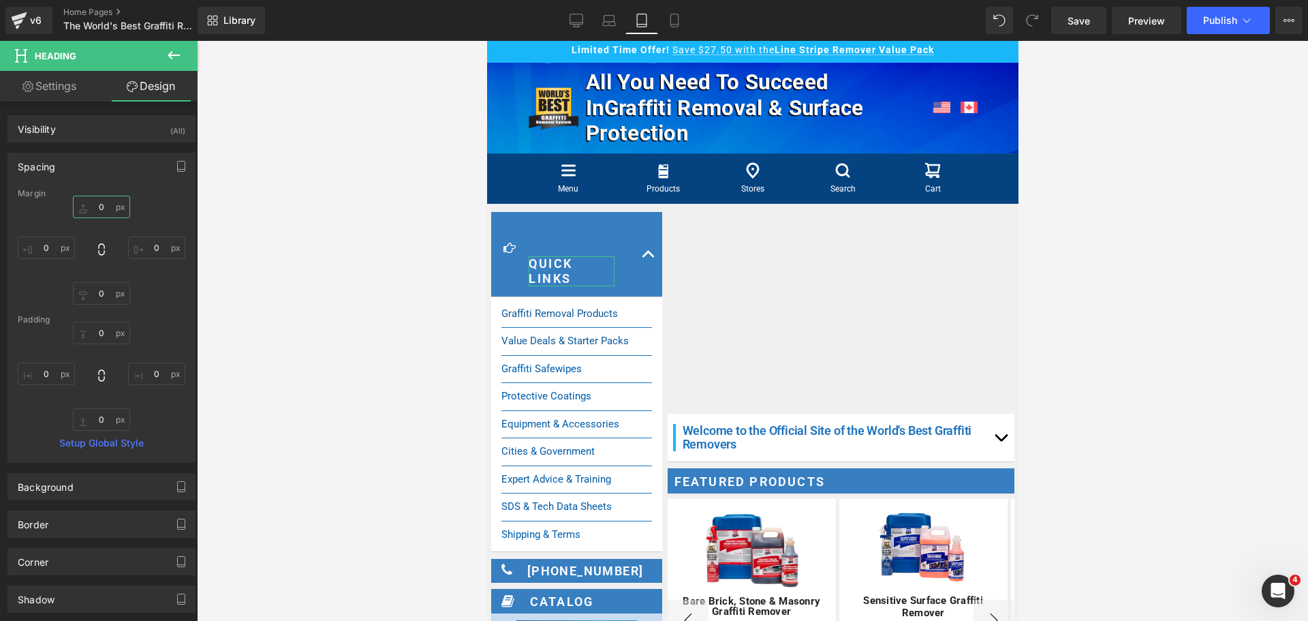
click at [104, 206] on input "0" at bounding box center [101, 207] width 57 height 22
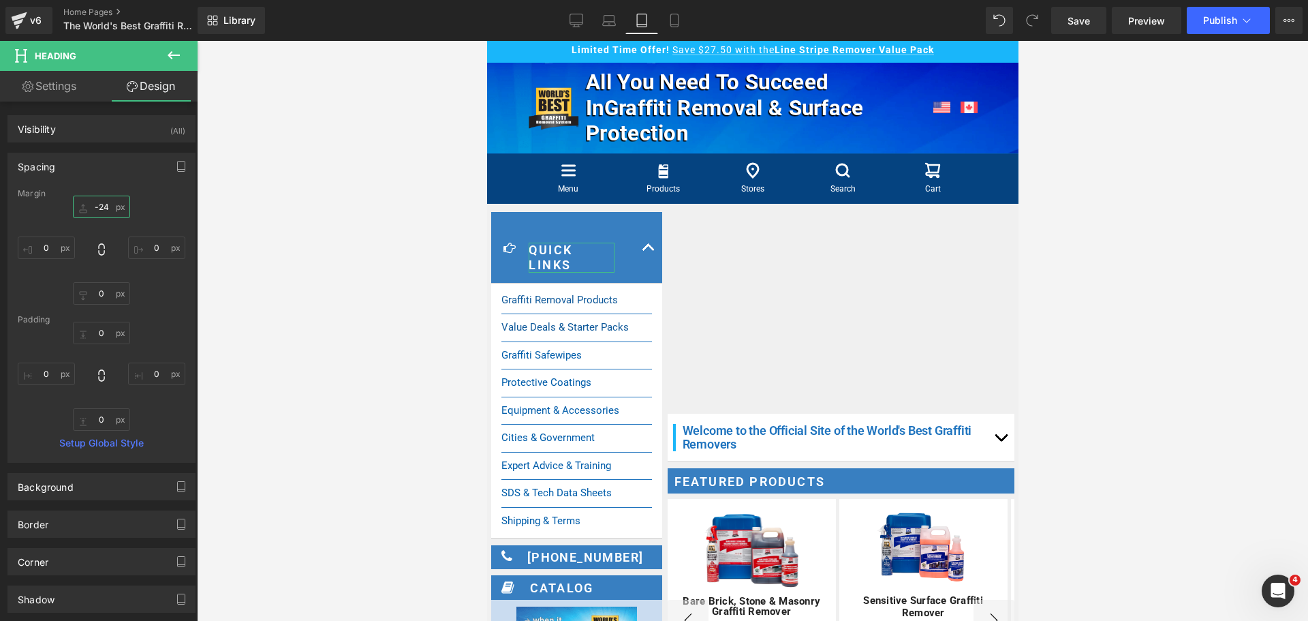
type input "-25"
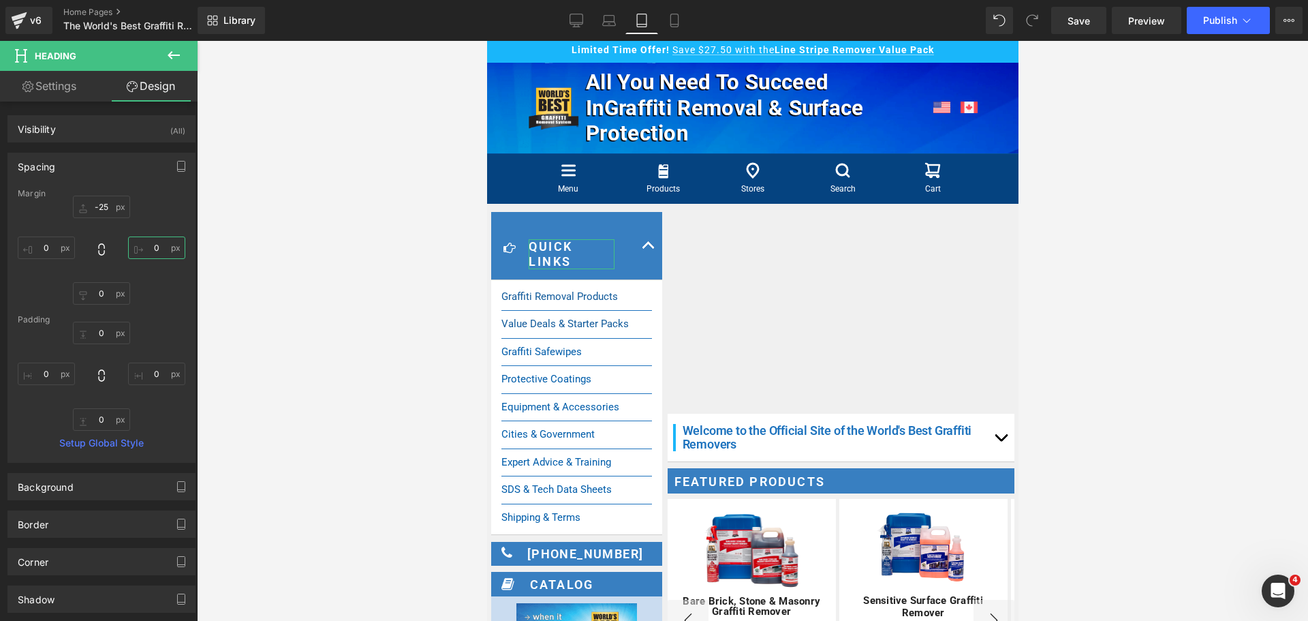
click at [147, 245] on input "0" at bounding box center [156, 247] width 57 height 22
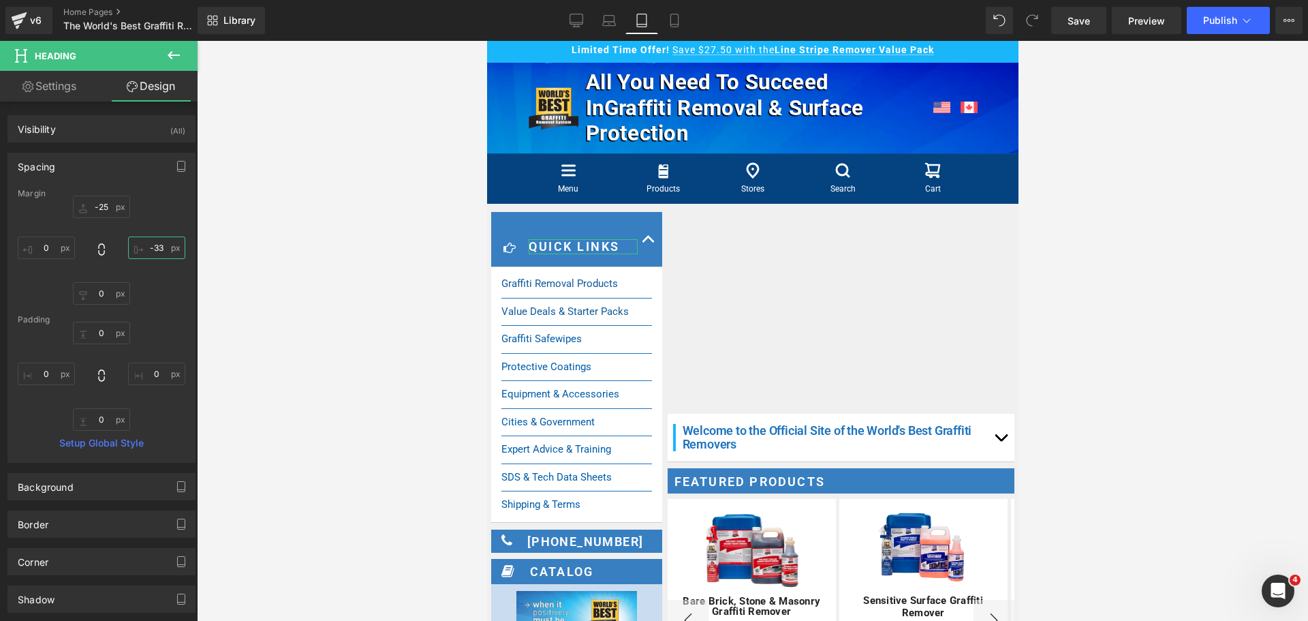
type input "-34"
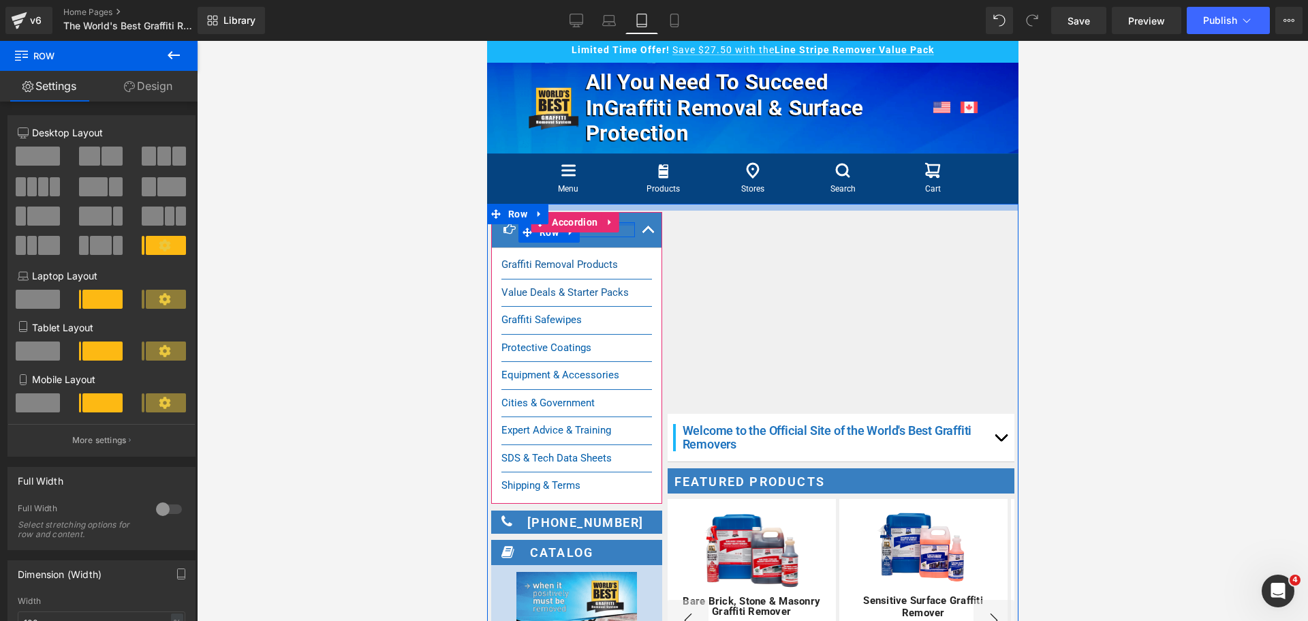
drag, startPoint x: 622, startPoint y: 231, endPoint x: 626, endPoint y: 209, distance: 22.7
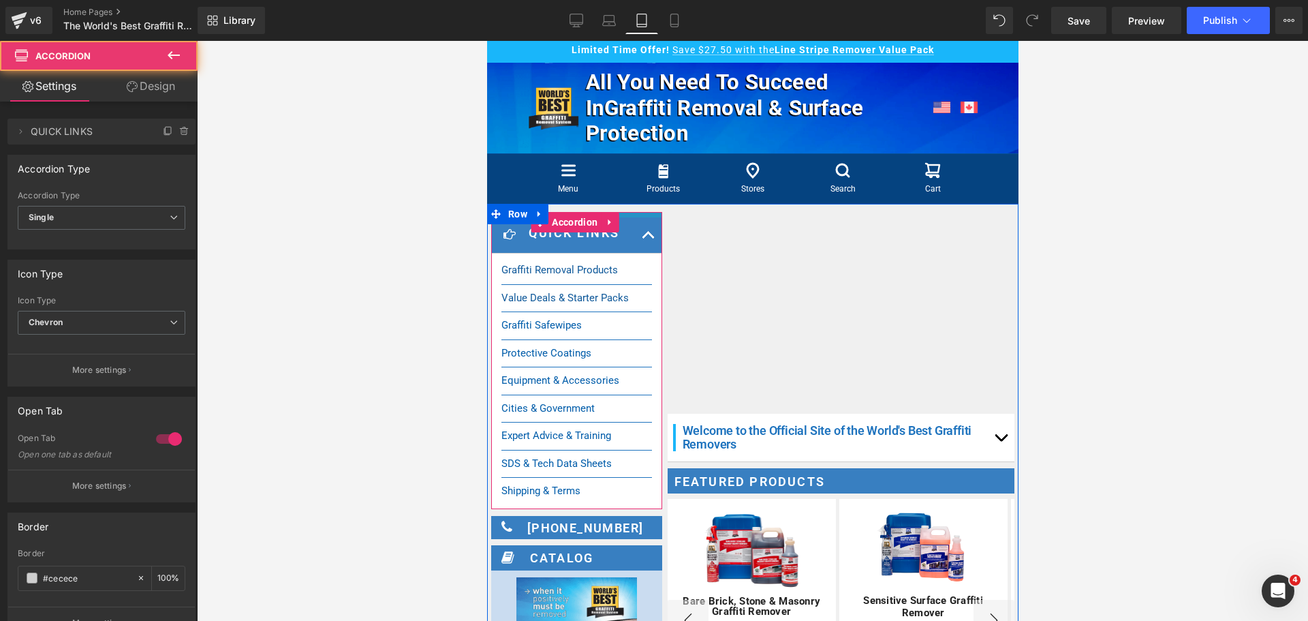
drag, startPoint x: 628, startPoint y: 215, endPoint x: 623, endPoint y: 226, distance: 12.8
click at [628, 221] on div "Icon Quick Links Heading Row" at bounding box center [576, 360] width 171 height 297
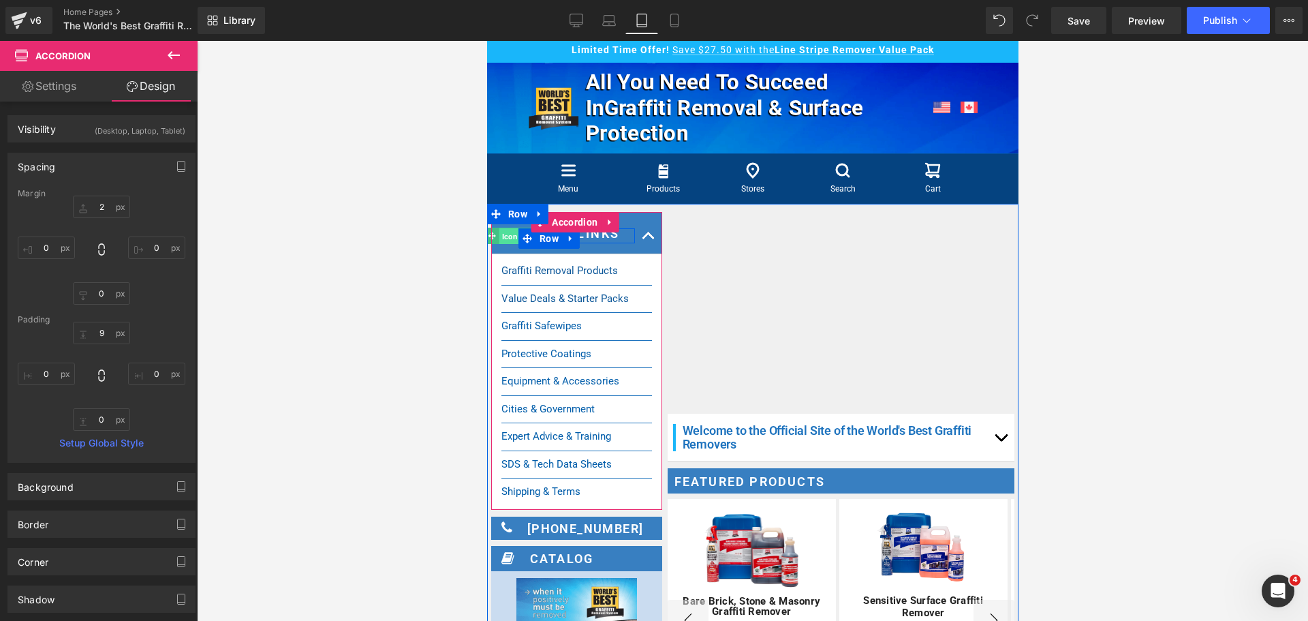
drag, startPoint x: 507, startPoint y: 234, endPoint x: 973, endPoint y: 268, distance: 467.4
click at [507, 234] on span "Icon" at bounding box center [509, 236] width 21 height 16
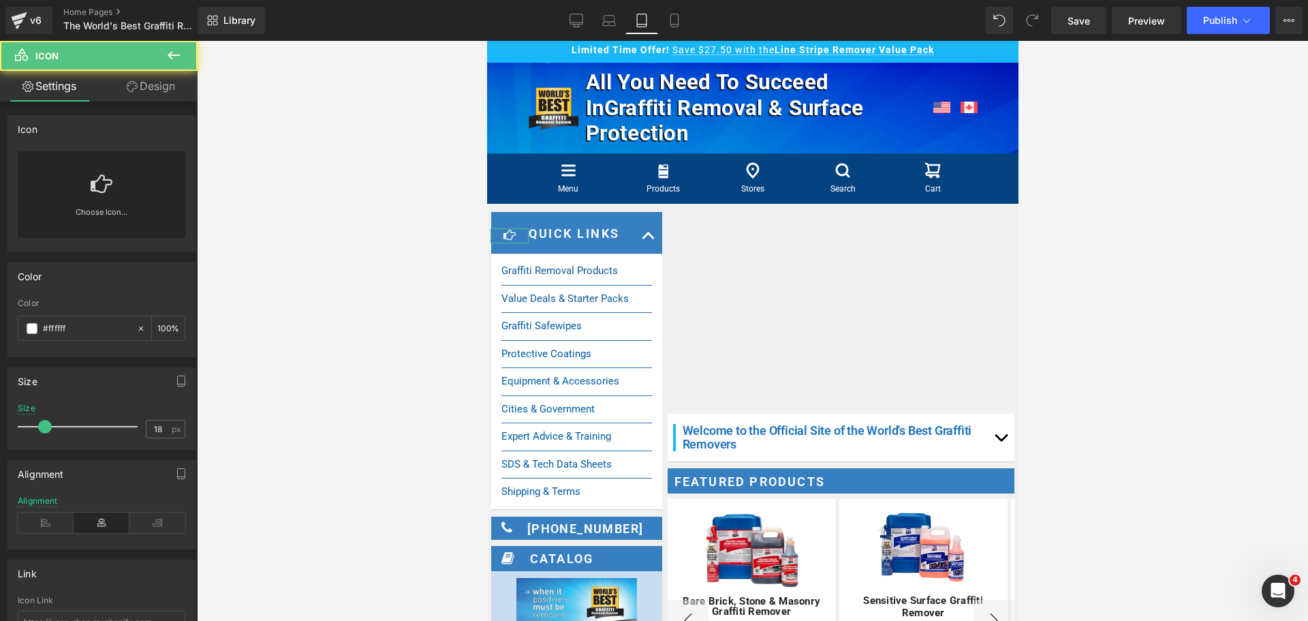
click at [161, 89] on link "Design" at bounding box center [151, 86] width 99 height 31
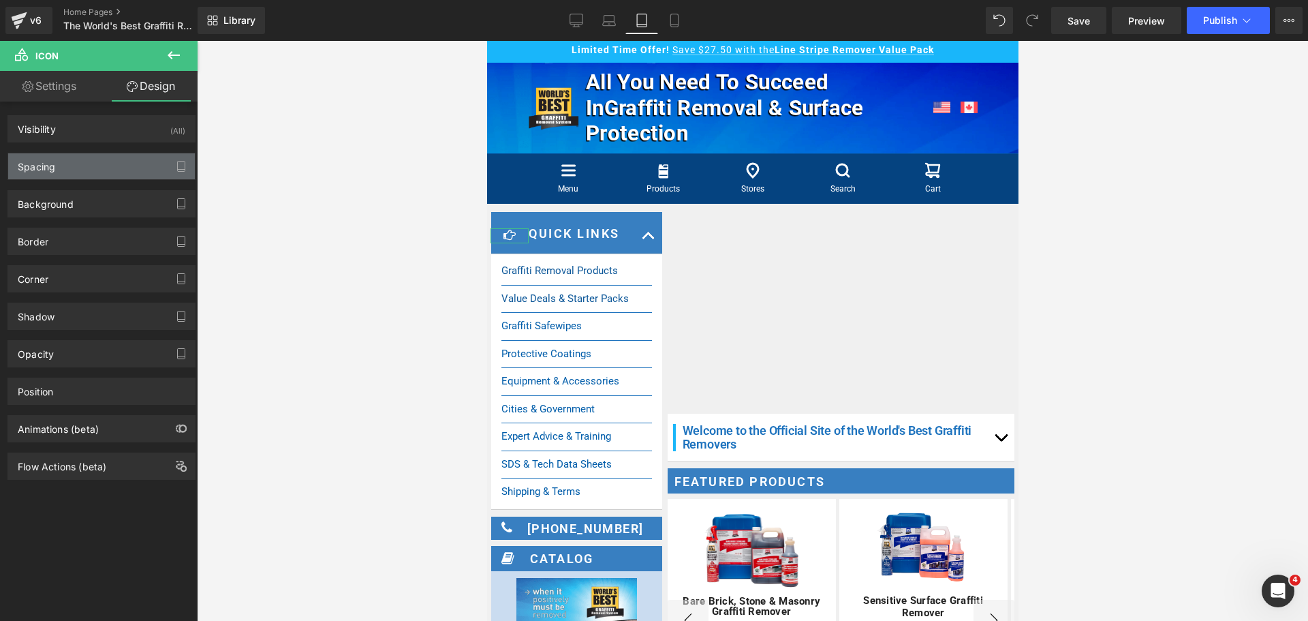
click at [112, 166] on div "Spacing" at bounding box center [101, 166] width 187 height 26
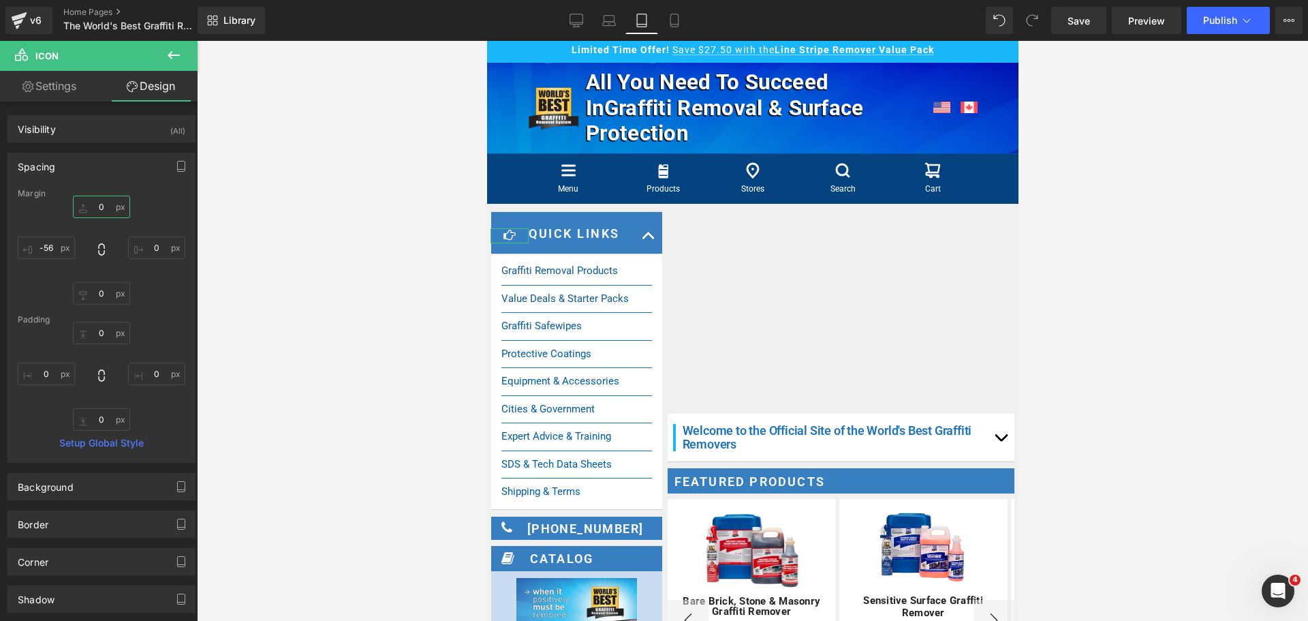
click at [102, 208] on input "0" at bounding box center [101, 207] width 57 height 22
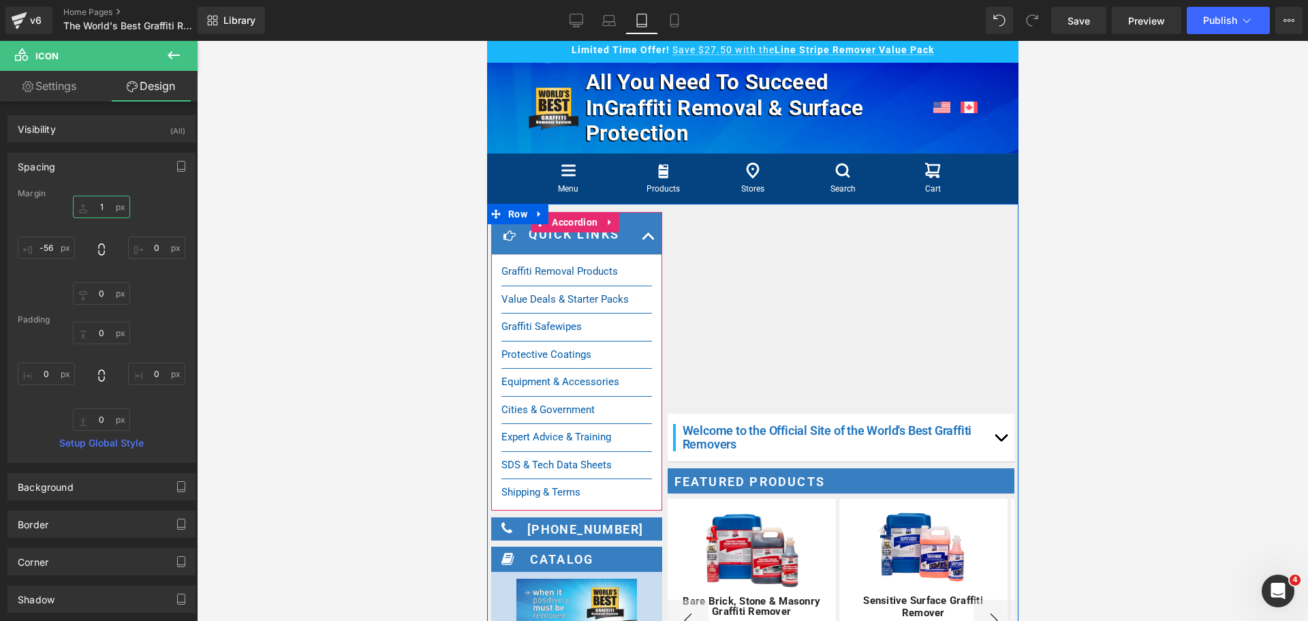
type input "0"
click at [604, 239] on link at bounding box center [599, 234] width 14 height 16
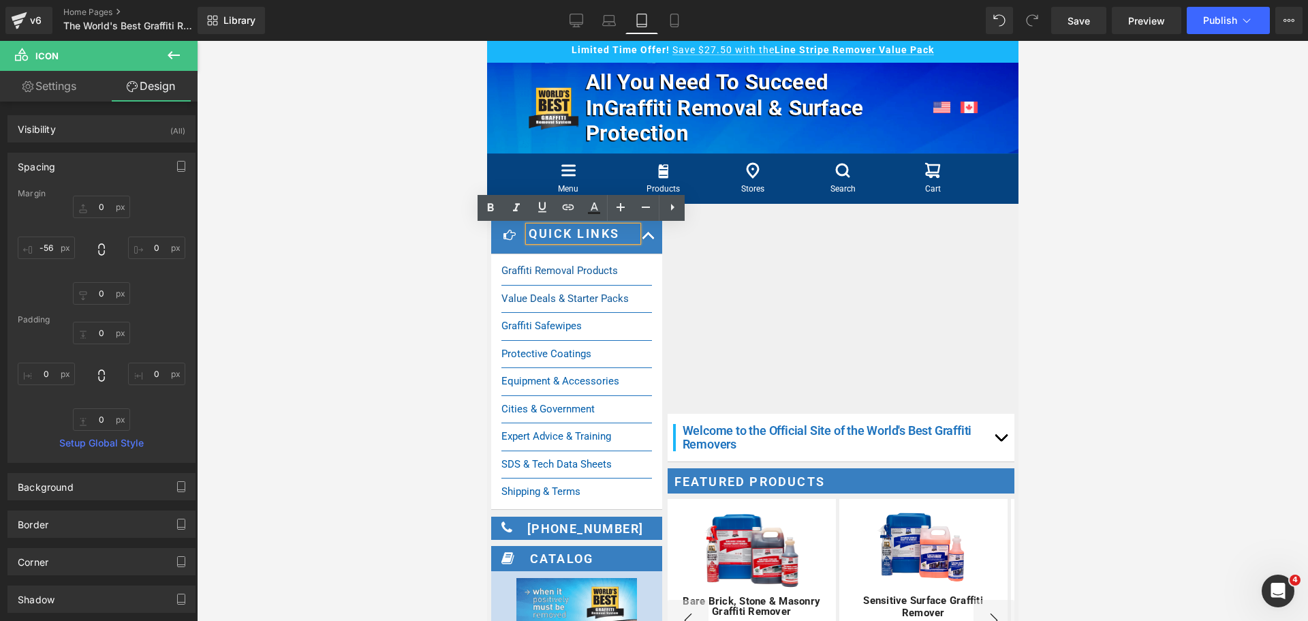
click at [546, 240] on h3 "Quick Links" at bounding box center [582, 233] width 109 height 15
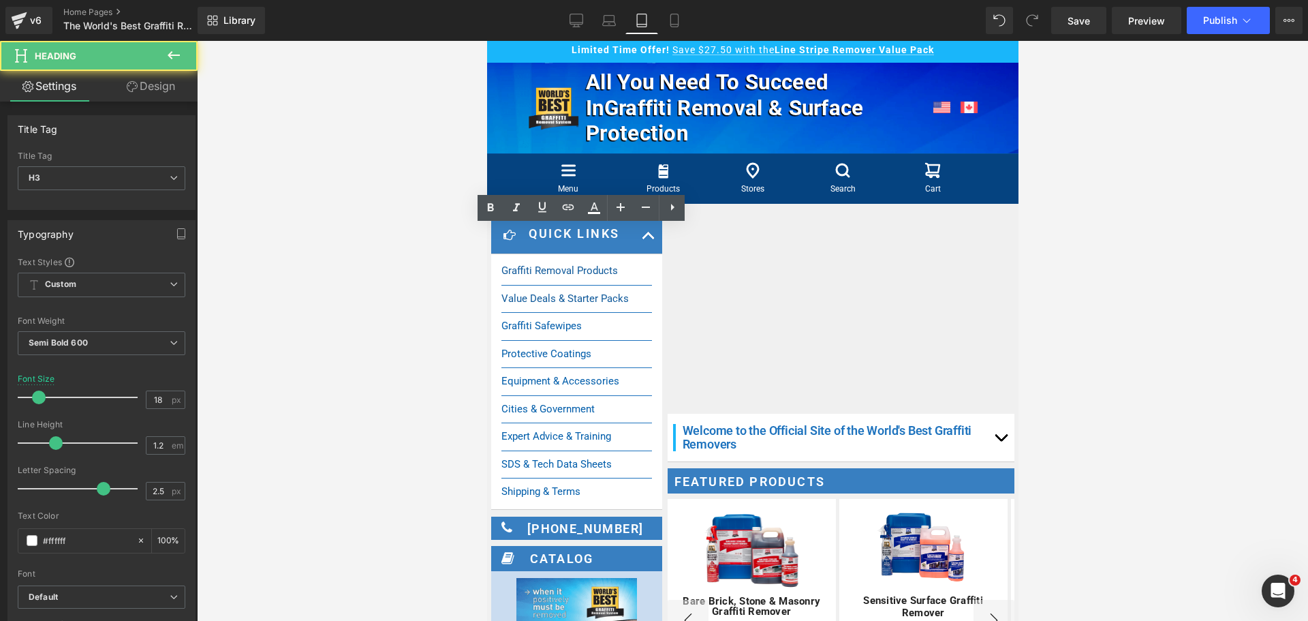
click at [157, 91] on link "Design" at bounding box center [151, 86] width 99 height 31
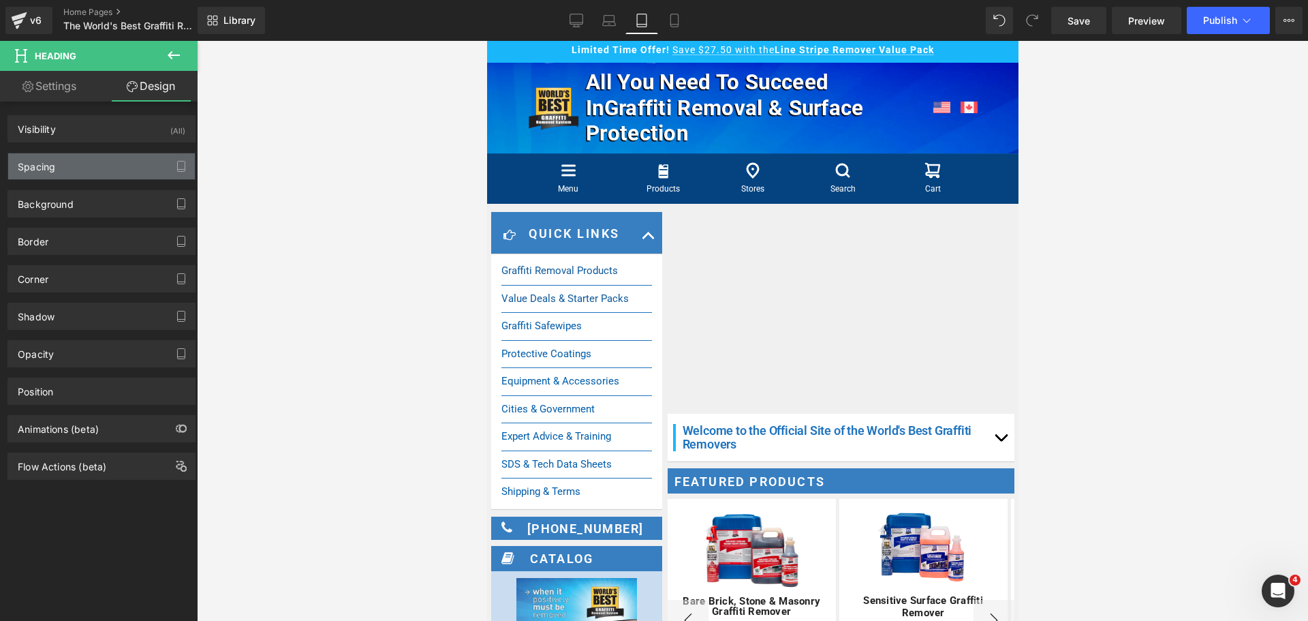
click at [73, 154] on div "Spacing" at bounding box center [101, 166] width 187 height 26
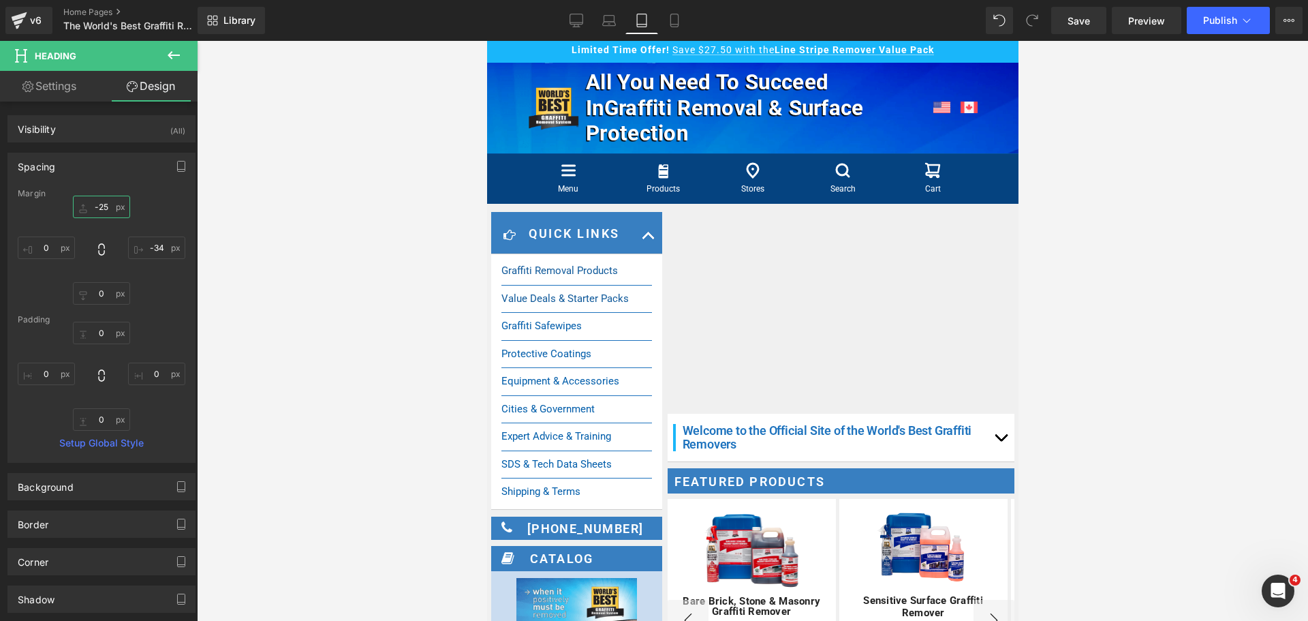
click at [106, 207] on input "-25" at bounding box center [101, 207] width 57 height 22
type input "-23"
click at [677, 16] on icon at bounding box center [675, 21] width 14 height 14
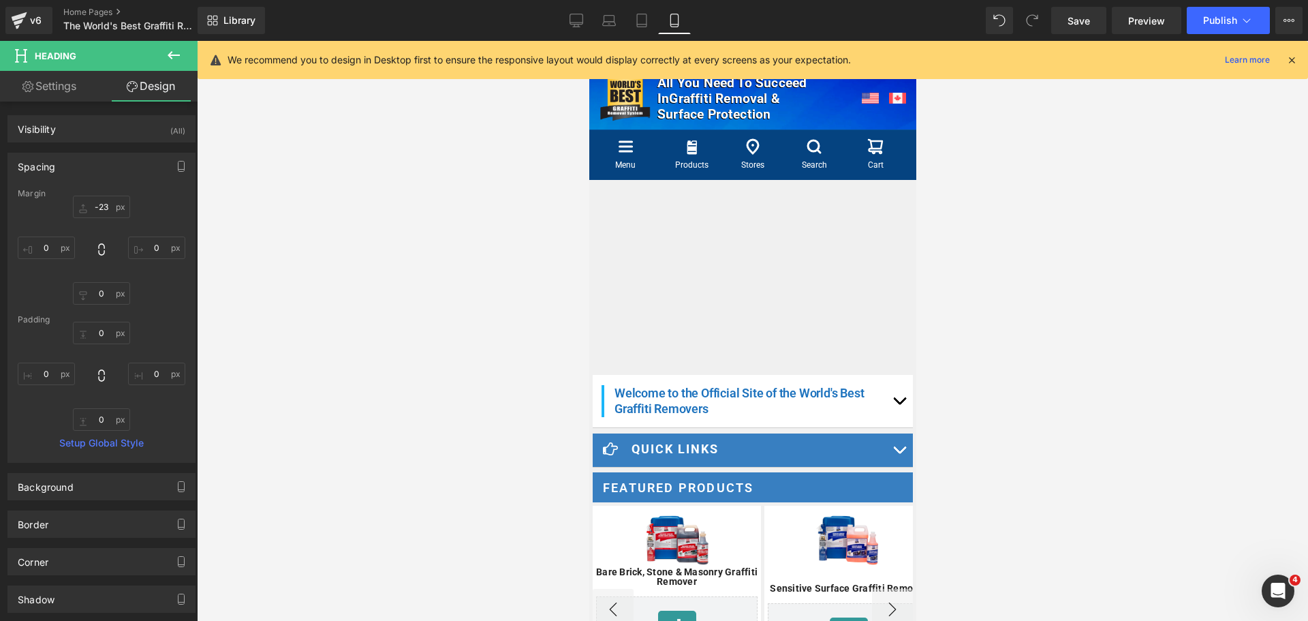
scroll to position [0, 0]
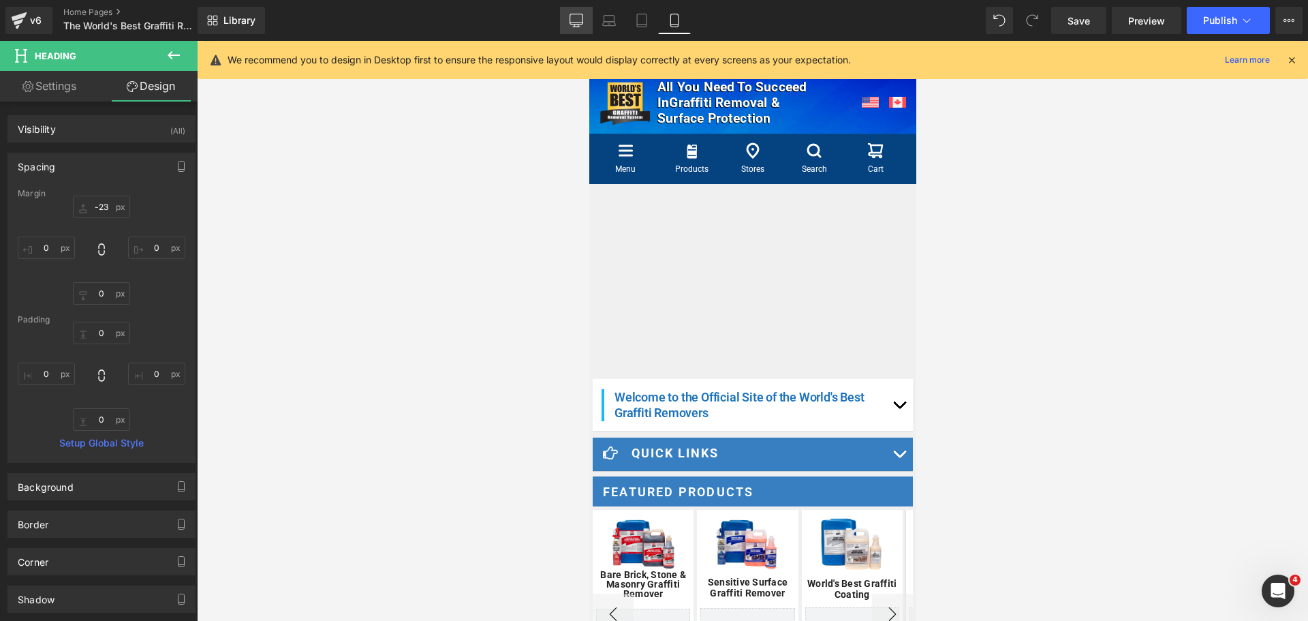
click at [571, 27] on link "Desktop" at bounding box center [576, 20] width 33 height 27
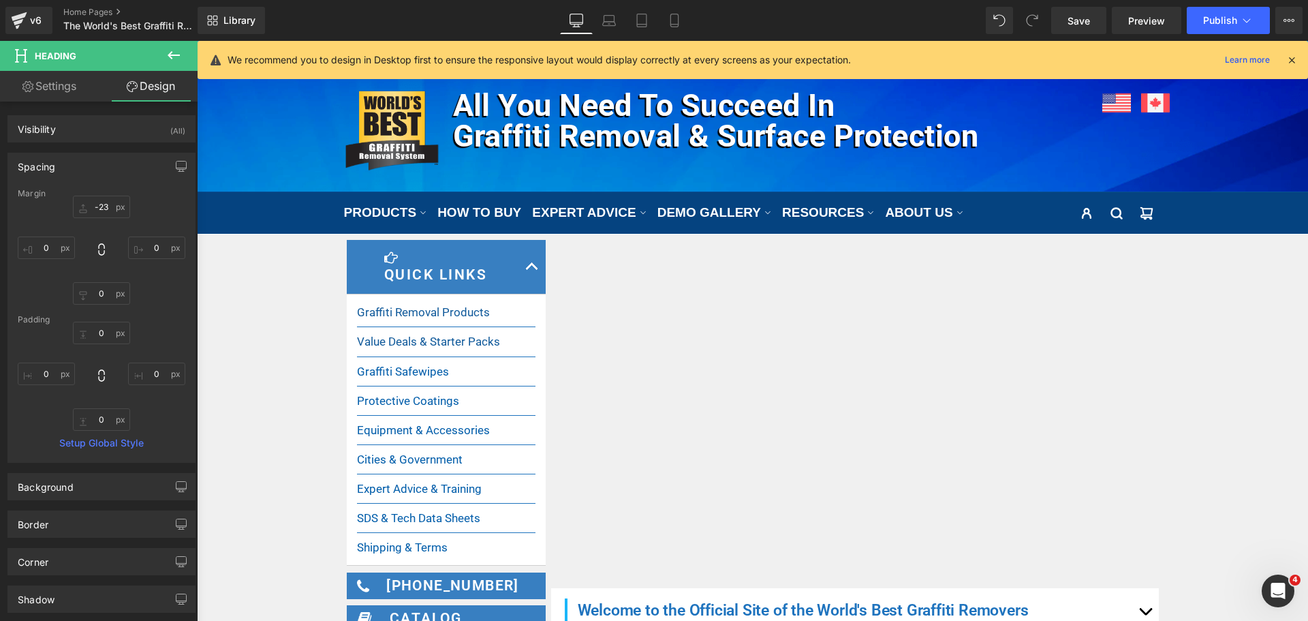
scroll to position [31, 0]
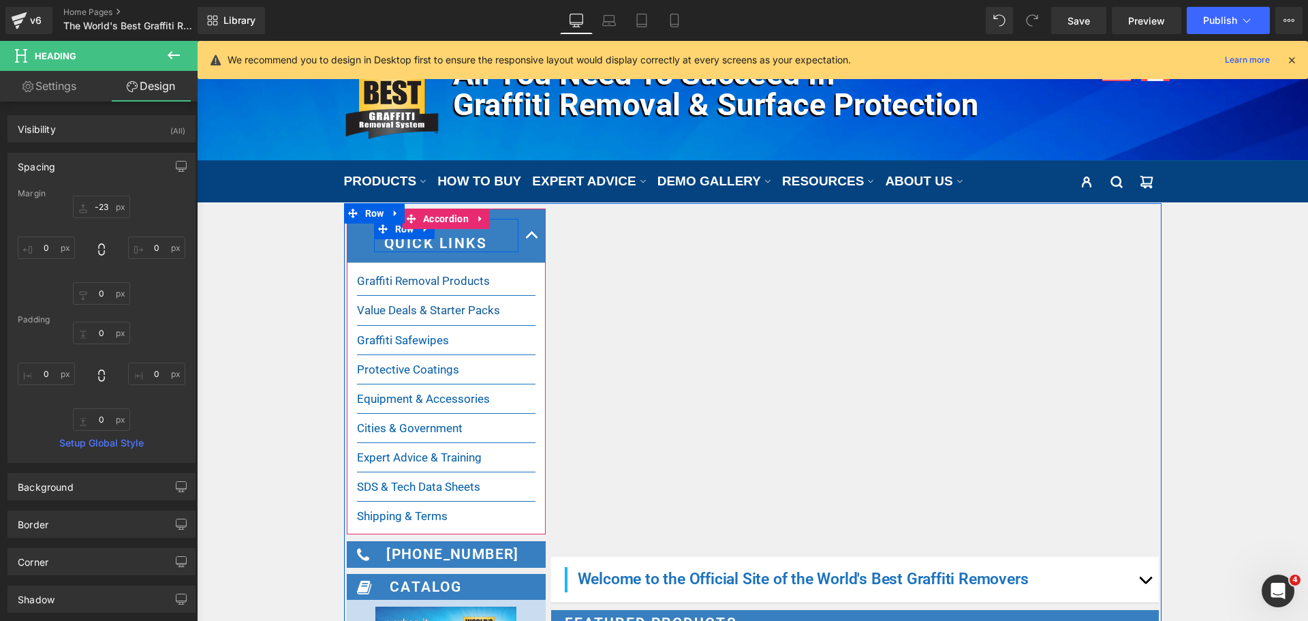
click at [497, 228] on div "Icon Quick Links Heading Row" at bounding box center [446, 236] width 144 height 34
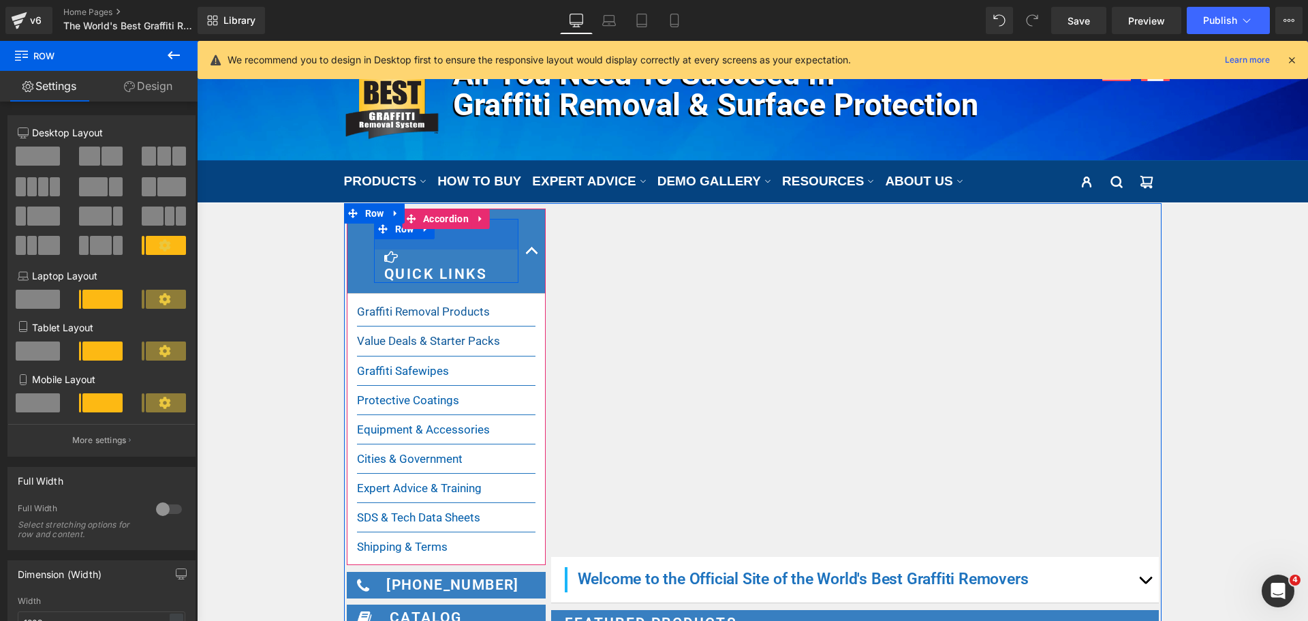
drag, startPoint x: 499, startPoint y: 220, endPoint x: 494, endPoint y: 253, distance: 33.1
click at [494, 253] on div "Icon Quick Links Heading Row 45px" at bounding box center [446, 251] width 144 height 65
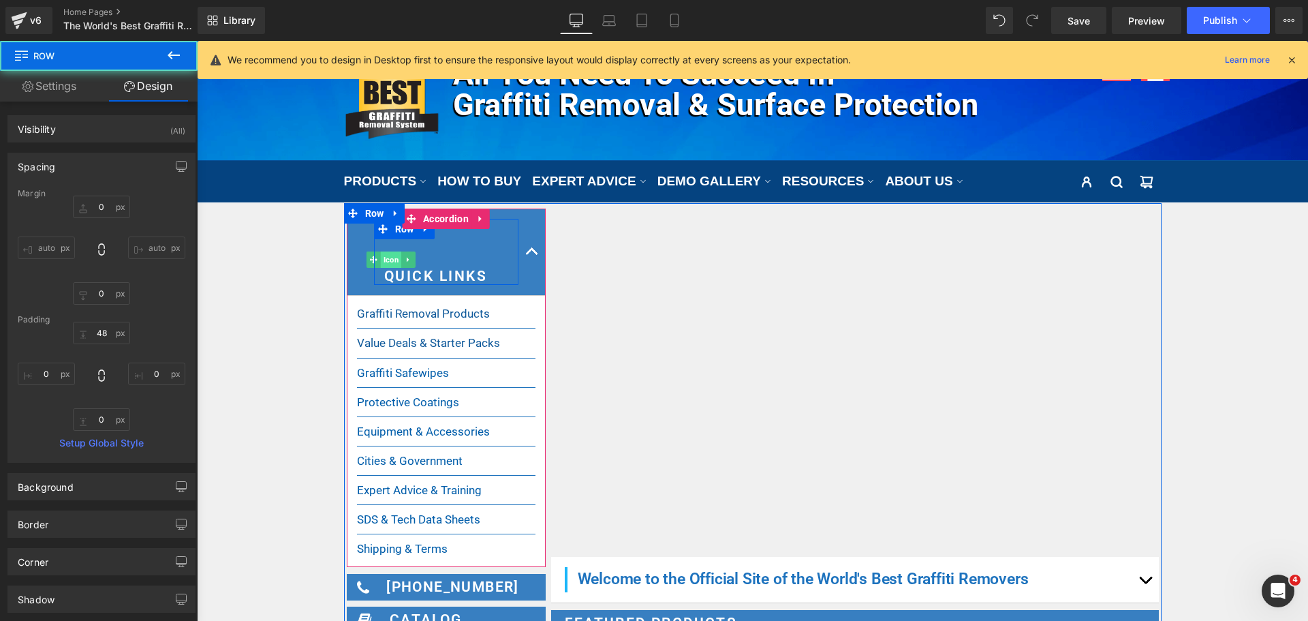
click at [388, 256] on span "Icon" at bounding box center [390, 259] width 21 height 16
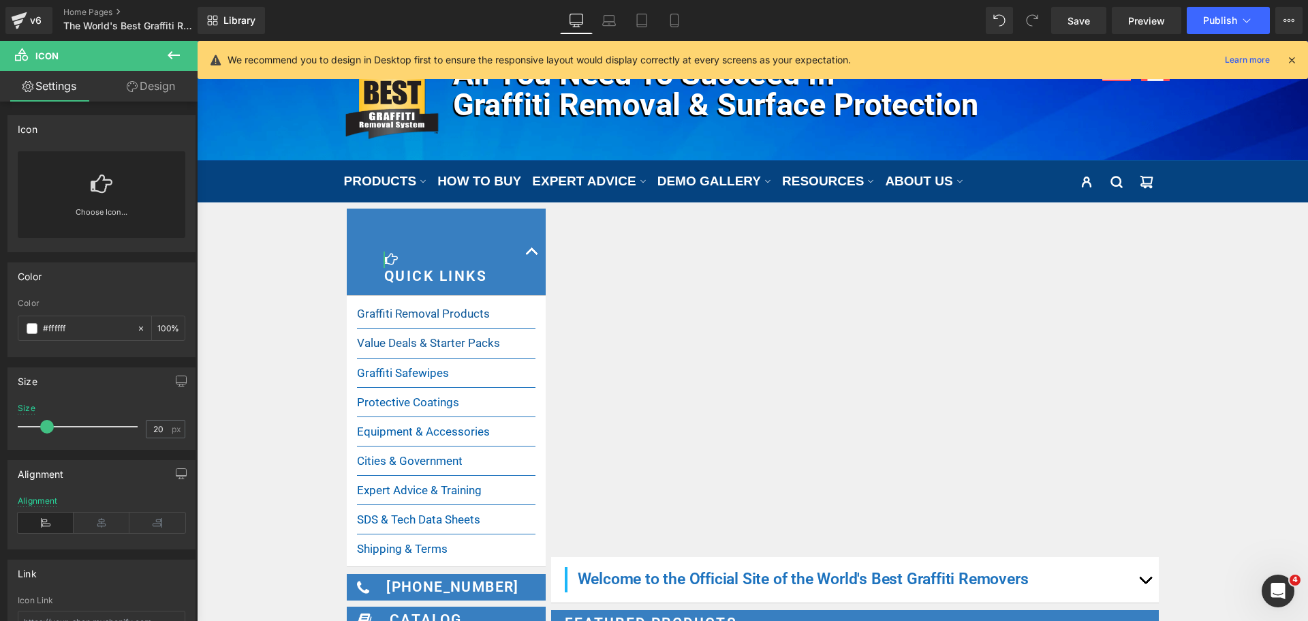
click at [161, 87] on link "Design" at bounding box center [151, 86] width 99 height 31
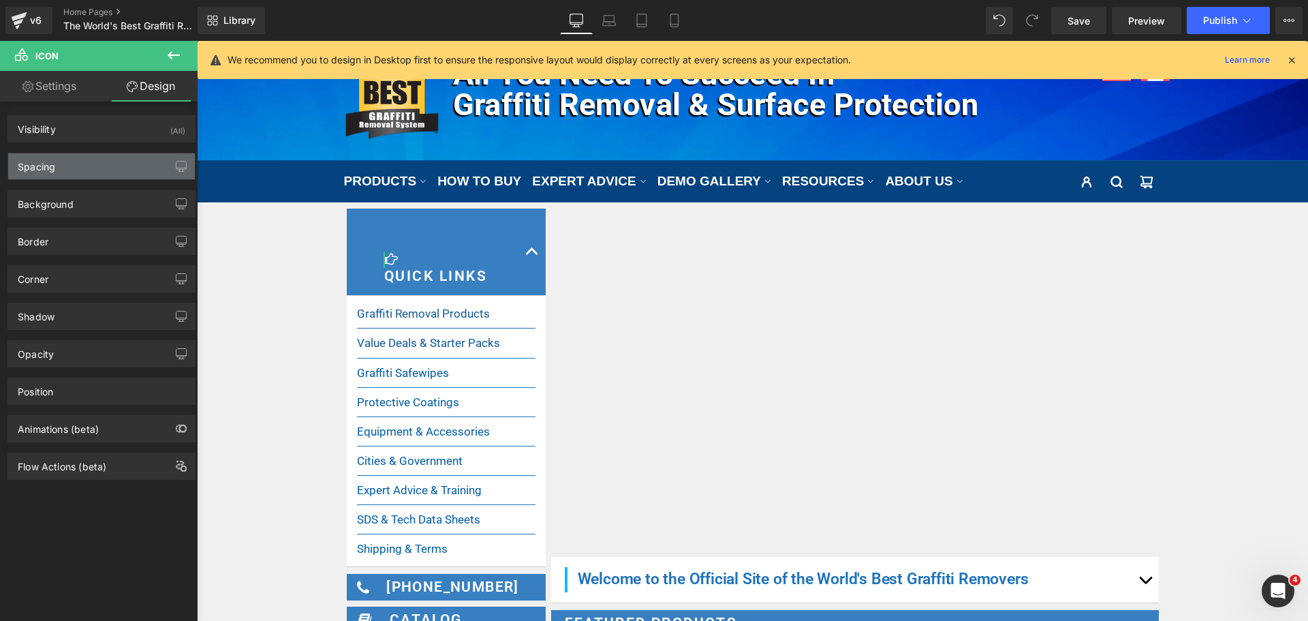
click at [66, 169] on div "Spacing" at bounding box center [101, 166] width 187 height 26
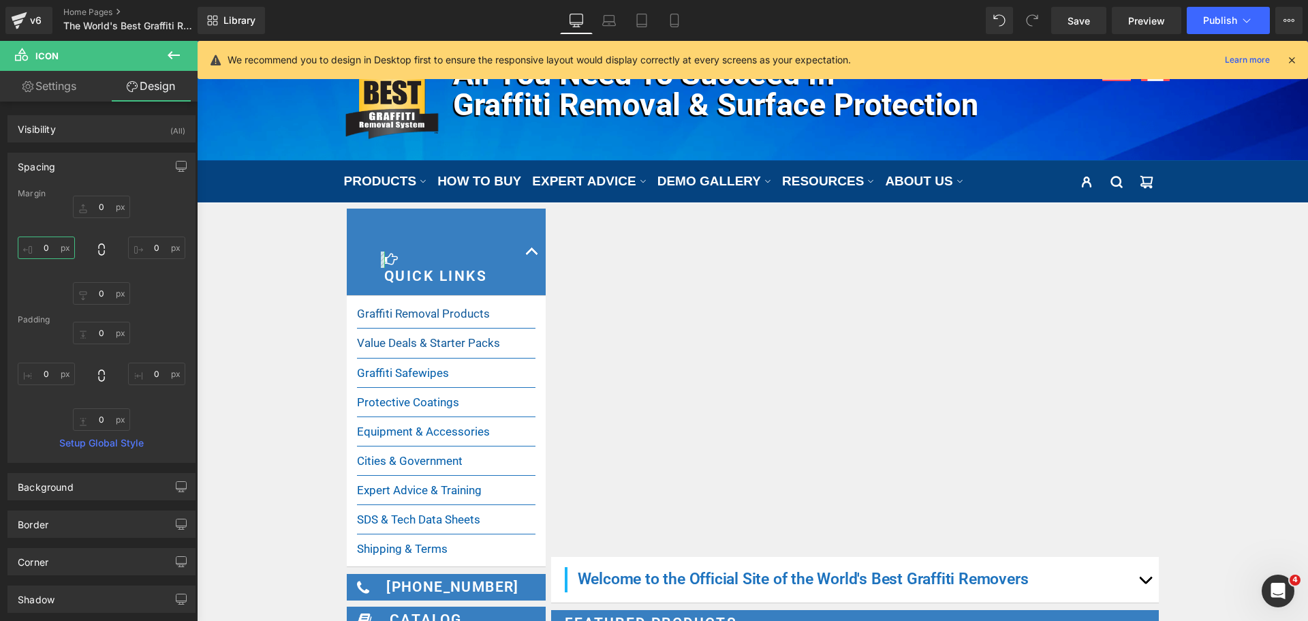
click at [49, 256] on input "0" at bounding box center [46, 247] width 57 height 22
type input "-42"
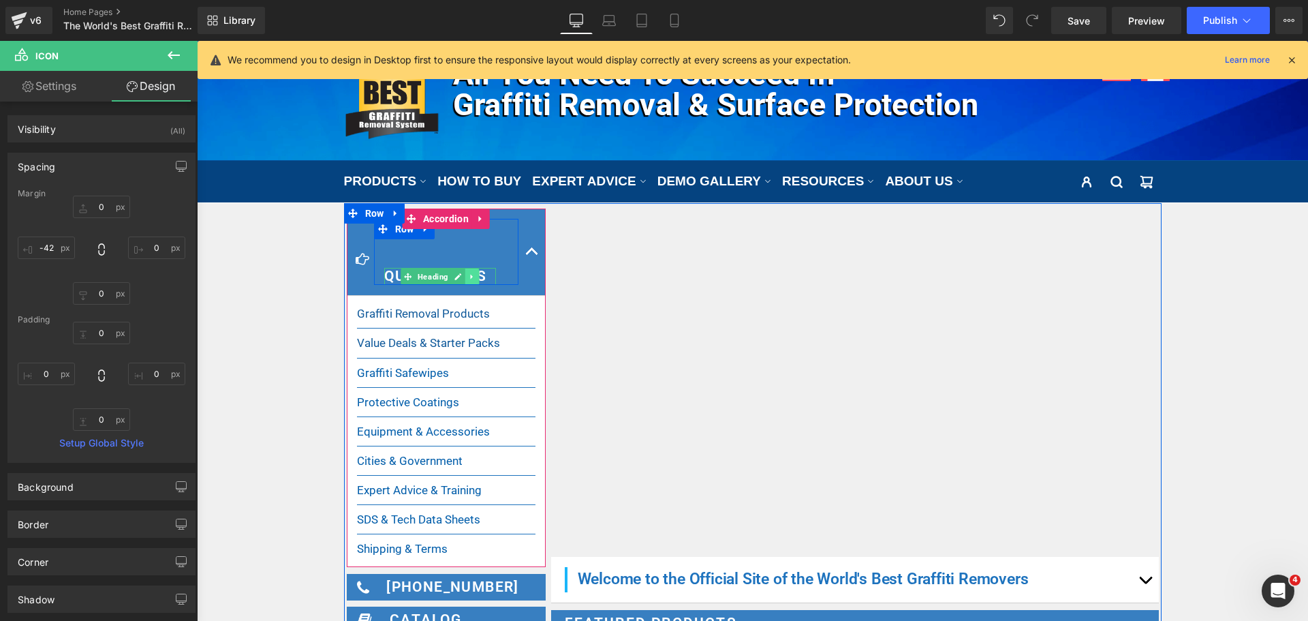
click at [465, 272] on link at bounding box center [472, 276] width 14 height 16
click at [405, 272] on link "Heading" at bounding box center [405, 276] width 50 height 16
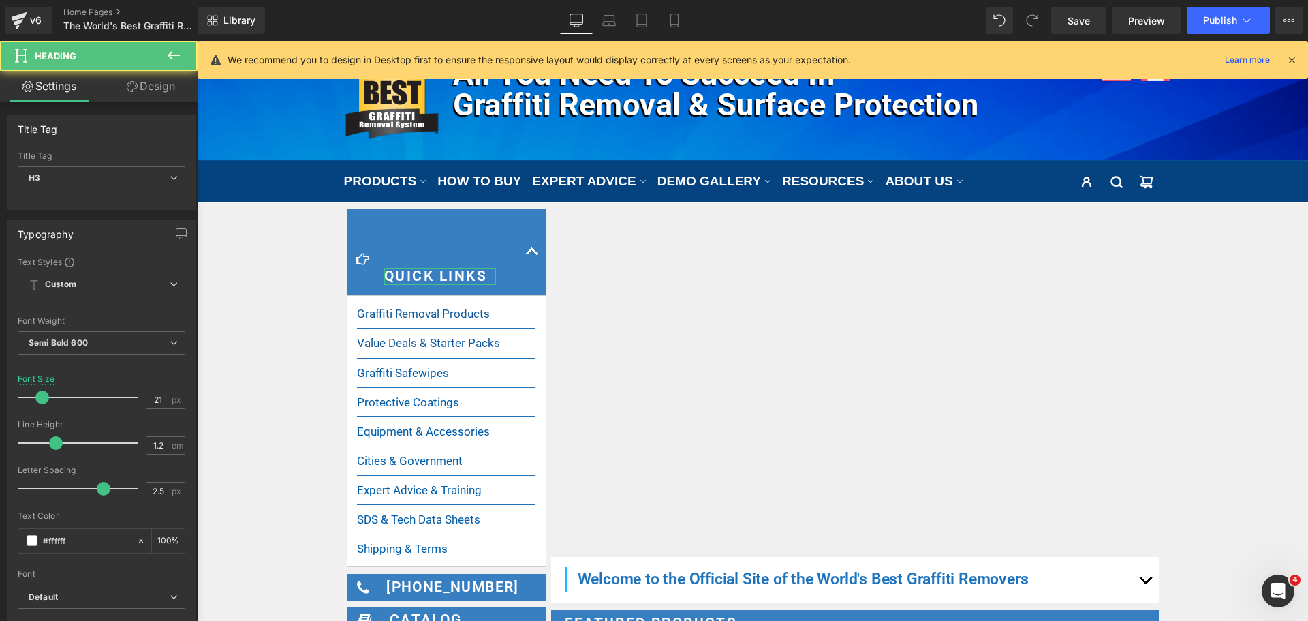
click at [153, 91] on link "Design" at bounding box center [151, 86] width 99 height 31
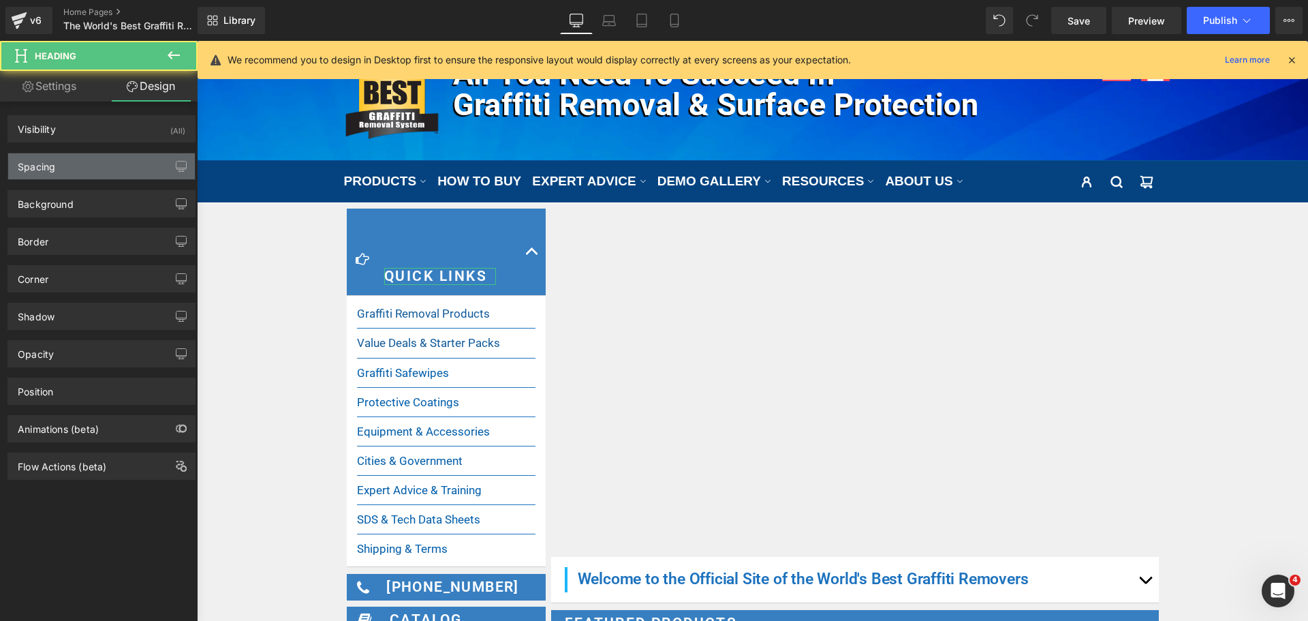
click at [134, 158] on div "Spacing" at bounding box center [101, 166] width 187 height 26
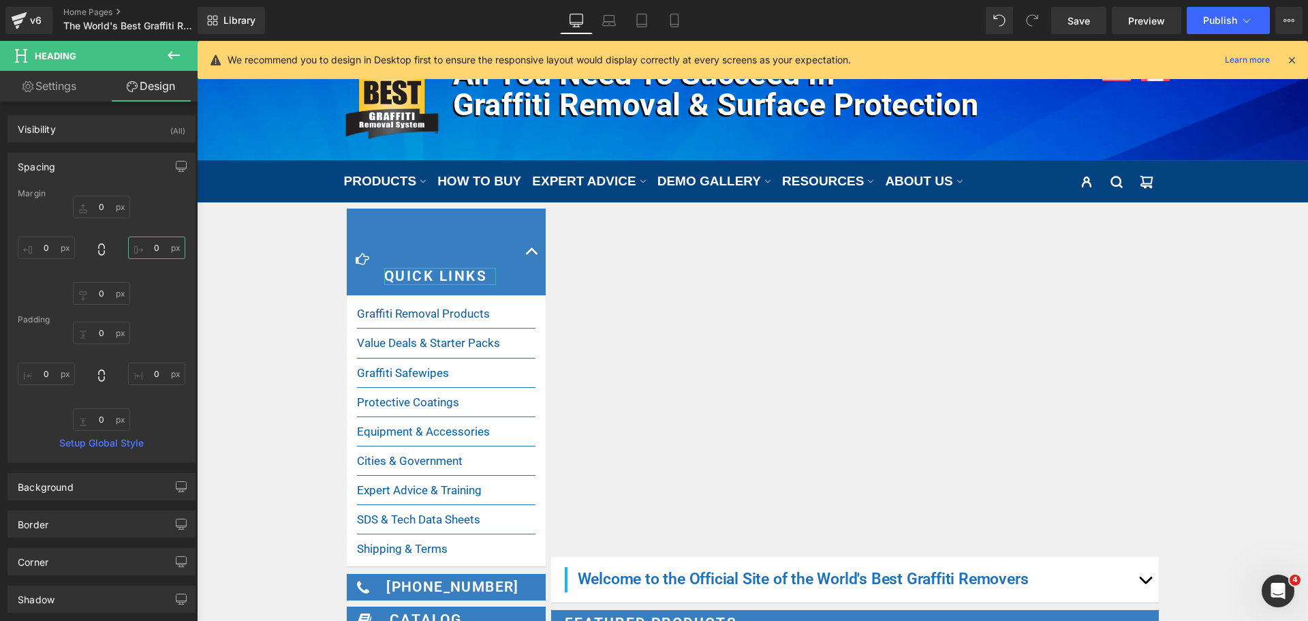
click at [145, 244] on input "0" at bounding box center [156, 247] width 57 height 22
type input "-30"
click at [96, 212] on input "0" at bounding box center [101, 207] width 57 height 22
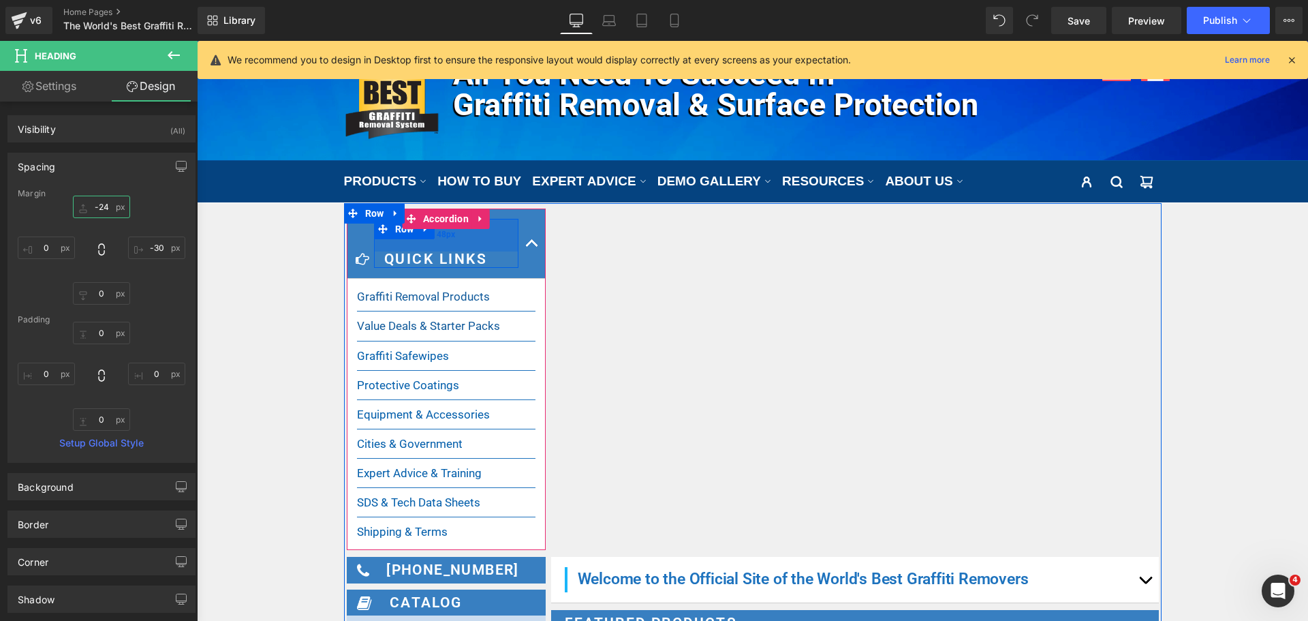
type input "-25"
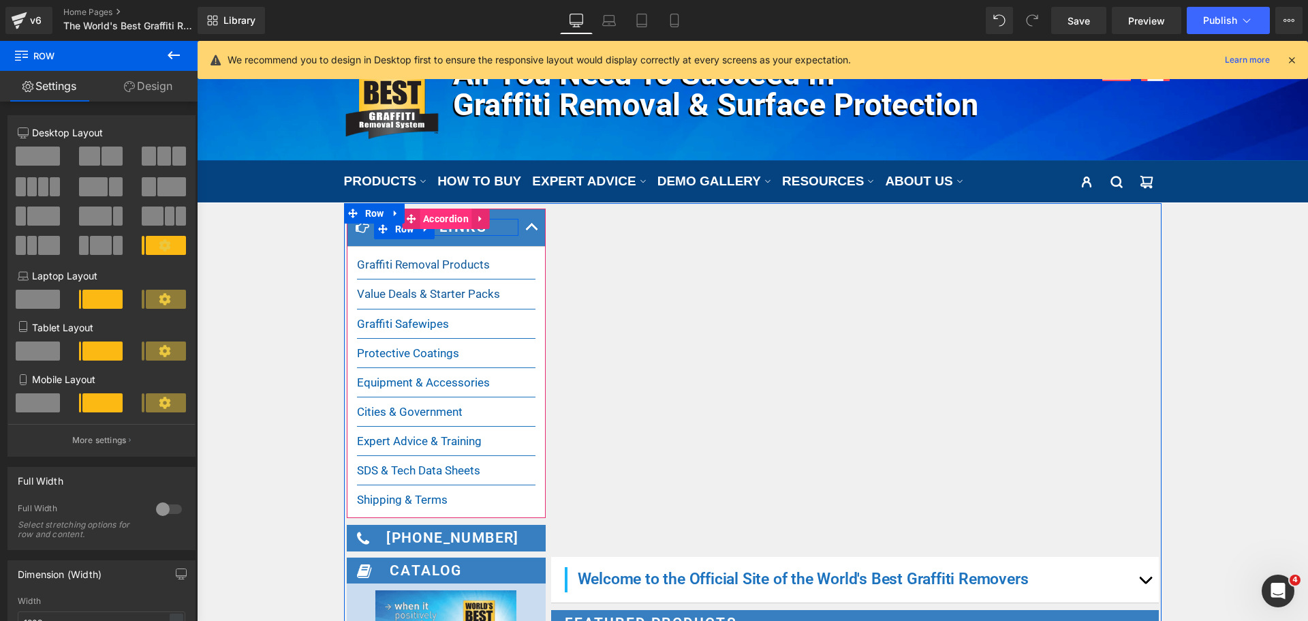
drag, startPoint x: 434, startPoint y: 244, endPoint x: 450, endPoint y: 212, distance: 35.7
click at [450, 212] on div "Icon Quick Links Heading Row" at bounding box center [446, 363] width 199 height 309
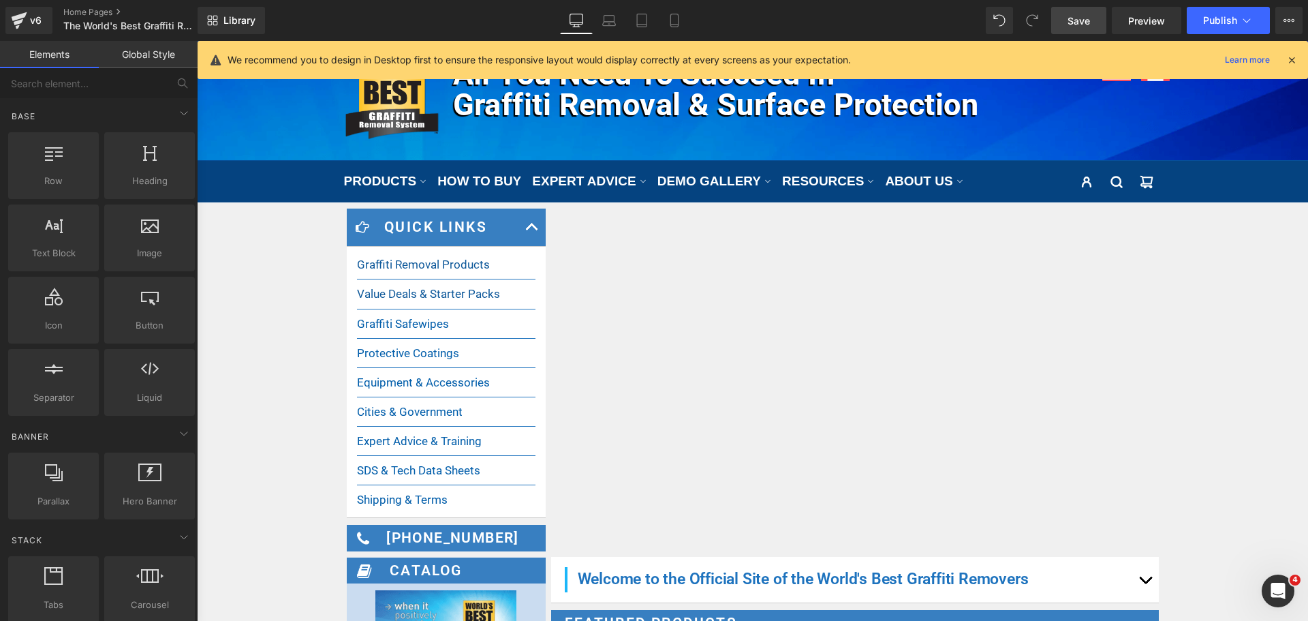
click at [1090, 18] on span "Save" at bounding box center [1079, 21] width 22 height 14
click at [1135, 27] on span "Preview" at bounding box center [1146, 21] width 37 height 14
click at [1225, 19] on span "Publish" at bounding box center [1220, 20] width 34 height 11
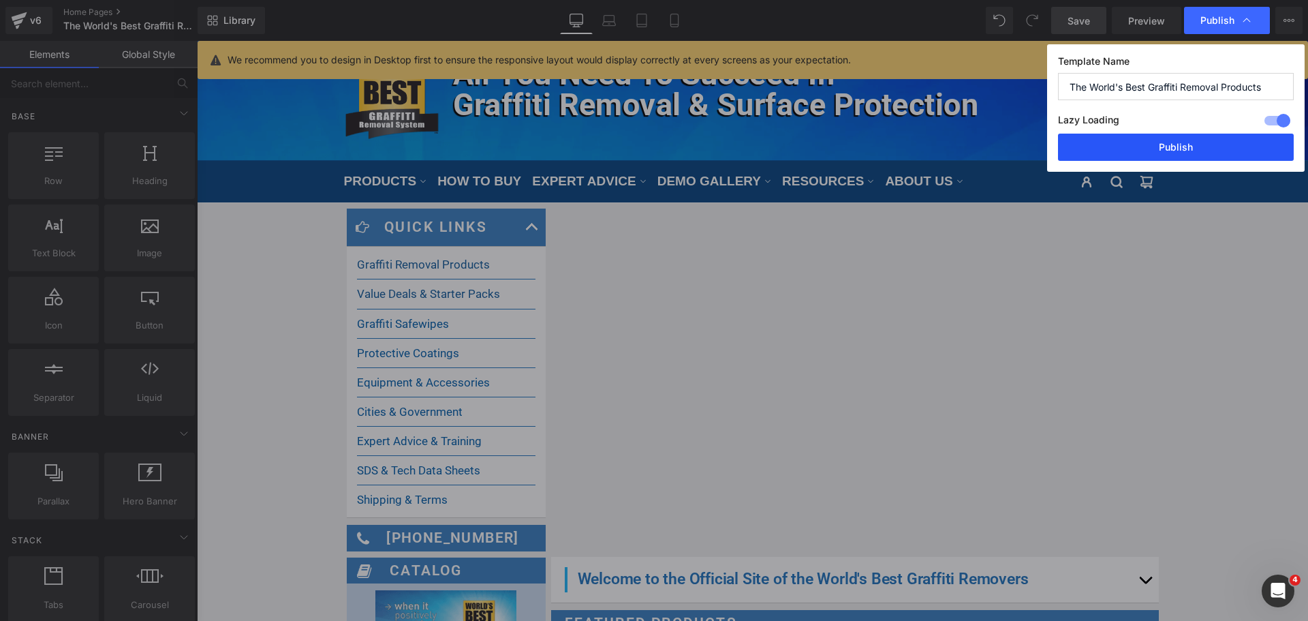
drag, startPoint x: 1200, startPoint y: 144, endPoint x: 1008, endPoint y: 420, distance: 336.3
click at [1200, 144] on button "Publish" at bounding box center [1176, 147] width 236 height 27
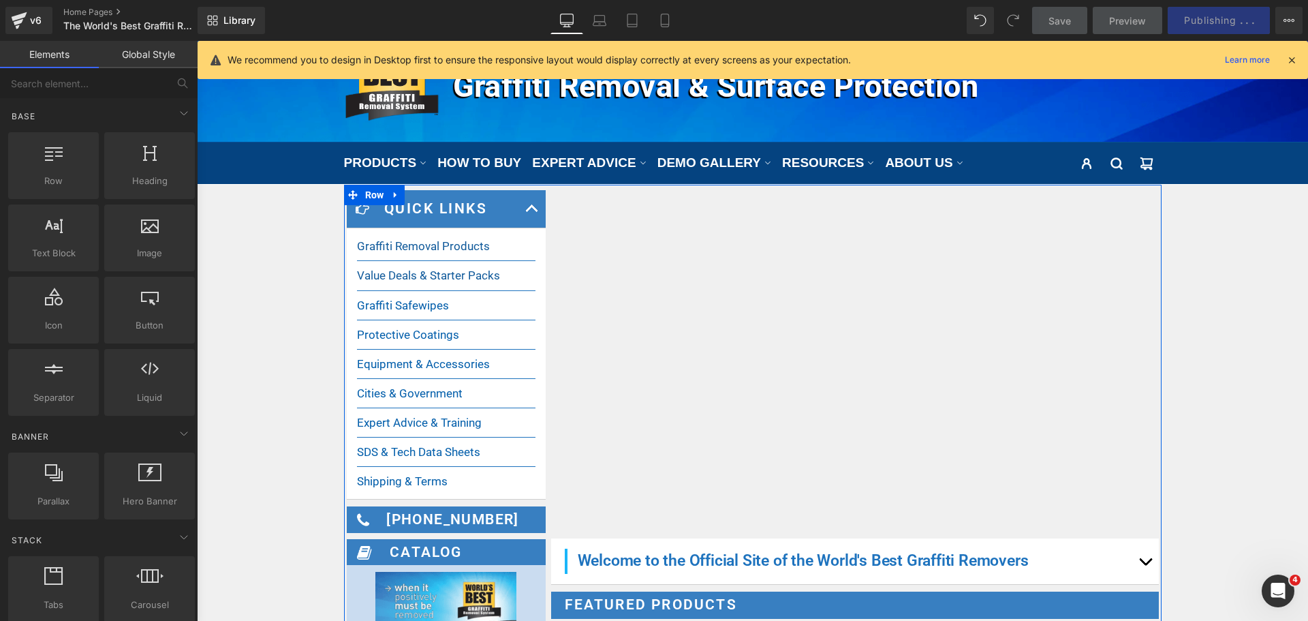
scroll to position [0, 0]
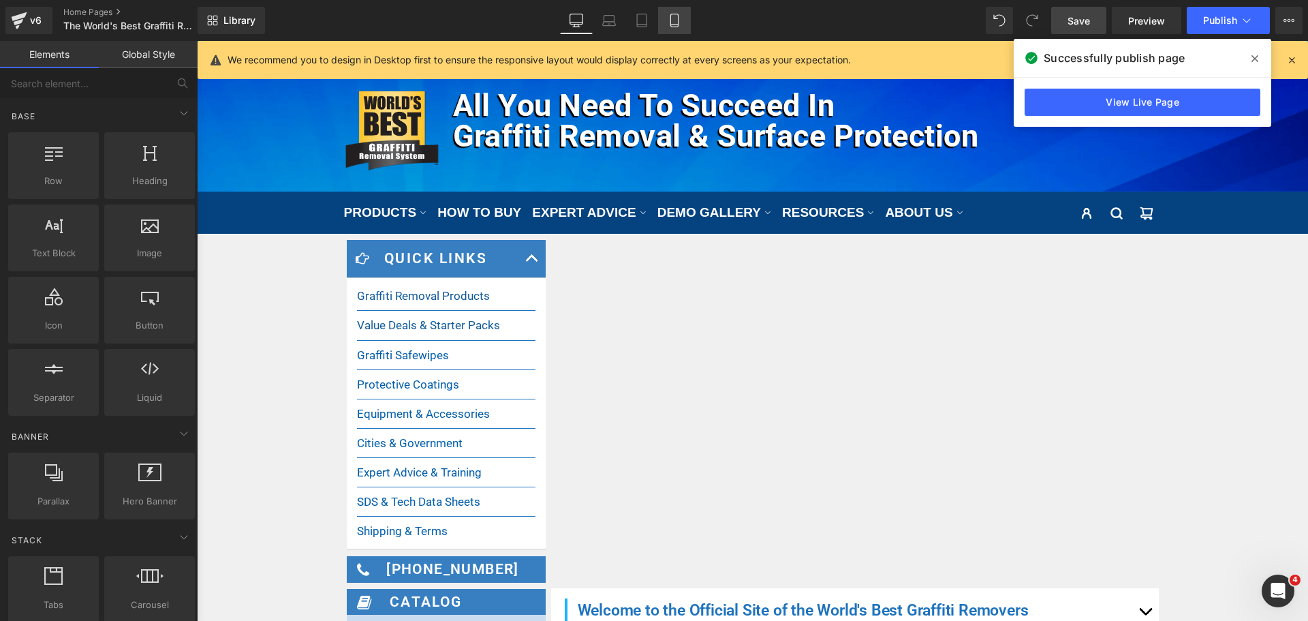
click at [669, 20] on icon at bounding box center [675, 21] width 14 height 14
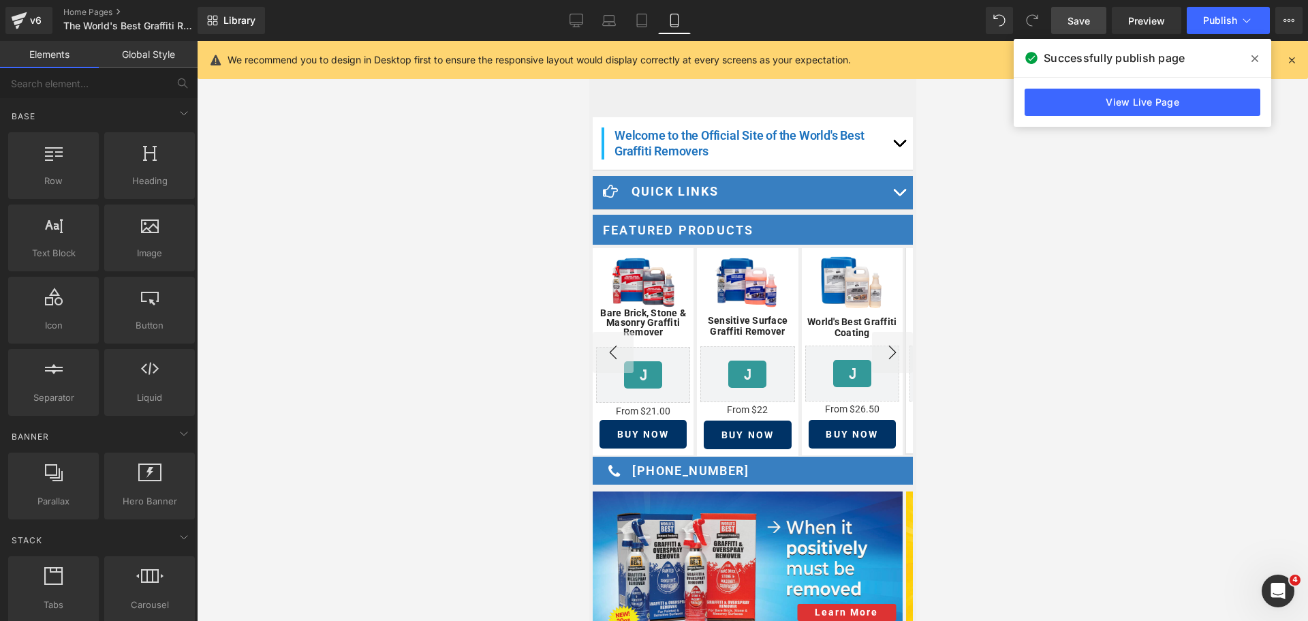
scroll to position [279, 0]
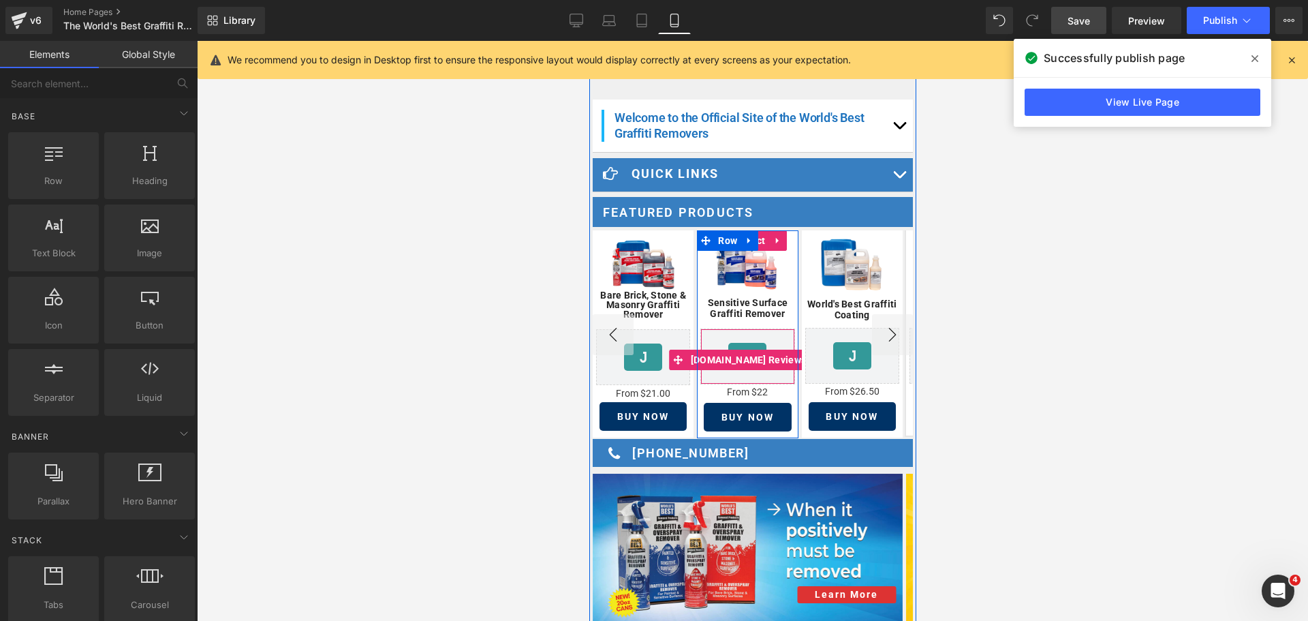
drag, startPoint x: 748, startPoint y: 335, endPoint x: 649, endPoint y: 320, distance: 99.9
click at [748, 335] on div "[DOMAIN_NAME] Reviews - Star Badge [DOMAIN_NAME] Reviews" at bounding box center [747, 356] width 94 height 56
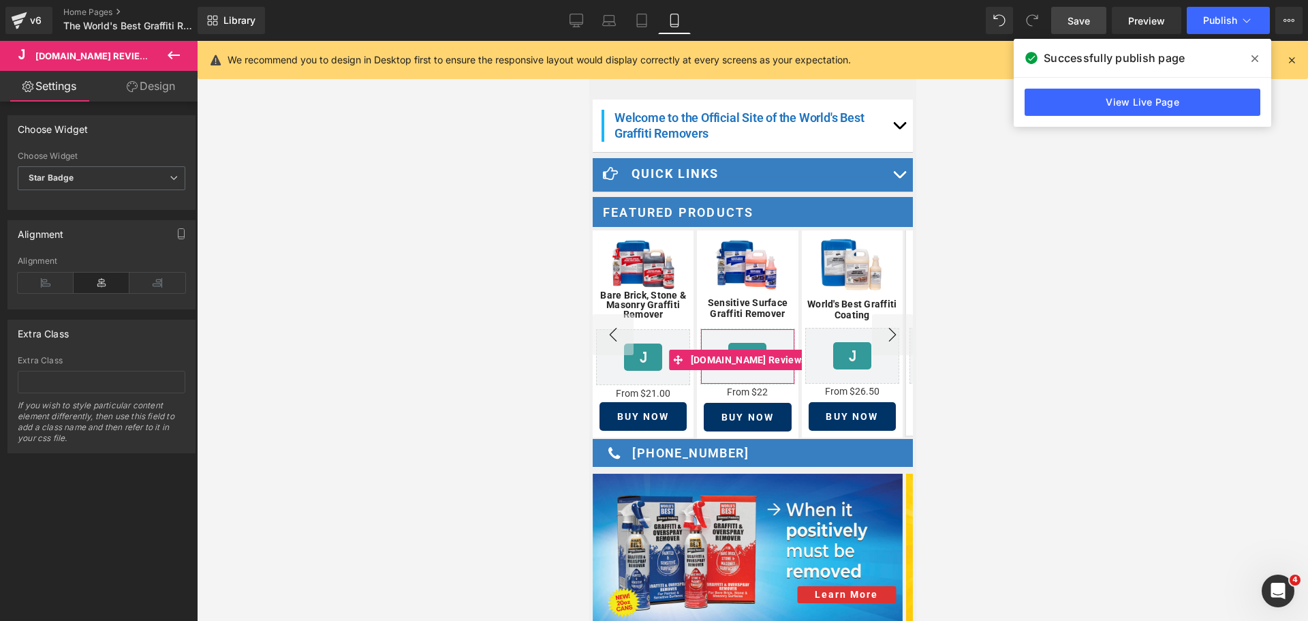
click at [161, 80] on link "Design" at bounding box center [151, 86] width 99 height 31
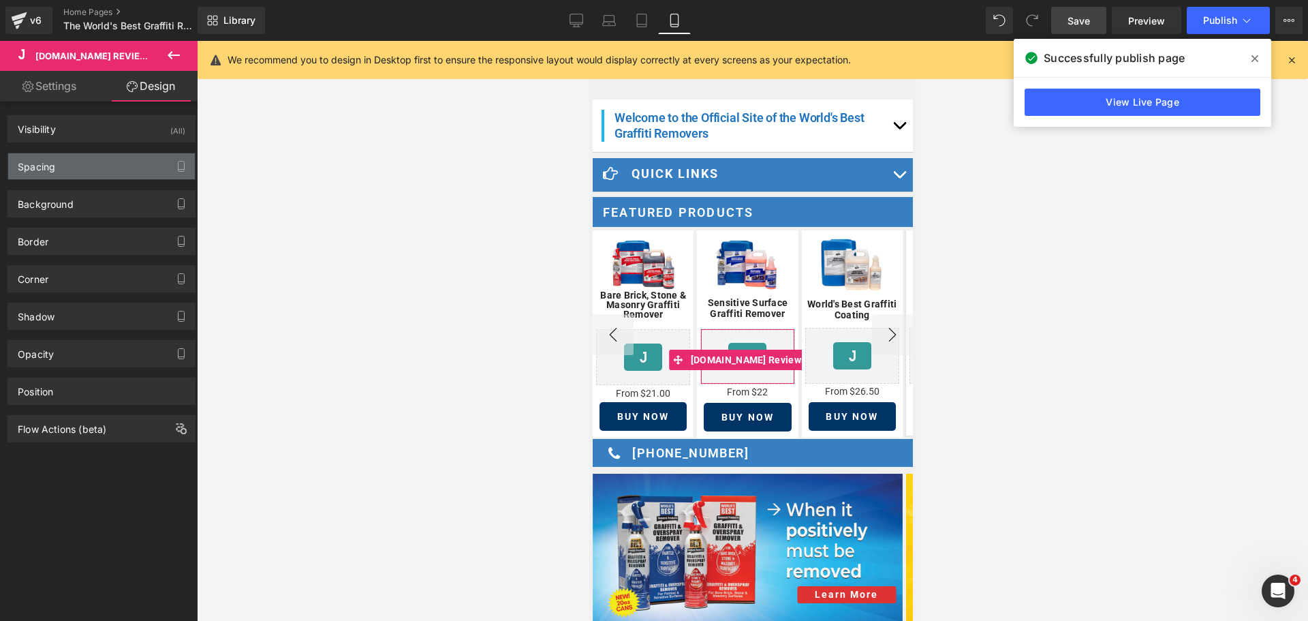
click at [67, 178] on div "Spacing" at bounding box center [101, 166] width 187 height 26
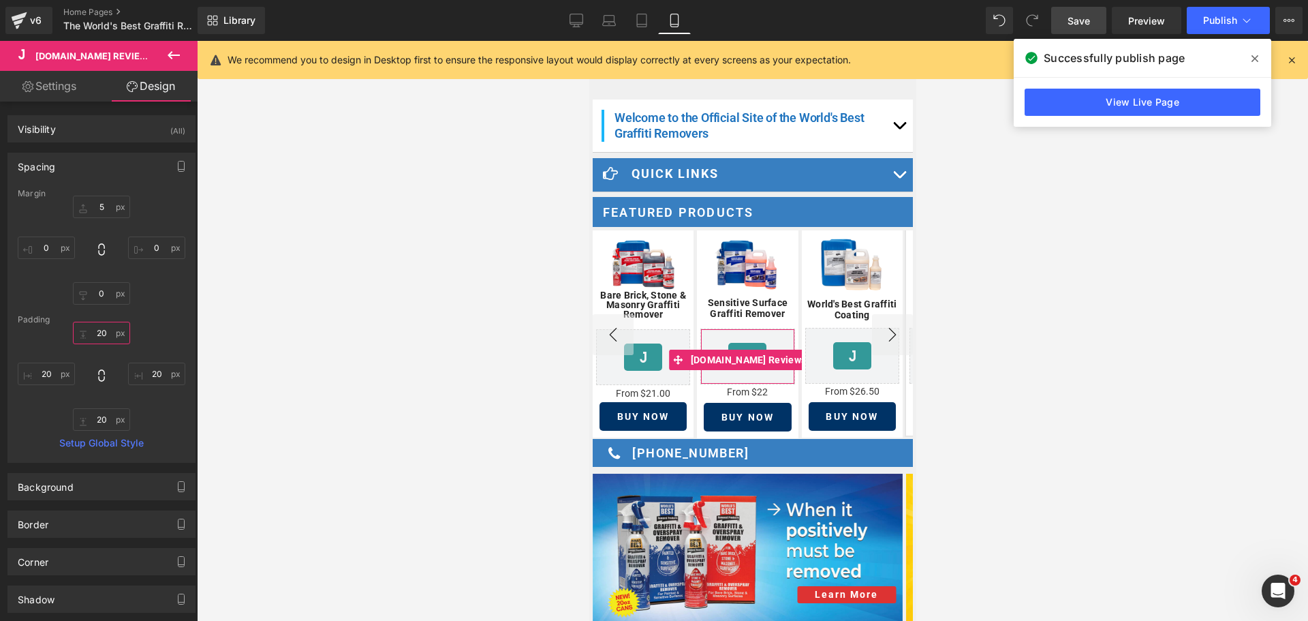
click at [101, 340] on input "text" at bounding box center [101, 333] width 57 height 22
type input "0"
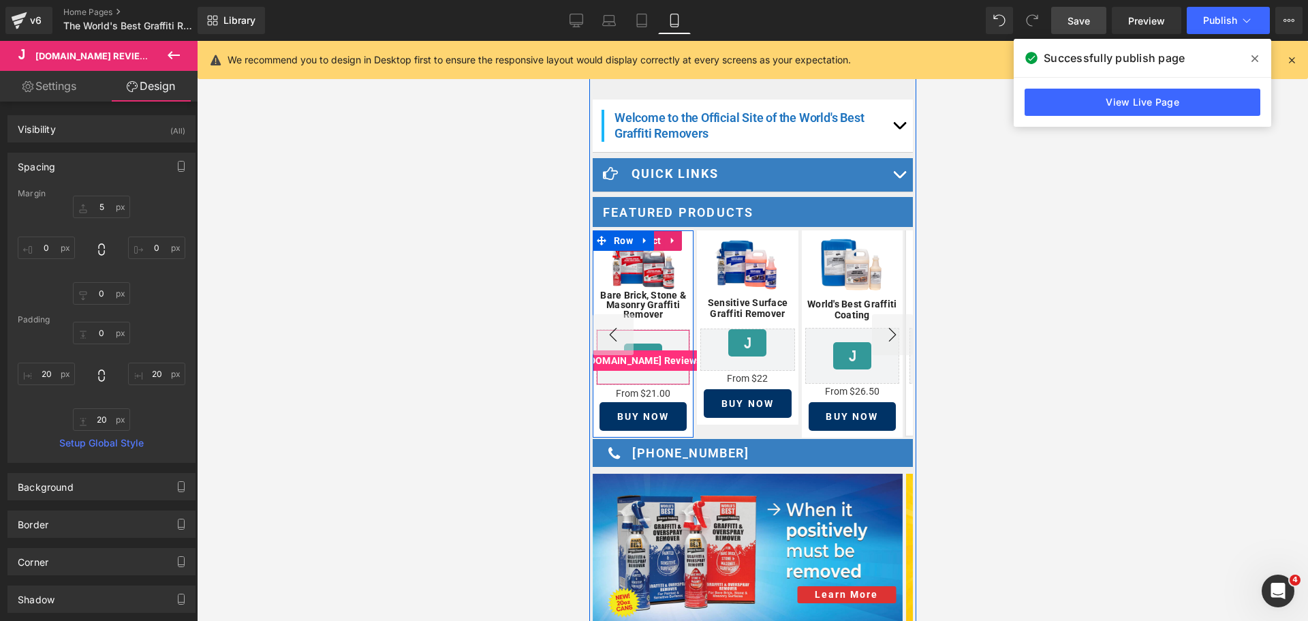
click at [658, 350] on span "[DOMAIN_NAME] Reviews" at bounding box center [644, 360] width 122 height 20
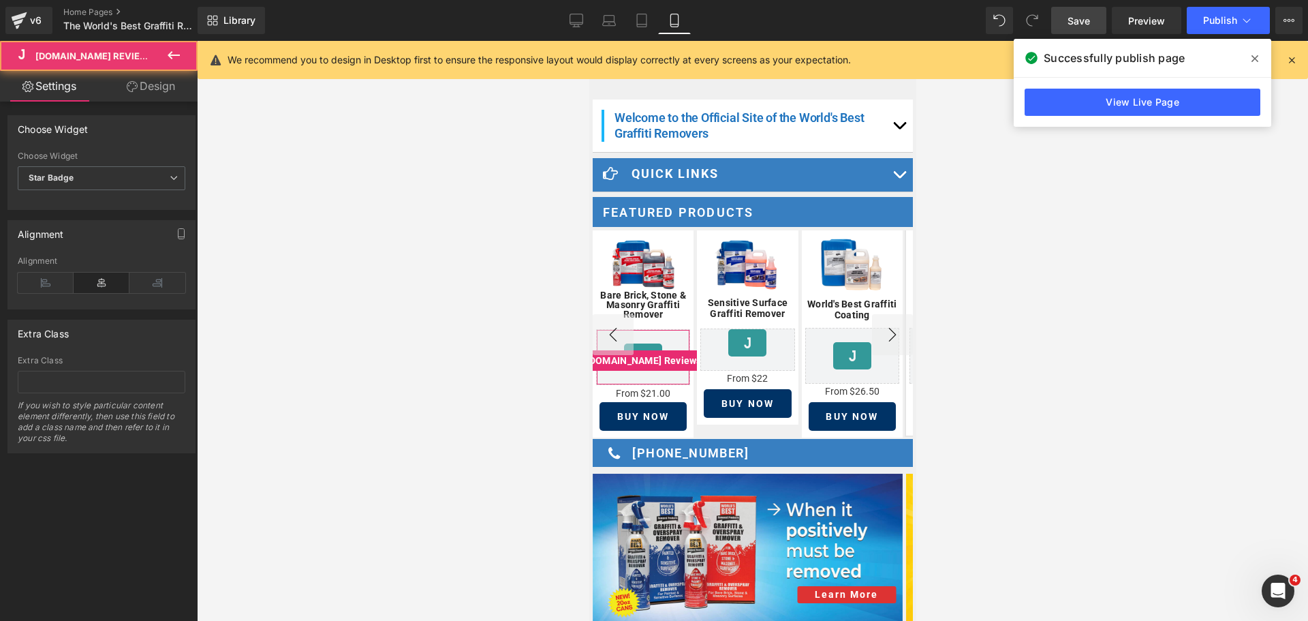
click at [169, 91] on link "Design" at bounding box center [151, 86] width 99 height 31
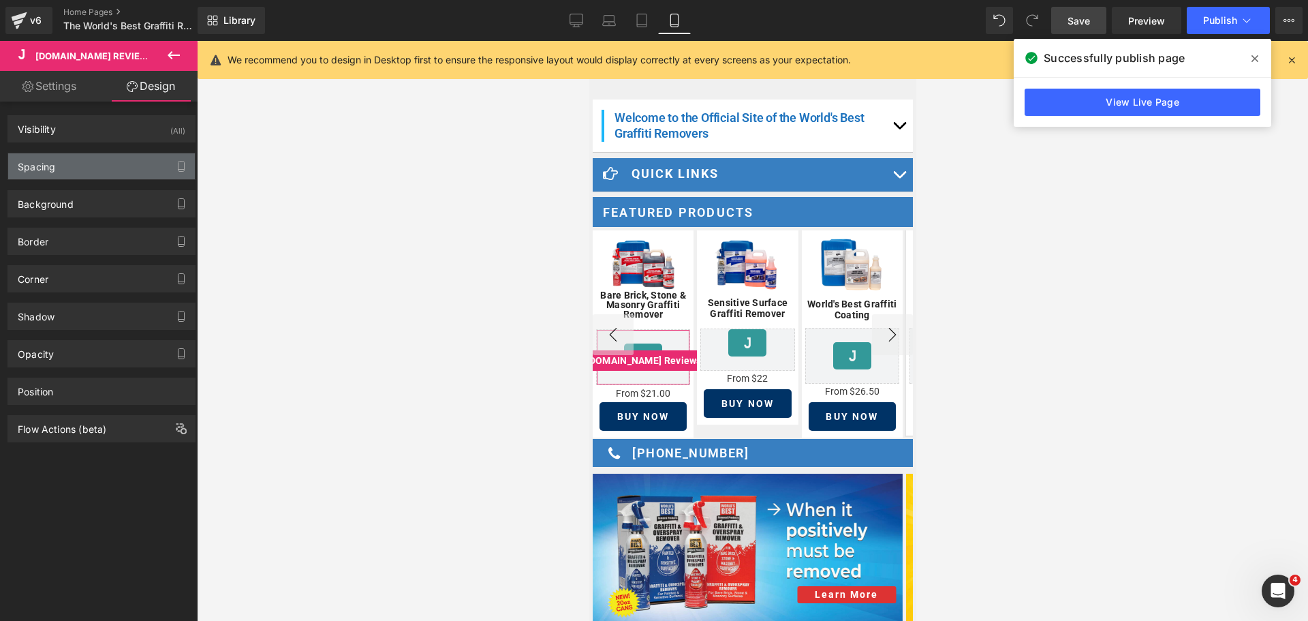
click at [102, 167] on div "Spacing" at bounding box center [101, 166] width 187 height 26
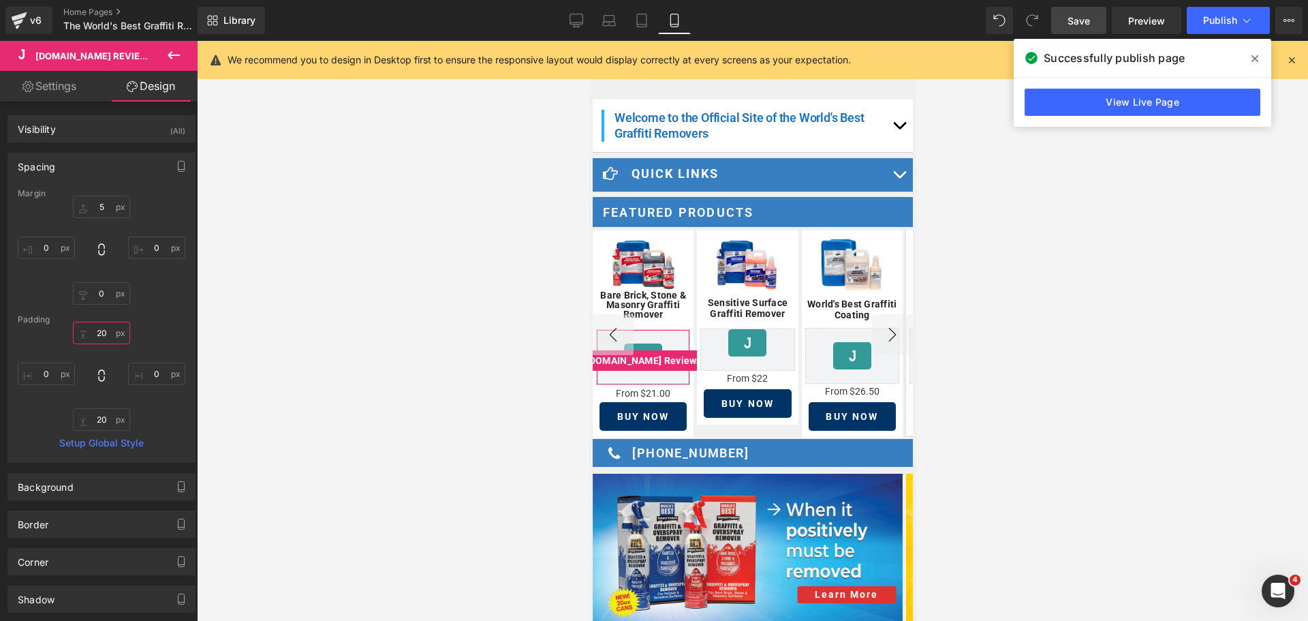
click at [100, 338] on input "20" at bounding box center [101, 333] width 57 height 22
type input "0"
click at [101, 412] on input "20" at bounding box center [101, 419] width 57 height 22
type input "0"
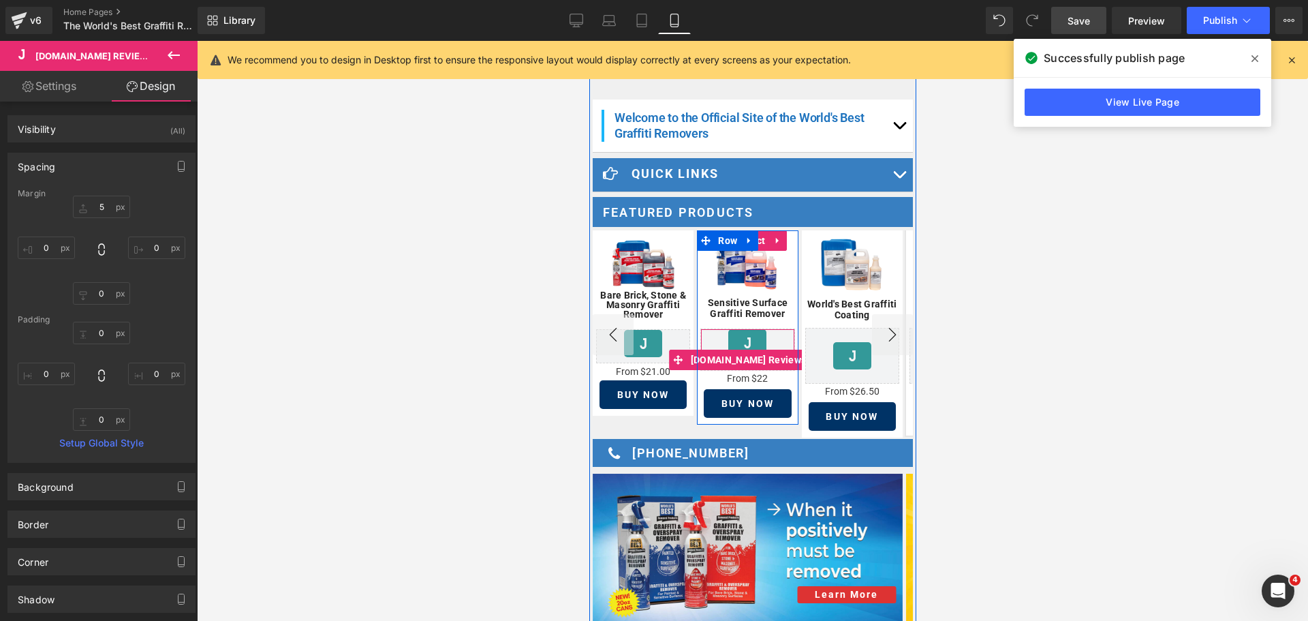
click at [742, 338] on icon at bounding box center [747, 343] width 16 height 16
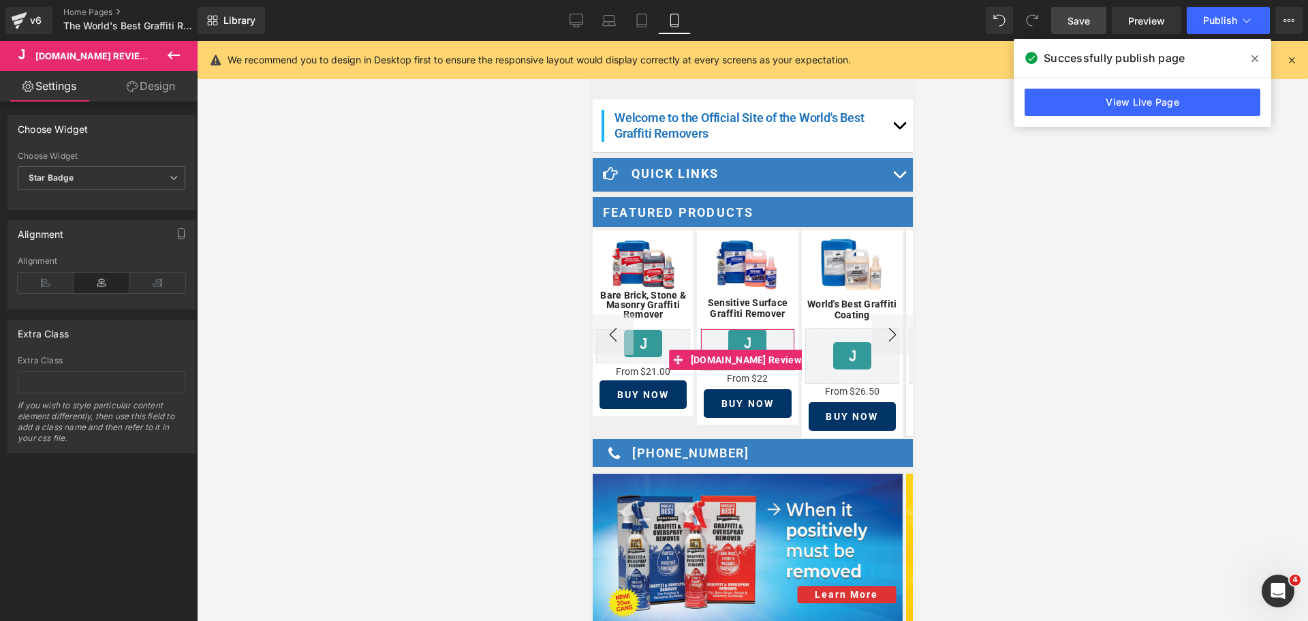
click at [182, 87] on link "Design" at bounding box center [151, 86] width 99 height 31
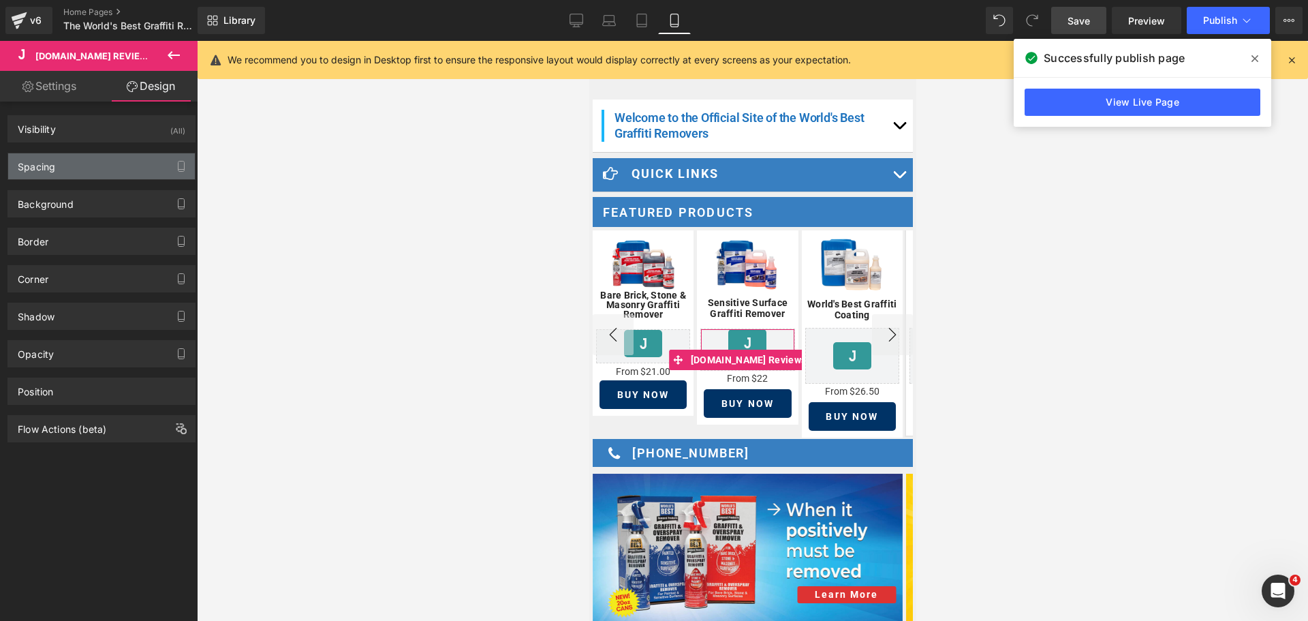
click at [61, 175] on div "Spacing" at bounding box center [101, 166] width 187 height 26
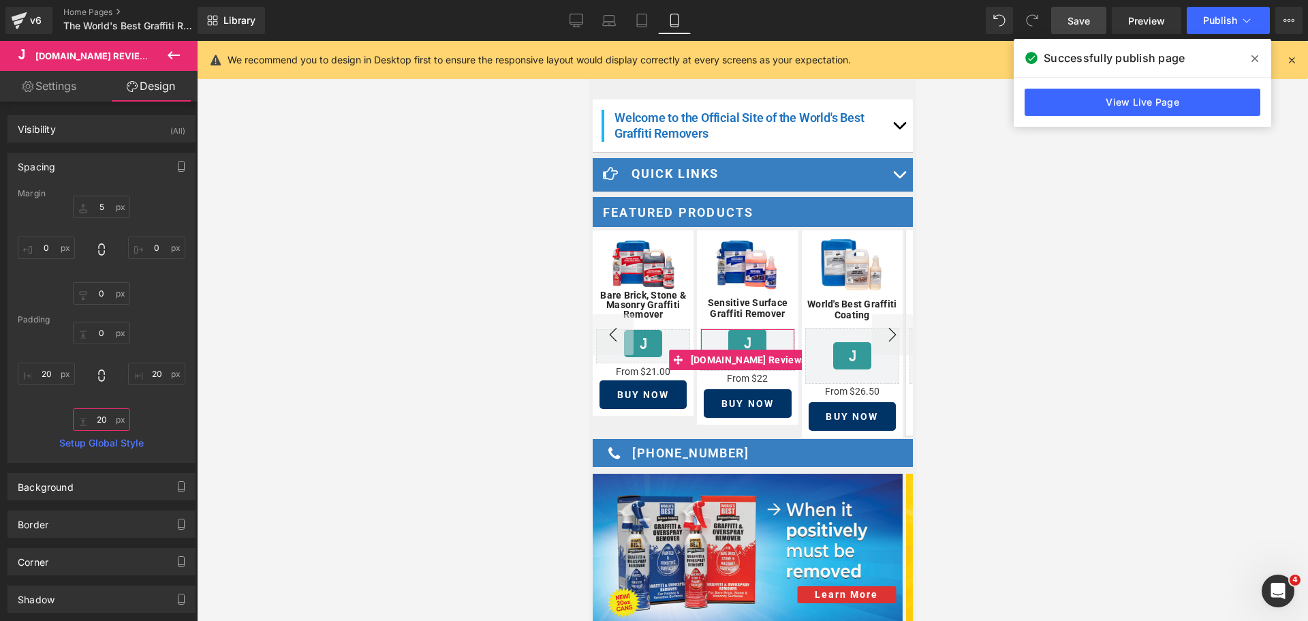
click at [94, 421] on input "20" at bounding box center [101, 419] width 57 height 22
type input "0"
click at [153, 375] on input "20" at bounding box center [156, 374] width 57 height 22
type input "0"
click at [43, 375] on input "20" at bounding box center [46, 374] width 57 height 22
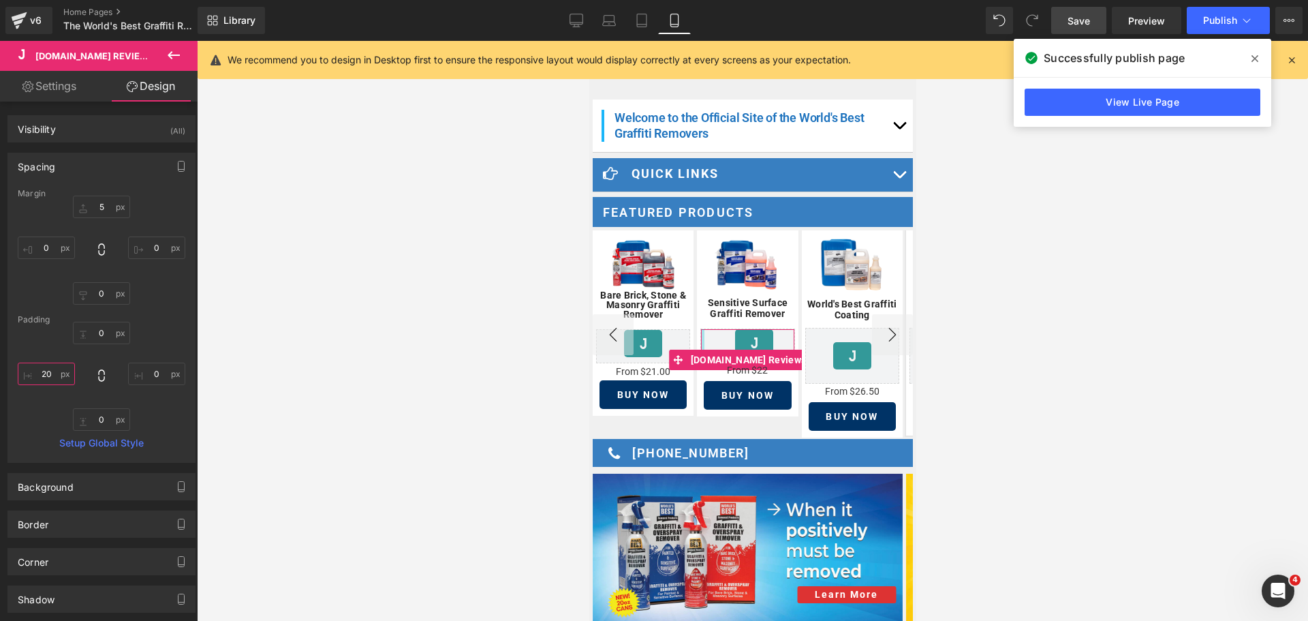
type input "0"
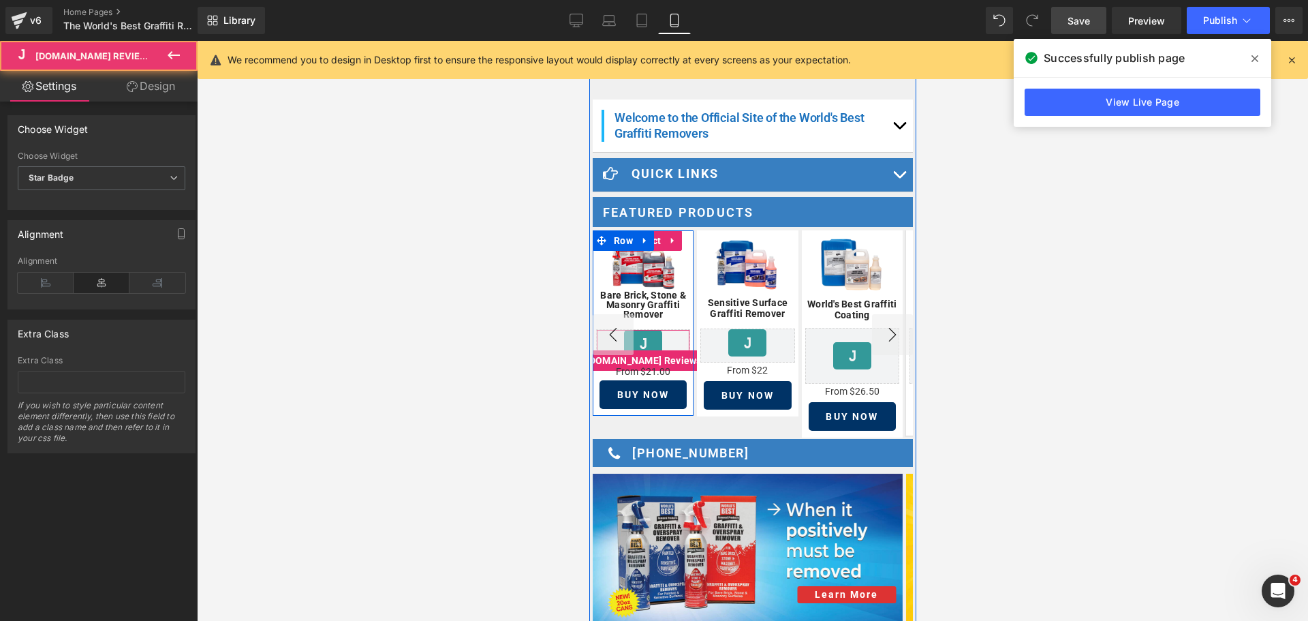
click at [644, 337] on icon at bounding box center [642, 343] width 16 height 16
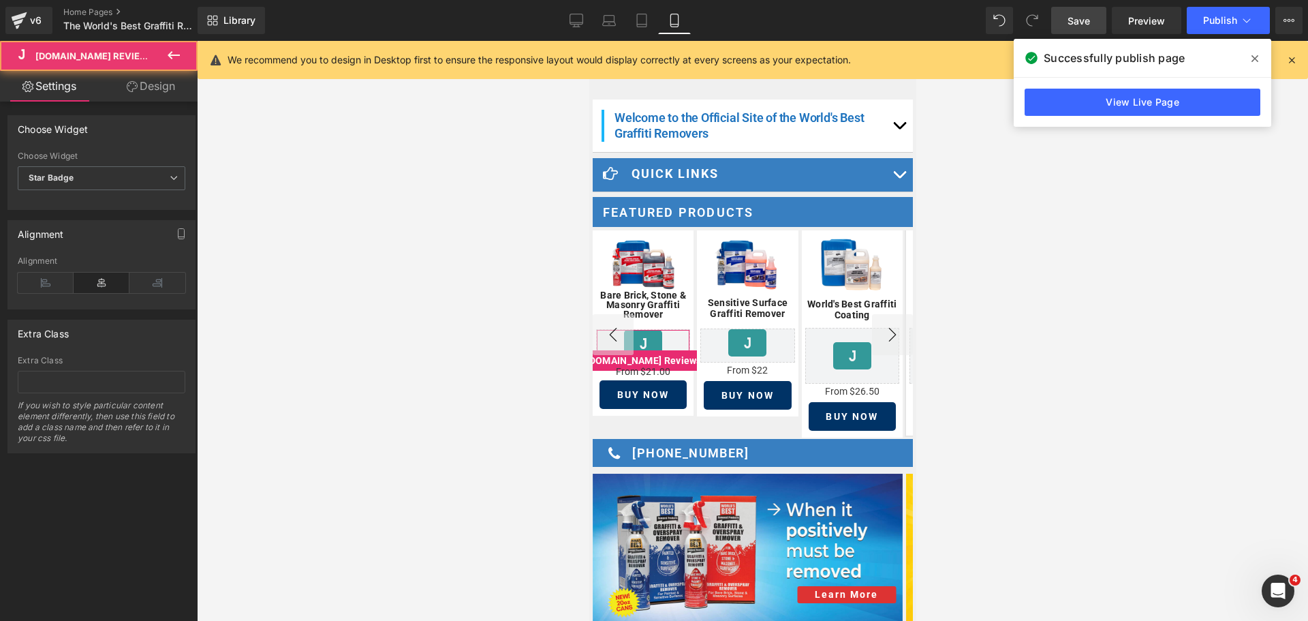
click at [163, 89] on link "Design" at bounding box center [151, 86] width 99 height 31
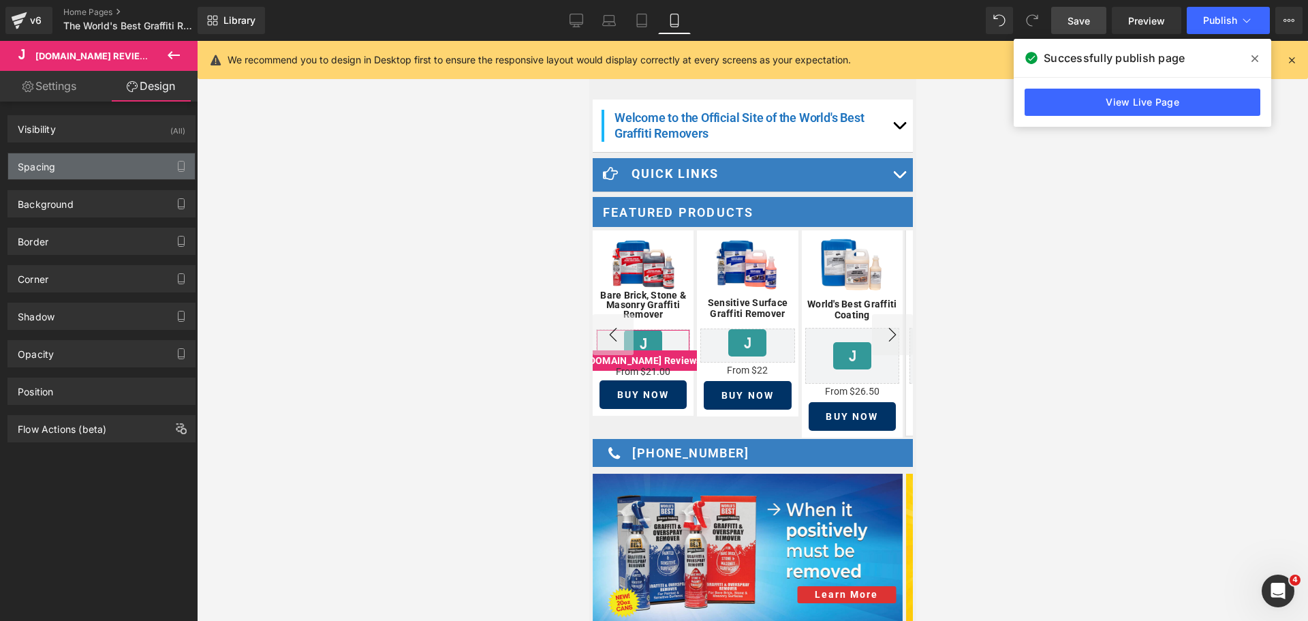
click at [56, 172] on div "Spacing" at bounding box center [101, 166] width 187 height 26
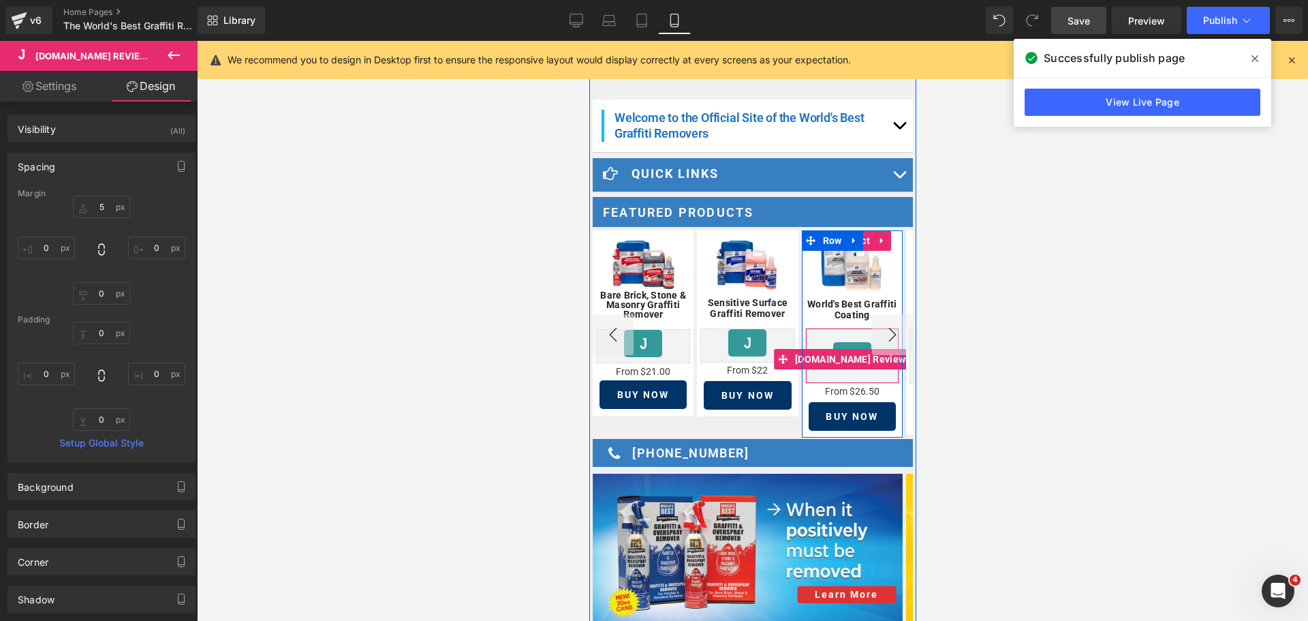
click at [828, 342] on div "[DOMAIN_NAME] Reviews - Star Badge" at bounding box center [851, 355] width 93 height 27
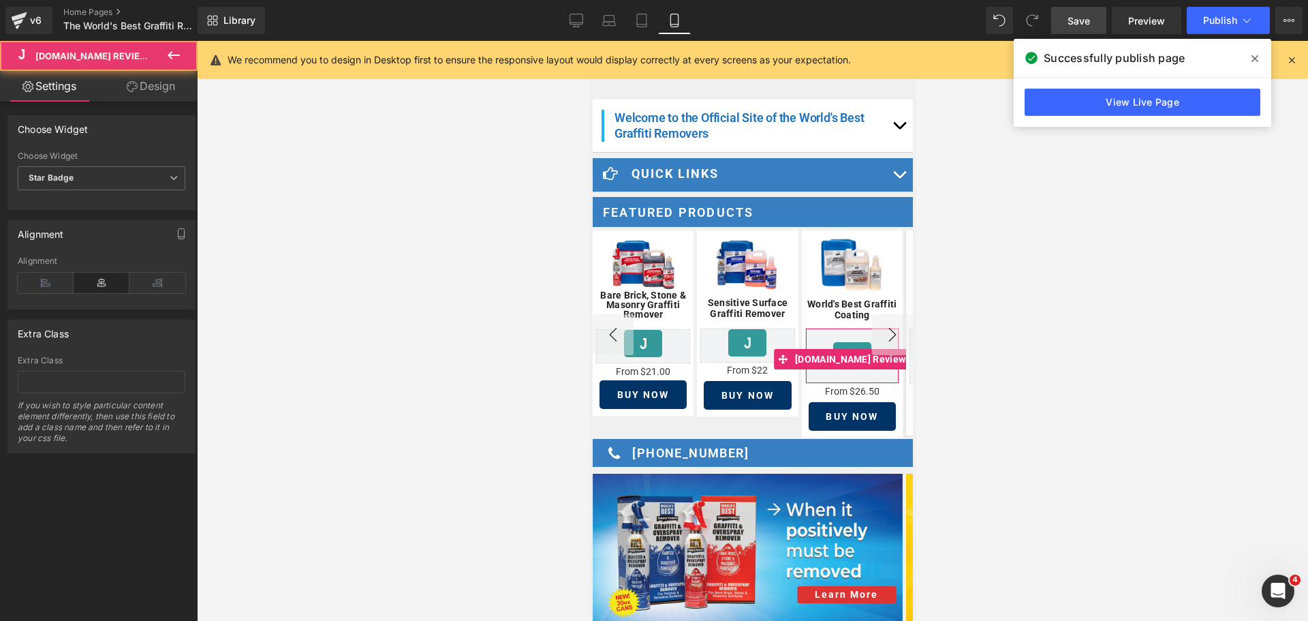
click at [142, 91] on link "Design" at bounding box center [151, 86] width 99 height 31
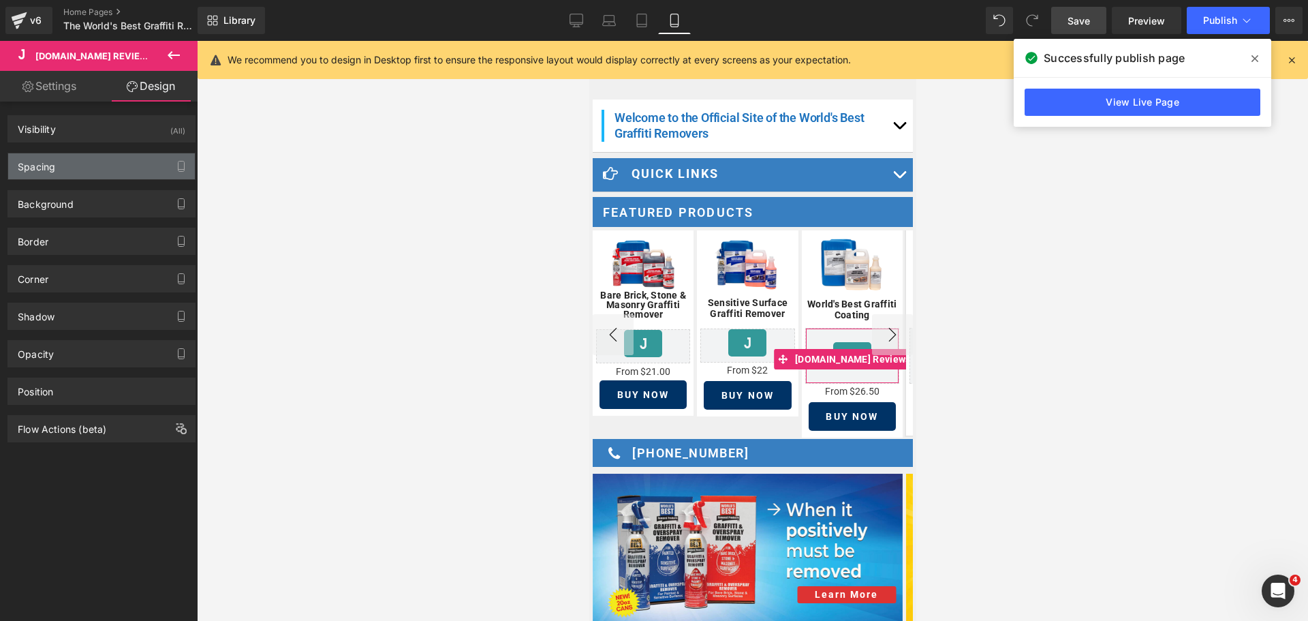
click at [70, 157] on div "Spacing" at bounding box center [101, 166] width 187 height 26
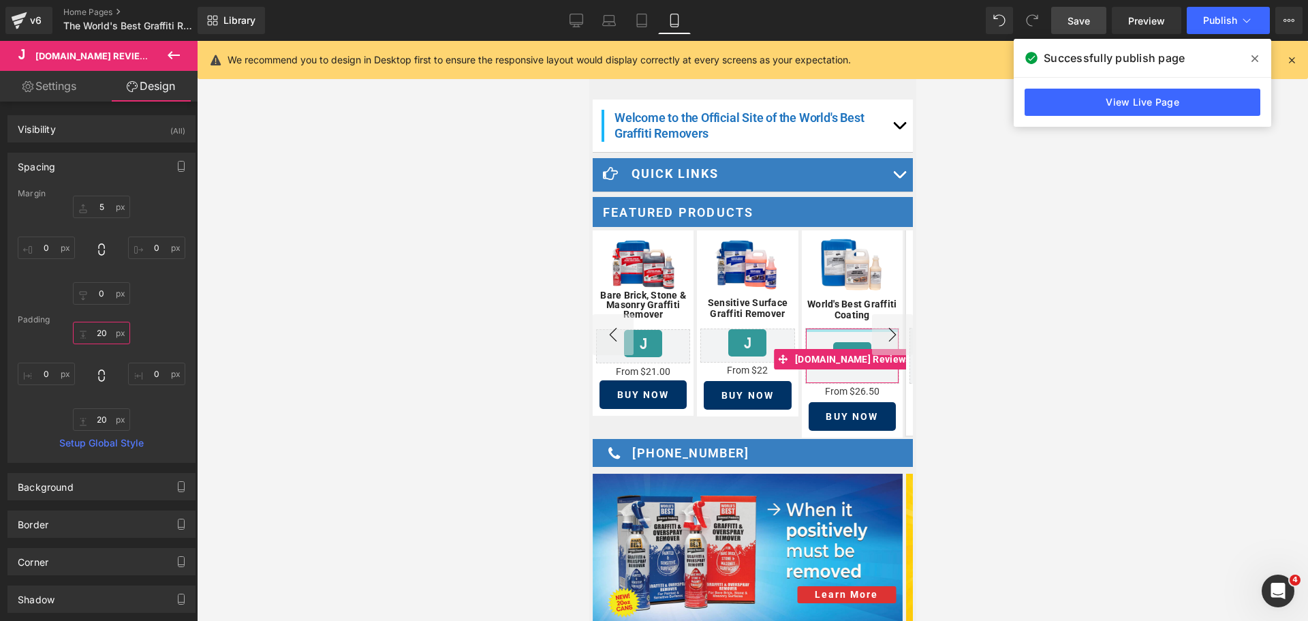
click at [91, 337] on input "20" at bounding box center [101, 333] width 57 height 22
type input "0"
click at [104, 416] on input "20" at bounding box center [101, 419] width 57 height 22
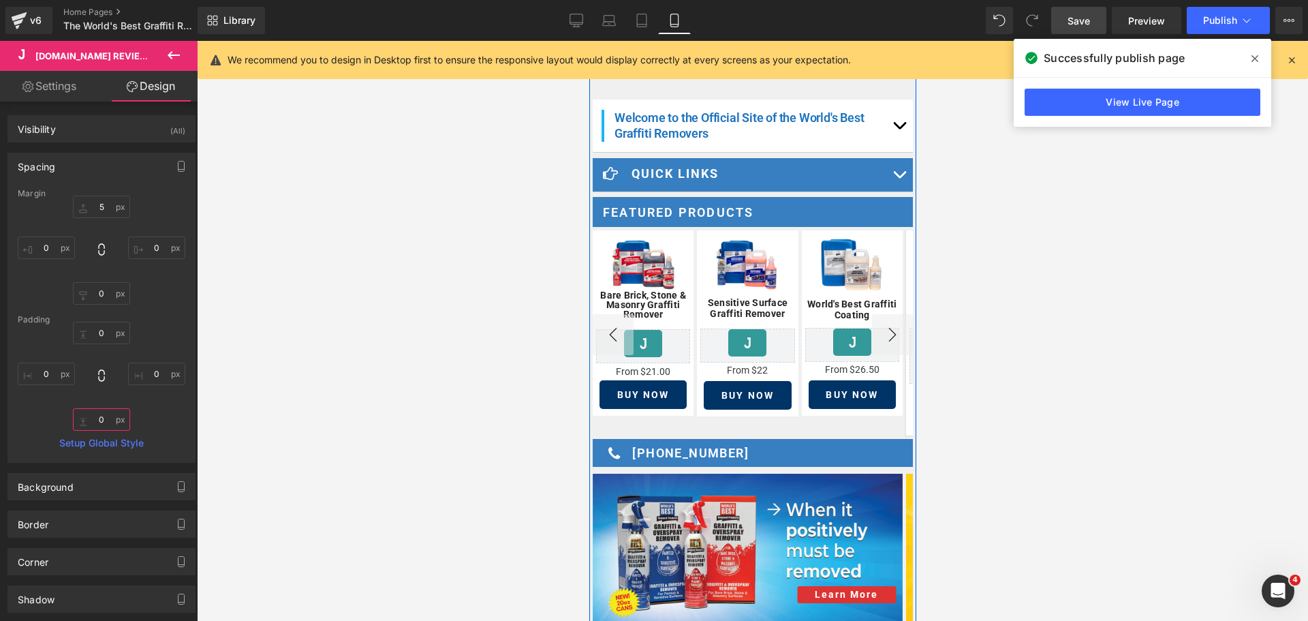
type input "0"
click at [888, 323] on button "›" at bounding box center [892, 334] width 41 height 41
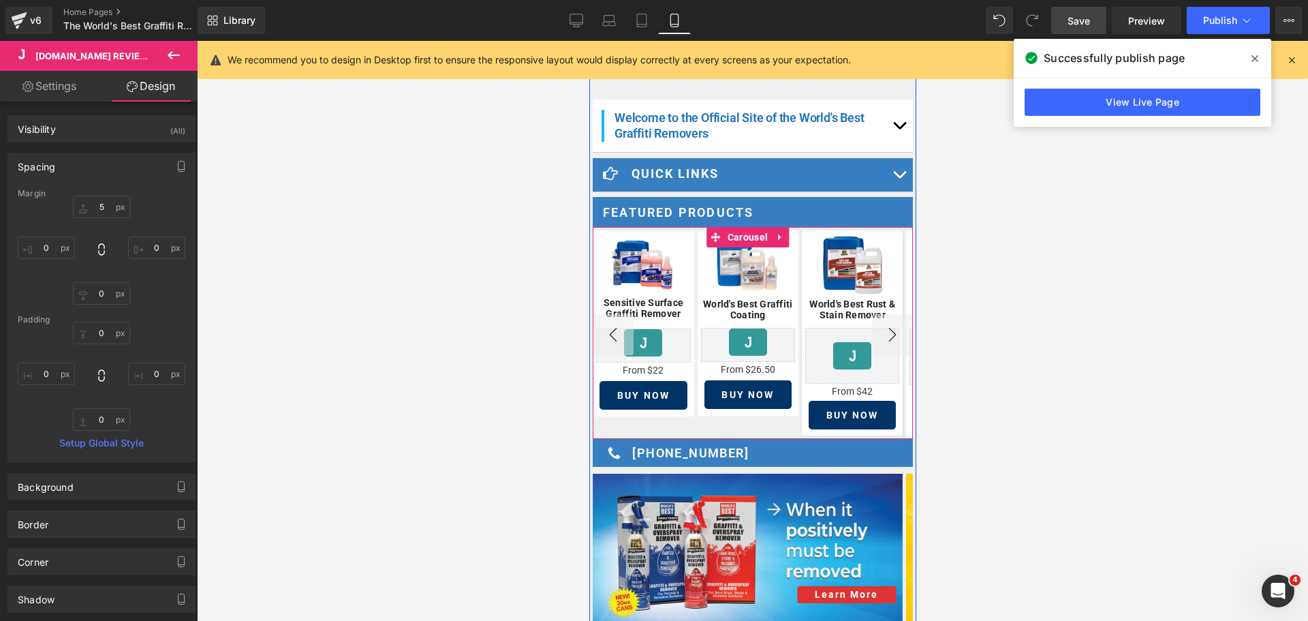
click at [886, 325] on button "›" at bounding box center [892, 334] width 41 height 41
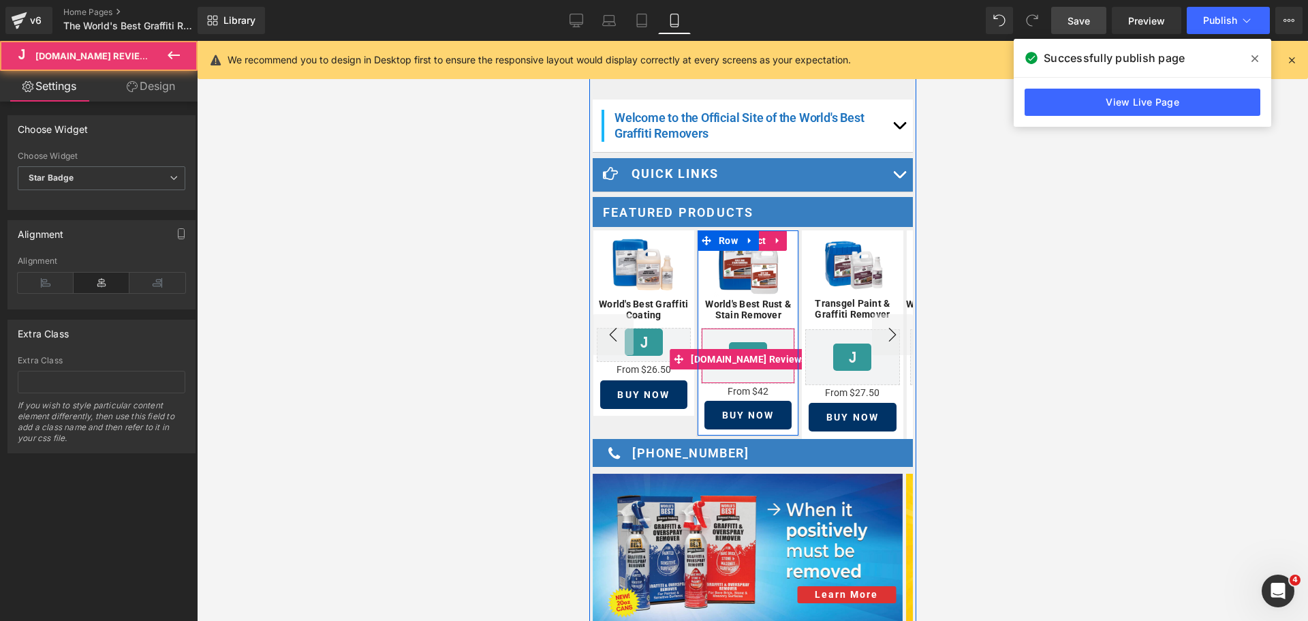
click at [737, 334] on div "[DOMAIN_NAME] Reviews - Star Badge [DOMAIN_NAME] Reviews" at bounding box center [747, 356] width 94 height 56
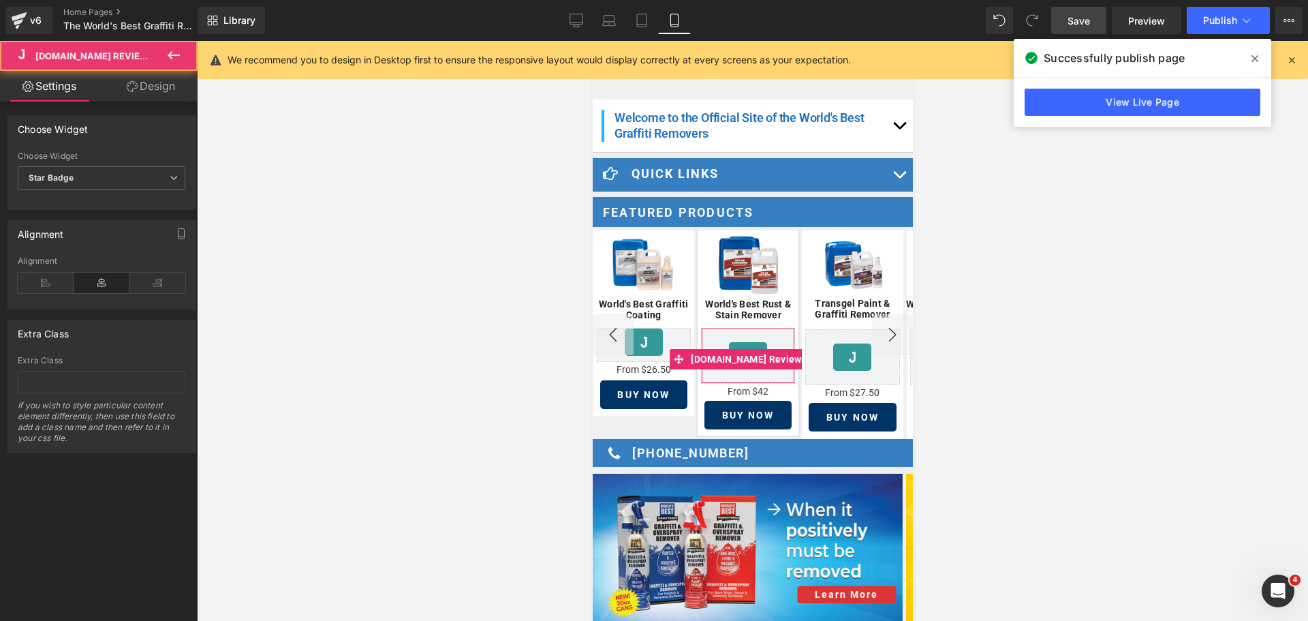
click at [152, 95] on link "Design" at bounding box center [151, 86] width 99 height 31
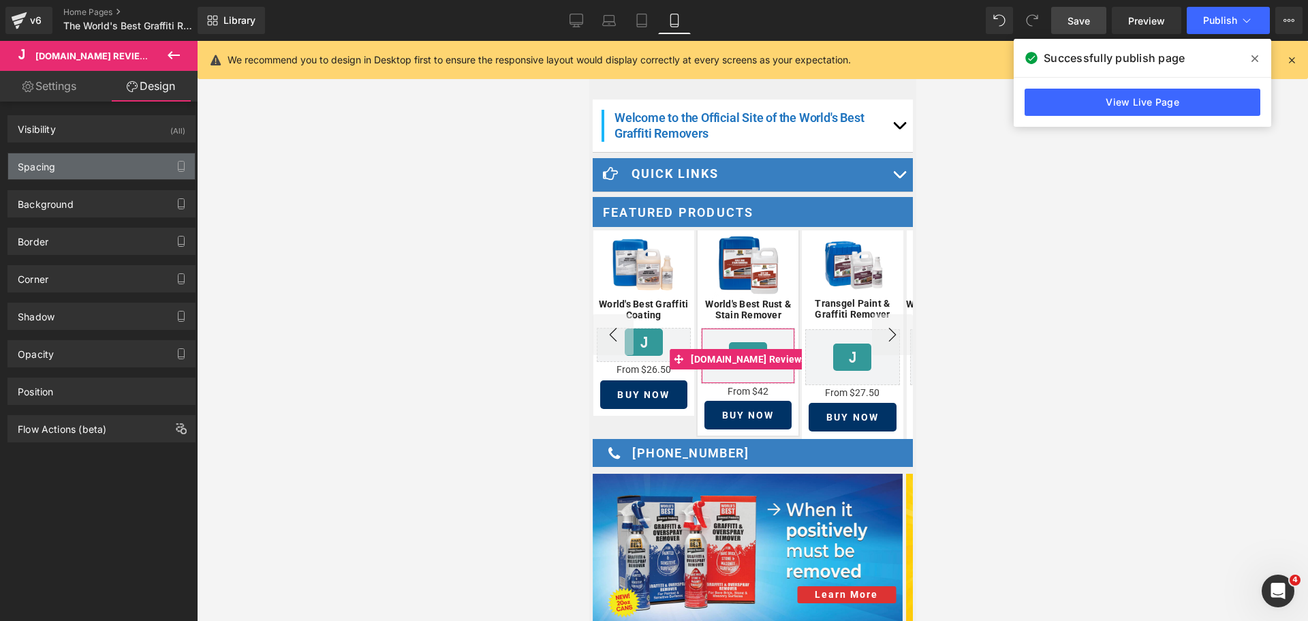
click at [76, 163] on div "Spacing" at bounding box center [101, 166] width 187 height 26
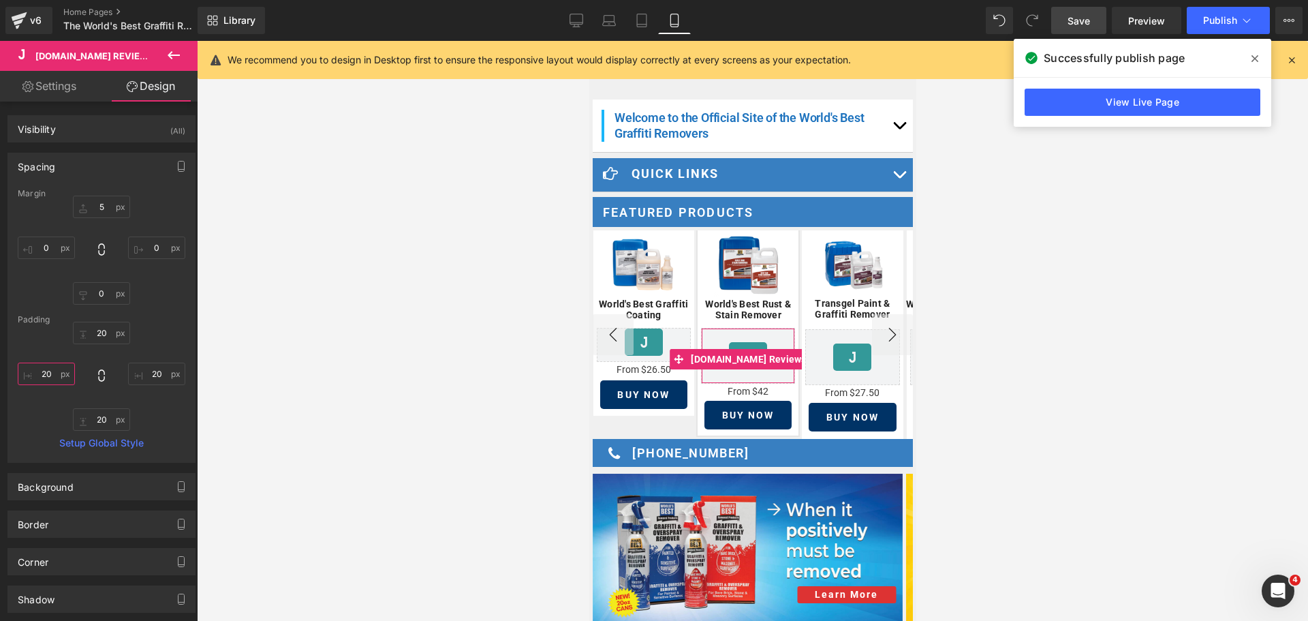
click at [52, 373] on input "20" at bounding box center [46, 374] width 57 height 22
type input "0"
drag, startPoint x: 157, startPoint y: 380, endPoint x: 118, endPoint y: 355, distance: 46.5
click at [157, 378] on input "20" at bounding box center [156, 374] width 57 height 22
type input "0"
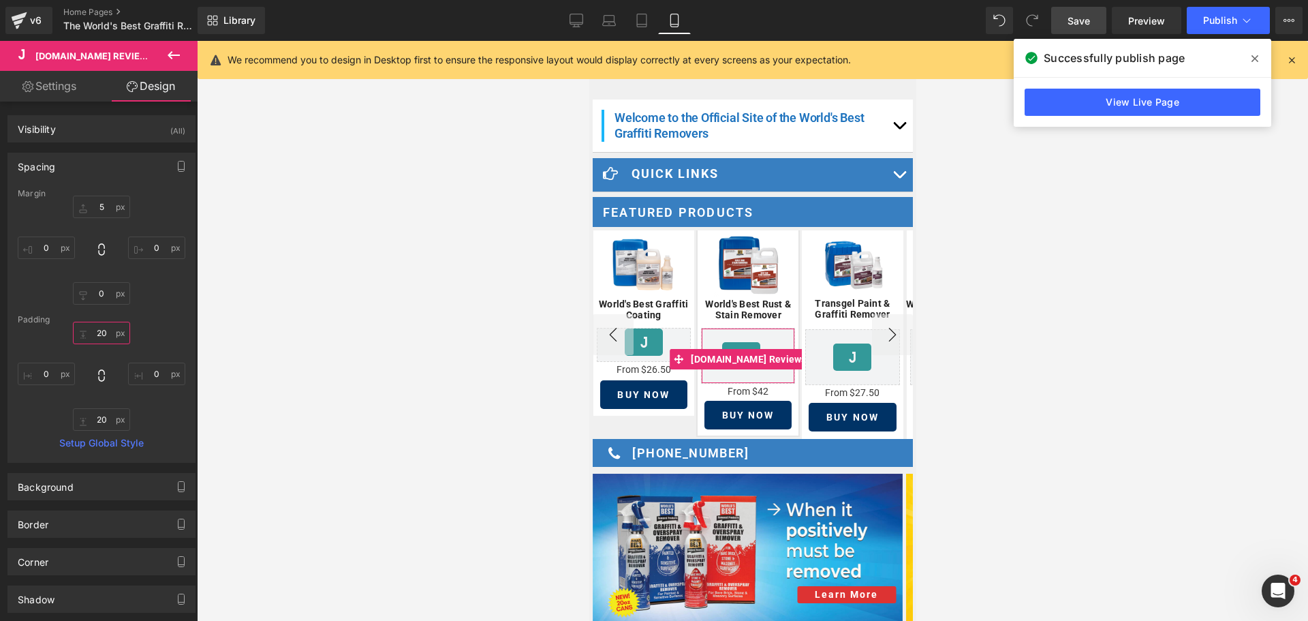
click at [104, 332] on input "20" at bounding box center [101, 333] width 57 height 22
type input "0"
click at [103, 416] on input "20" at bounding box center [101, 419] width 57 height 22
type input "0"
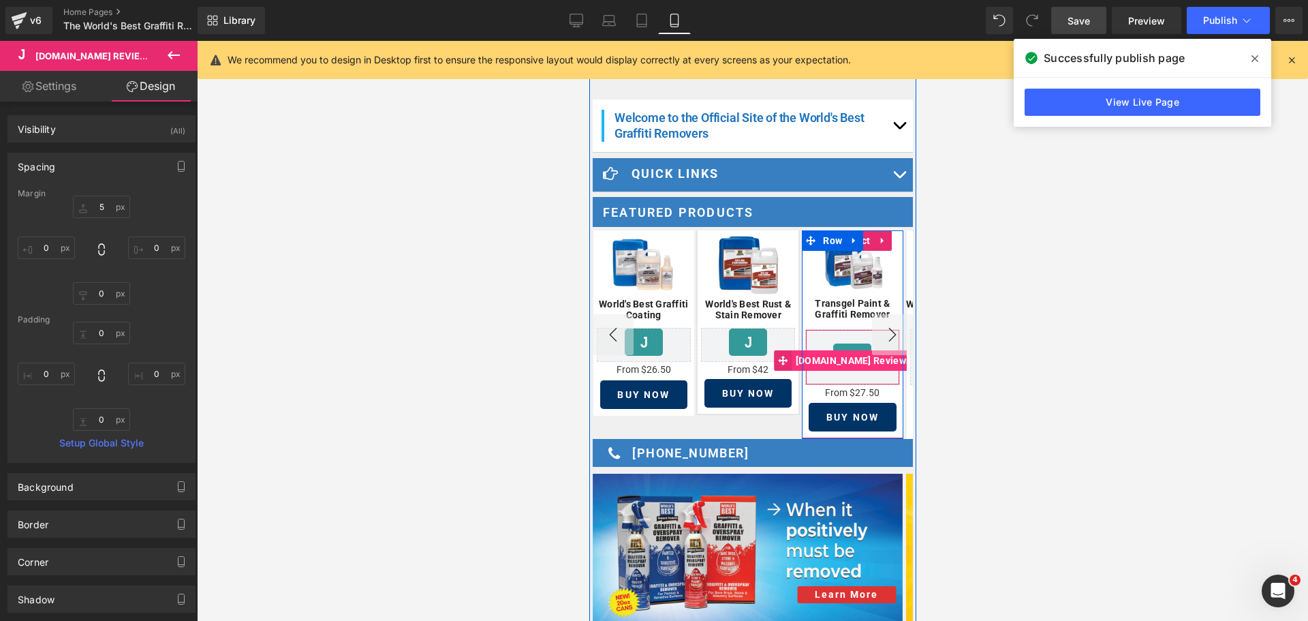
click at [846, 353] on span "[DOMAIN_NAME] Reviews" at bounding box center [853, 360] width 122 height 20
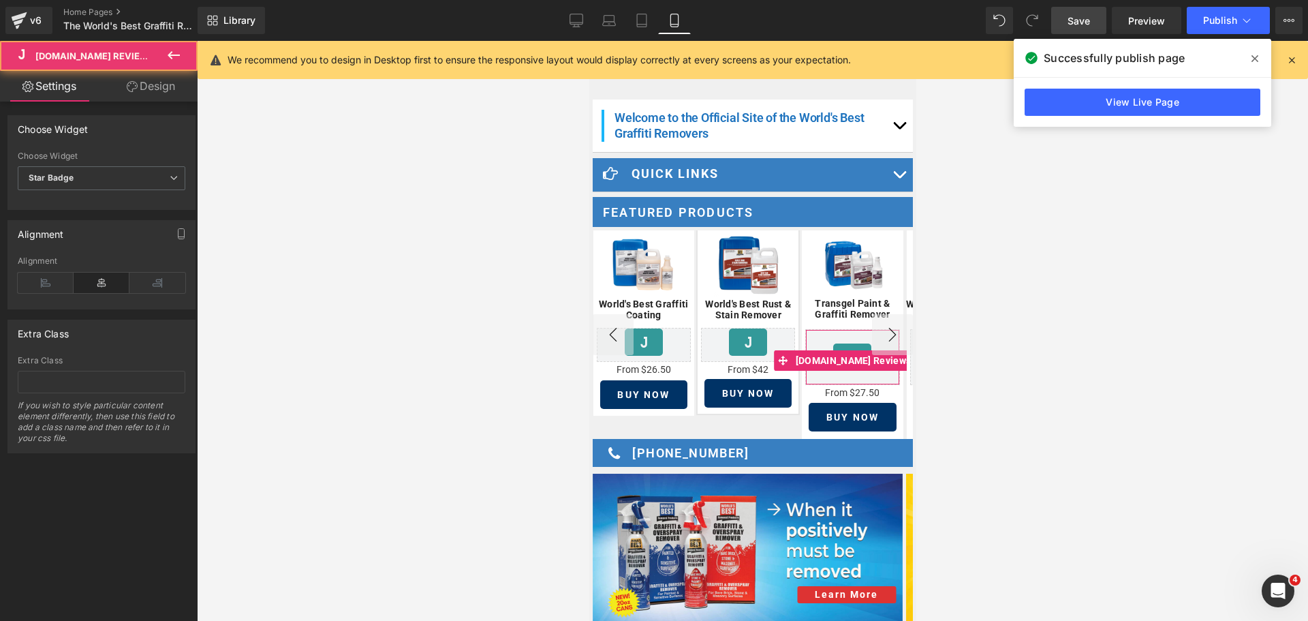
click at [149, 82] on link "Design" at bounding box center [151, 86] width 99 height 31
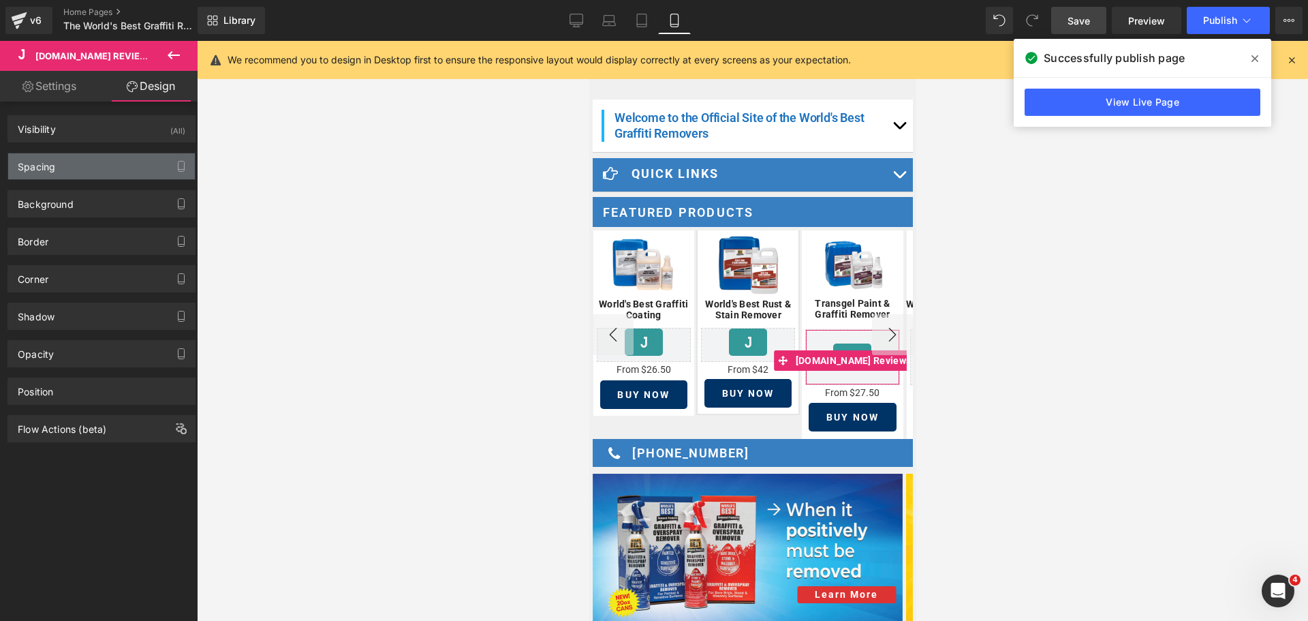
click at [70, 173] on div "Spacing" at bounding box center [101, 166] width 187 height 26
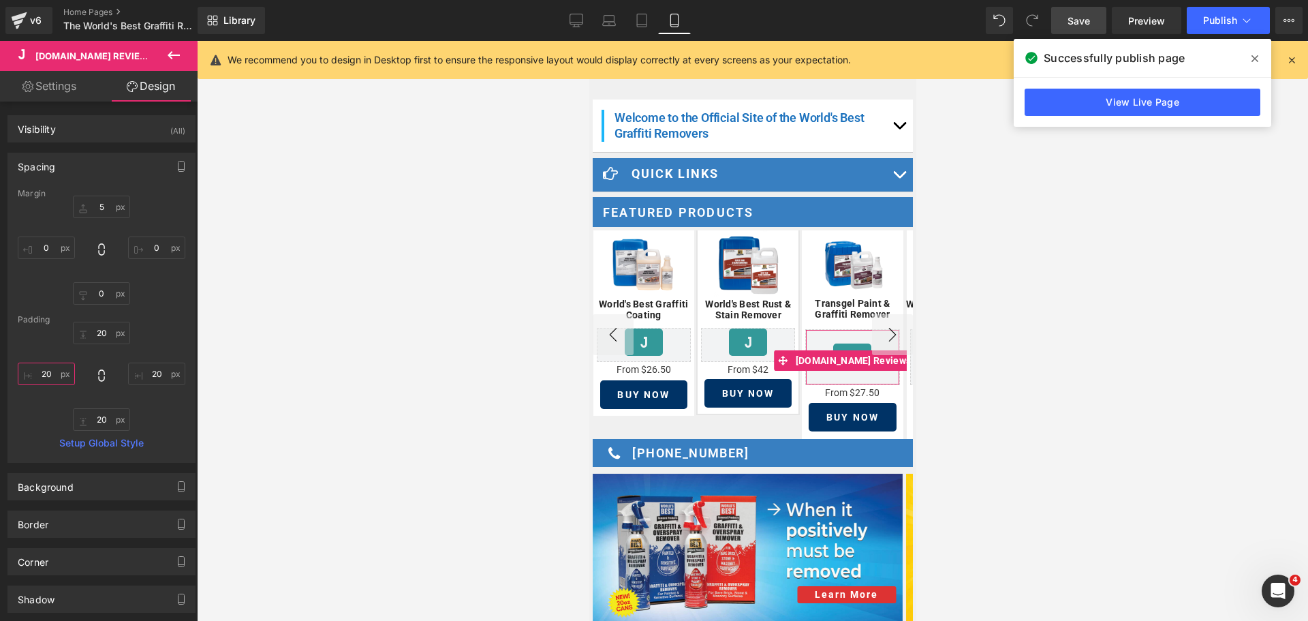
click at [53, 384] on input "text" at bounding box center [46, 374] width 57 height 22
type input "0"
click at [96, 333] on input "text" at bounding box center [101, 333] width 57 height 22
type input "0"
click at [153, 374] on input "text" at bounding box center [156, 374] width 57 height 22
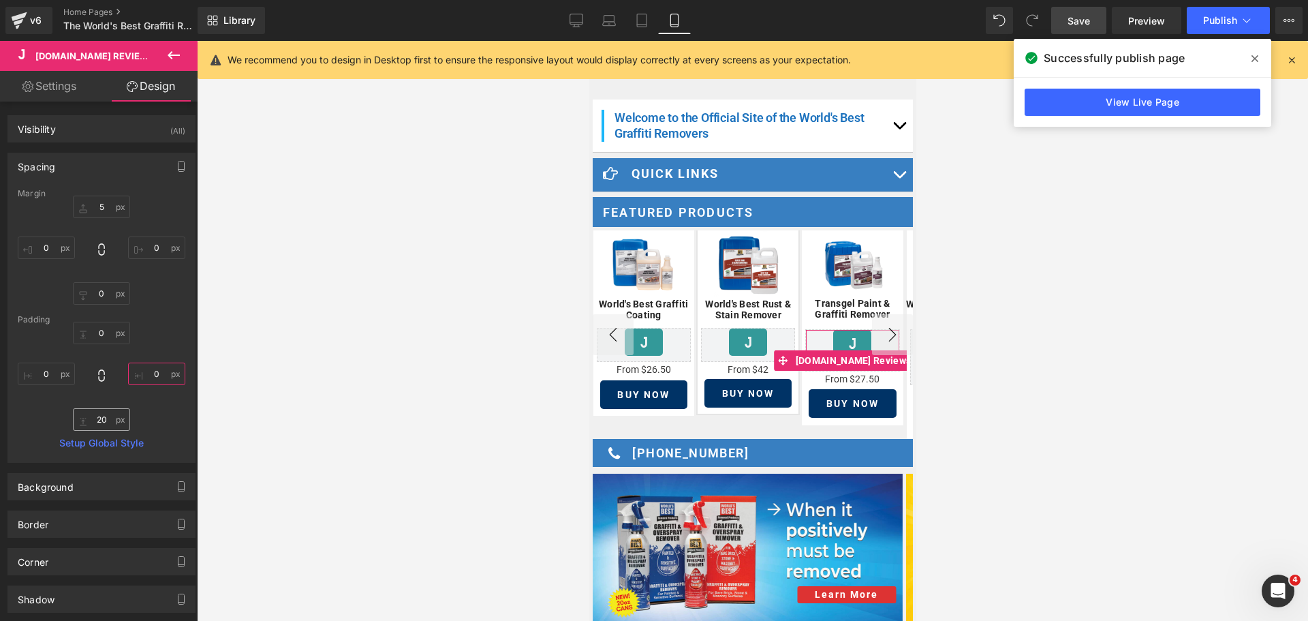
type input "0"
click at [102, 414] on input "text" at bounding box center [101, 419] width 57 height 22
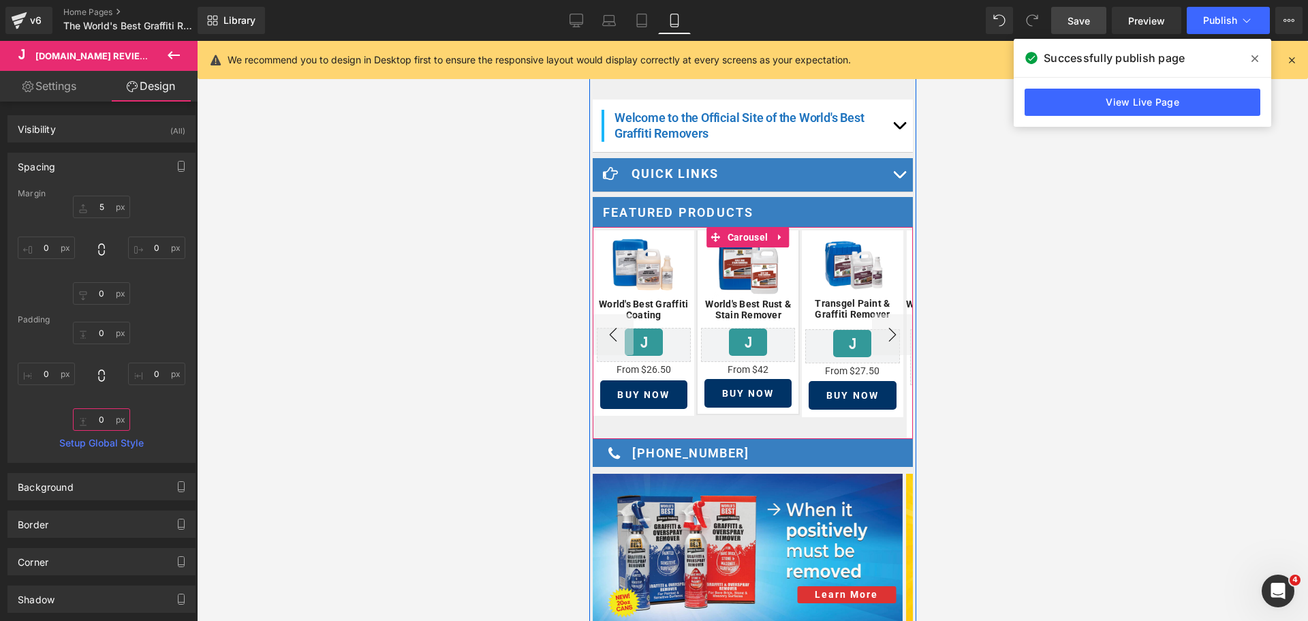
type input "0"
click at [882, 328] on button "›" at bounding box center [892, 334] width 41 height 41
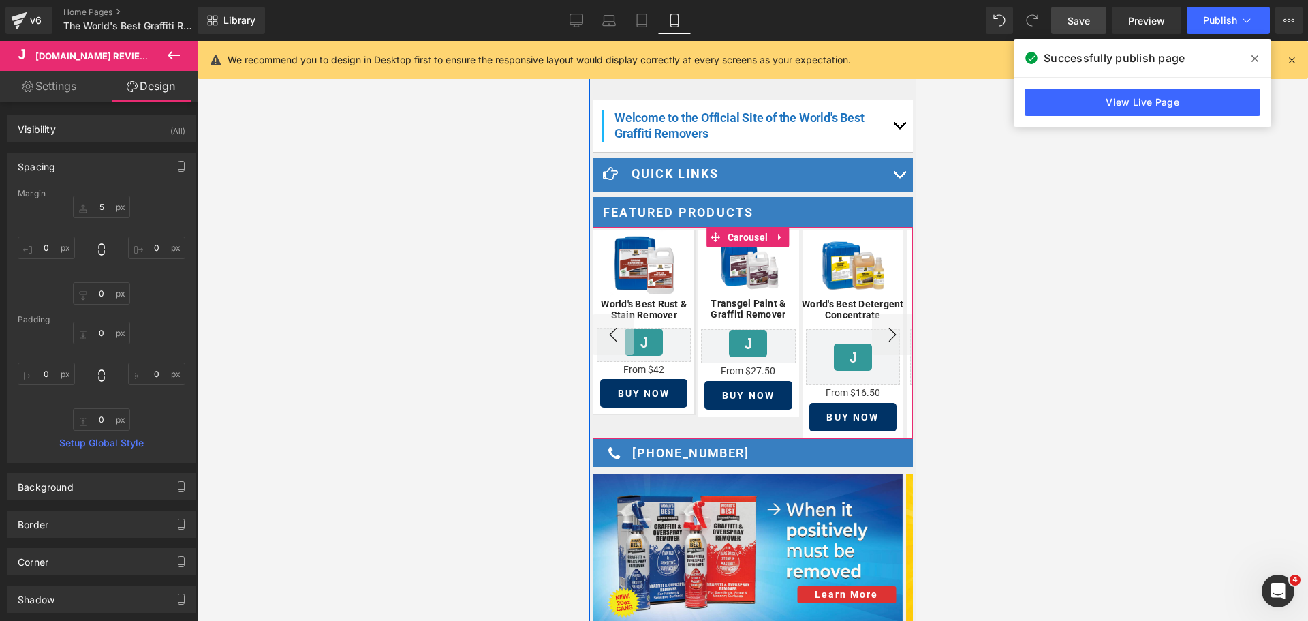
click at [882, 328] on button "›" at bounding box center [892, 334] width 41 height 41
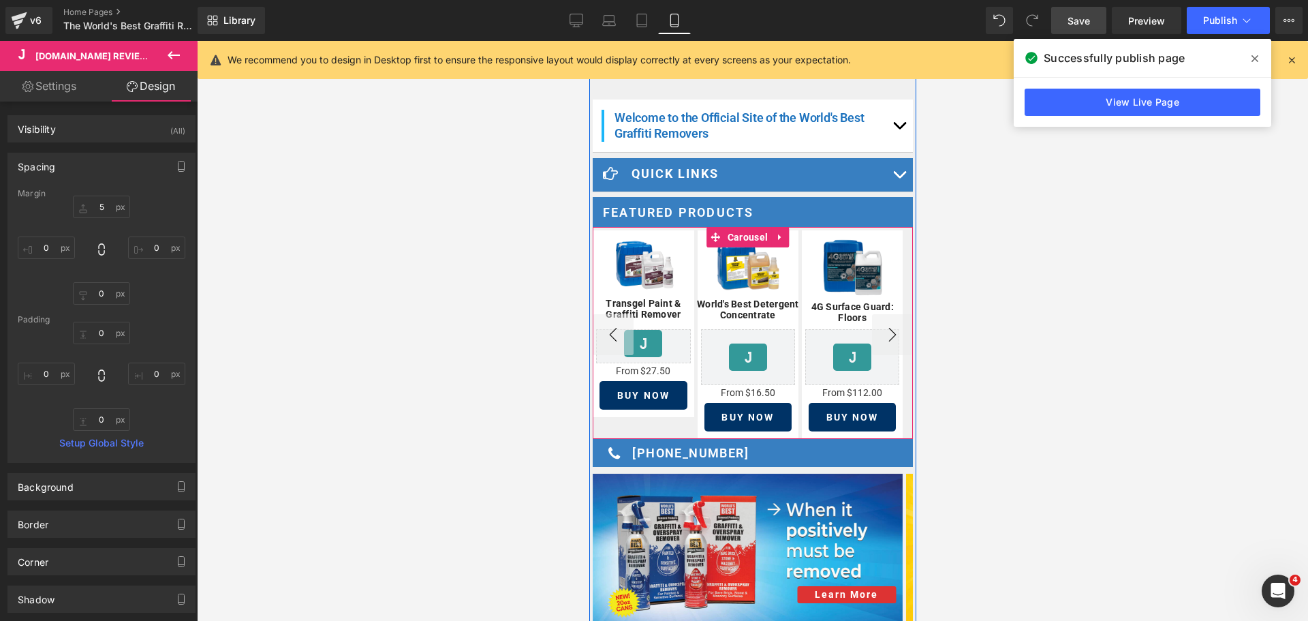
click at [882, 328] on button "›" at bounding box center [892, 334] width 41 height 41
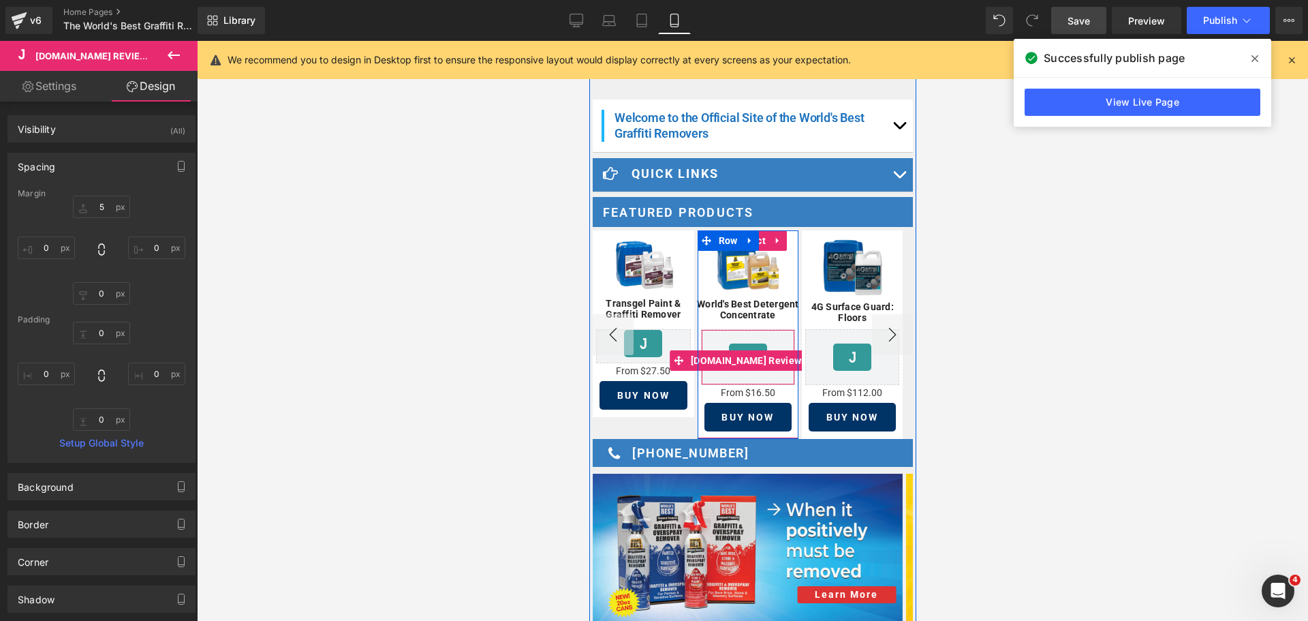
click at [749, 333] on div "[DOMAIN_NAME] Reviews - Star Badge [DOMAIN_NAME] Reviews" at bounding box center [747, 357] width 94 height 56
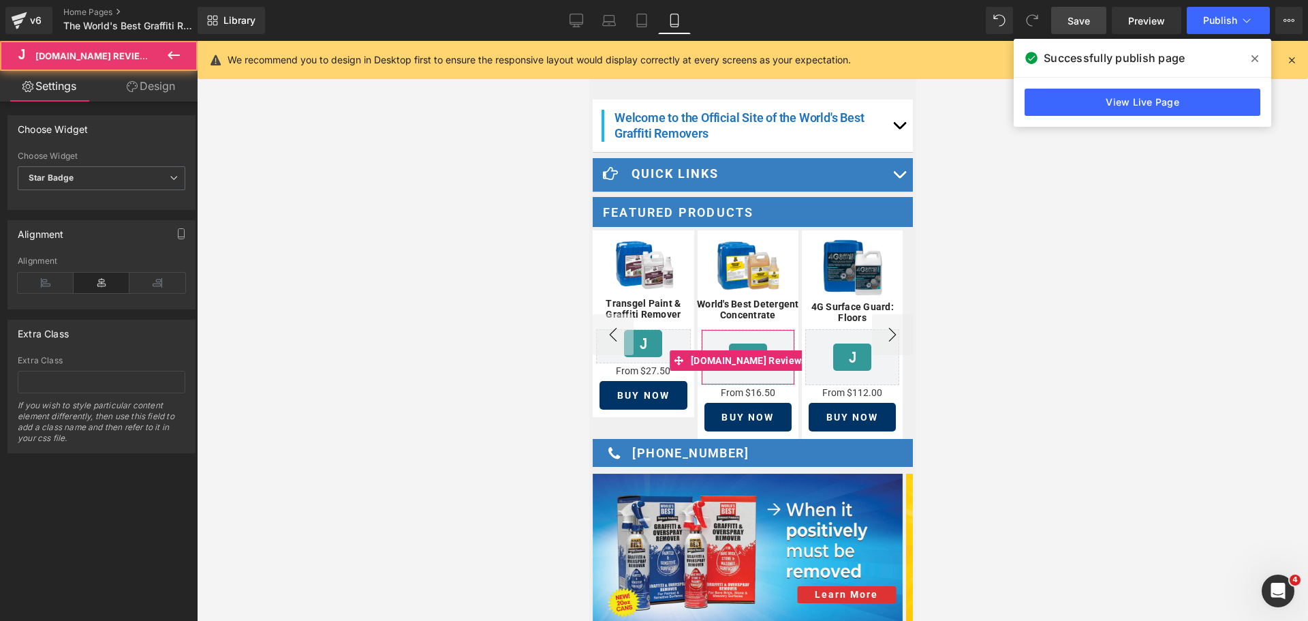
click at [164, 83] on link "Design" at bounding box center [151, 86] width 99 height 31
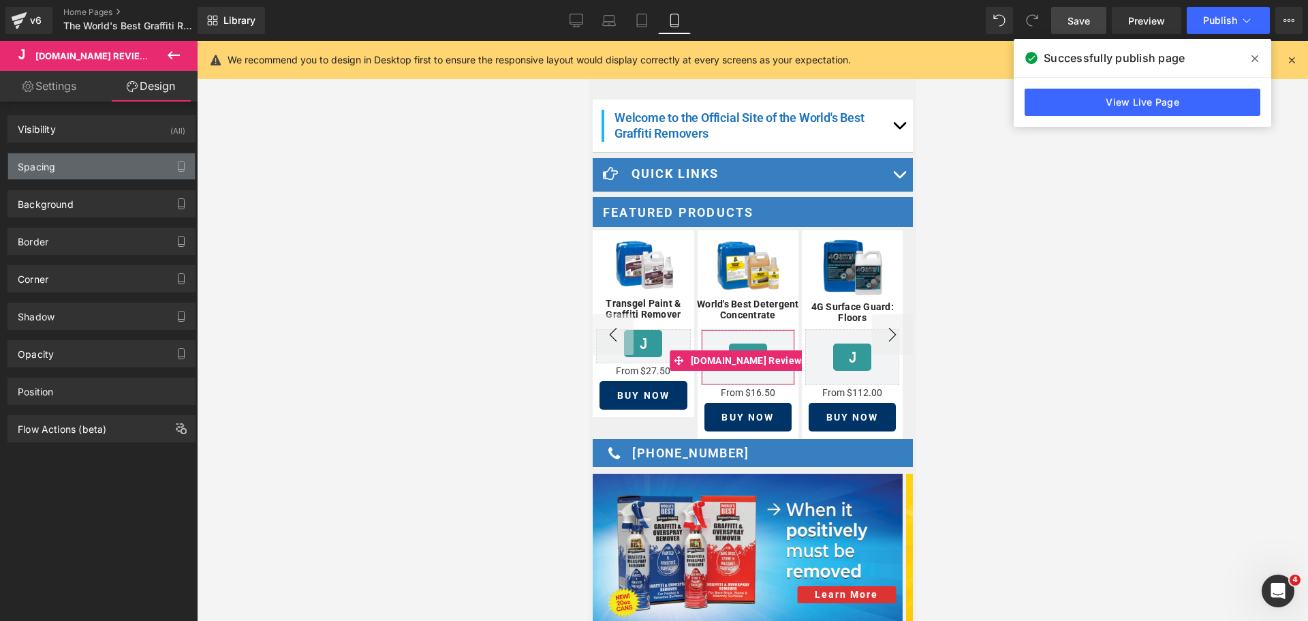
click at [56, 164] on div "Spacing" at bounding box center [101, 166] width 187 height 26
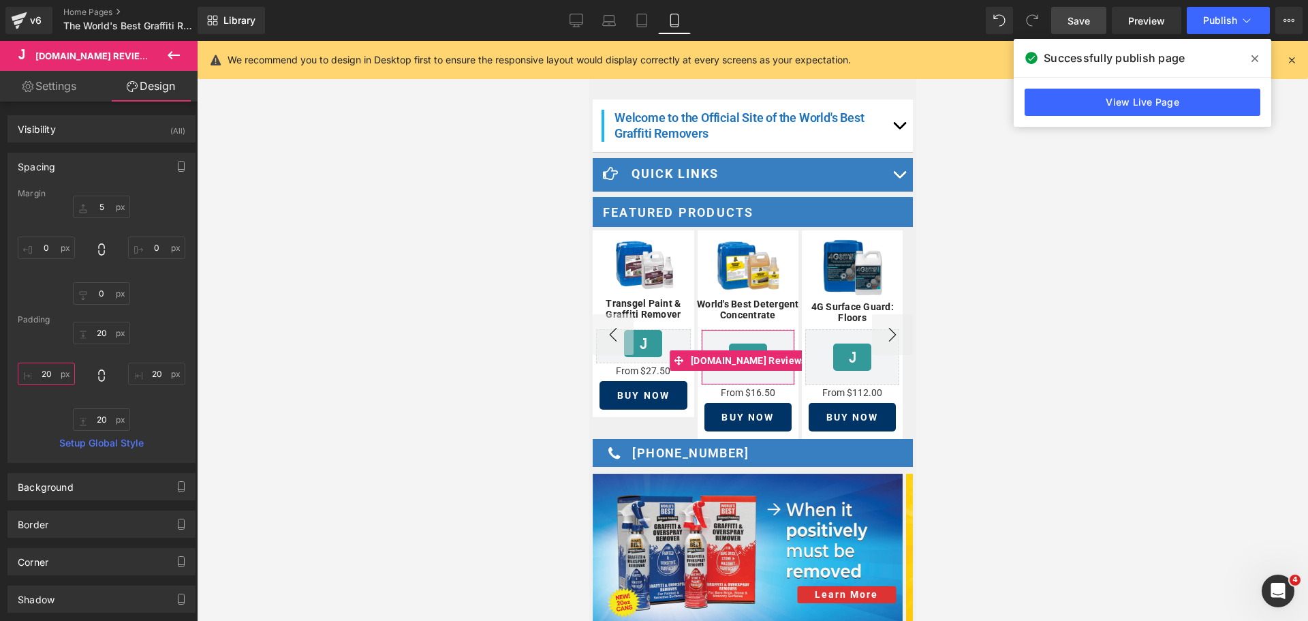
click at [42, 373] on input "20" at bounding box center [46, 374] width 57 height 22
type input "0"
click at [98, 330] on input "20" at bounding box center [101, 333] width 57 height 22
type input "0"
click at [151, 380] on input "20" at bounding box center [156, 374] width 57 height 22
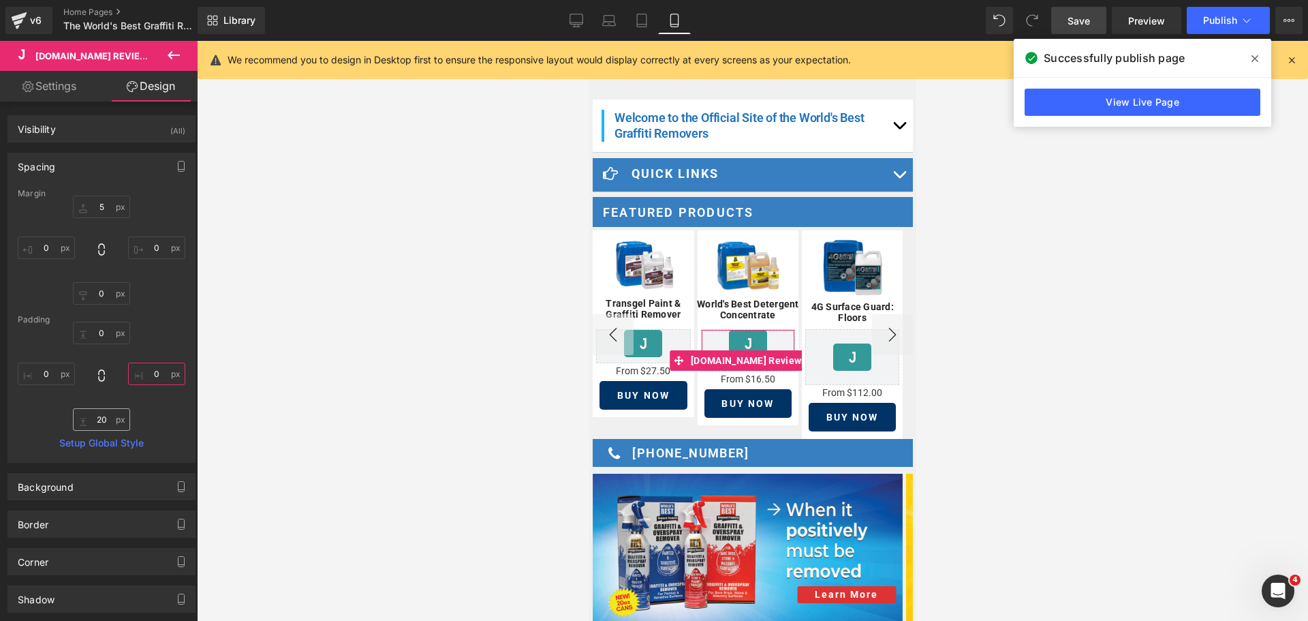
type input "0"
click at [102, 421] on input "20" at bounding box center [101, 419] width 57 height 22
type input "0"
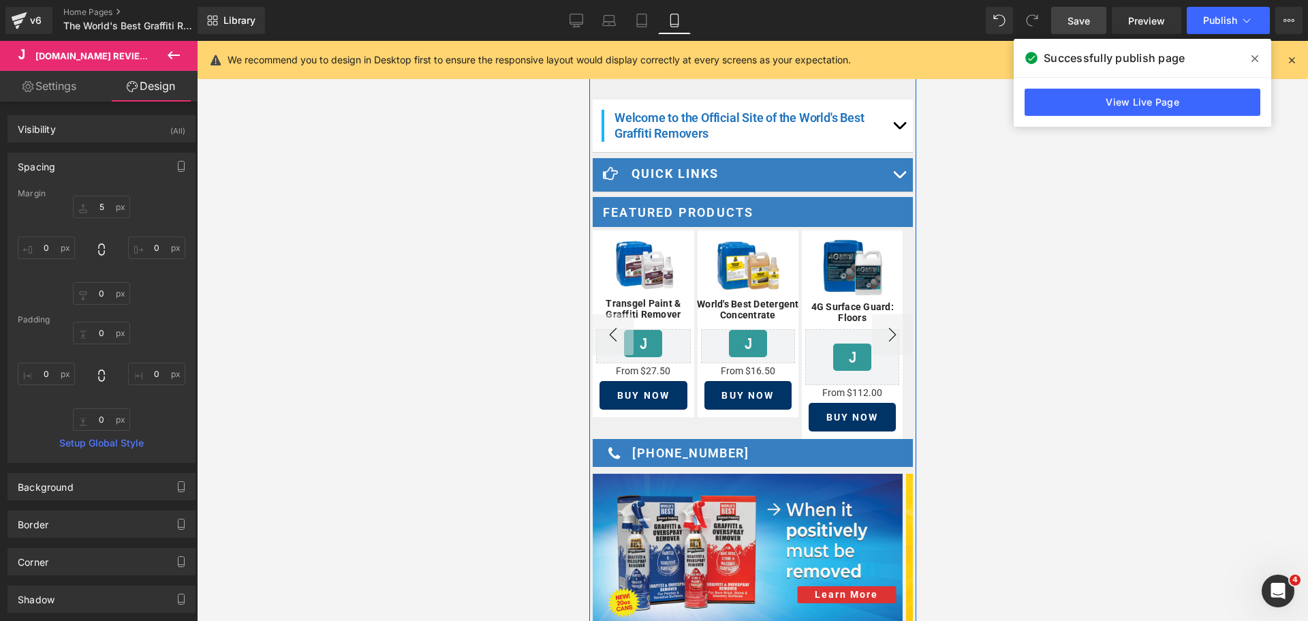
click at [821, 348] on span "[DOMAIN_NAME] Reviews" at bounding box center [851, 340] width 97 height 16
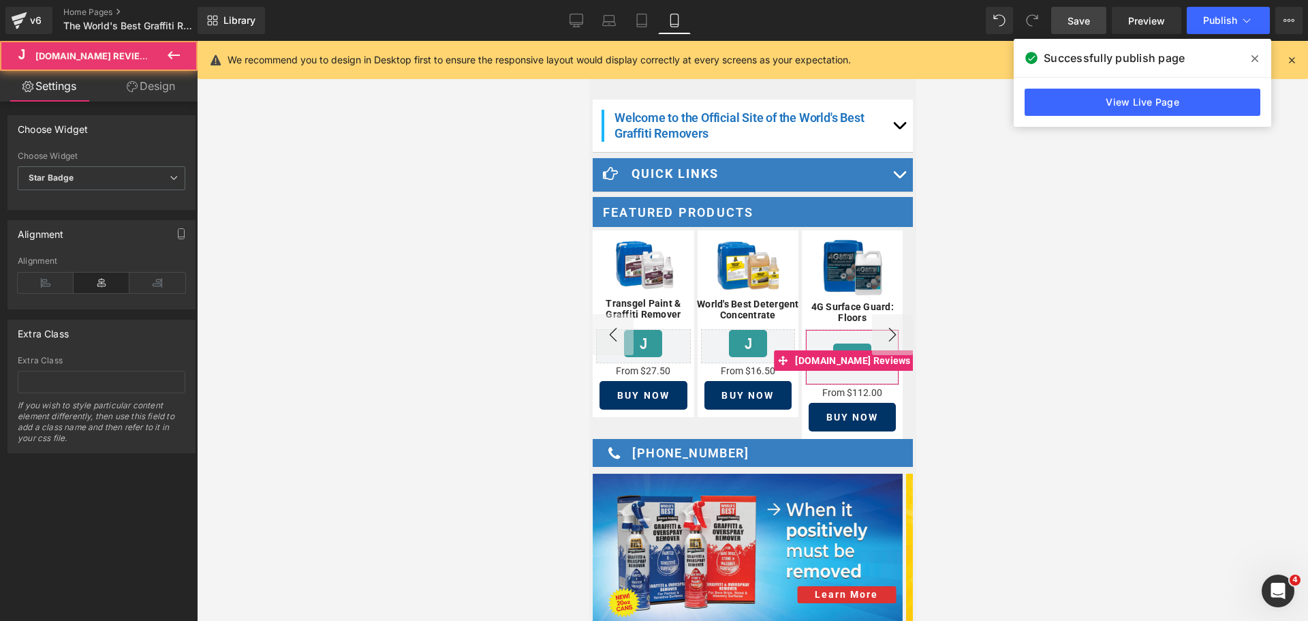
click at [169, 94] on link "Design" at bounding box center [151, 86] width 99 height 31
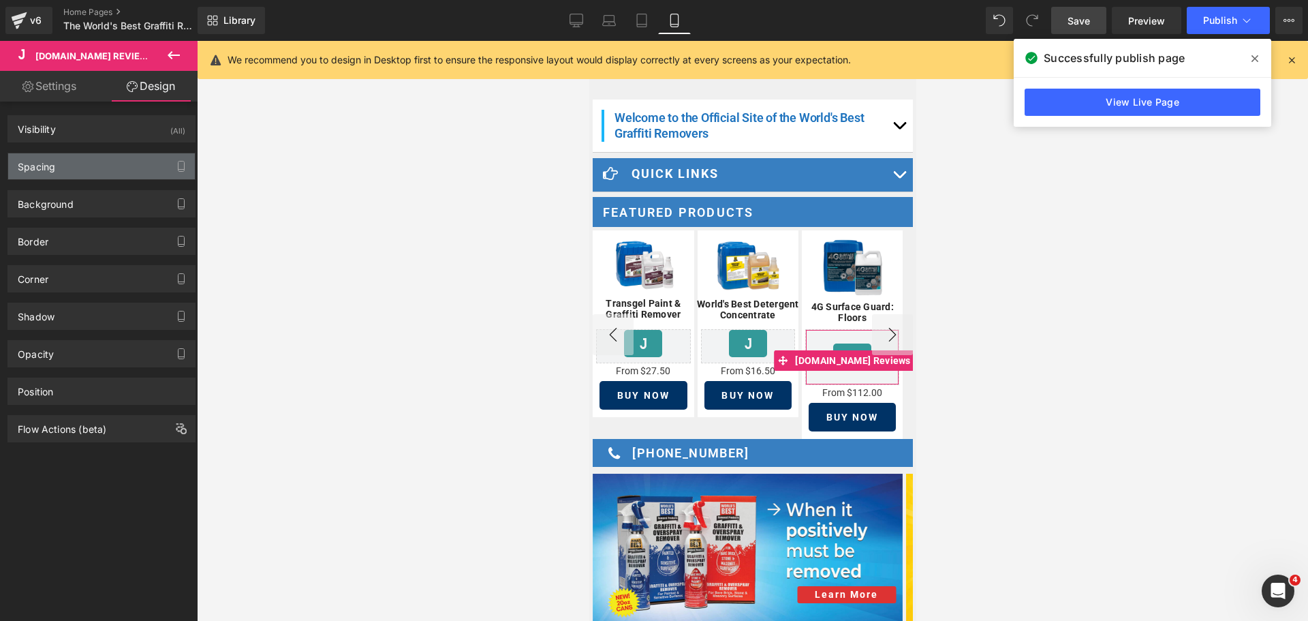
click at [78, 167] on div "Spacing" at bounding box center [101, 166] width 187 height 26
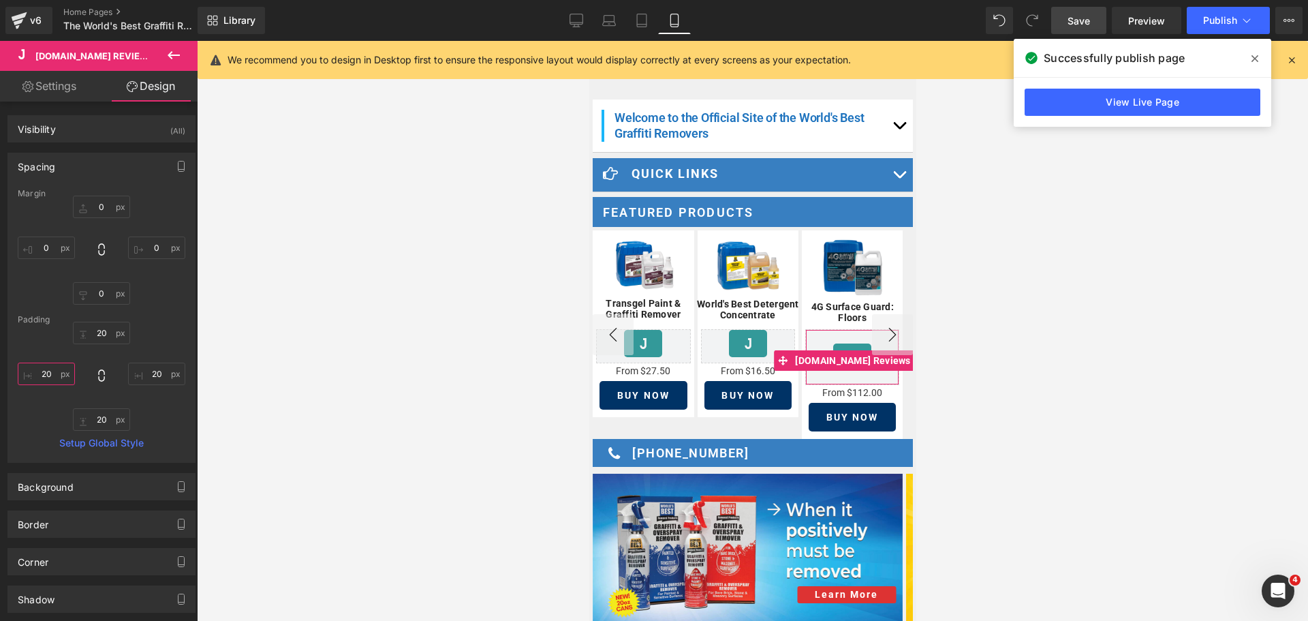
click at [48, 371] on input "20" at bounding box center [46, 374] width 57 height 22
type input "0"
click at [80, 335] on input "20" at bounding box center [101, 333] width 57 height 22
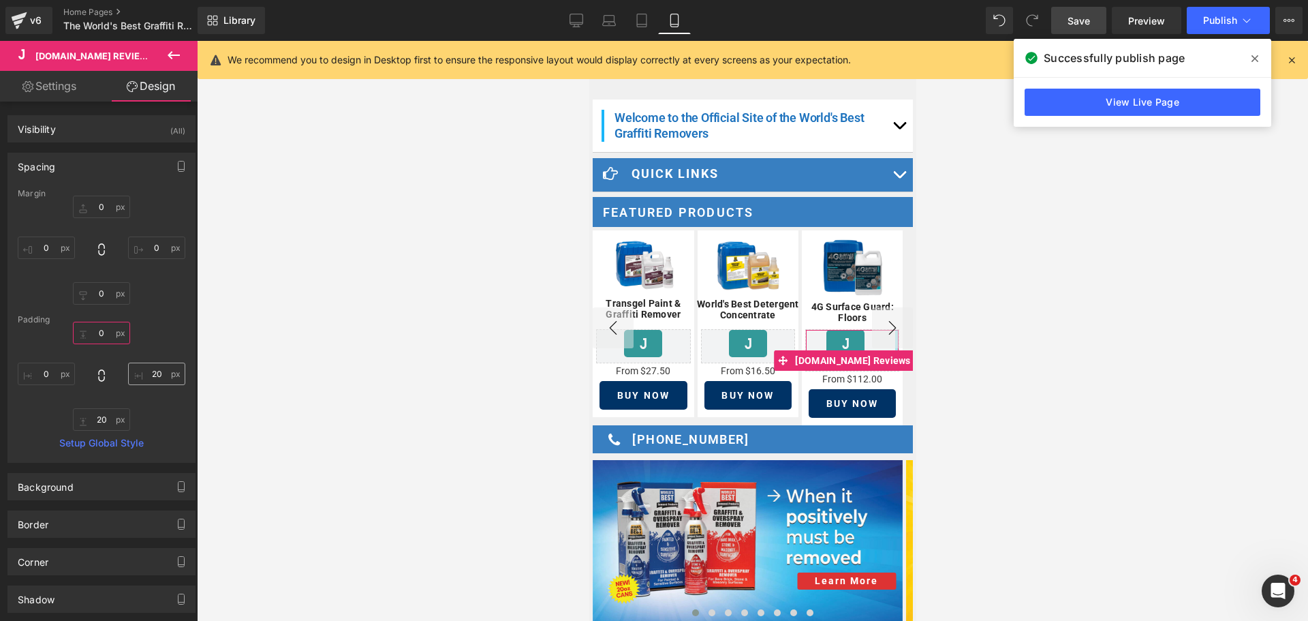
type input "0"
click at [147, 369] on input "20" at bounding box center [156, 374] width 57 height 22
type input "0"
click at [108, 425] on input "20" at bounding box center [101, 419] width 57 height 22
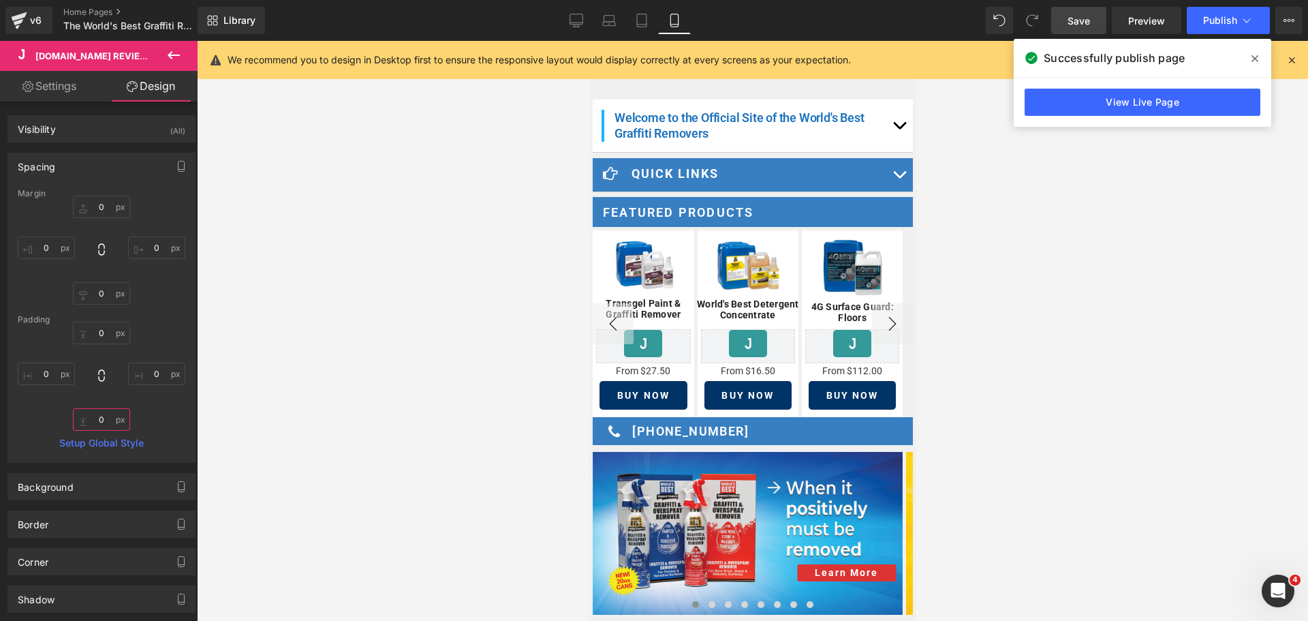
type input "0"
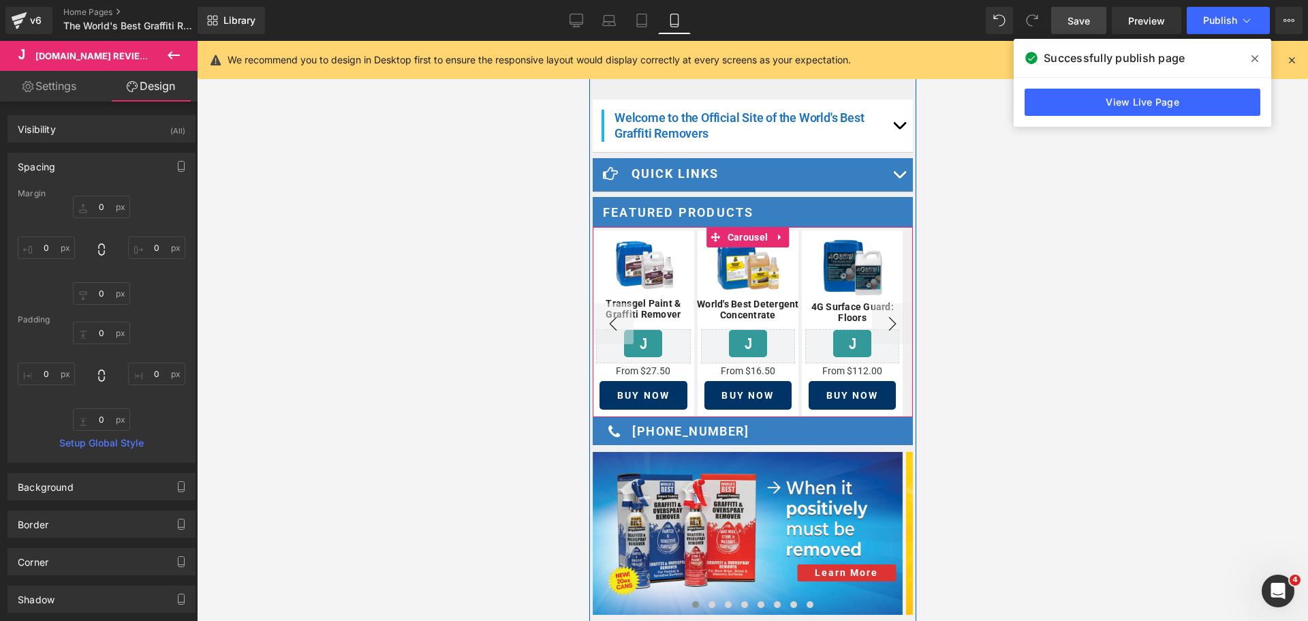
click at [879, 318] on button "›" at bounding box center [892, 323] width 41 height 41
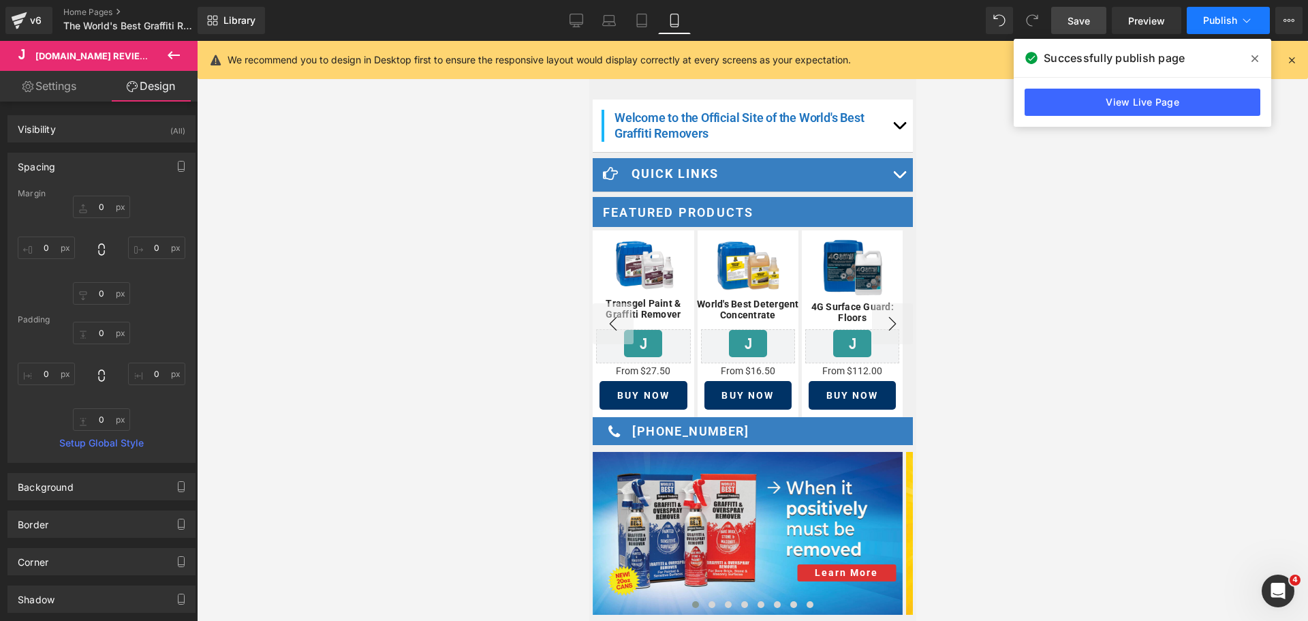
click at [1222, 23] on span "Publish" at bounding box center [1220, 20] width 34 height 11
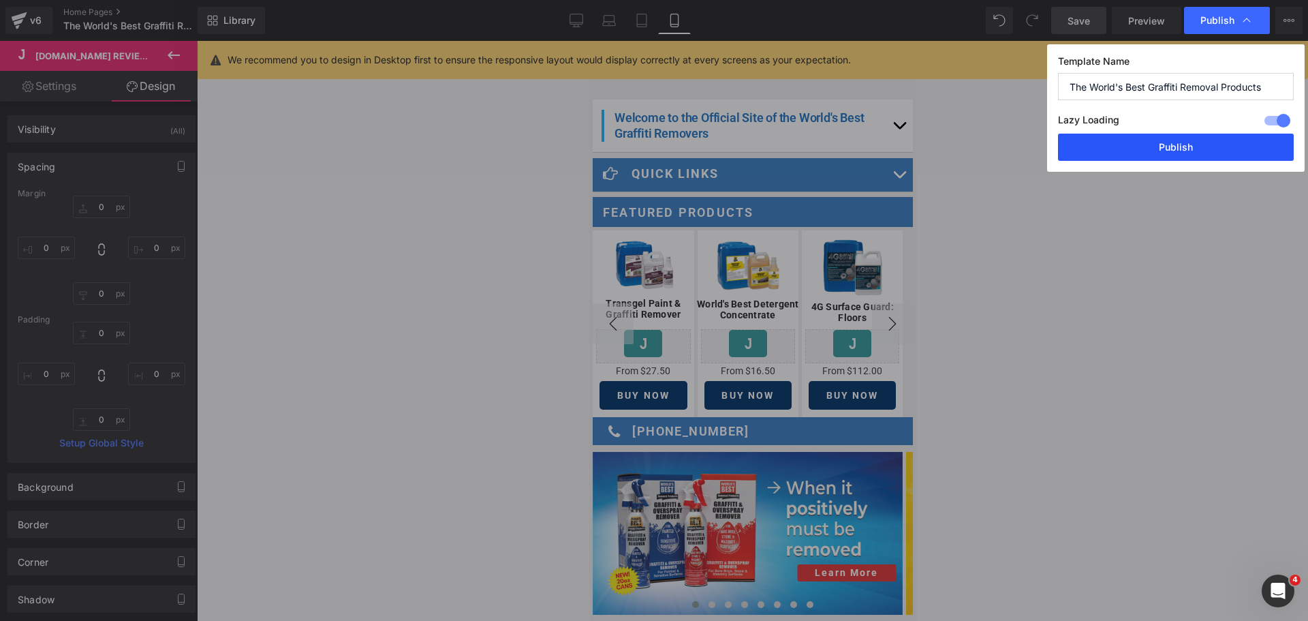
click at [1140, 157] on button "Publish" at bounding box center [1176, 147] width 236 height 27
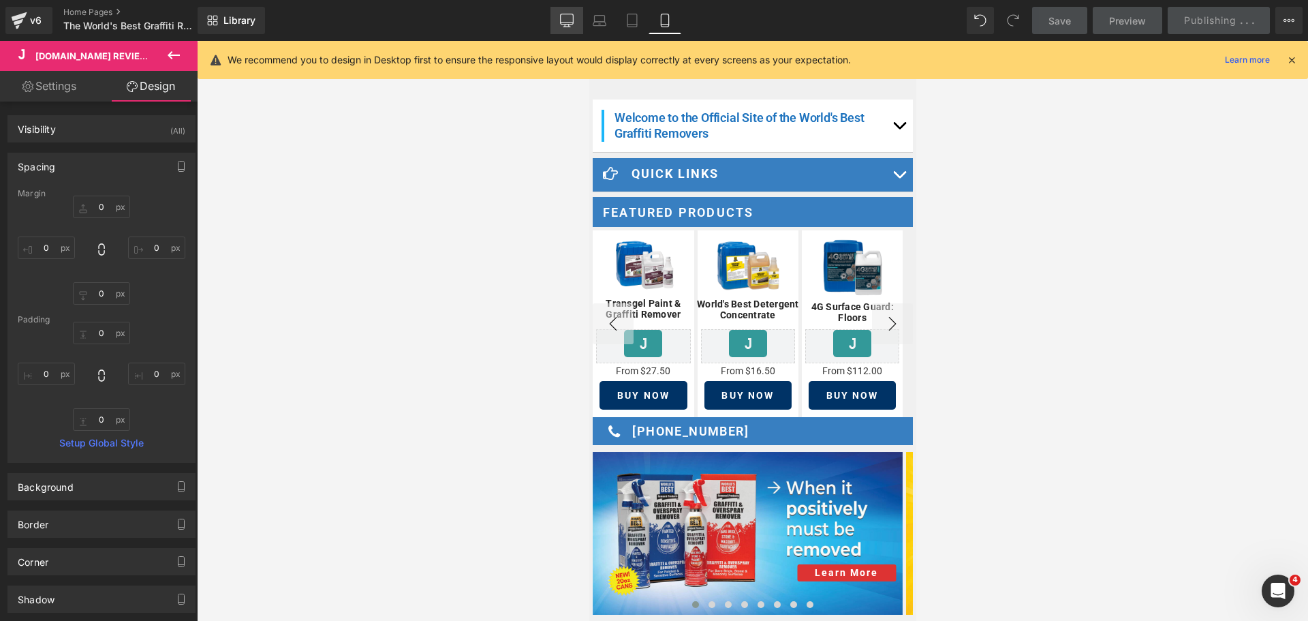
click at [564, 24] on icon at bounding box center [566, 19] width 13 height 10
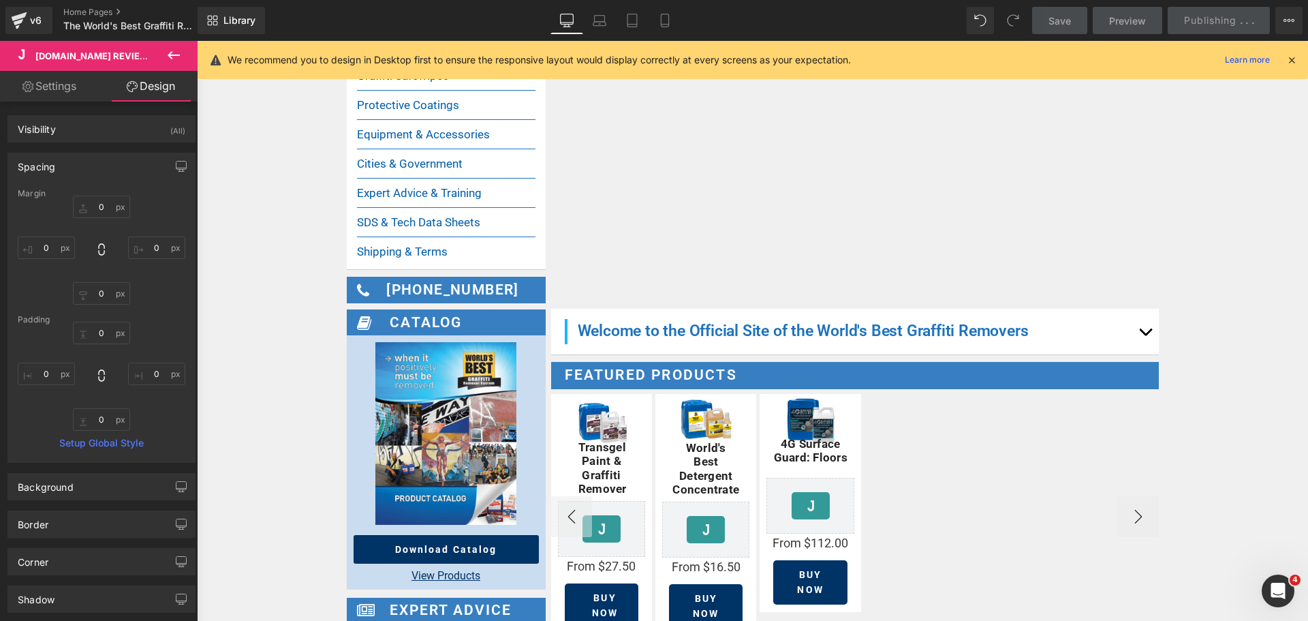
scroll to position [435, 0]
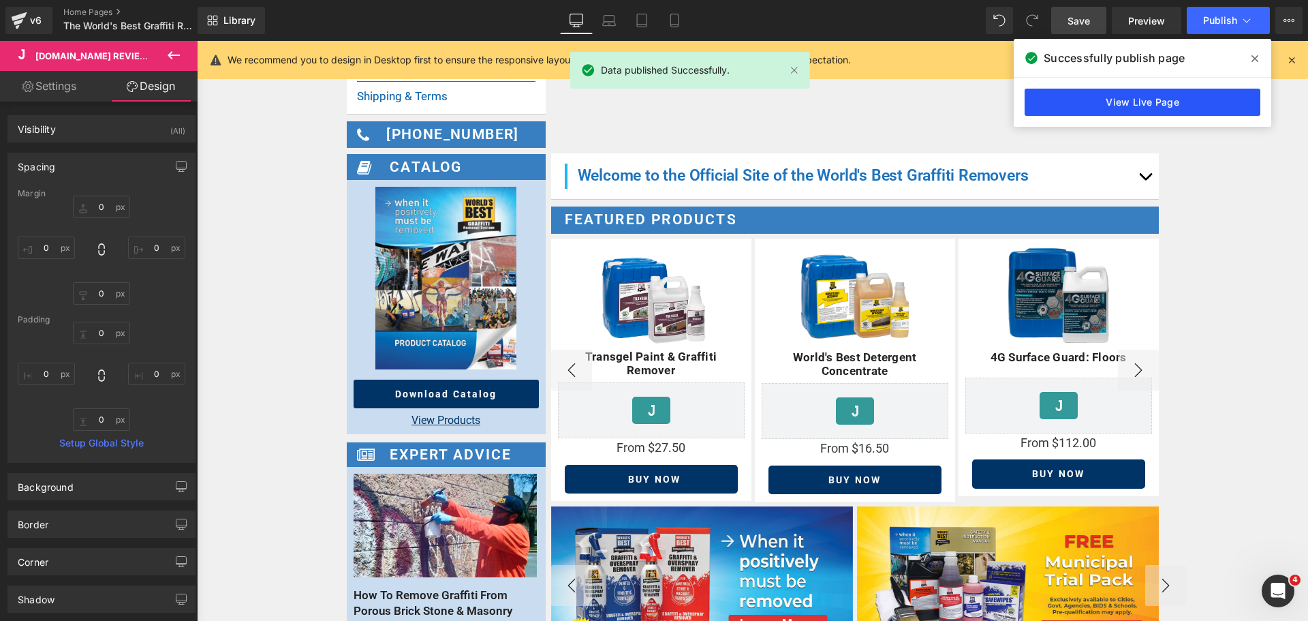
click at [1177, 93] on link "View Live Page" at bounding box center [1143, 102] width 236 height 27
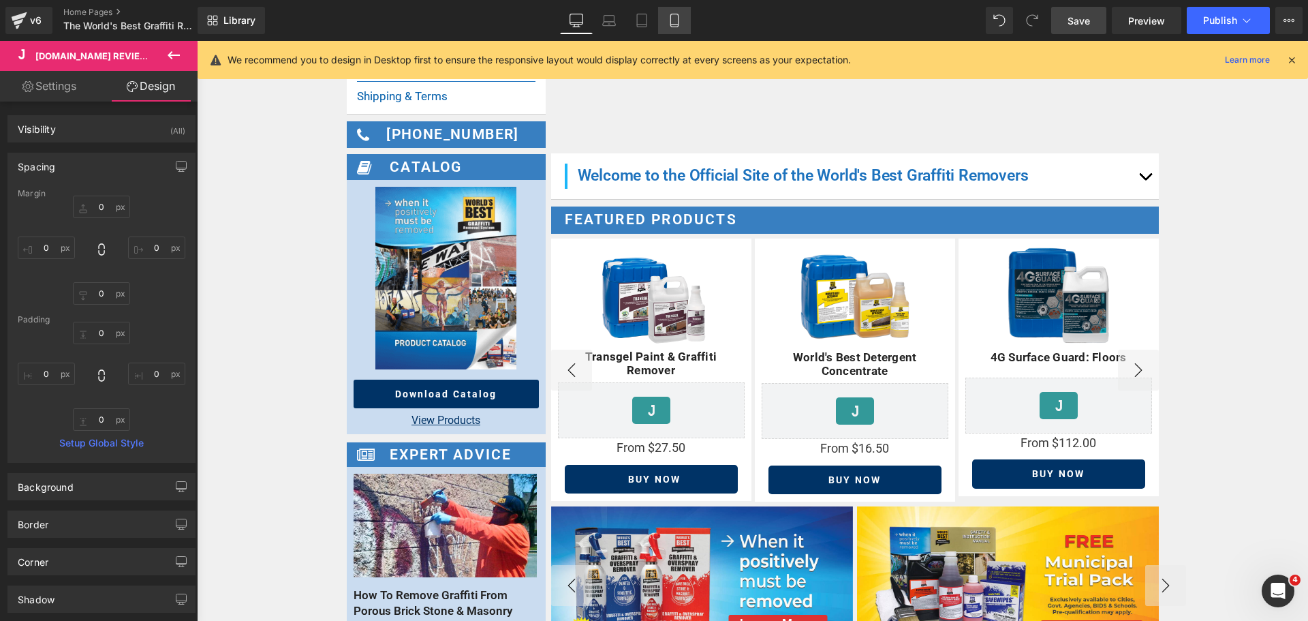
click at [676, 17] on icon at bounding box center [675, 21] width 14 height 14
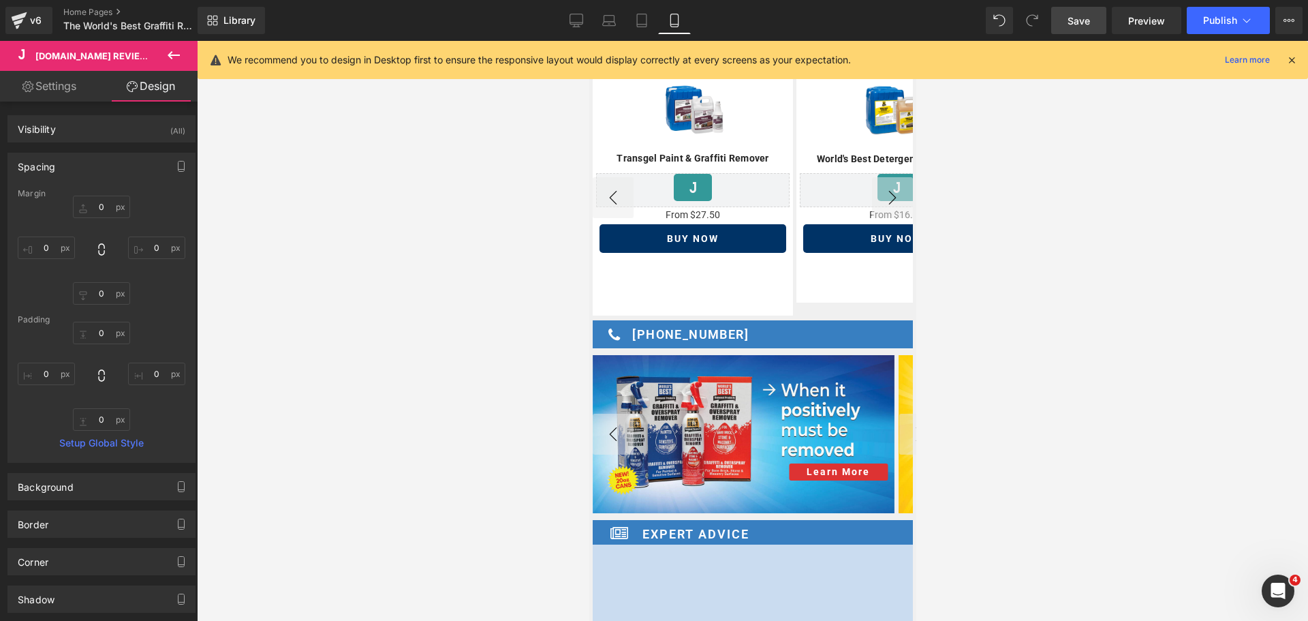
scroll to position [224, 0]
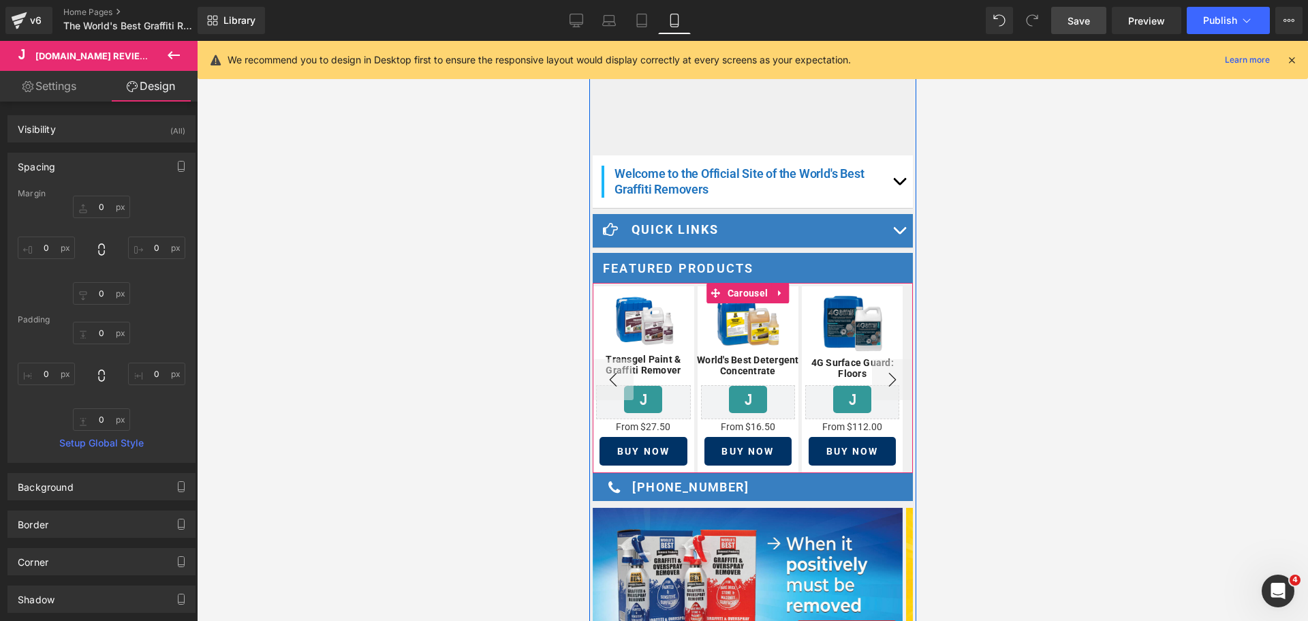
click at [621, 365] on button "‹" at bounding box center [612, 379] width 41 height 41
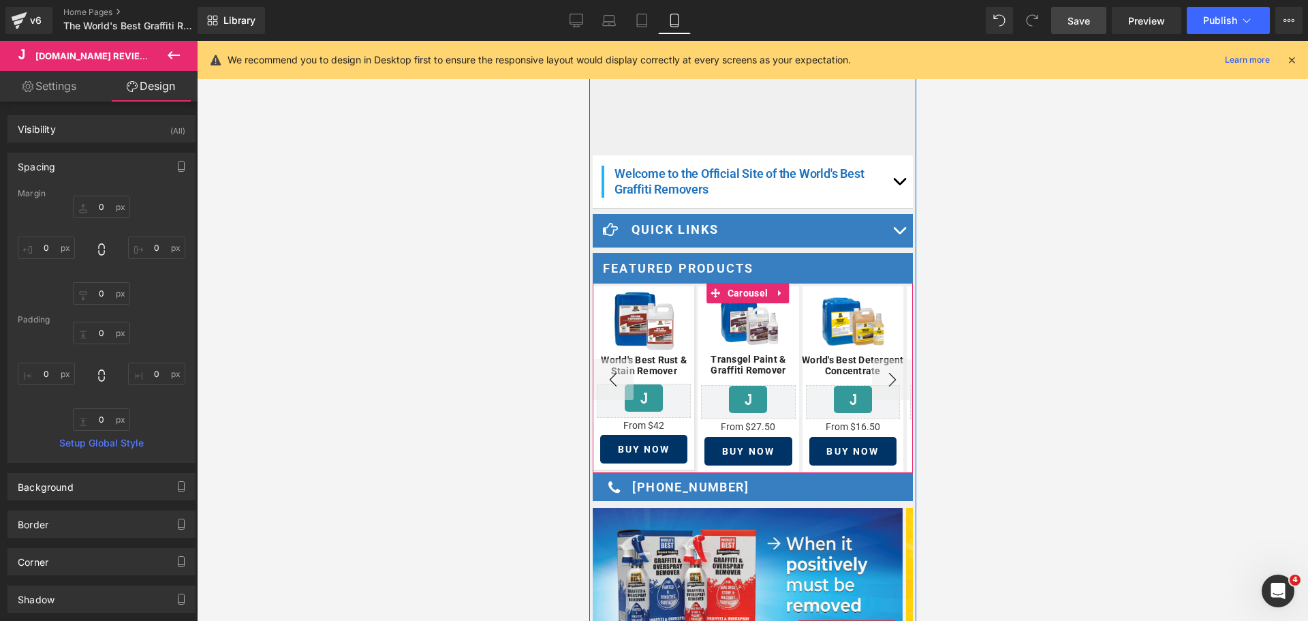
click at [621, 365] on button "‹" at bounding box center [612, 379] width 41 height 41
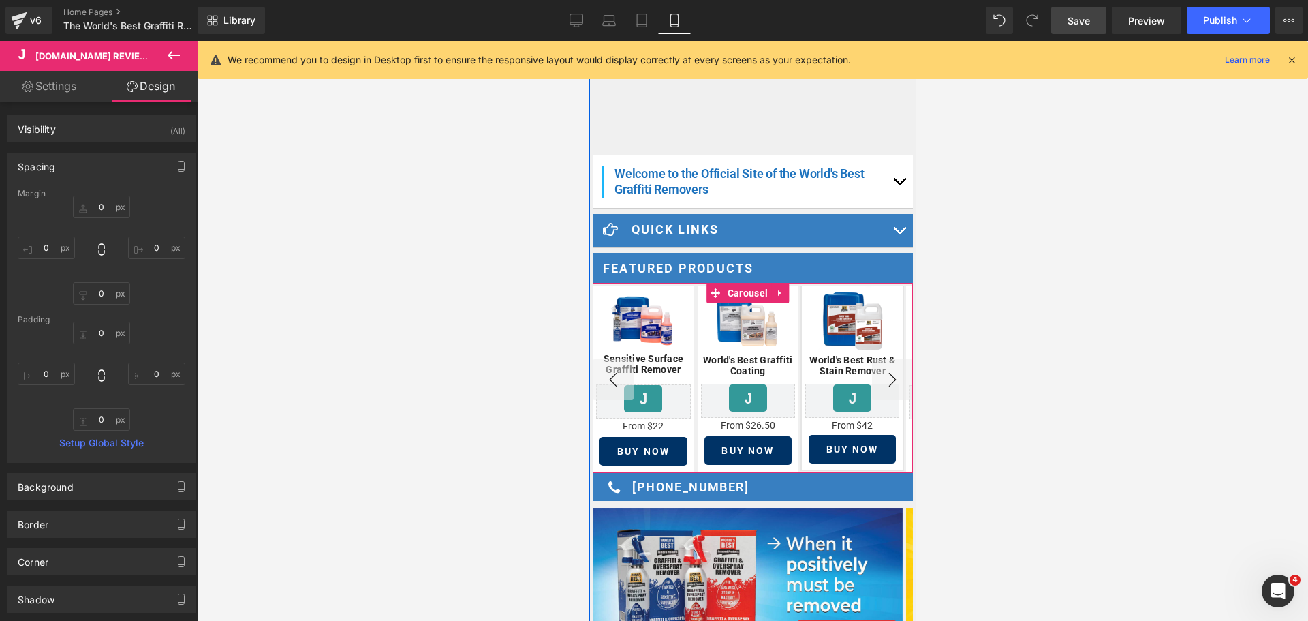
click at [621, 365] on button "‹" at bounding box center [612, 379] width 41 height 41
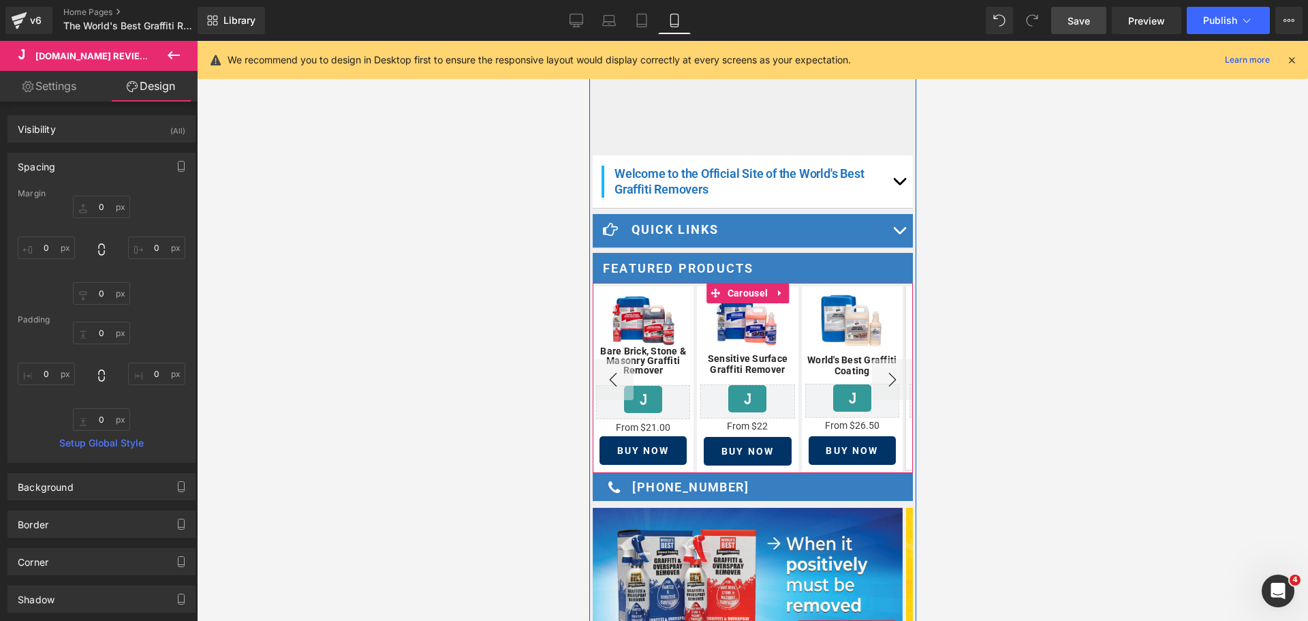
click at [621, 365] on button "‹" at bounding box center [612, 379] width 41 height 41
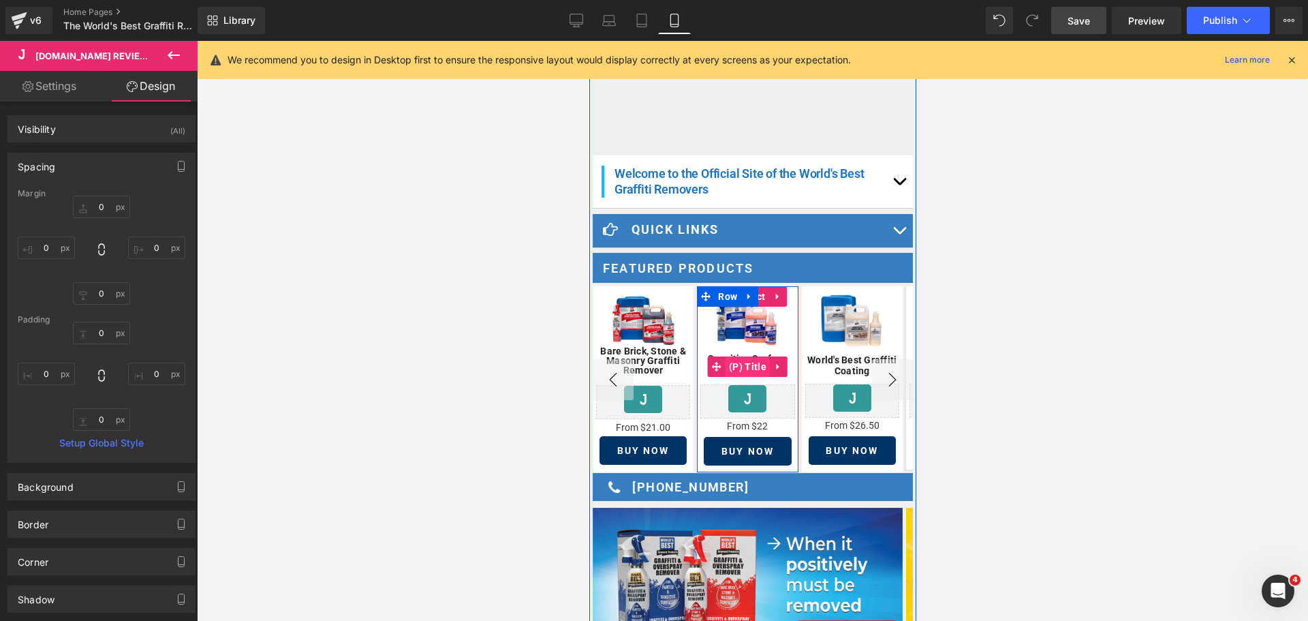
click at [736, 358] on span "(P) Title" at bounding box center [747, 366] width 44 height 20
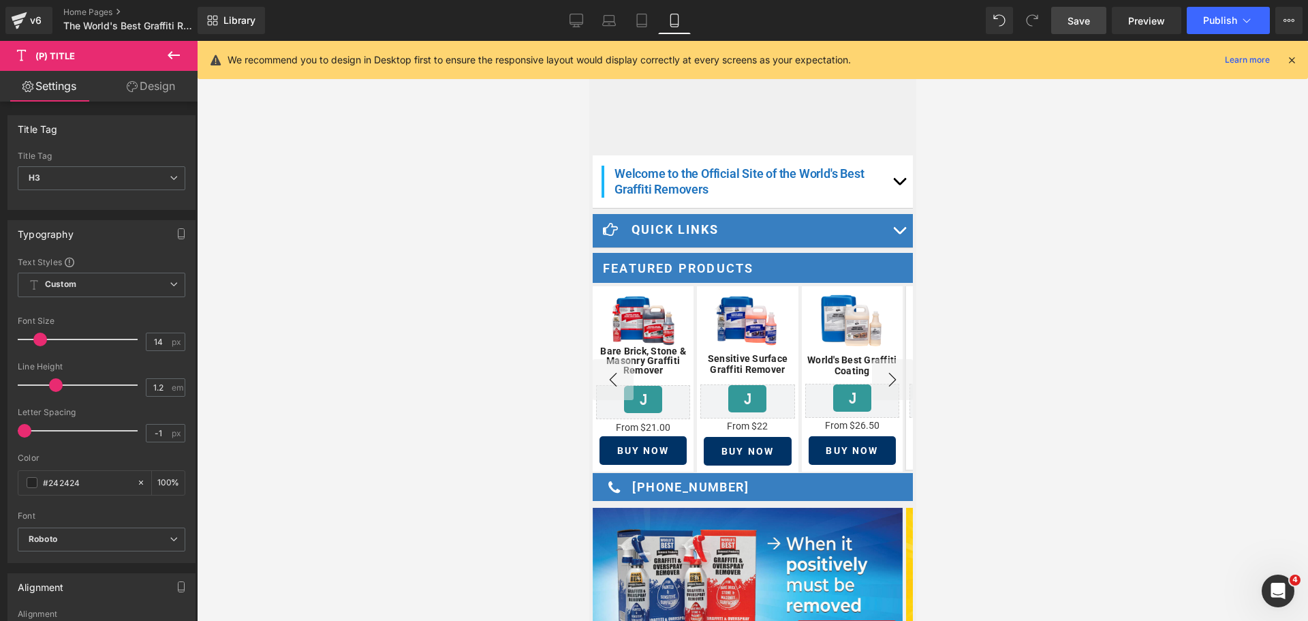
click at [172, 91] on link "Design" at bounding box center [151, 86] width 99 height 31
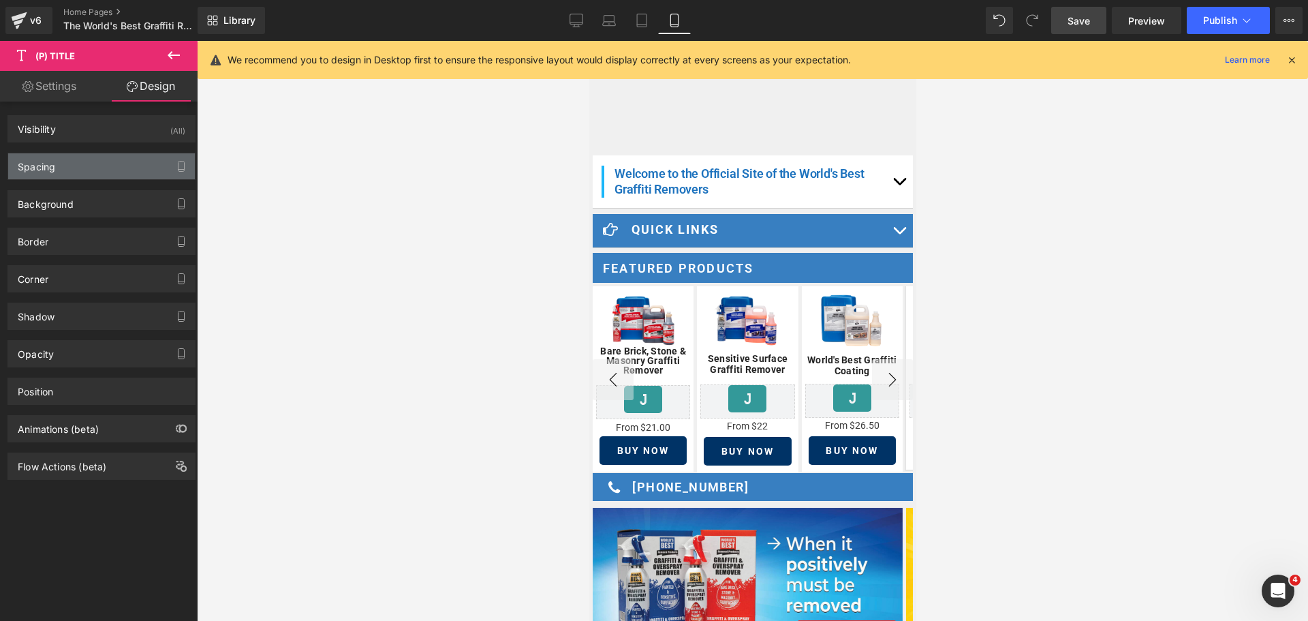
click at [104, 170] on div "Spacing" at bounding box center [101, 166] width 187 height 26
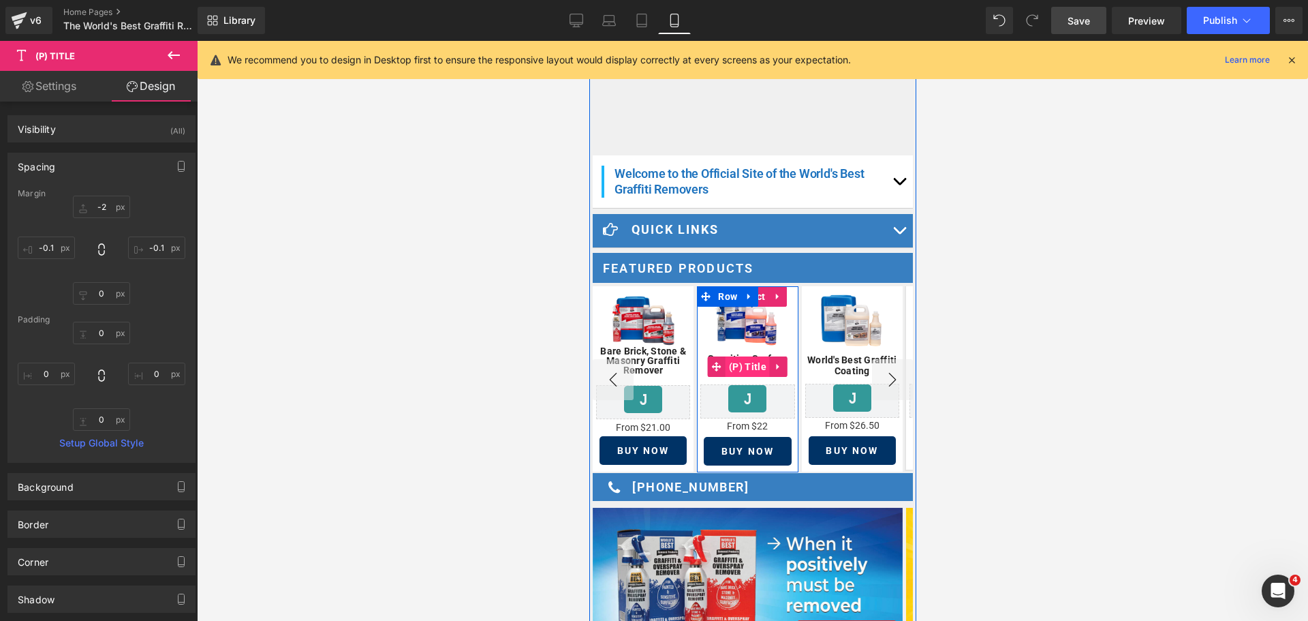
click at [733, 356] on span "(P) Title" at bounding box center [747, 366] width 44 height 20
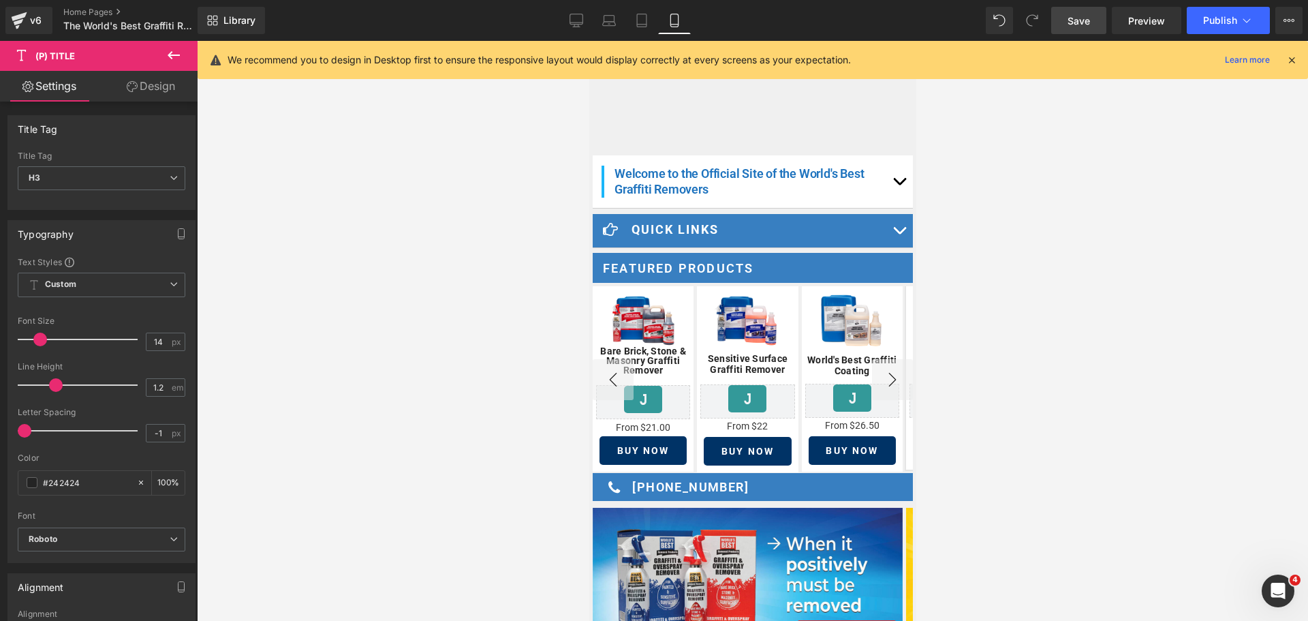
click at [142, 78] on link "Design" at bounding box center [151, 86] width 99 height 31
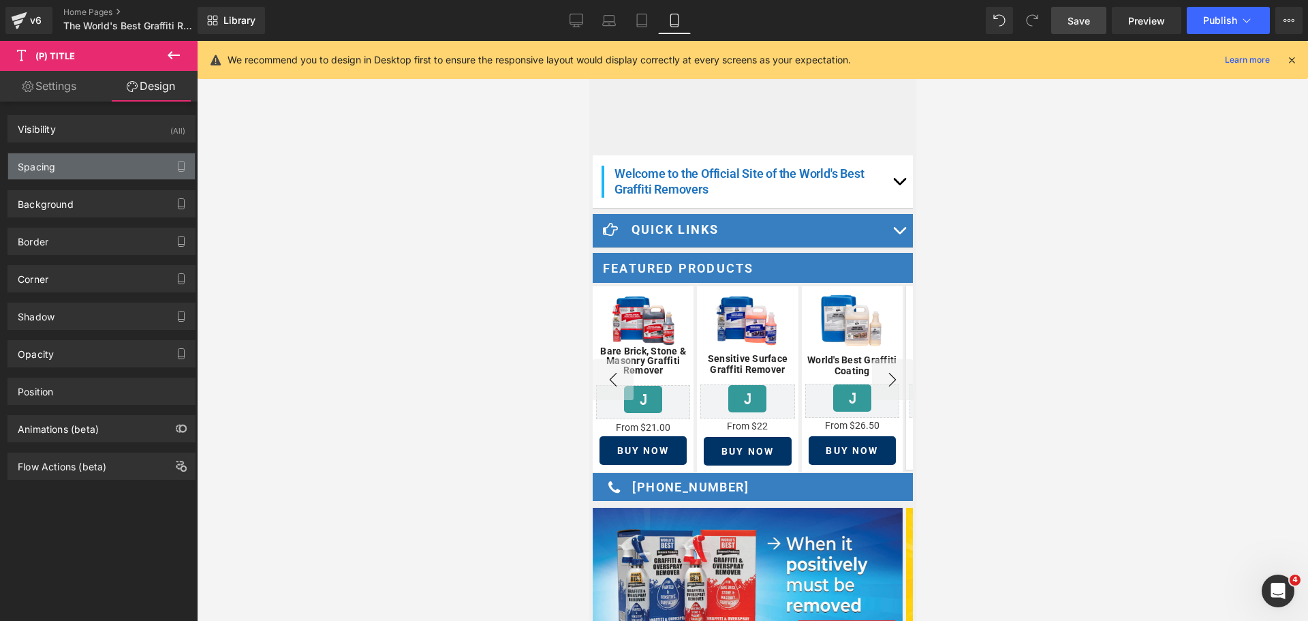
click at [81, 168] on div "Spacing" at bounding box center [101, 166] width 187 height 26
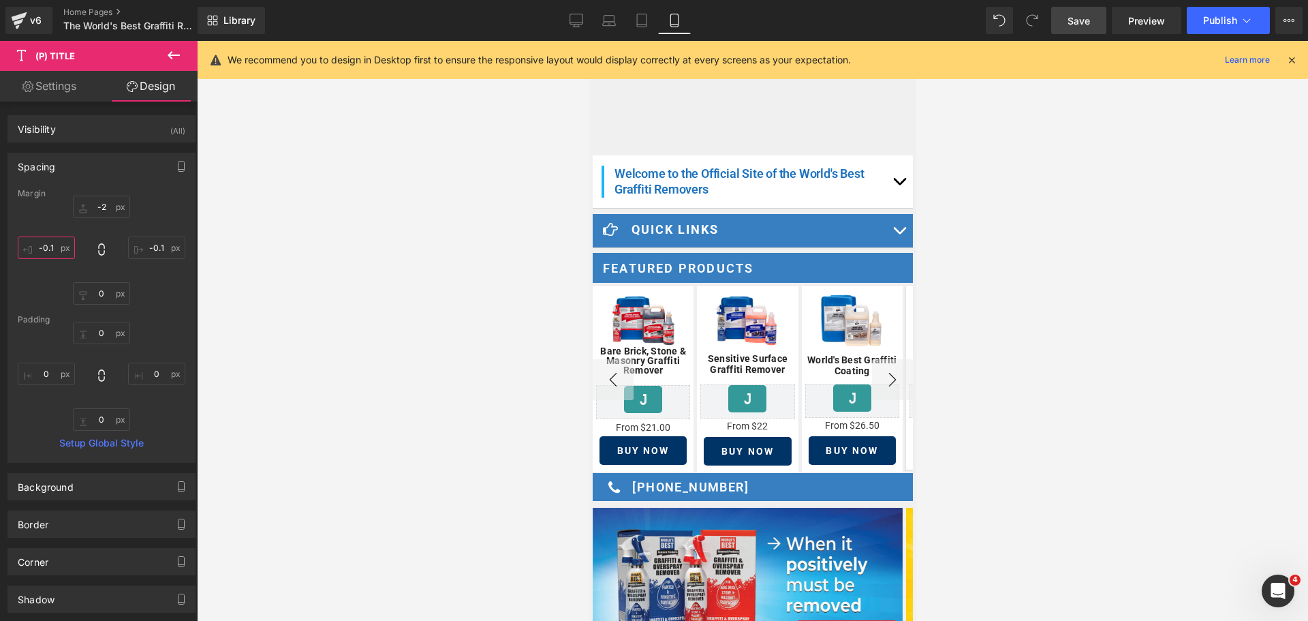
click at [48, 250] on input "-0.1" at bounding box center [46, 247] width 57 height 22
type input "-10"
click at [158, 248] on input "-0.1" at bounding box center [156, 247] width 57 height 22
type input "-13"
click at [54, 247] on input "-10" at bounding box center [46, 247] width 57 height 22
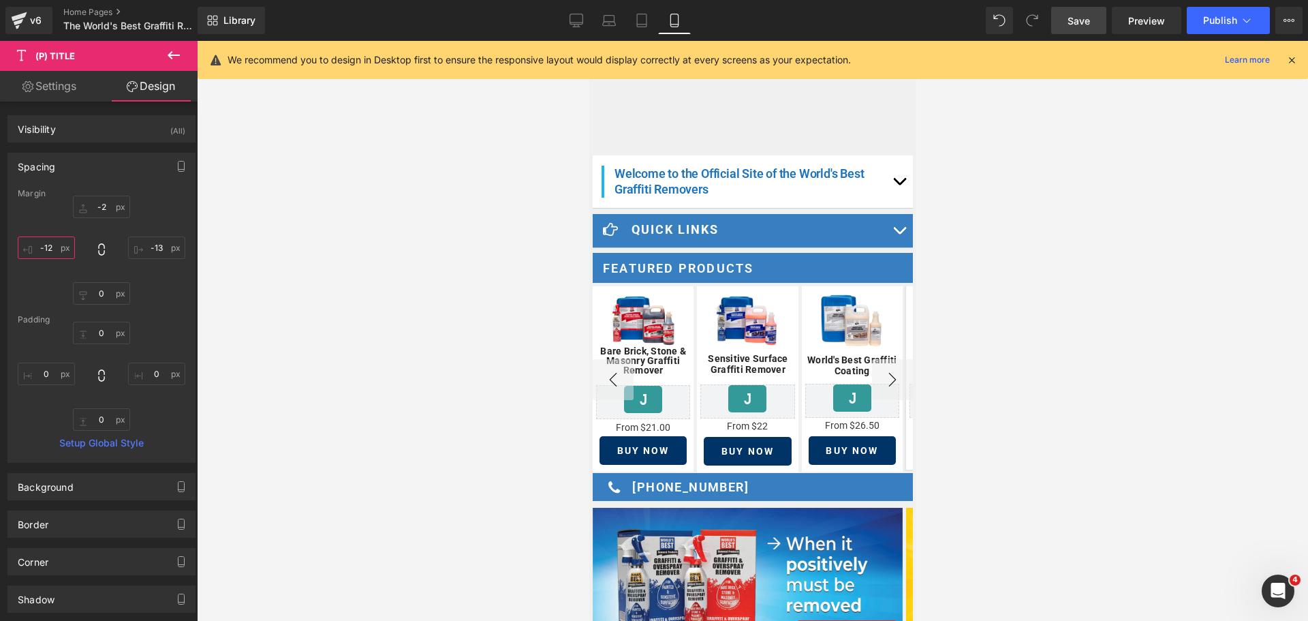
type input "-13"
click at [1219, 22] on span "Publish" at bounding box center [1220, 20] width 34 height 11
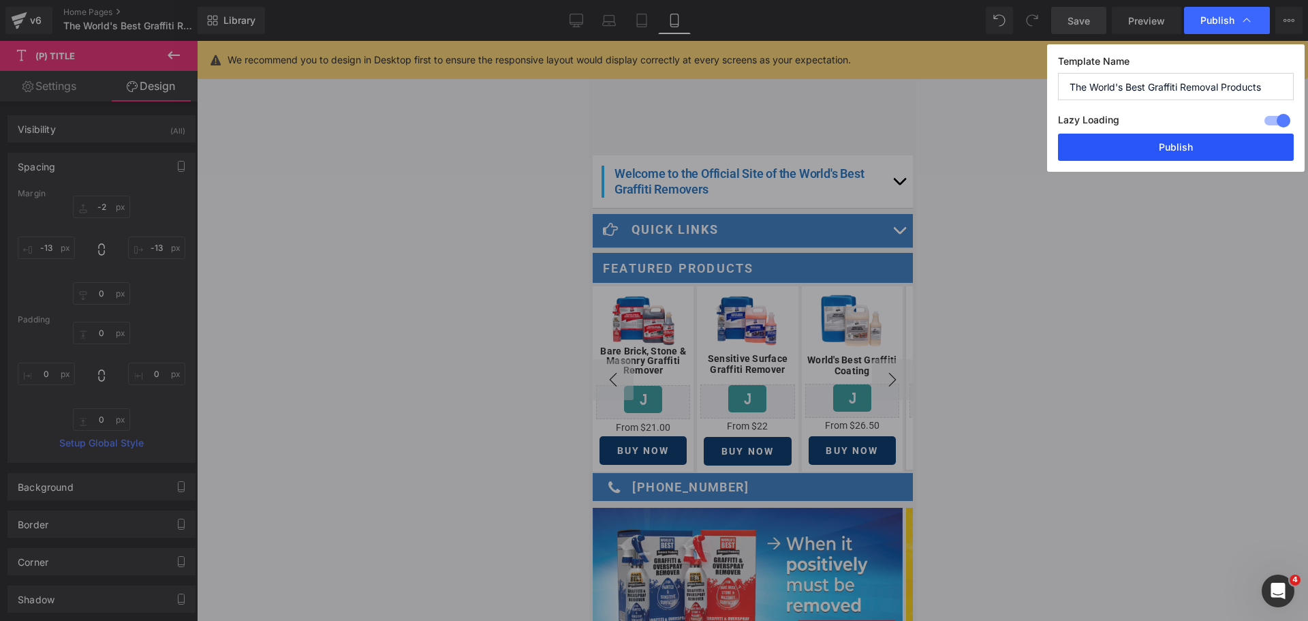
click at [1129, 155] on button "Publish" at bounding box center [1176, 147] width 236 height 27
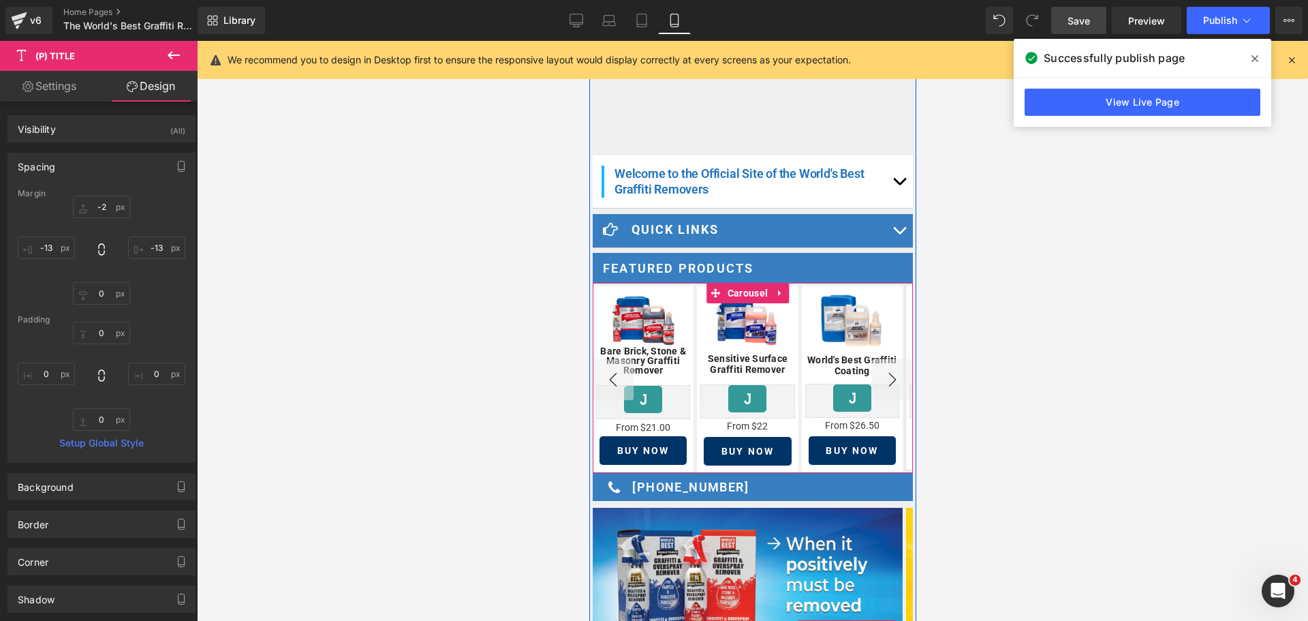
click at [878, 365] on button "›" at bounding box center [892, 379] width 41 height 41
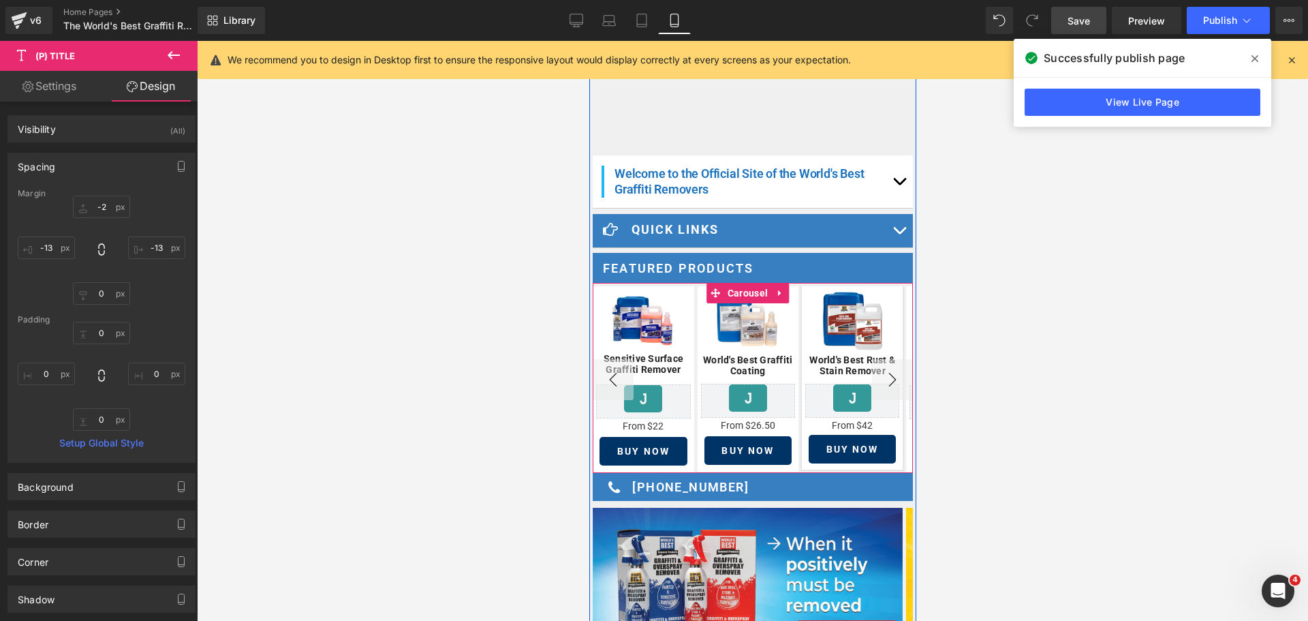
click at [878, 365] on button "›" at bounding box center [892, 379] width 41 height 41
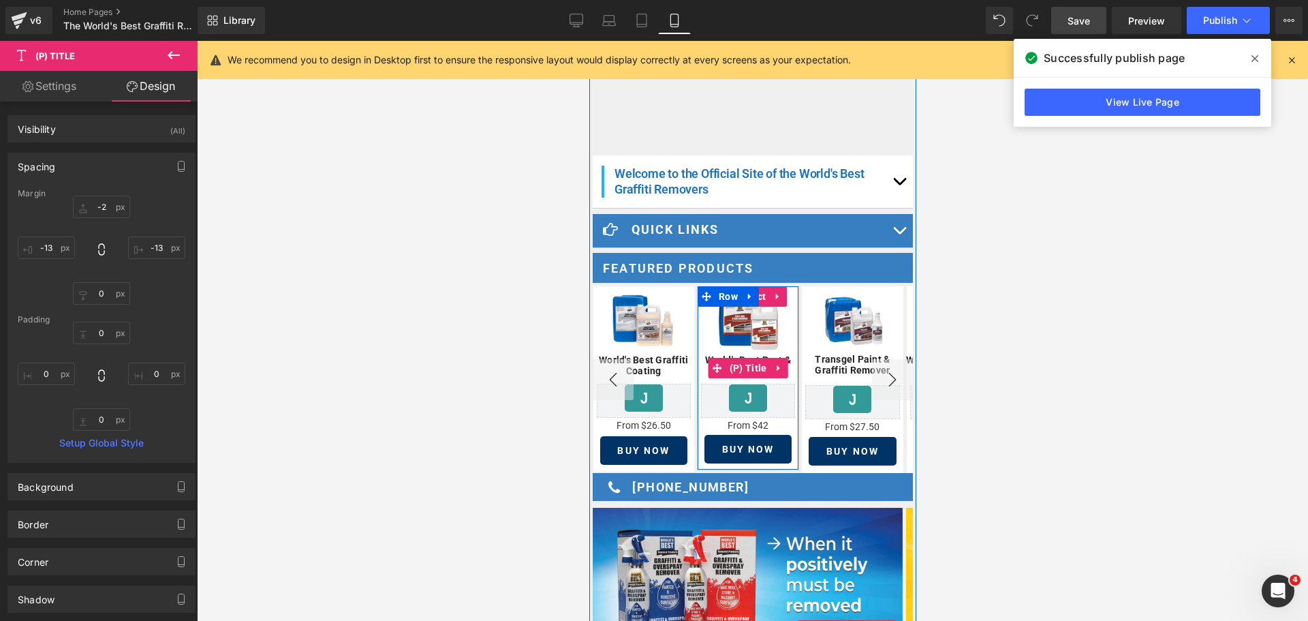
drag, startPoint x: 745, startPoint y: 352, endPoint x: 690, endPoint y: 349, distance: 54.6
click at [745, 358] on link "(P) Title" at bounding box center [739, 368] width 62 height 20
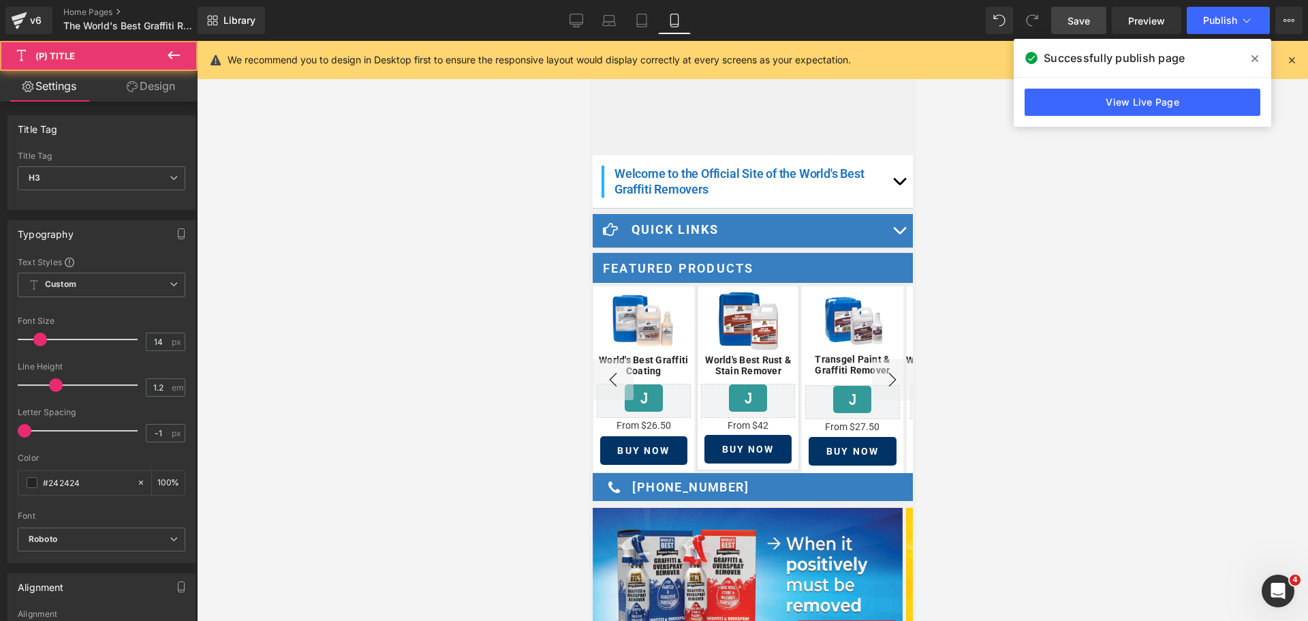
click at [142, 87] on link "Design" at bounding box center [151, 86] width 99 height 31
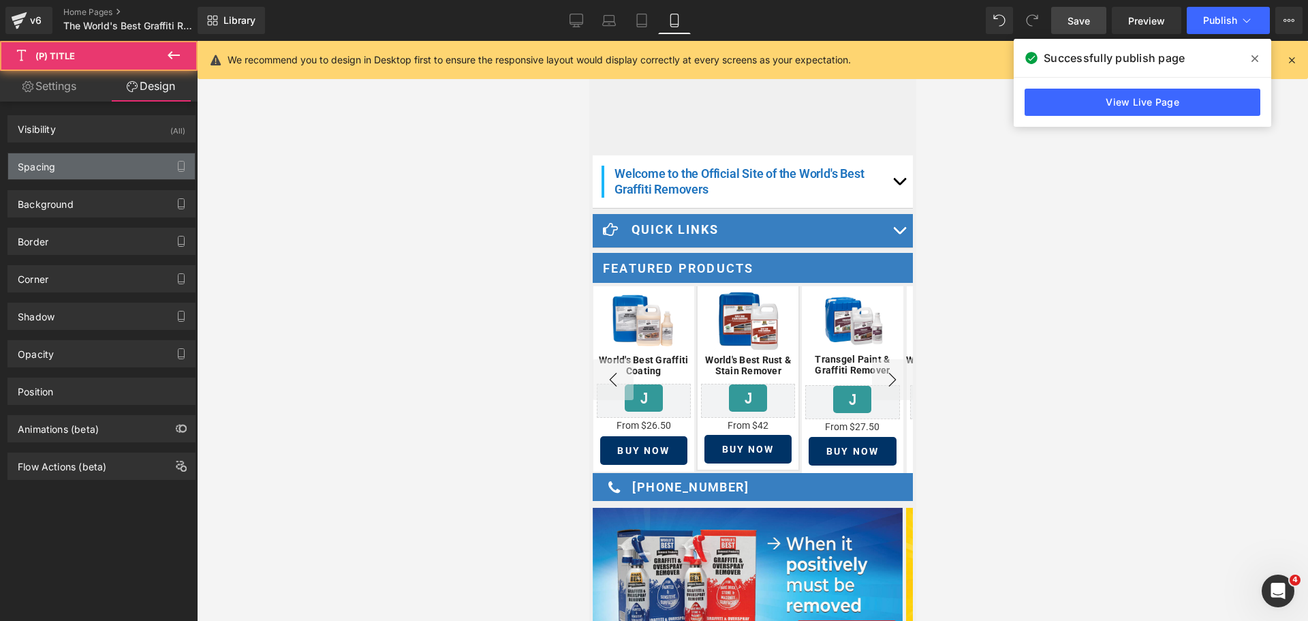
click at [75, 165] on div "Spacing" at bounding box center [101, 166] width 187 height 26
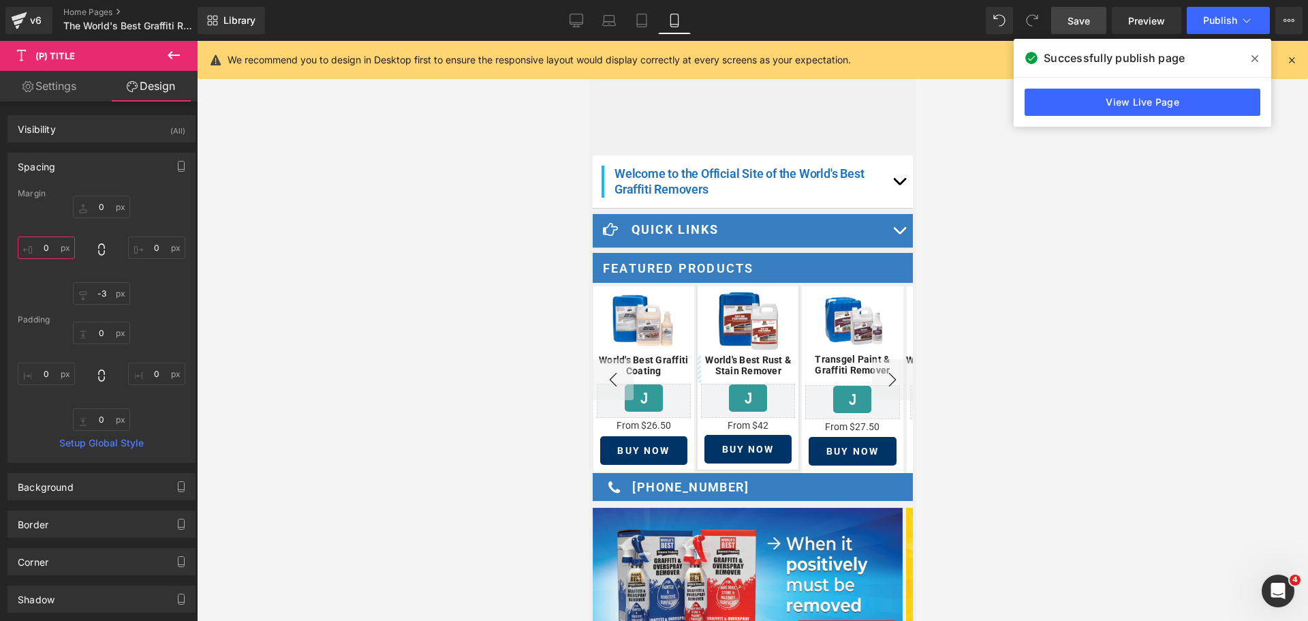
click at [44, 244] on input "0" at bounding box center [46, 247] width 57 height 22
type input "-8"
click at [142, 249] on input "0" at bounding box center [156, 247] width 57 height 22
type input "-8"
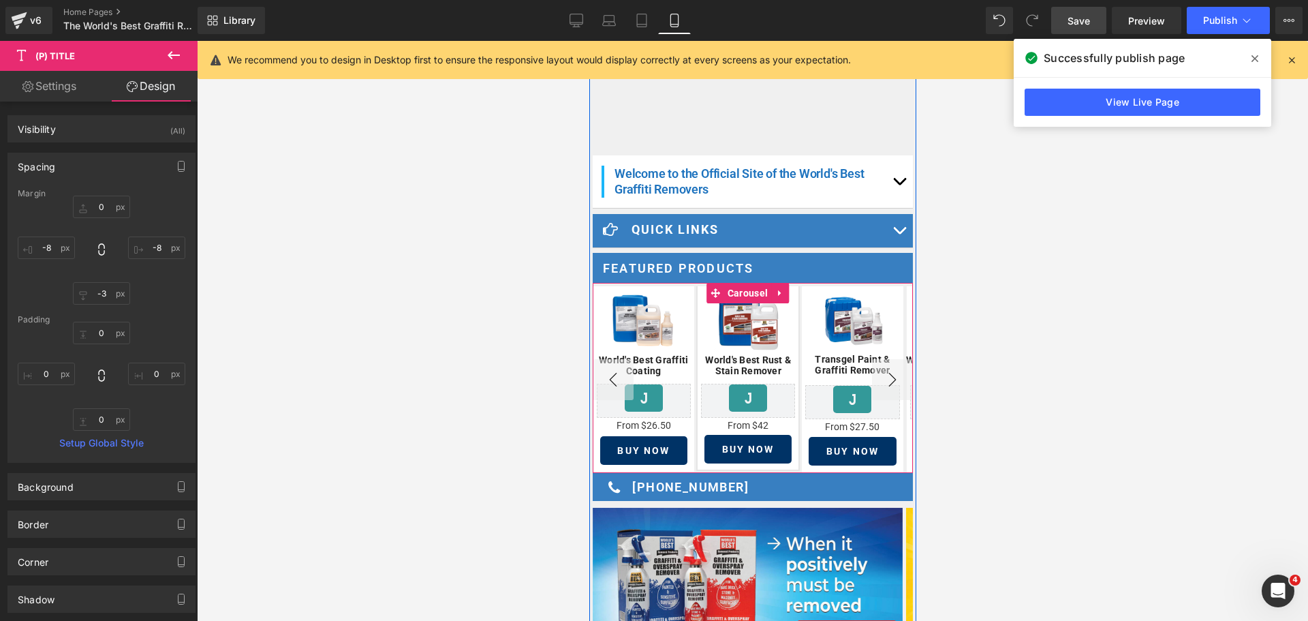
click at [880, 366] on button "›" at bounding box center [892, 379] width 41 height 41
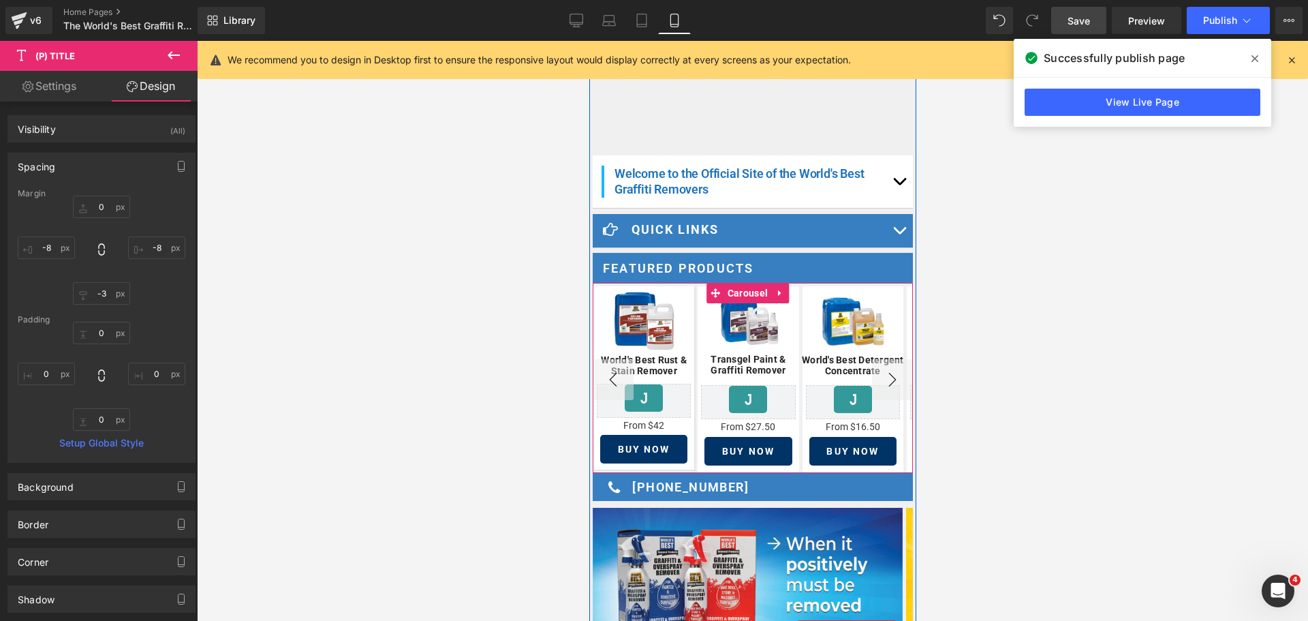
click at [880, 366] on button "›" at bounding box center [892, 379] width 41 height 41
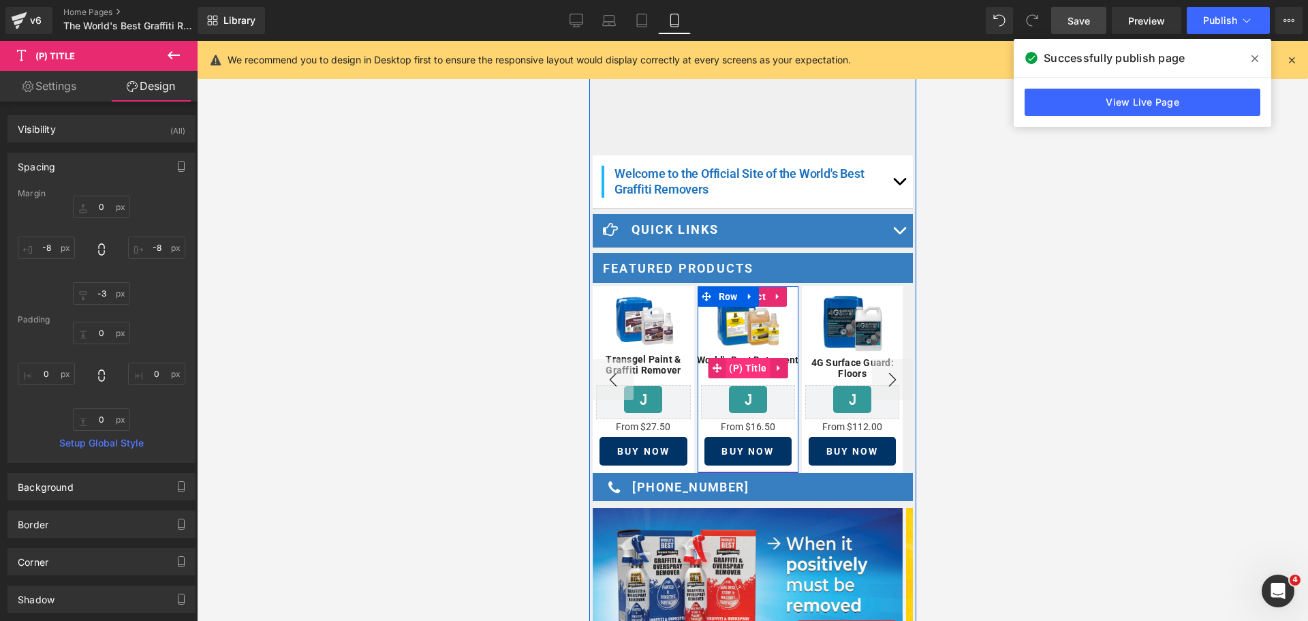
click at [745, 359] on span "(P) Title" at bounding box center [747, 368] width 44 height 20
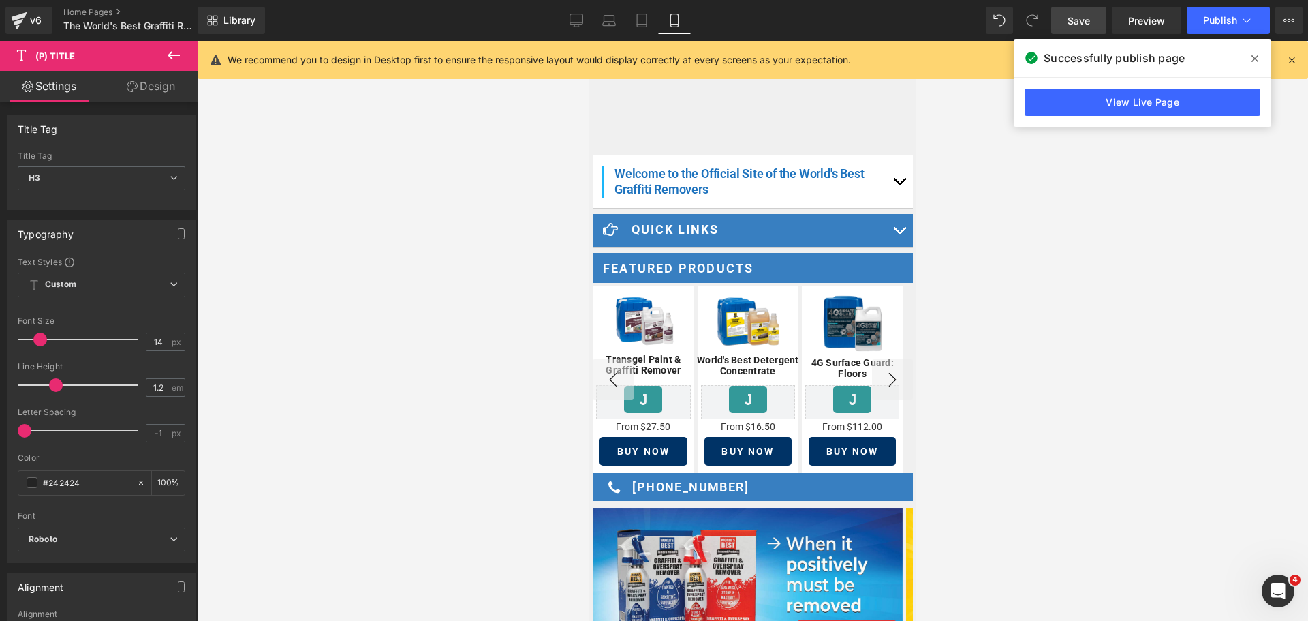
click at [155, 92] on link "Design" at bounding box center [151, 86] width 99 height 31
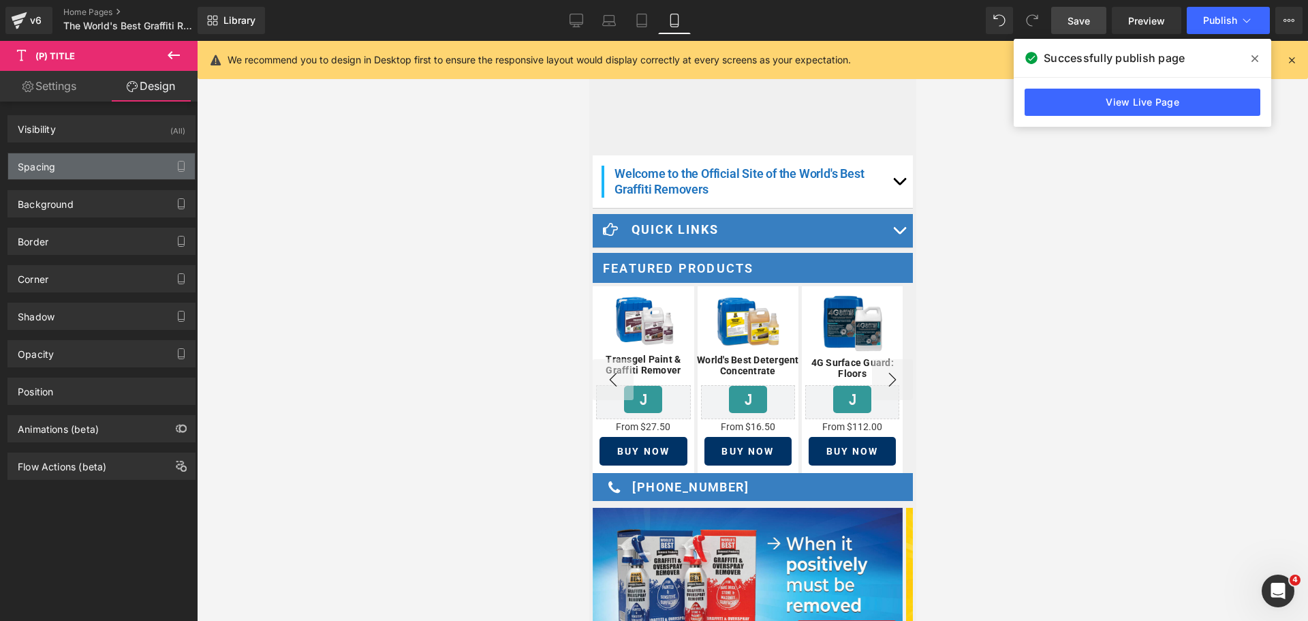
click at [76, 164] on div "Spacing" at bounding box center [101, 166] width 187 height 26
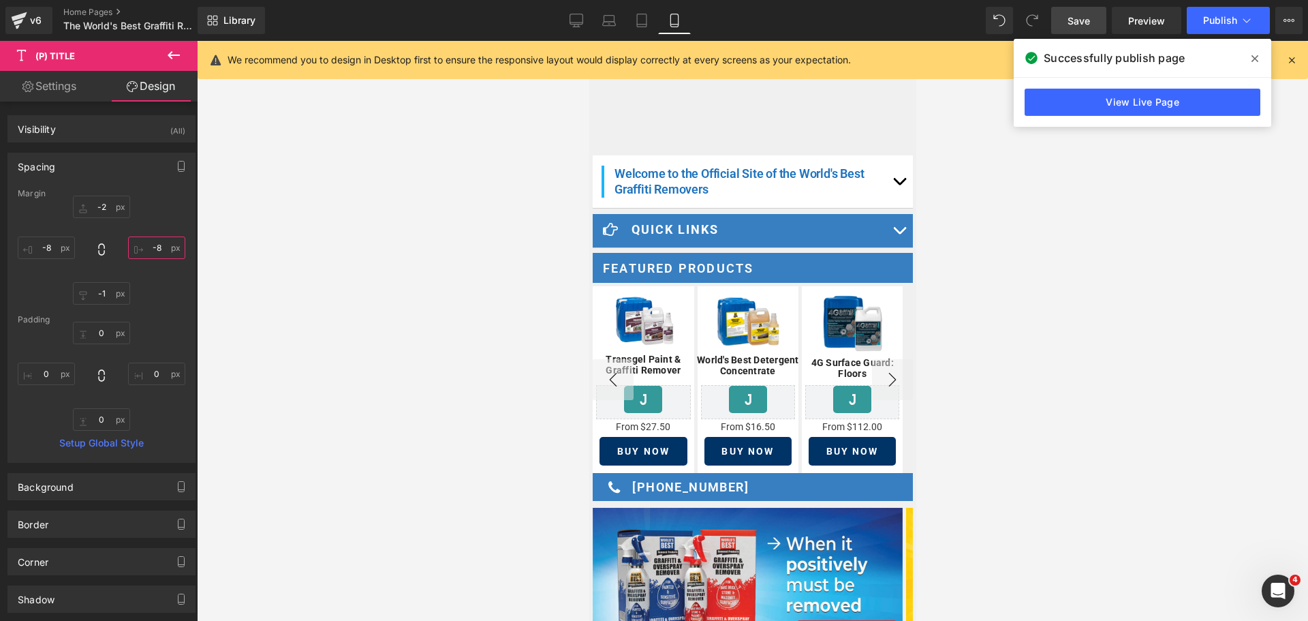
click at [158, 247] on input "-8" at bounding box center [156, 247] width 57 height 22
type input "-10"
click at [53, 250] on input "-8" at bounding box center [46, 247] width 57 height 22
type input "-10"
click at [1233, 20] on span "Publish" at bounding box center [1220, 20] width 34 height 11
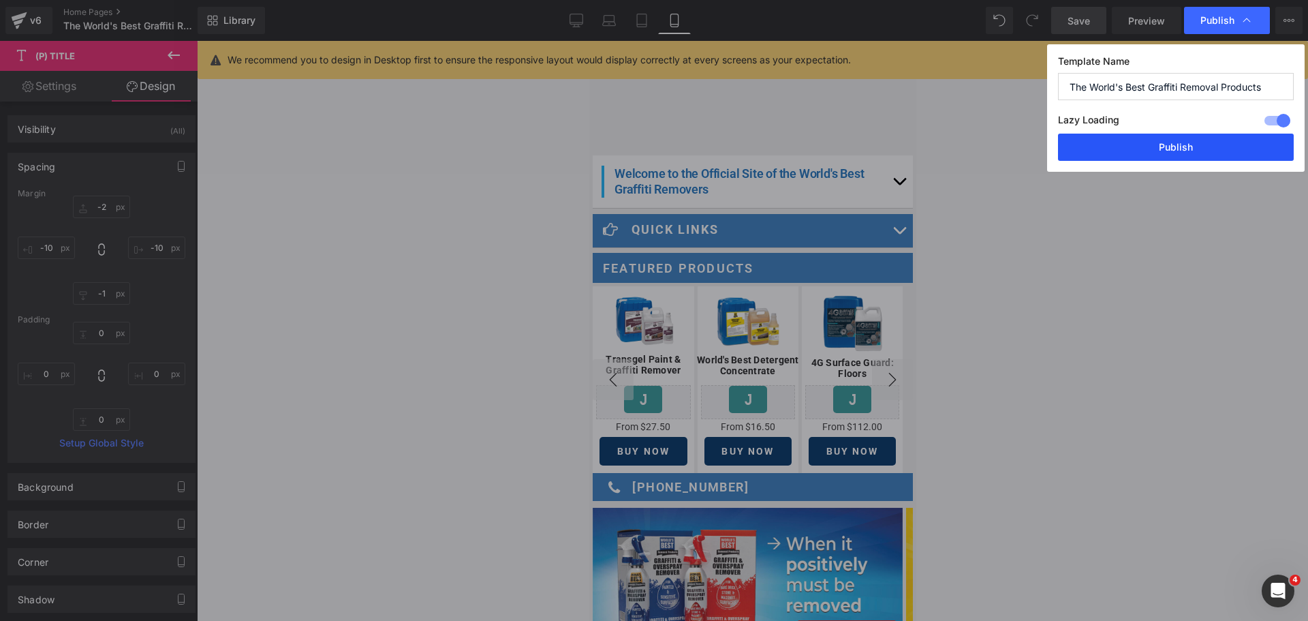
click at [1193, 136] on button "Publish" at bounding box center [1176, 147] width 236 height 27
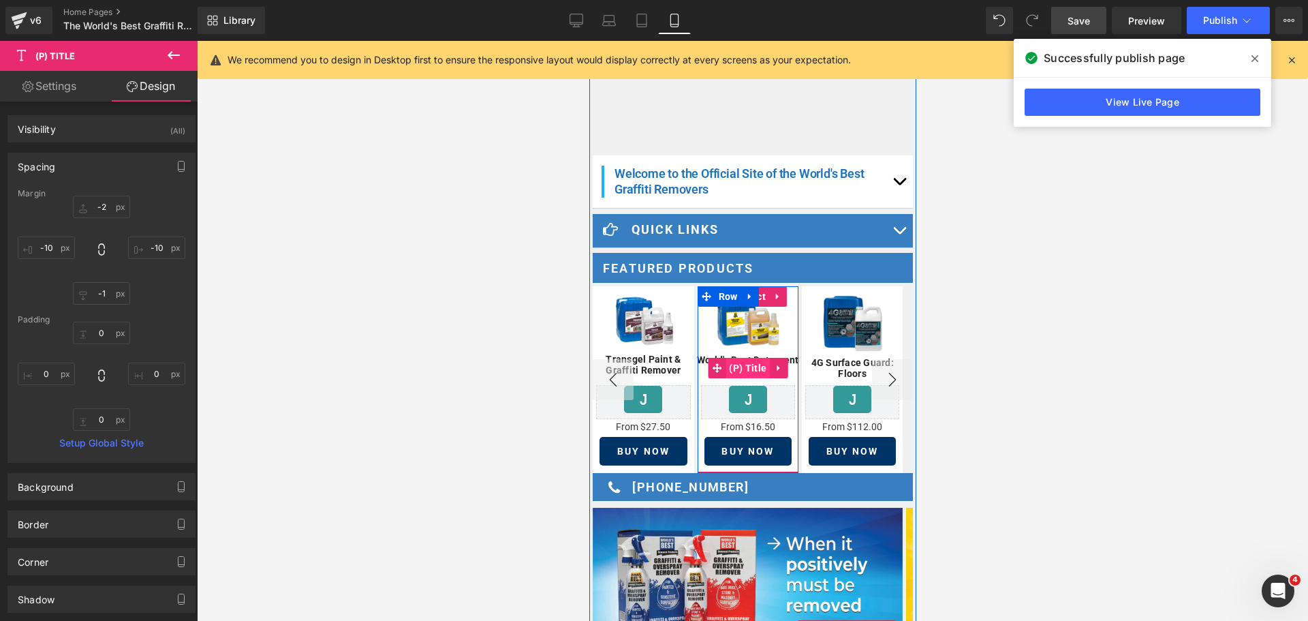
click at [735, 358] on span "(P) Title" at bounding box center [747, 368] width 44 height 20
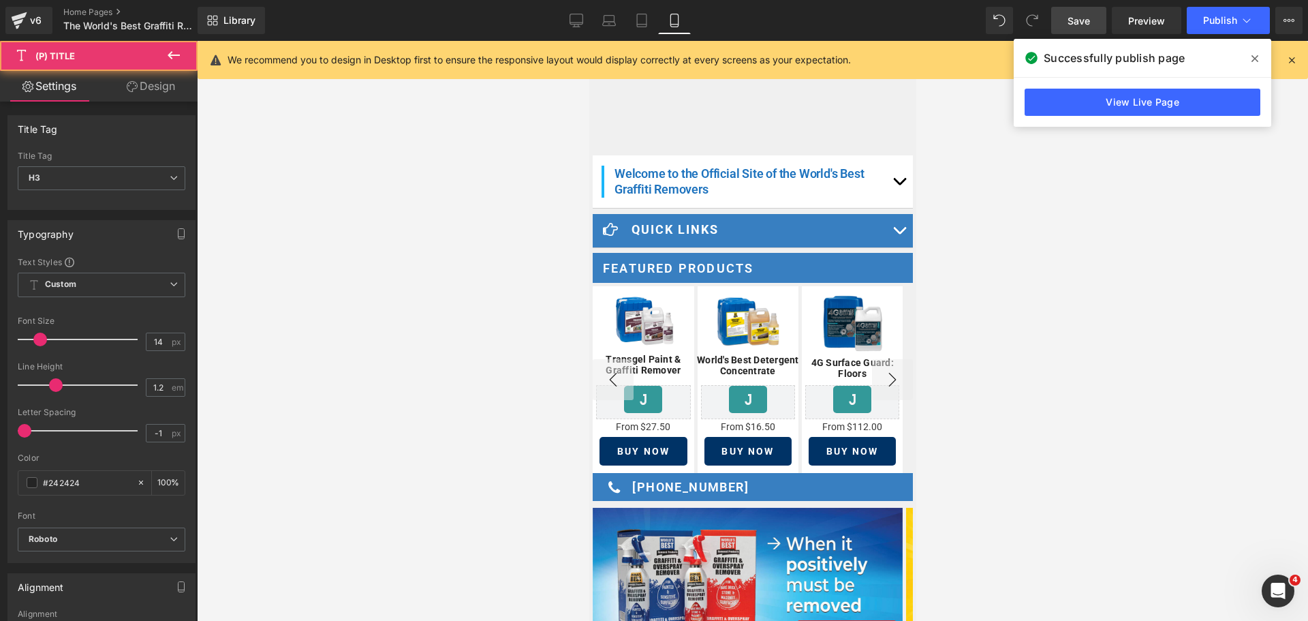
click at [142, 87] on link "Design" at bounding box center [151, 86] width 99 height 31
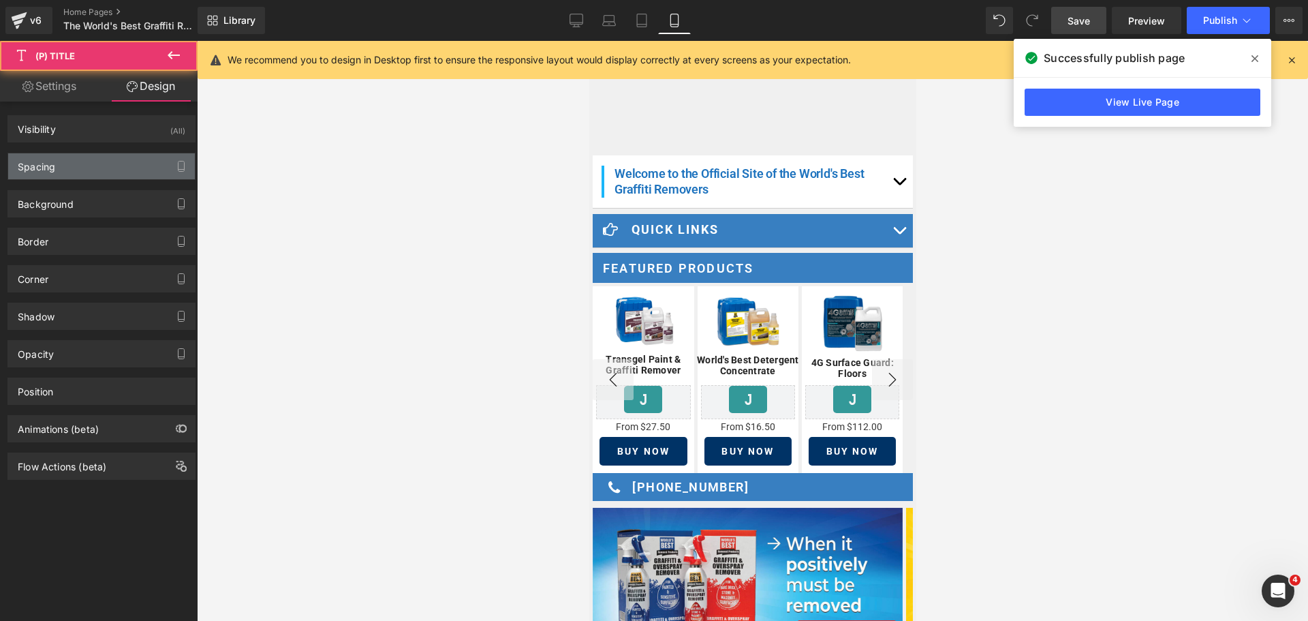
click at [61, 173] on div "Spacing" at bounding box center [101, 166] width 187 height 26
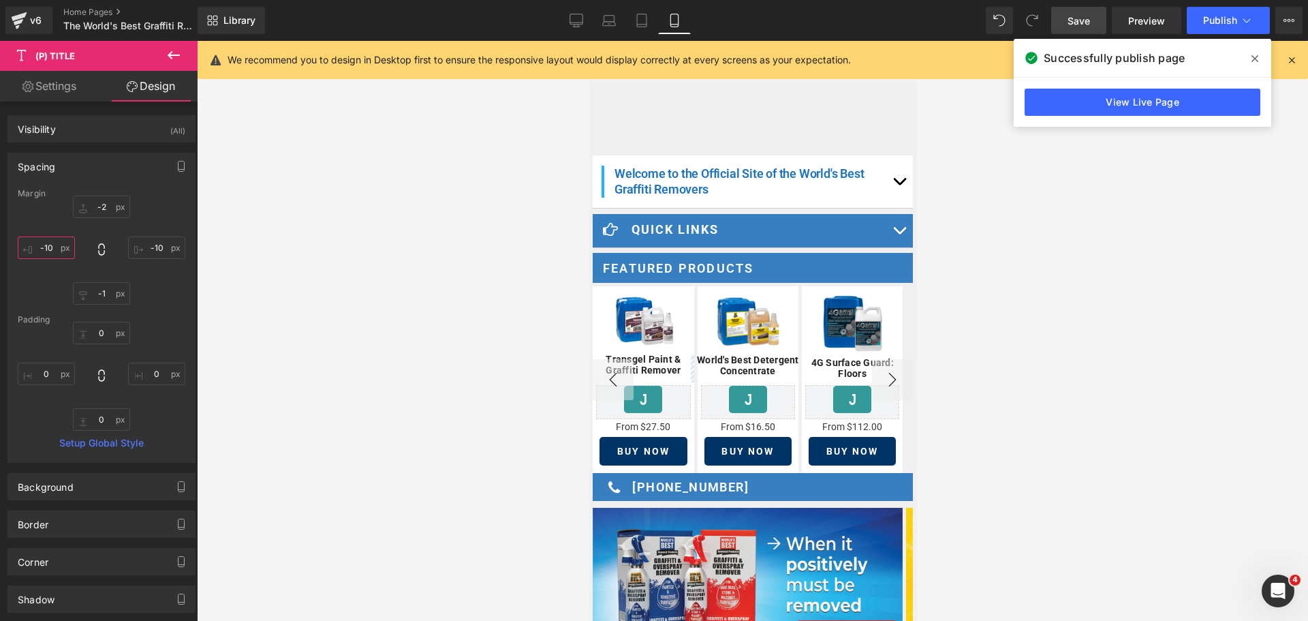
click at [56, 247] on input "-10" at bounding box center [46, 247] width 57 height 22
type input "-15"
click at [155, 248] on input "-10" at bounding box center [156, 247] width 57 height 22
type input "-15"
click at [1220, 21] on span "Publish" at bounding box center [1220, 20] width 34 height 11
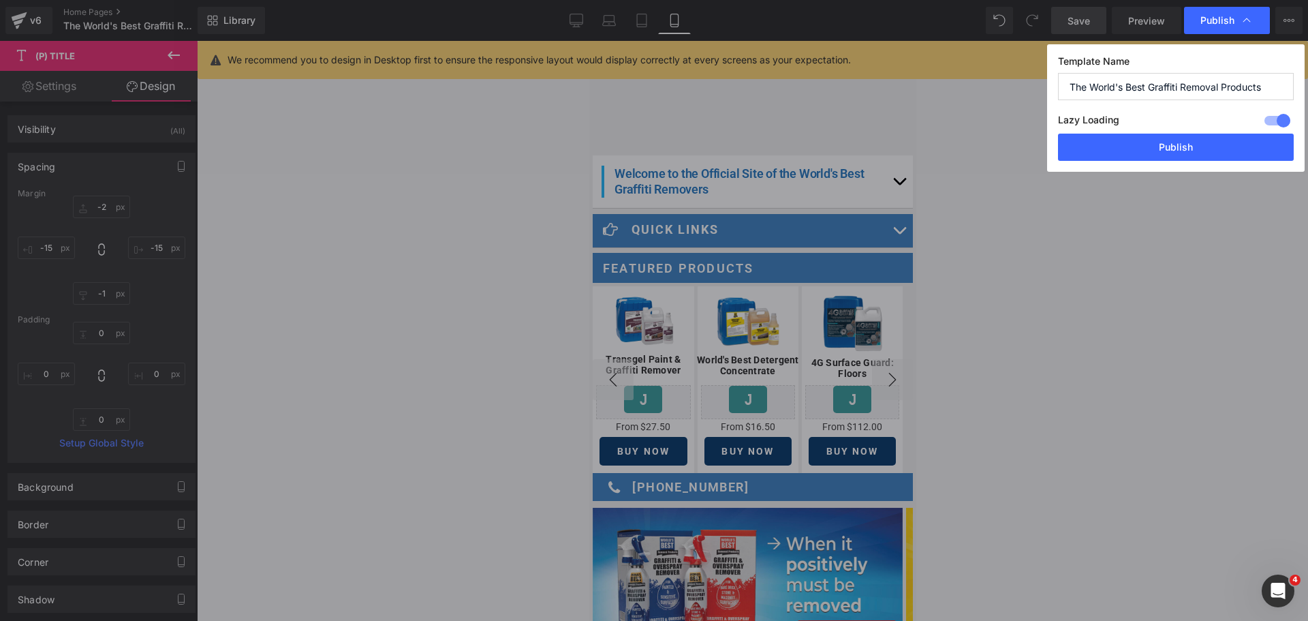
click at [1157, 155] on button "Publish" at bounding box center [1176, 147] width 236 height 27
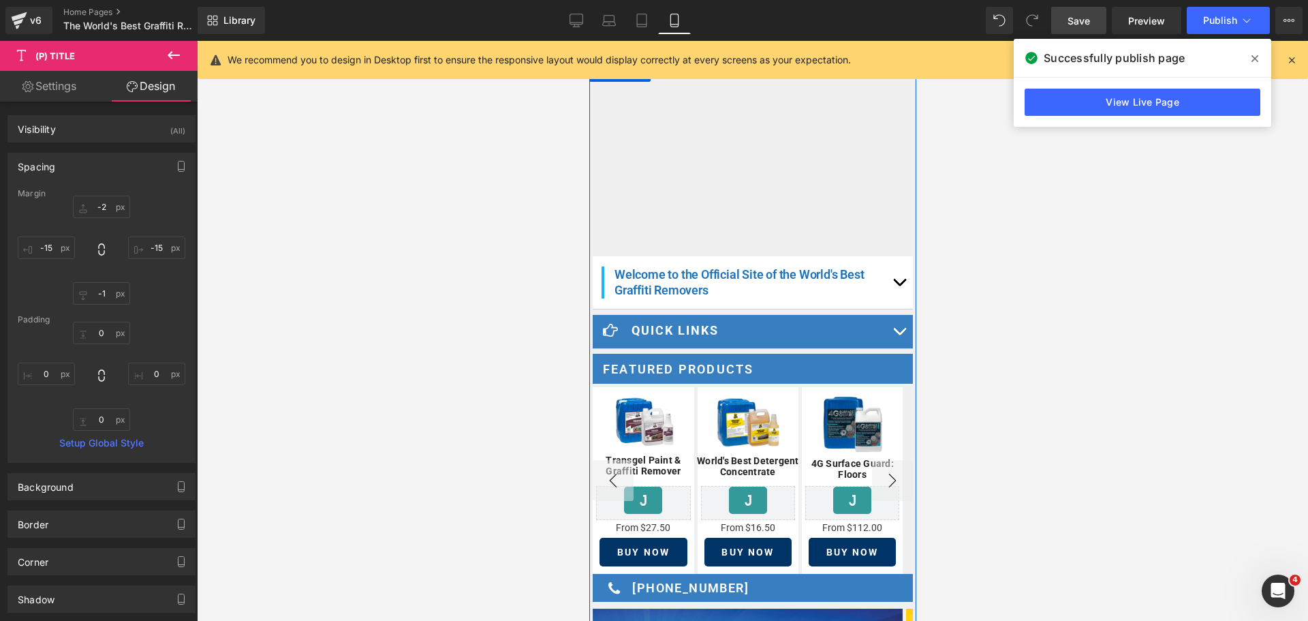
scroll to position [0, 0]
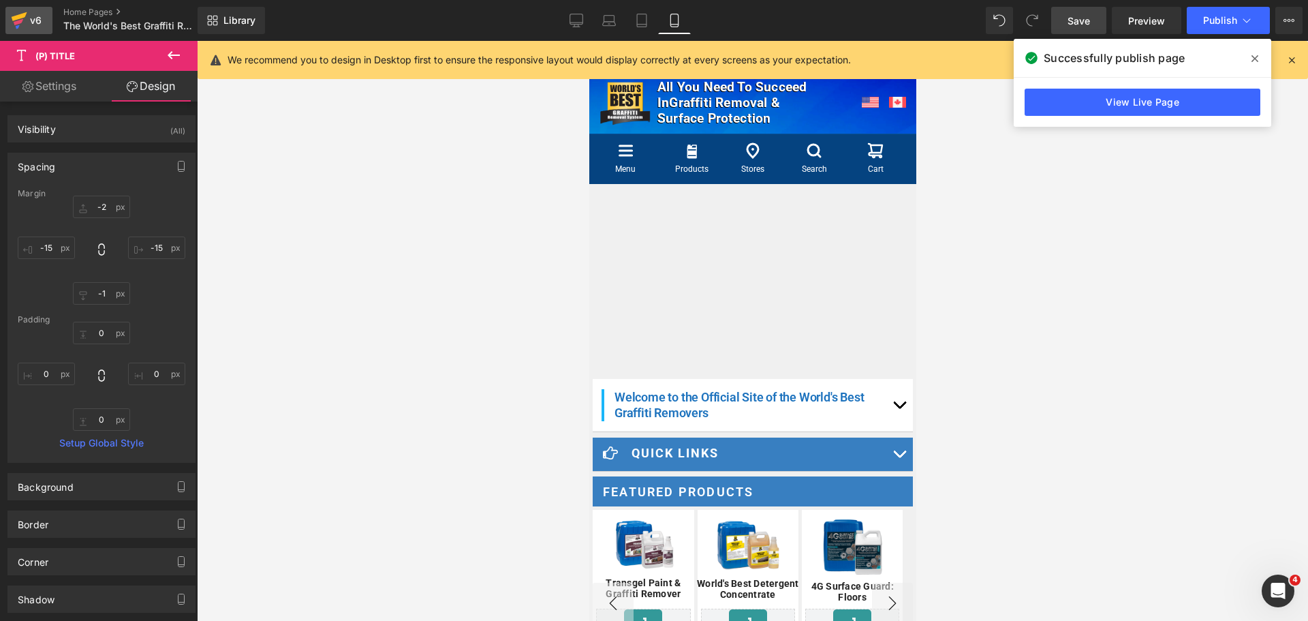
click at [29, 24] on div "v6" at bounding box center [35, 21] width 17 height 18
